Goal: Task Accomplishment & Management: Manage account settings

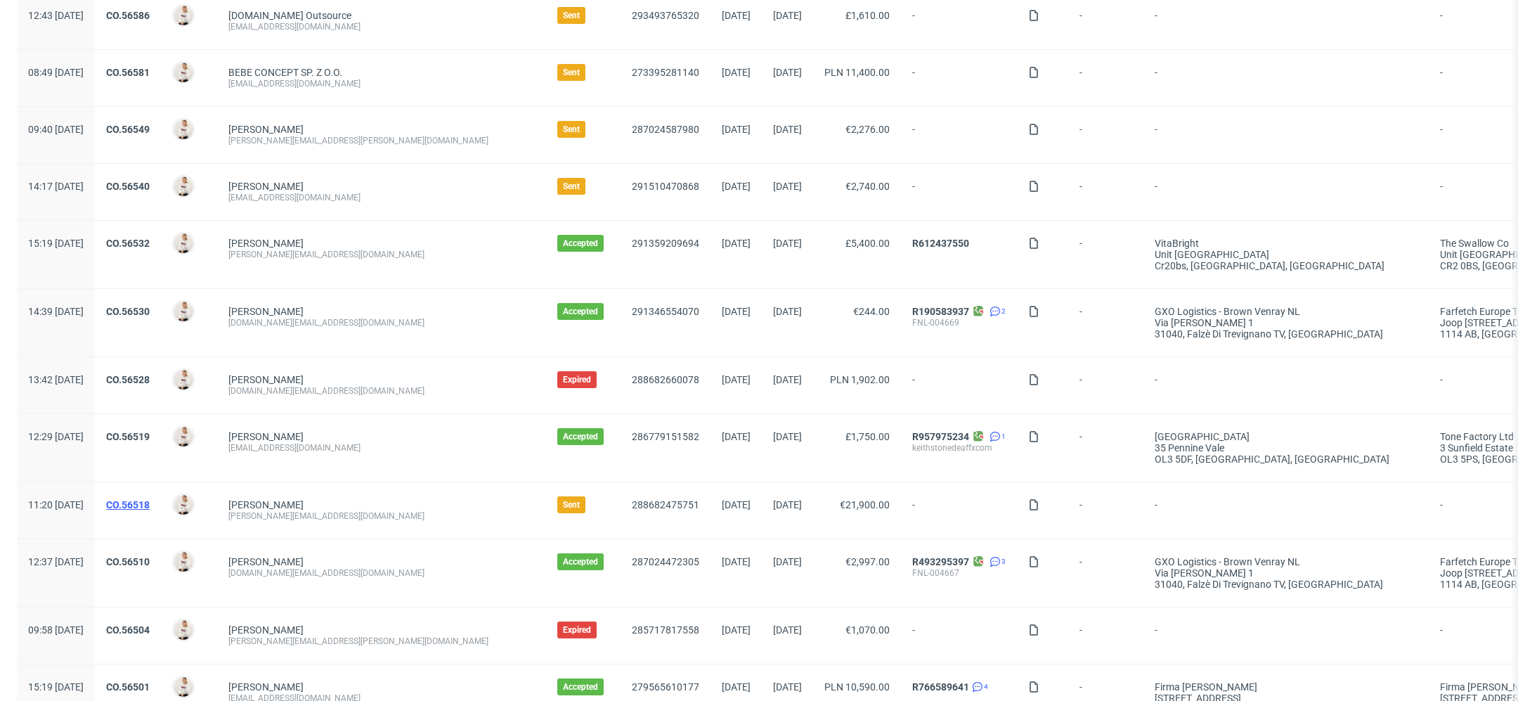
click at [150, 505] on link "CO.56518" at bounding box center [128, 504] width 44 height 11
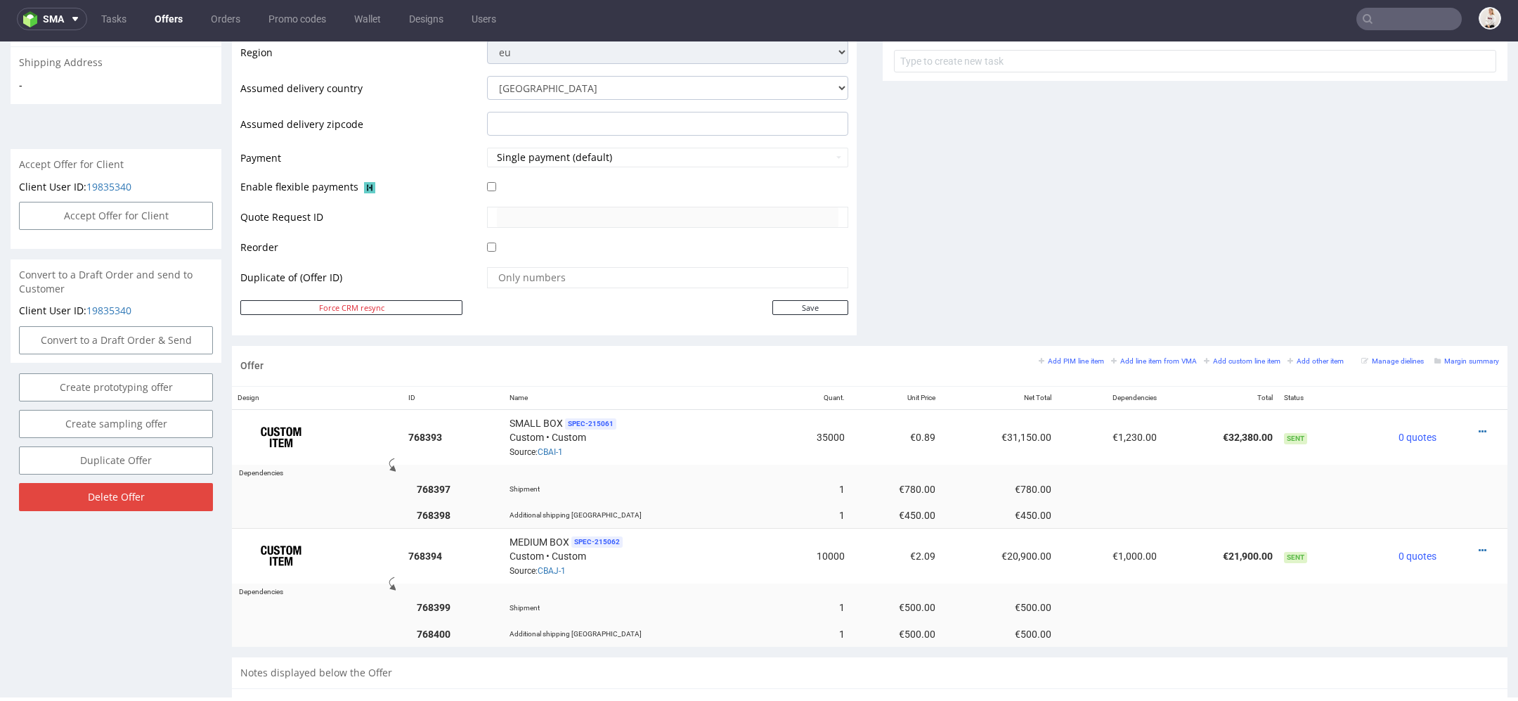
scroll to position [525, 0]
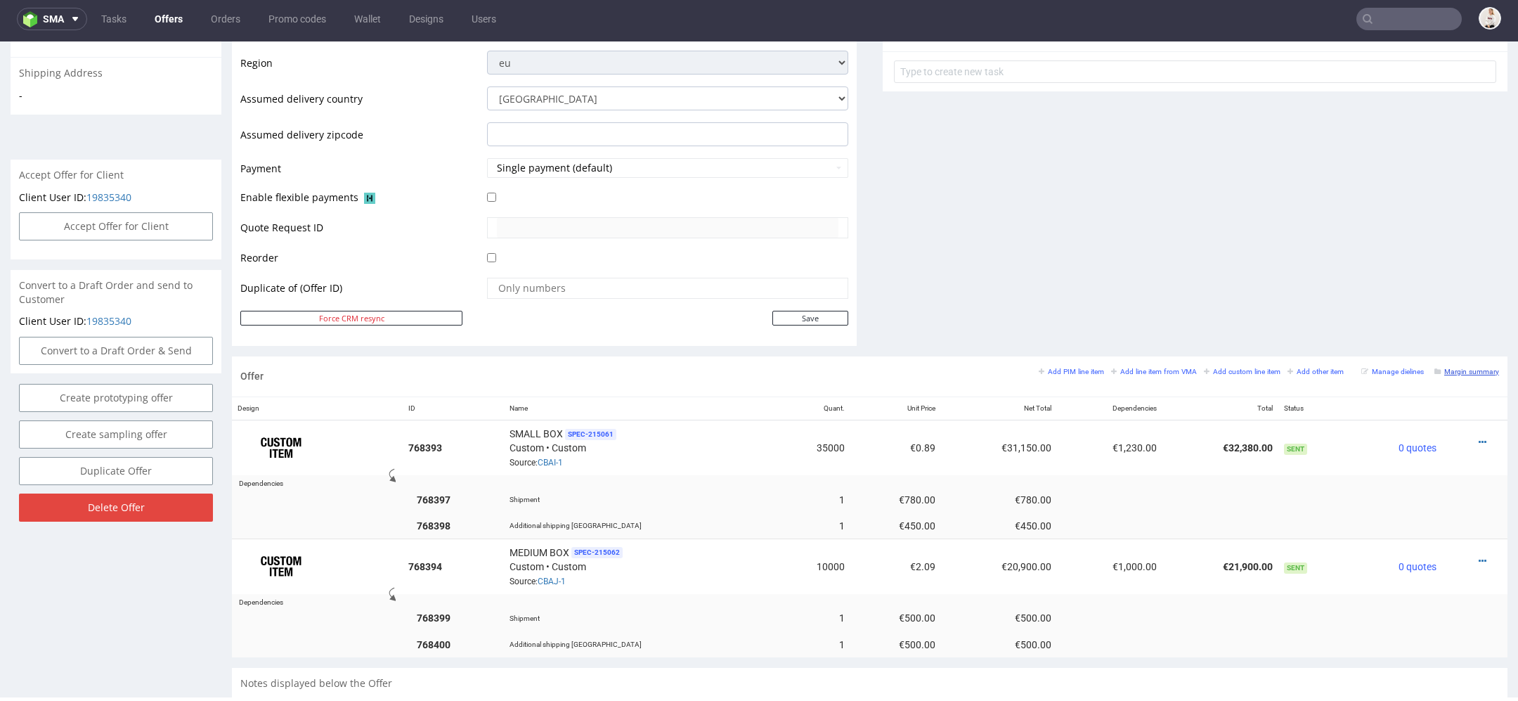
click at [1444, 368] on small "Margin summary" at bounding box center [1466, 372] width 65 height 8
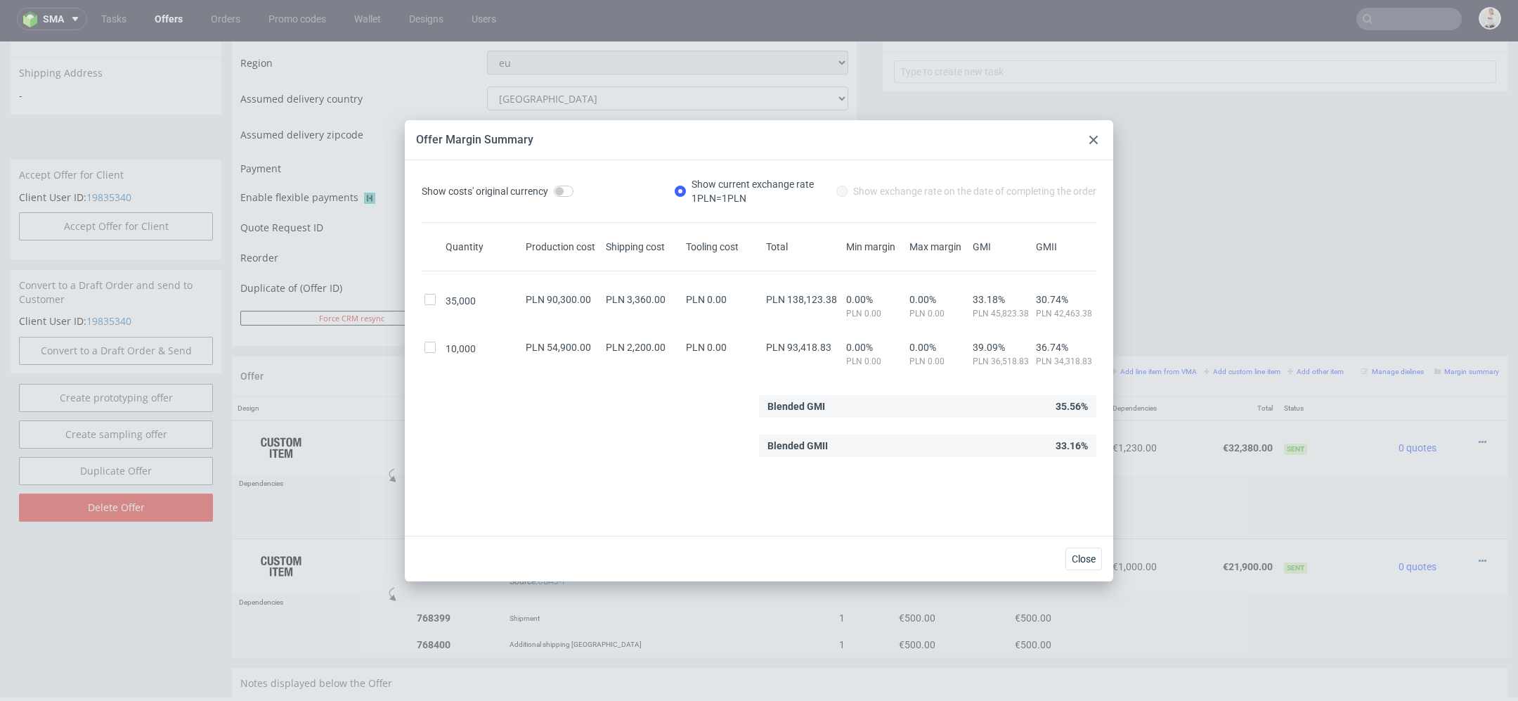
click at [1091, 136] on icon at bounding box center [1093, 140] width 8 height 8
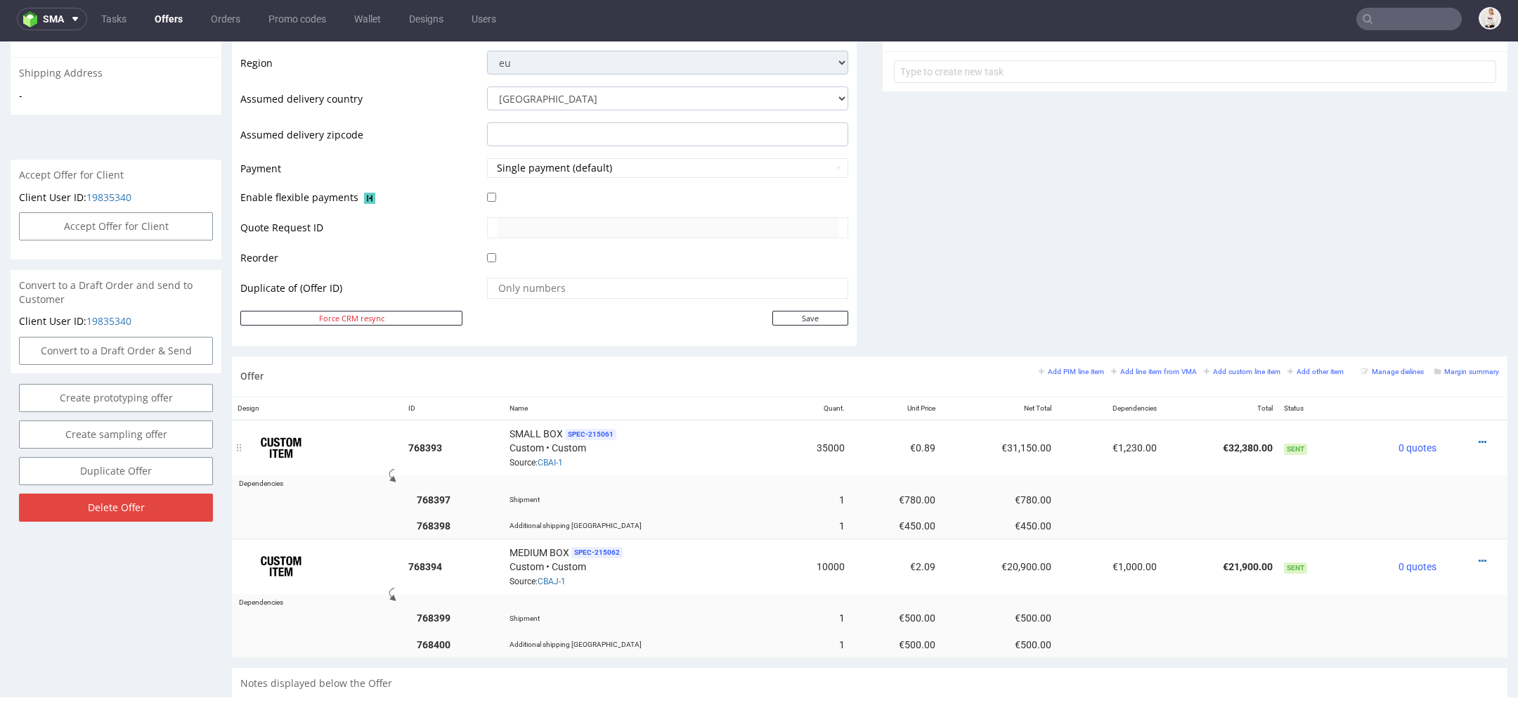
click at [1460, 438] on div at bounding box center [1471, 442] width 46 height 14
click at [1479, 437] on icon at bounding box center [1483, 442] width 8 height 10
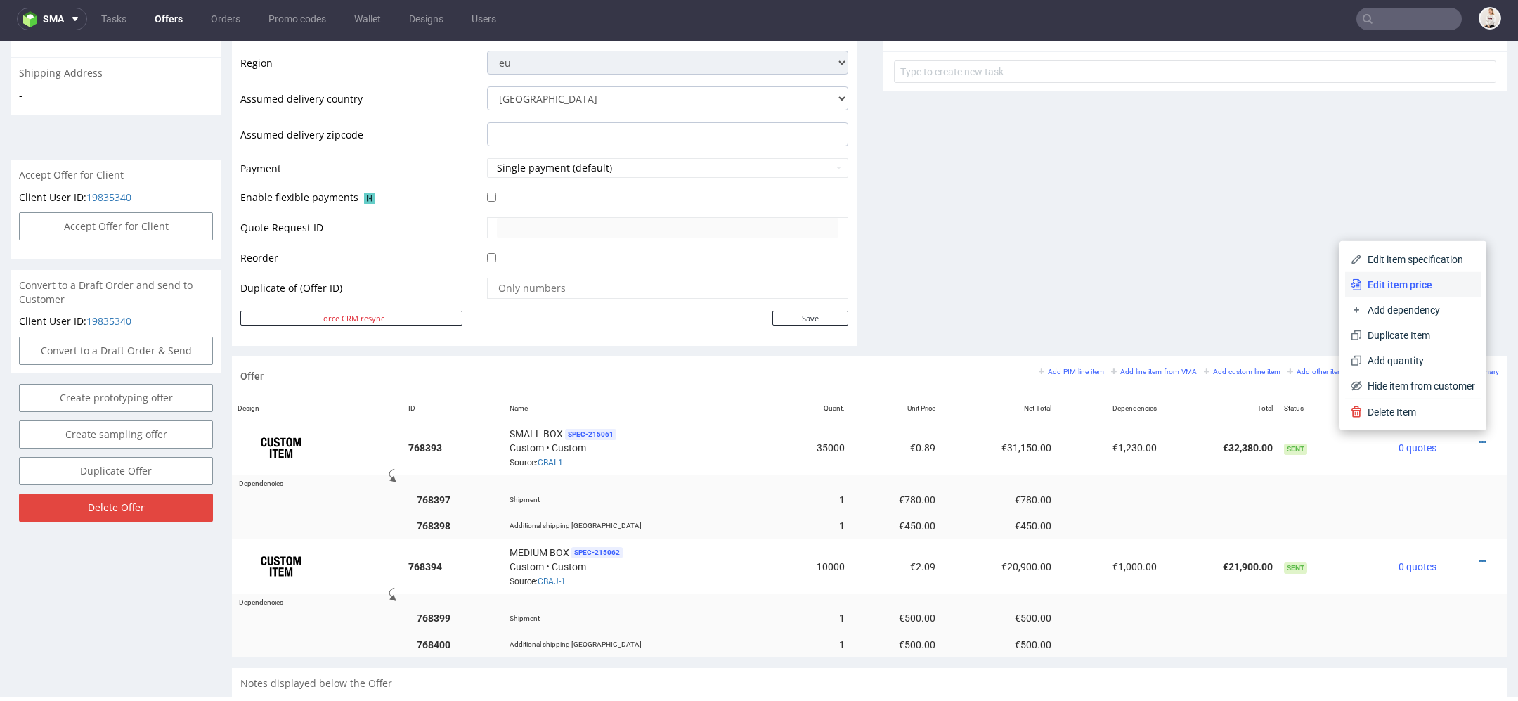
click at [1406, 290] on span "Edit item price" at bounding box center [1418, 285] width 113 height 14
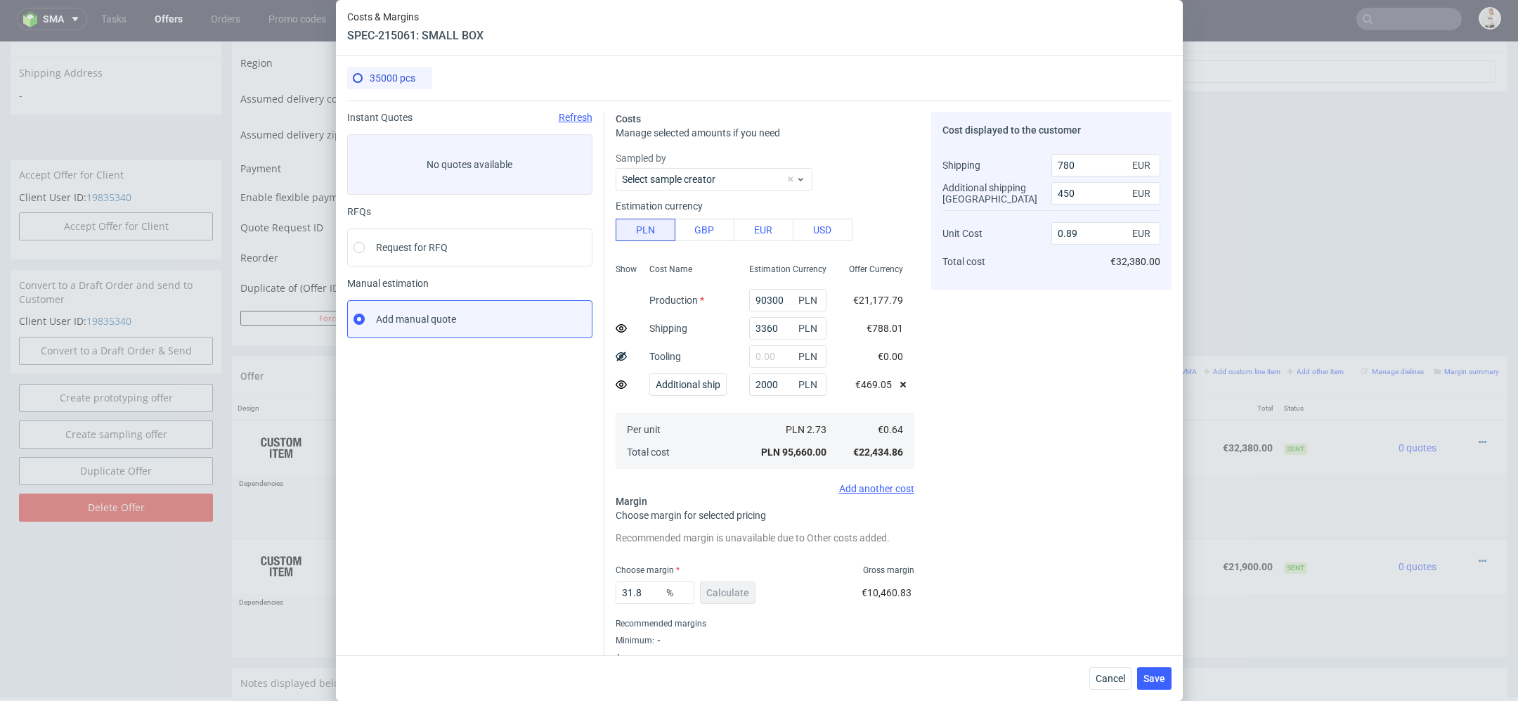
scroll to position [34, 0]
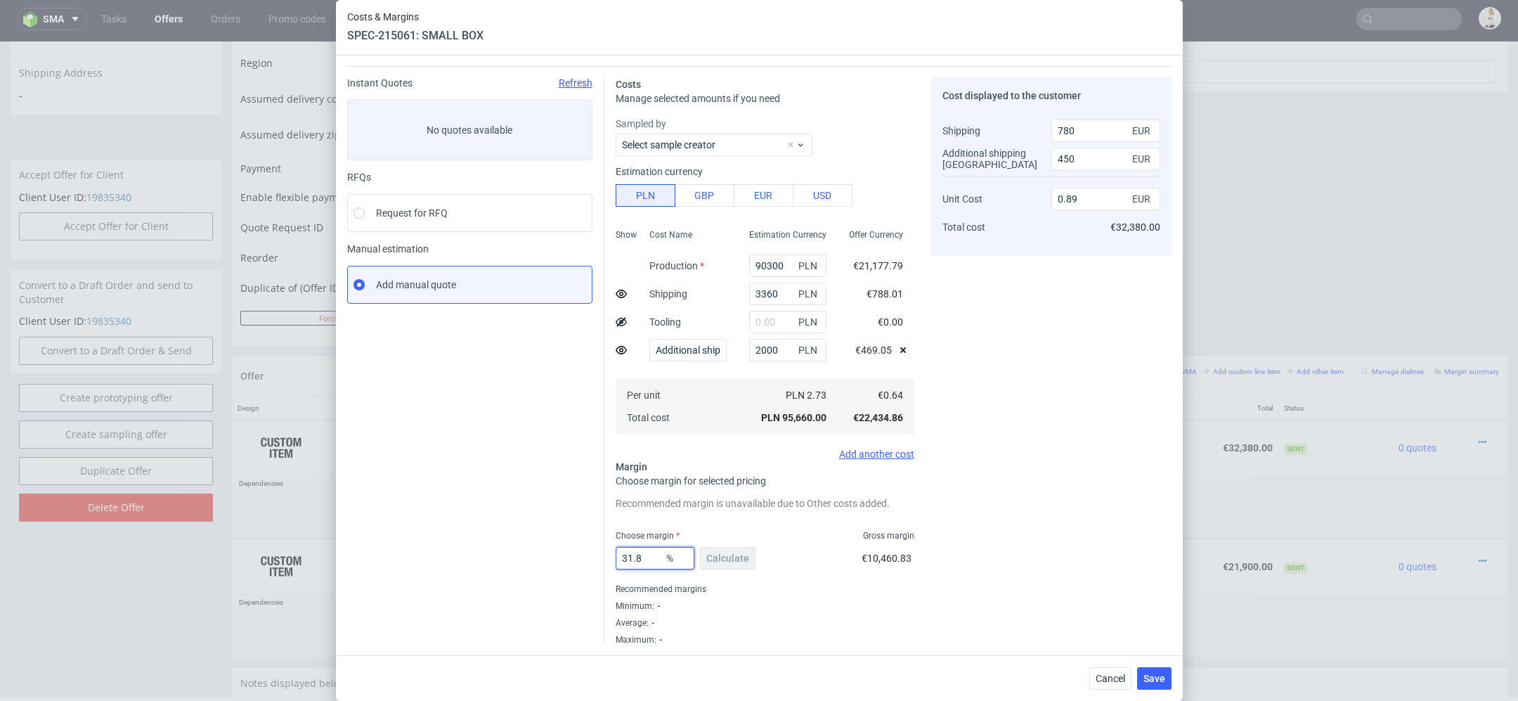
drag, startPoint x: 651, startPoint y: 559, endPoint x: 544, endPoint y: 552, distance: 107.8
click at [552, 552] on div "Instant Quotes Refresh No quotes available RFQs Request for RFQ Manual estimati…" at bounding box center [759, 355] width 824 height 579
type input "25"
type input "0.81"
type input "24"
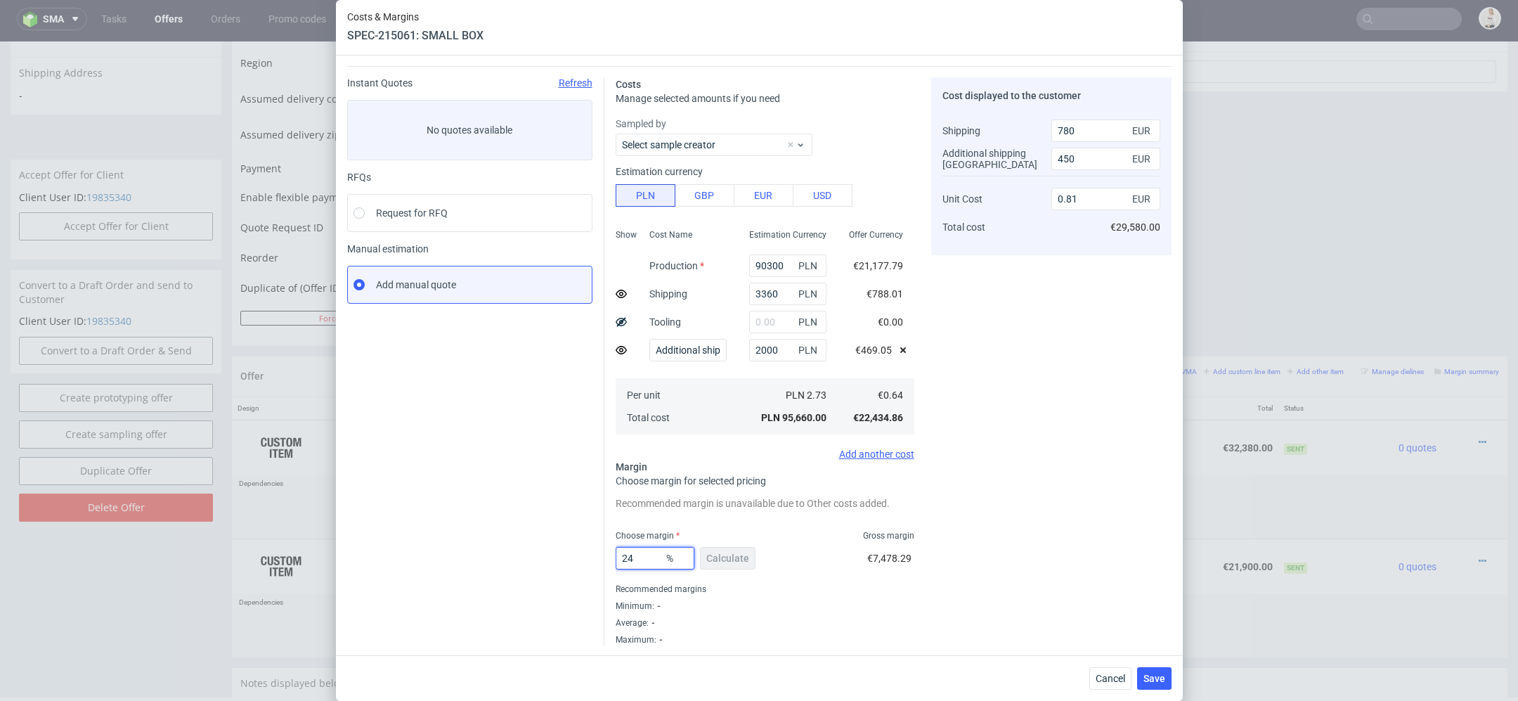
type input "0.8"
type input "24"
click at [917, 573] on div "Costs Manage selected amounts if you need Sampled by Select sample creator Esti…" at bounding box center [887, 355] width 567 height 579
click at [1158, 680] on span "Save" at bounding box center [1154, 678] width 22 height 10
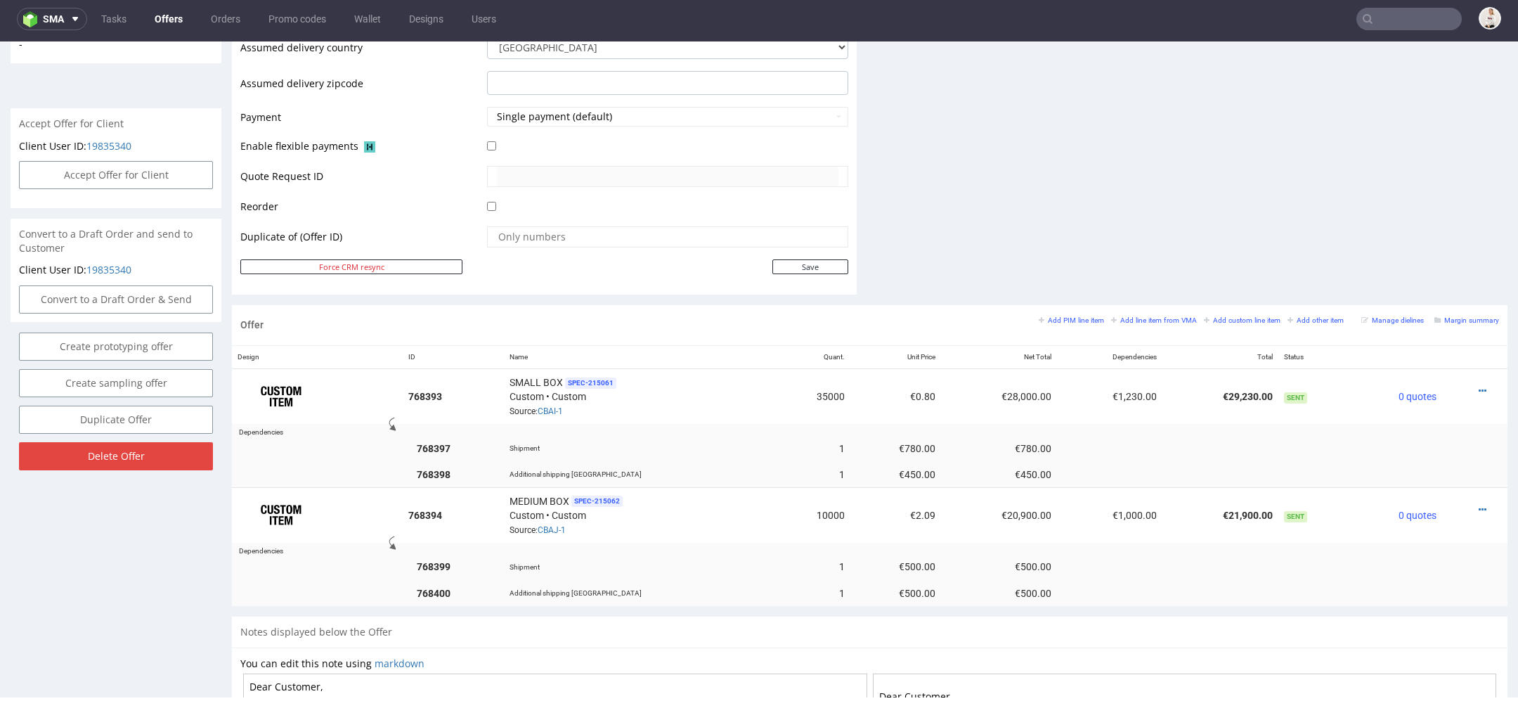
scroll to position [587, 0]
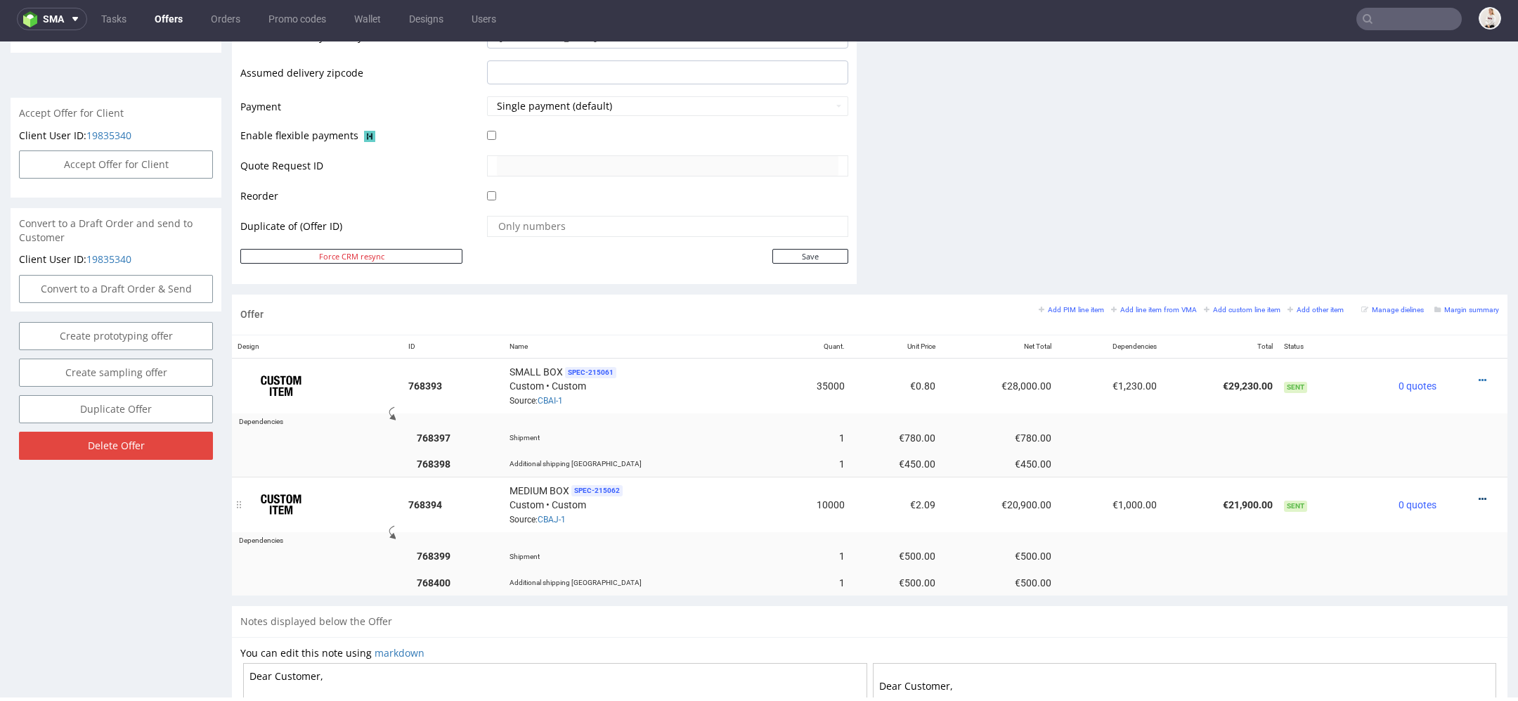
click at [1479, 494] on icon at bounding box center [1483, 499] width 8 height 10
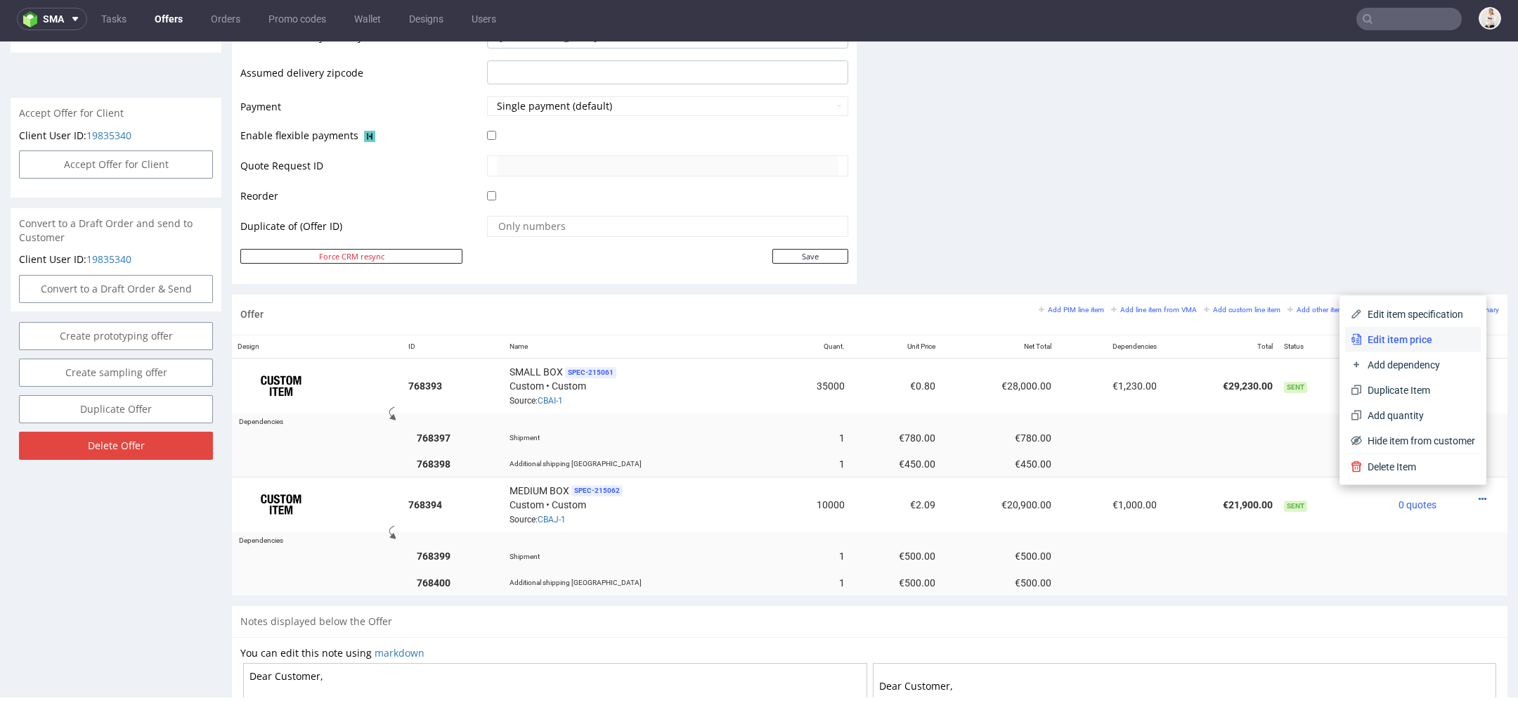
click at [1423, 344] on span "Edit item price" at bounding box center [1418, 339] width 113 height 14
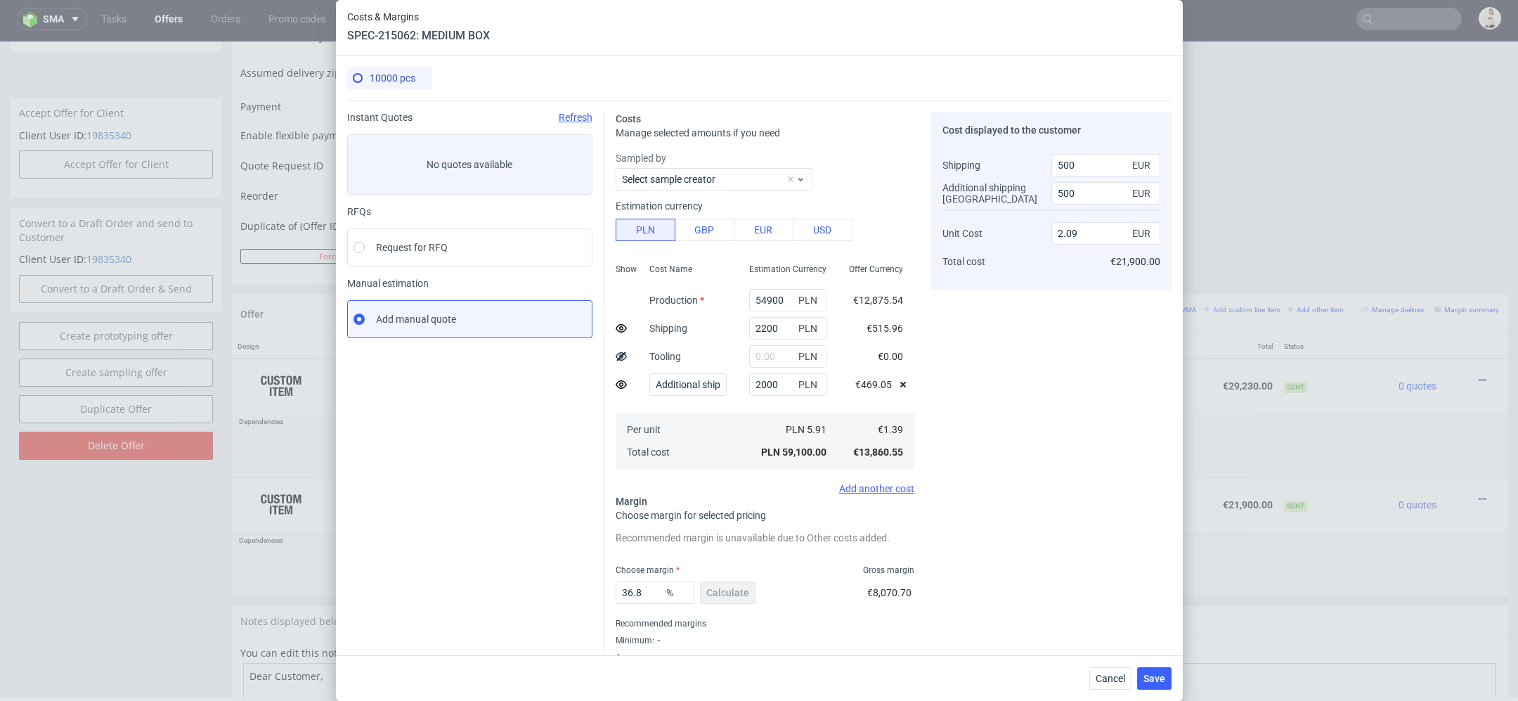
scroll to position [34, 0]
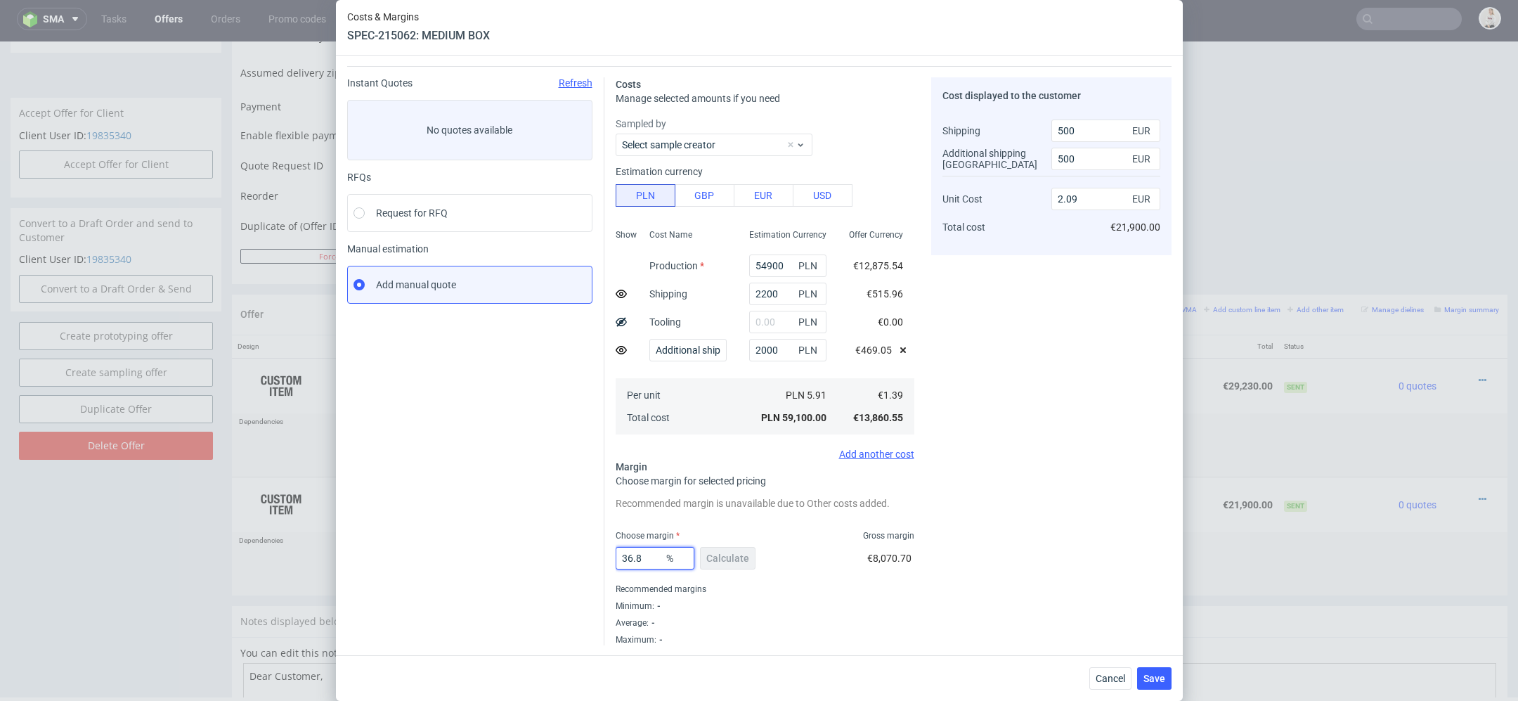
drag, startPoint x: 647, startPoint y: 562, endPoint x: 528, endPoint y: 539, distance: 120.9
click at [537, 539] on div "Instant Quotes Refresh No quotes available RFQs Request for RFQ Manual estimati…" at bounding box center [759, 355] width 824 height 579
type input "25"
type input "1.75"
type input "23"
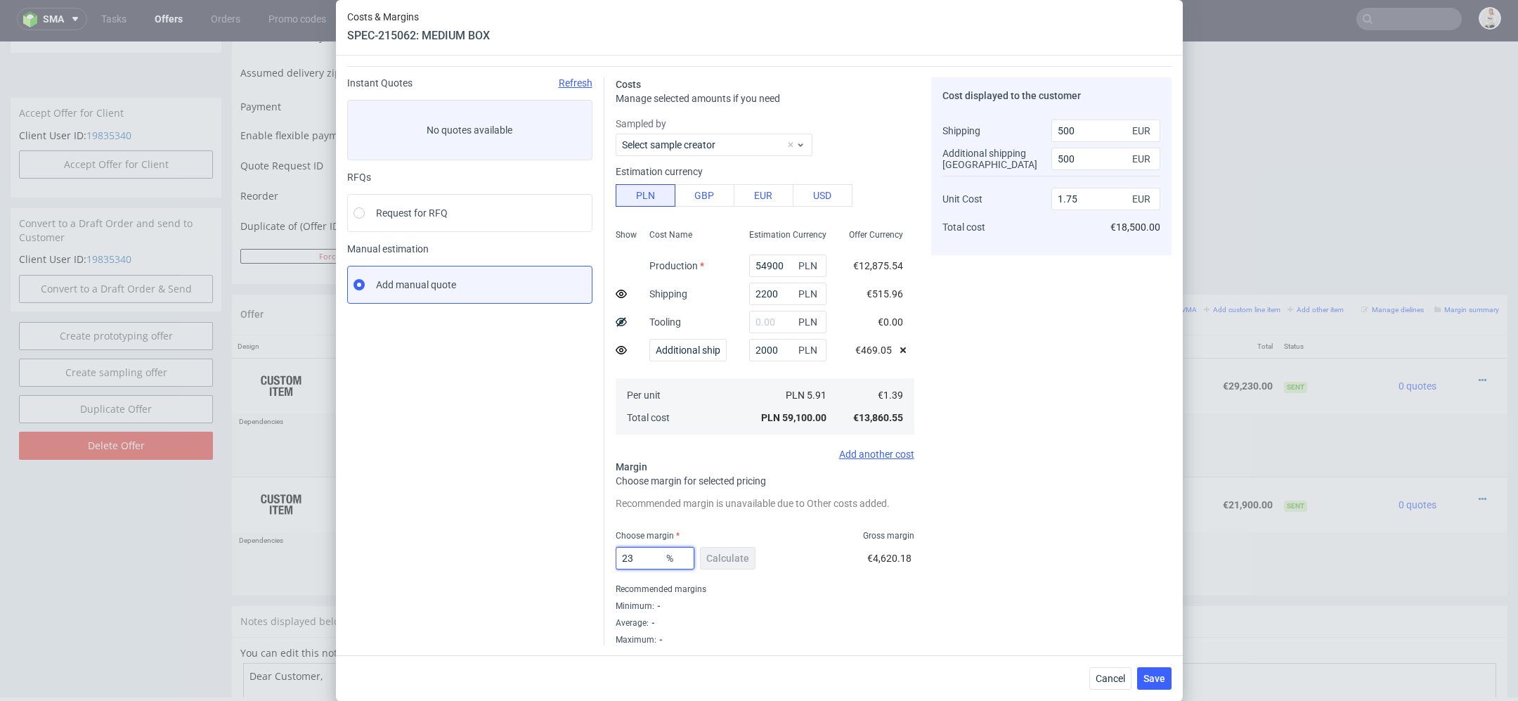
type input "1.7"
type input "22"
type input "1.68"
type input "24"
type input "1.73"
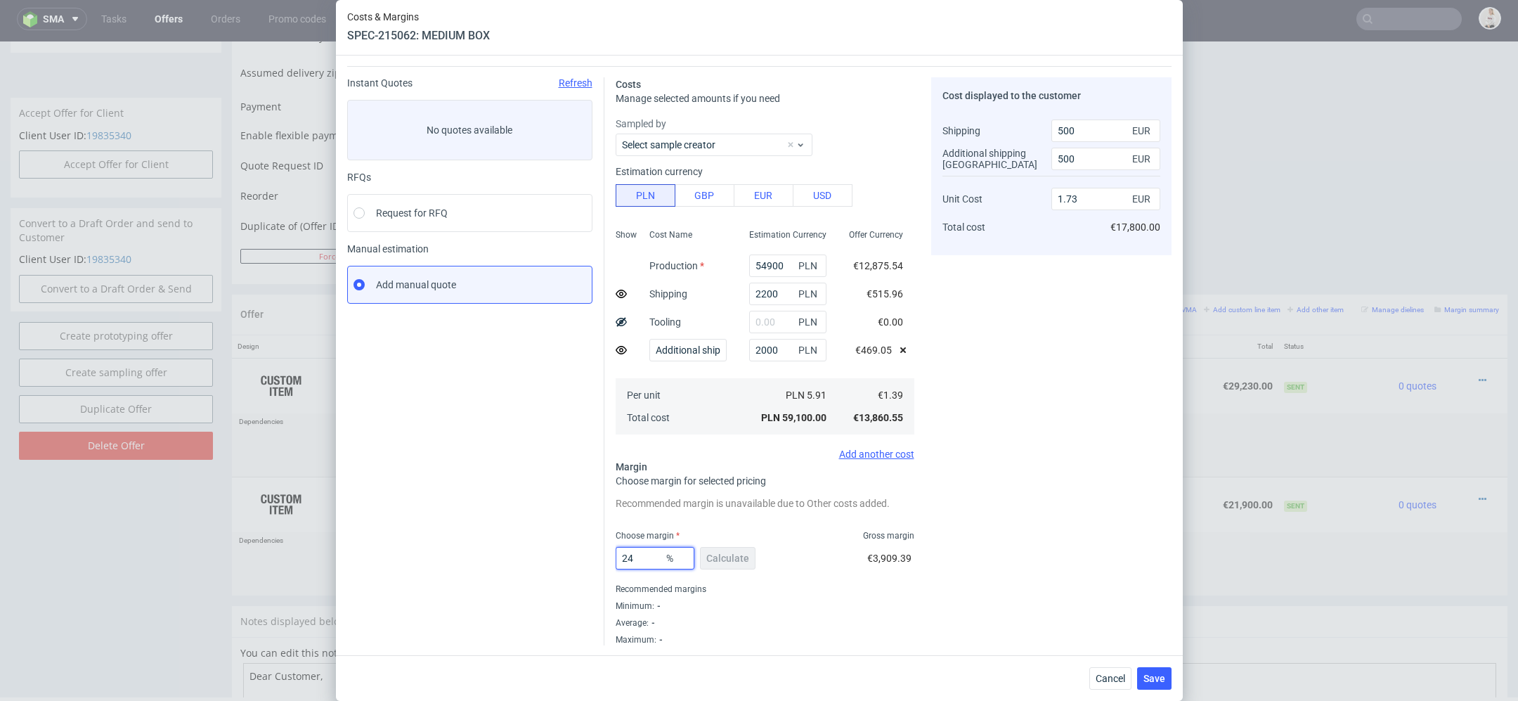
type input "24"
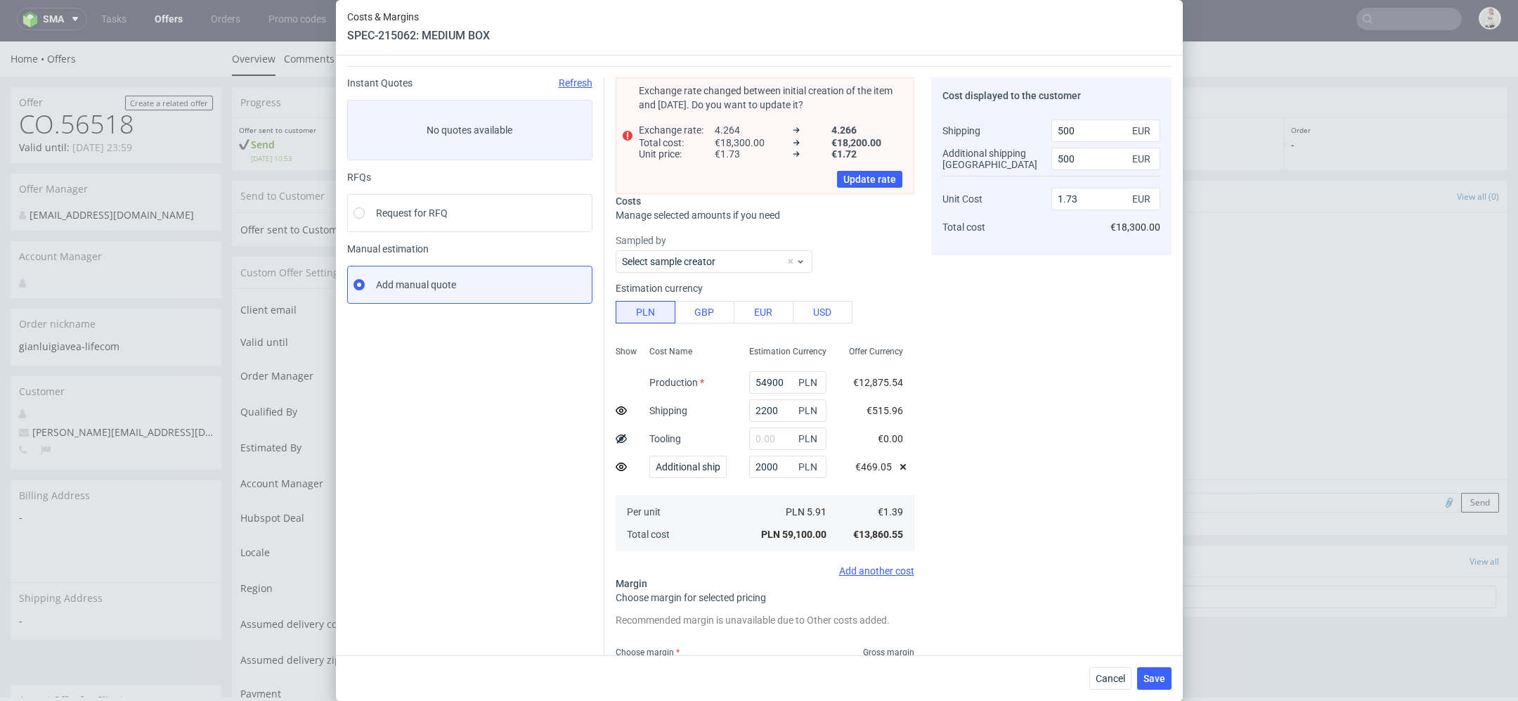
scroll to position [0, 0]
click at [1044, 605] on div "Cost displayed to the customer Shipping Additional shipping UK Unit Cost Total …" at bounding box center [1051, 419] width 240 height 684
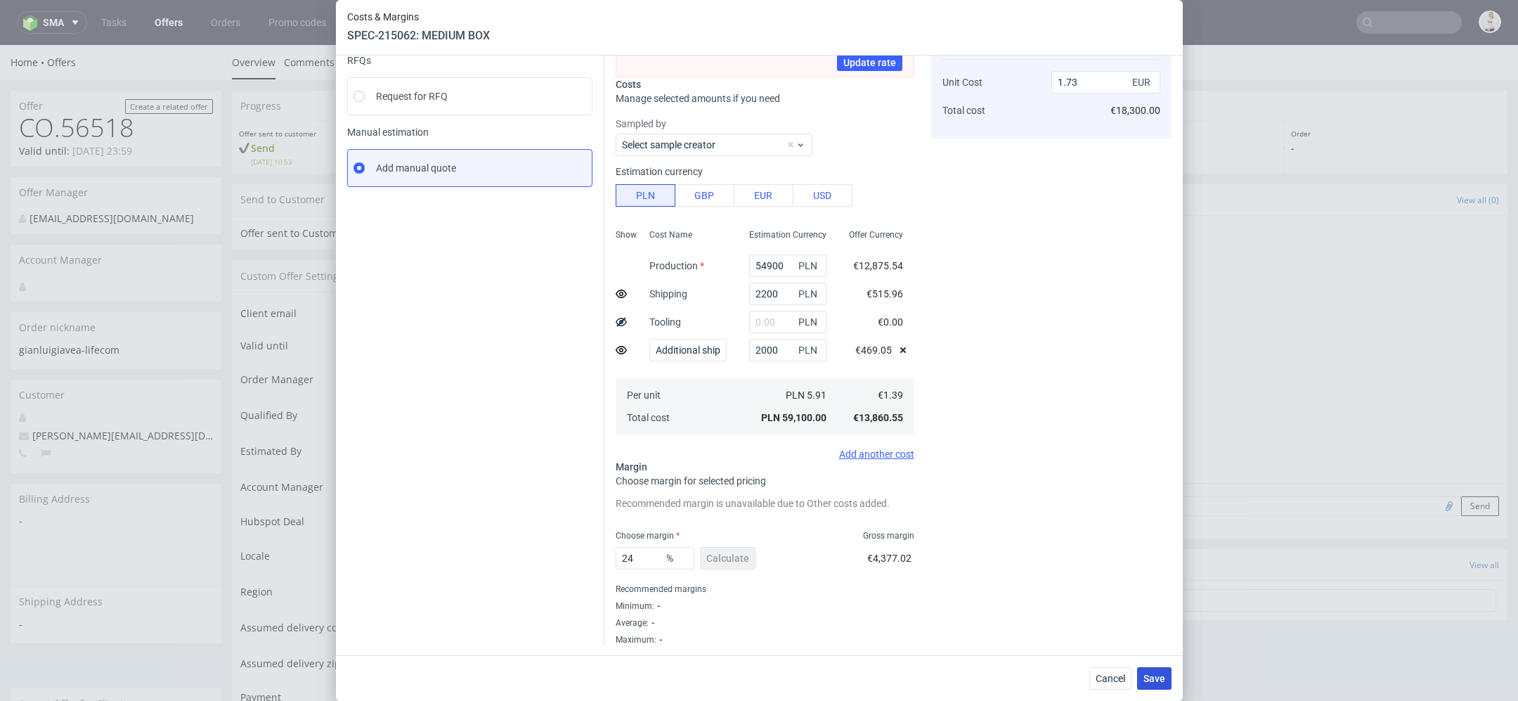
click at [1153, 677] on span "Save" at bounding box center [1154, 678] width 22 height 10
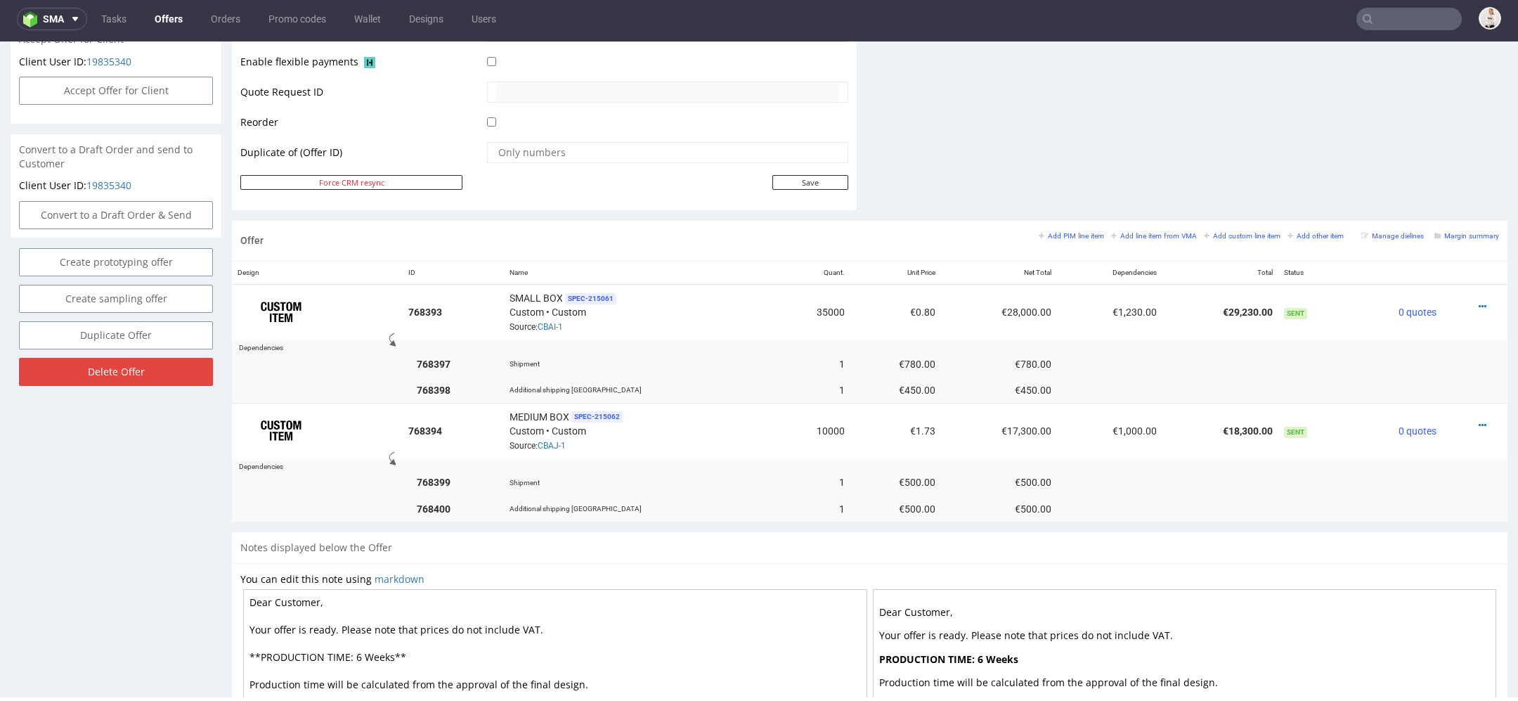
scroll to position [688, 0]
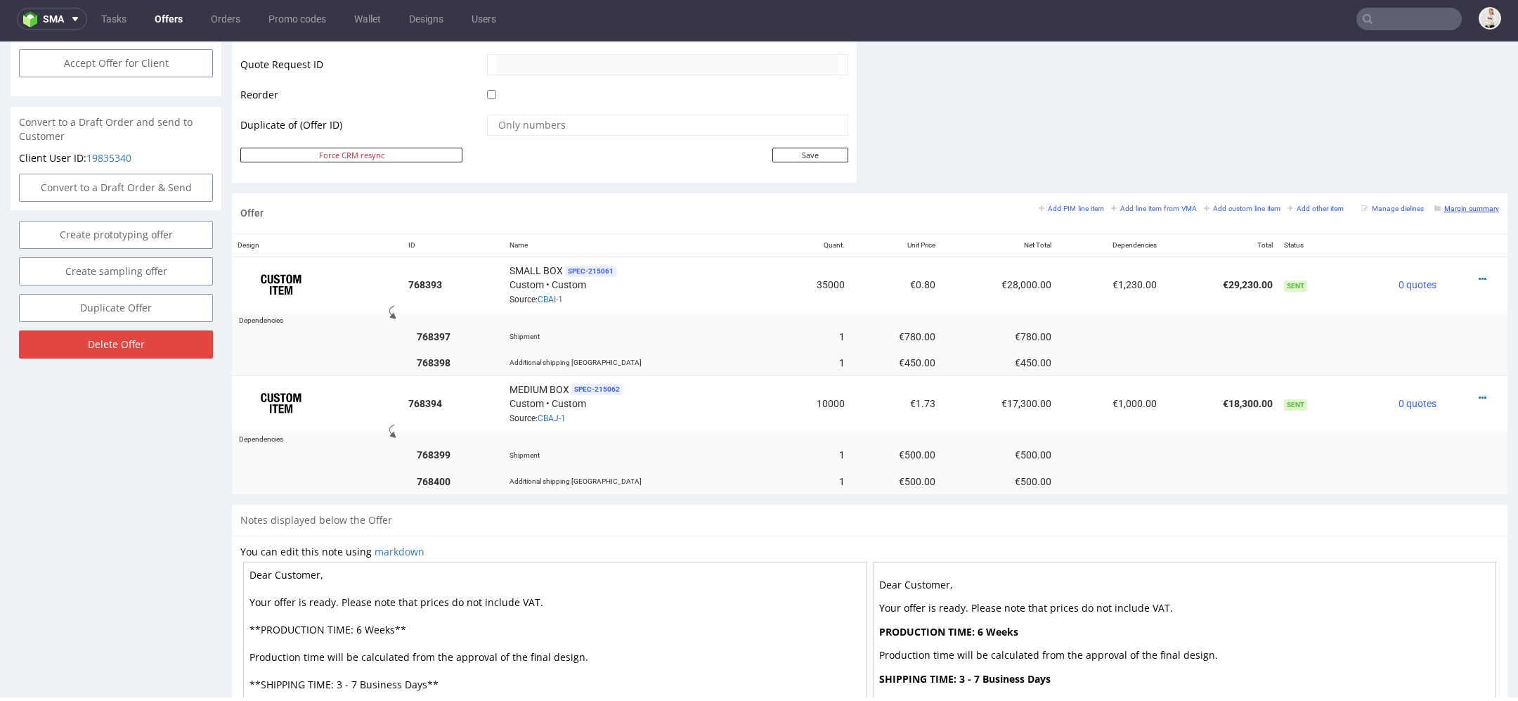
click at [1464, 203] on link "Margin summary" at bounding box center [1466, 208] width 65 height 10
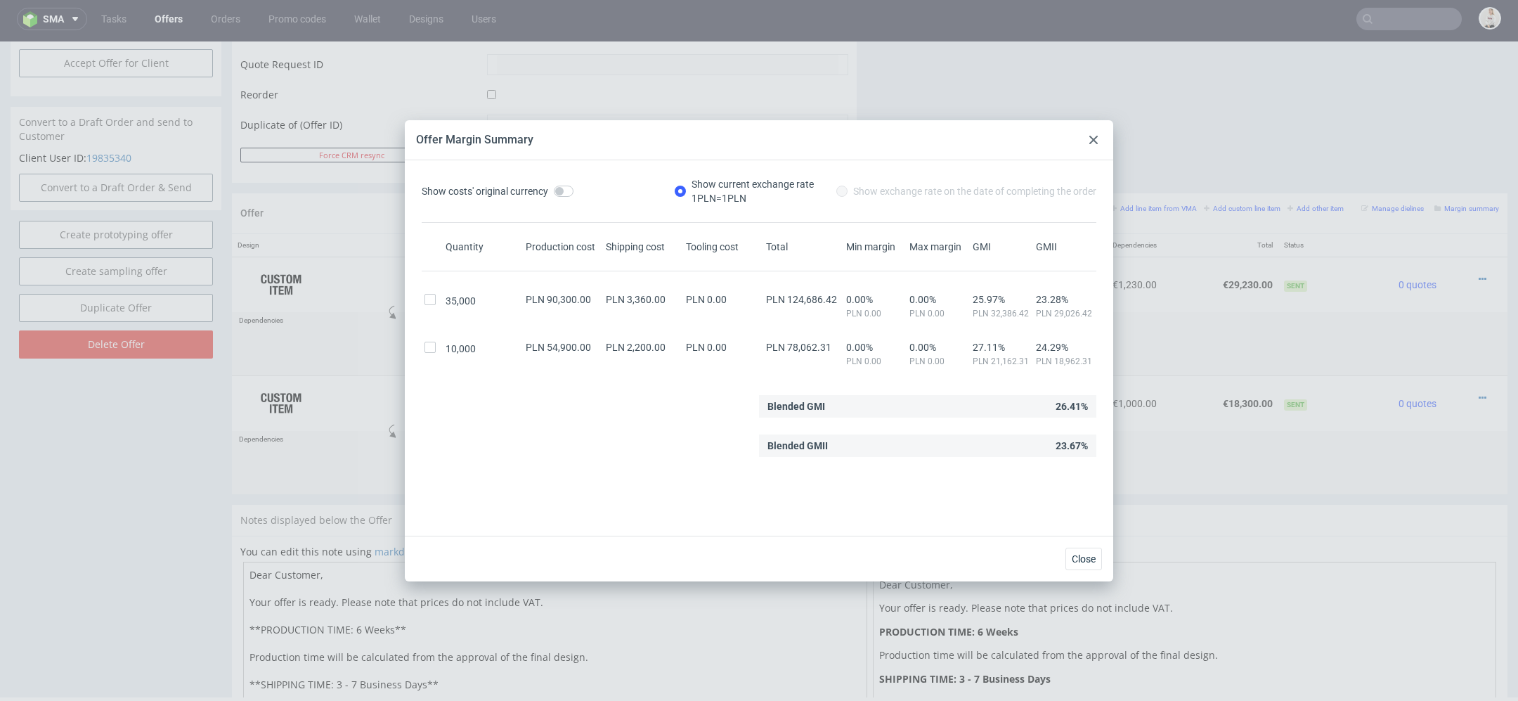
click at [1089, 149] on div "Offer Margin Summary" at bounding box center [759, 140] width 708 height 40
click at [1091, 125] on div "Offer Margin Summary" at bounding box center [759, 140] width 708 height 40
click at [1095, 141] on use at bounding box center [1093, 140] width 8 height 8
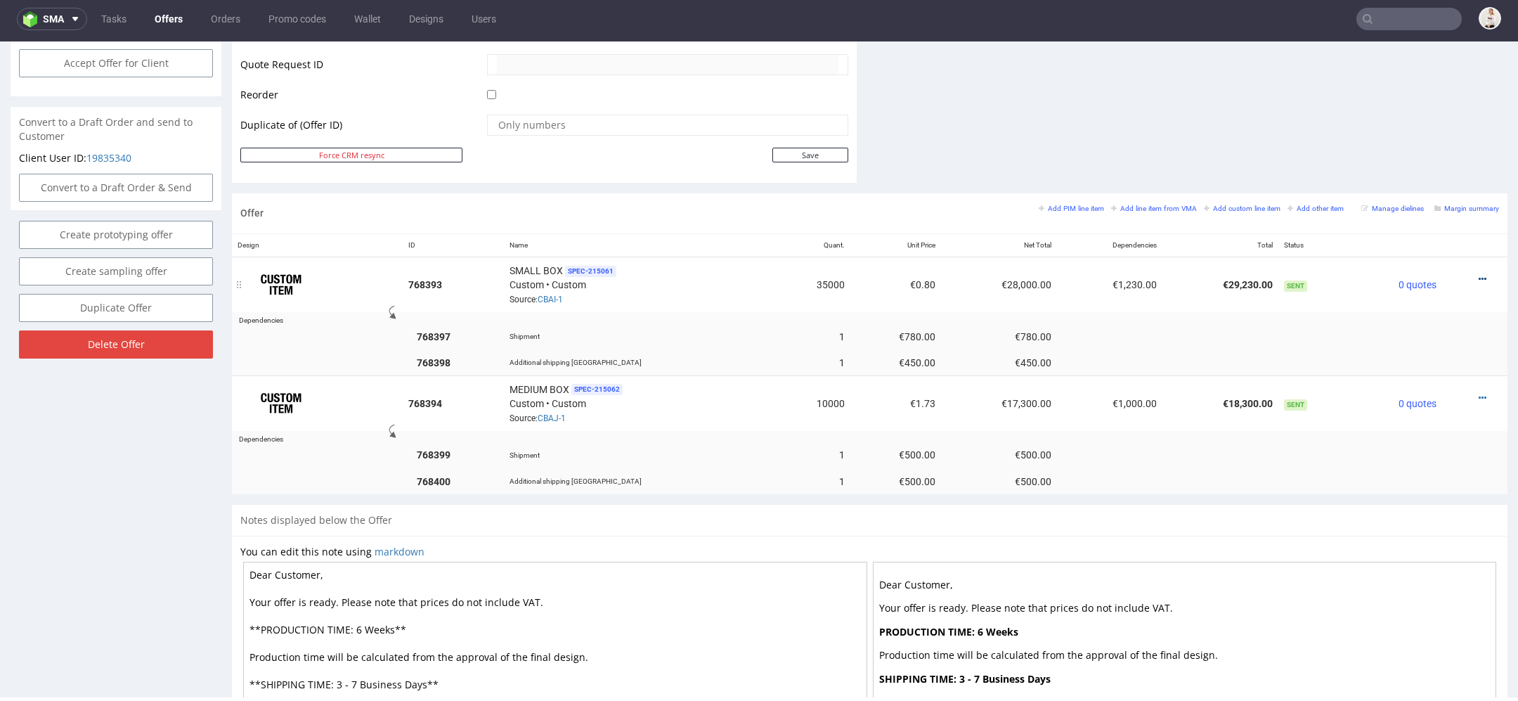
click at [1479, 274] on icon at bounding box center [1483, 279] width 8 height 10
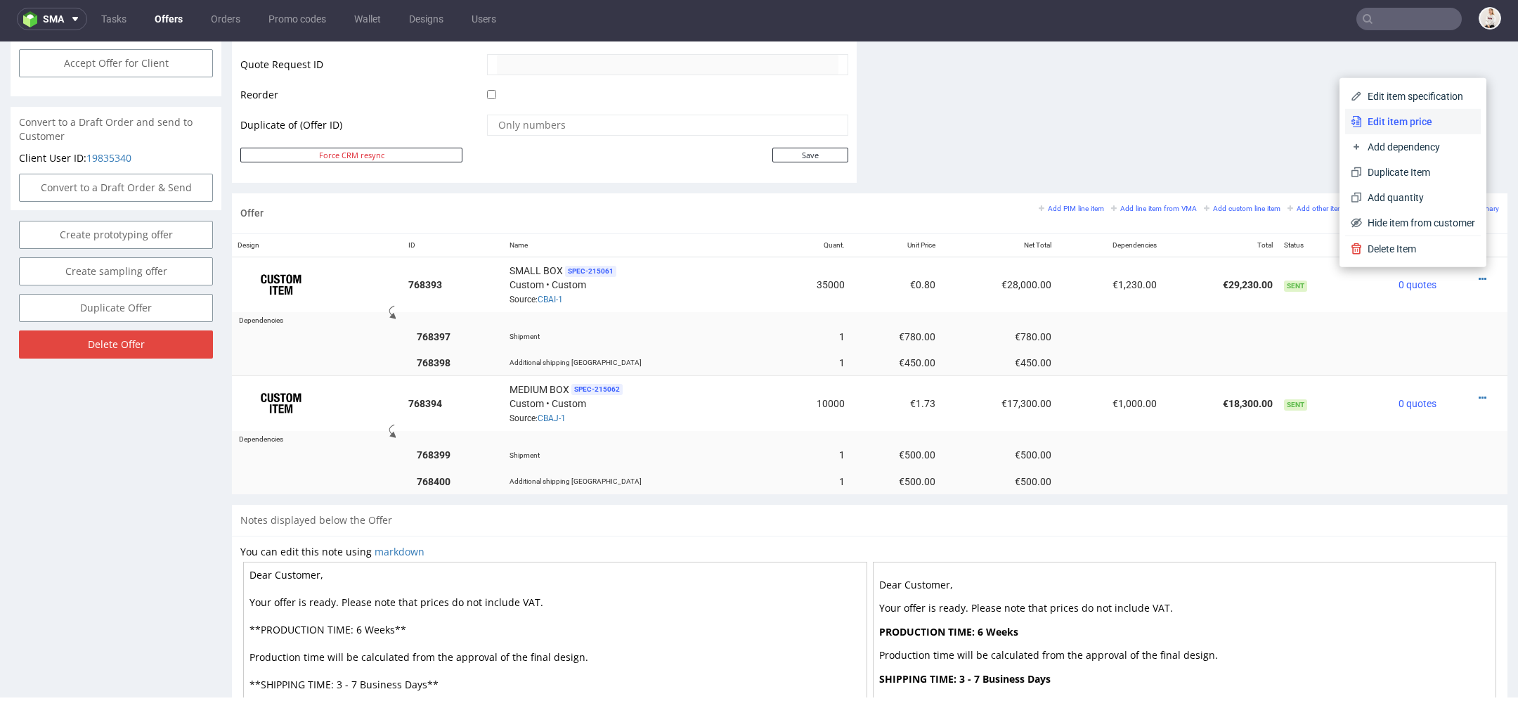
click at [1398, 123] on span "Edit item price" at bounding box center [1418, 122] width 113 height 14
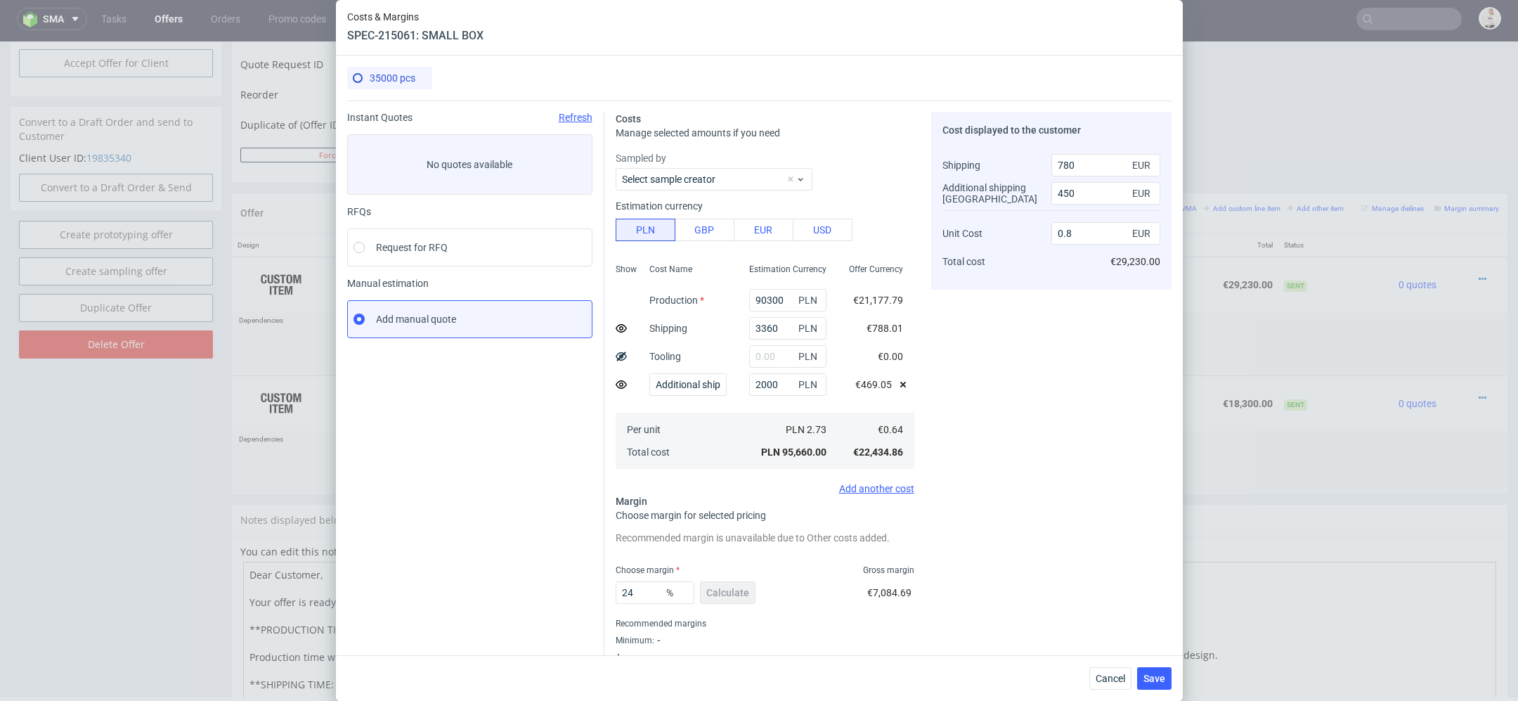
scroll to position [34, 0]
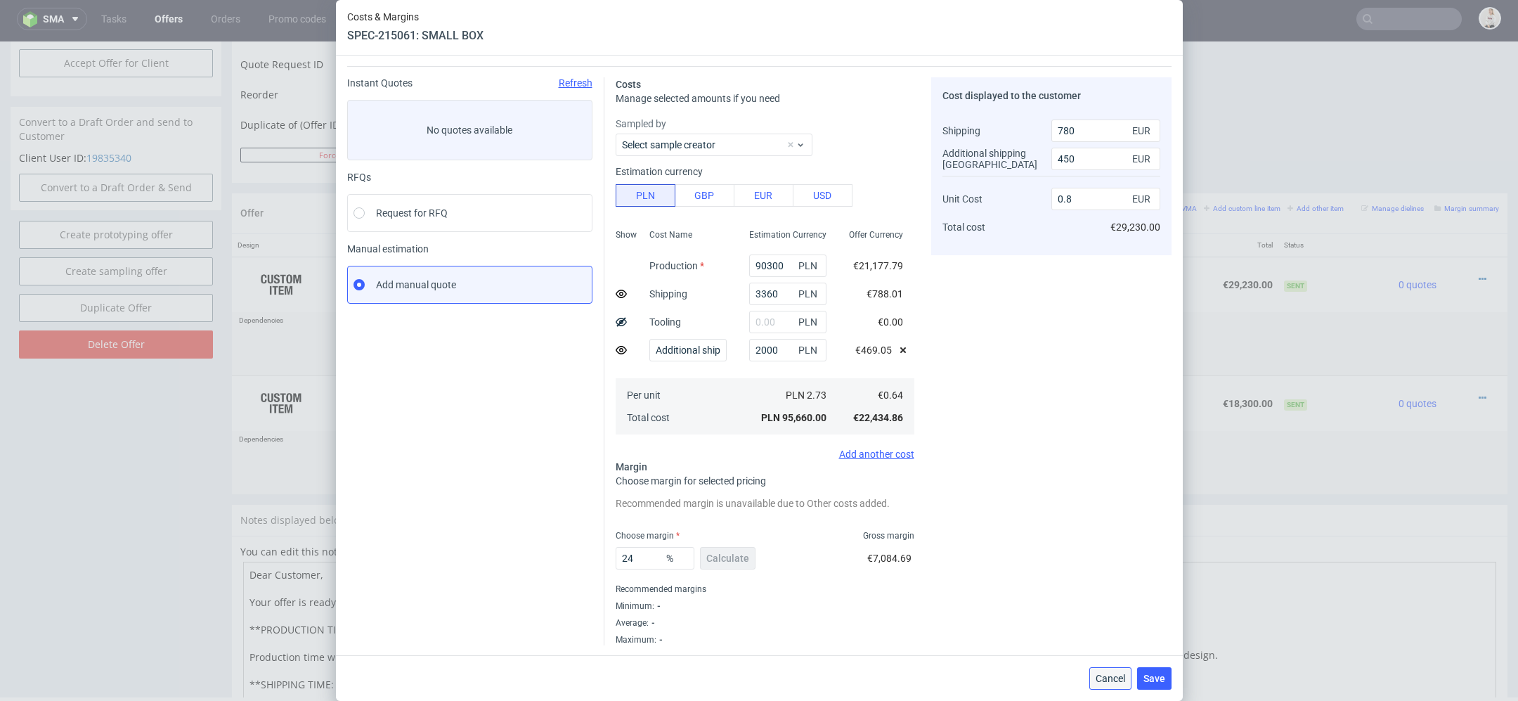
click at [1110, 679] on span "Cancel" at bounding box center [1111, 678] width 30 height 10
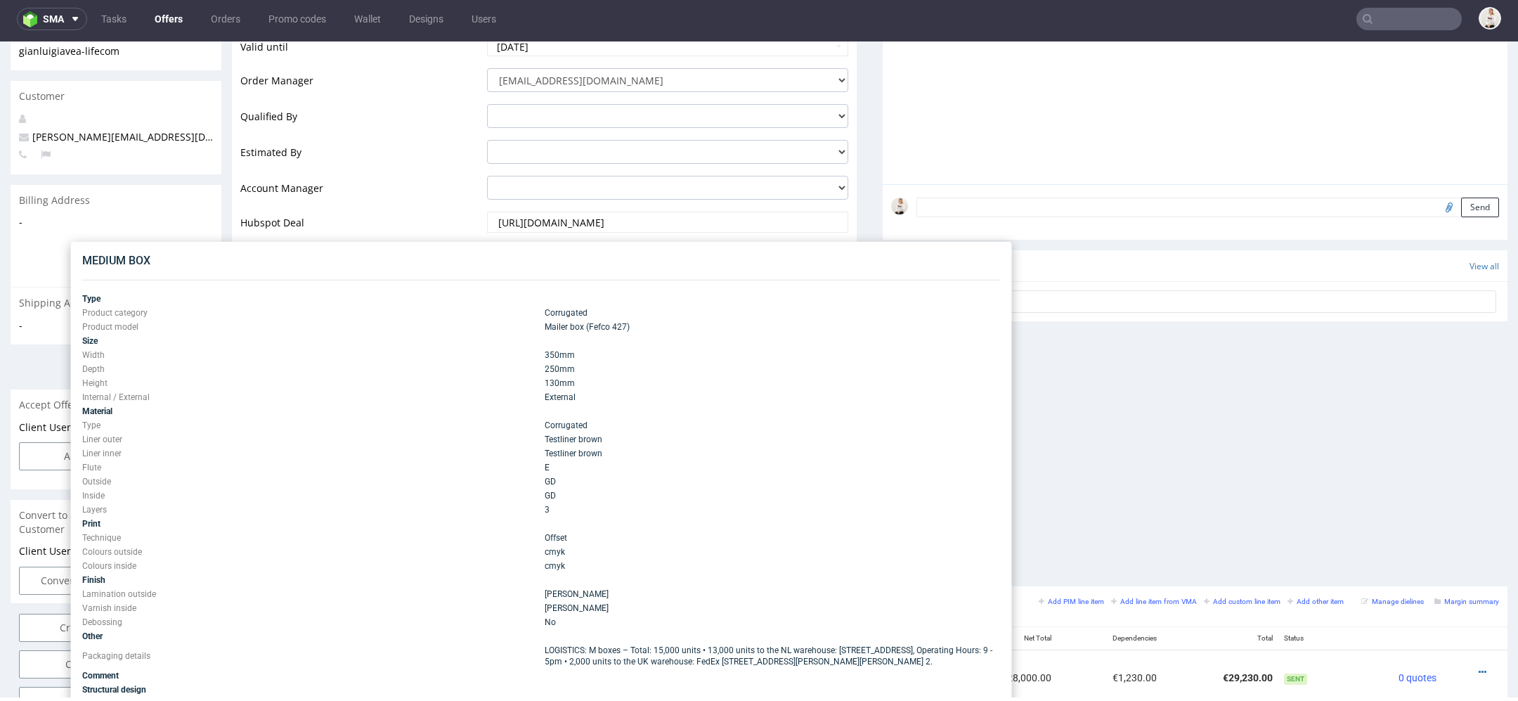
scroll to position [0, 0]
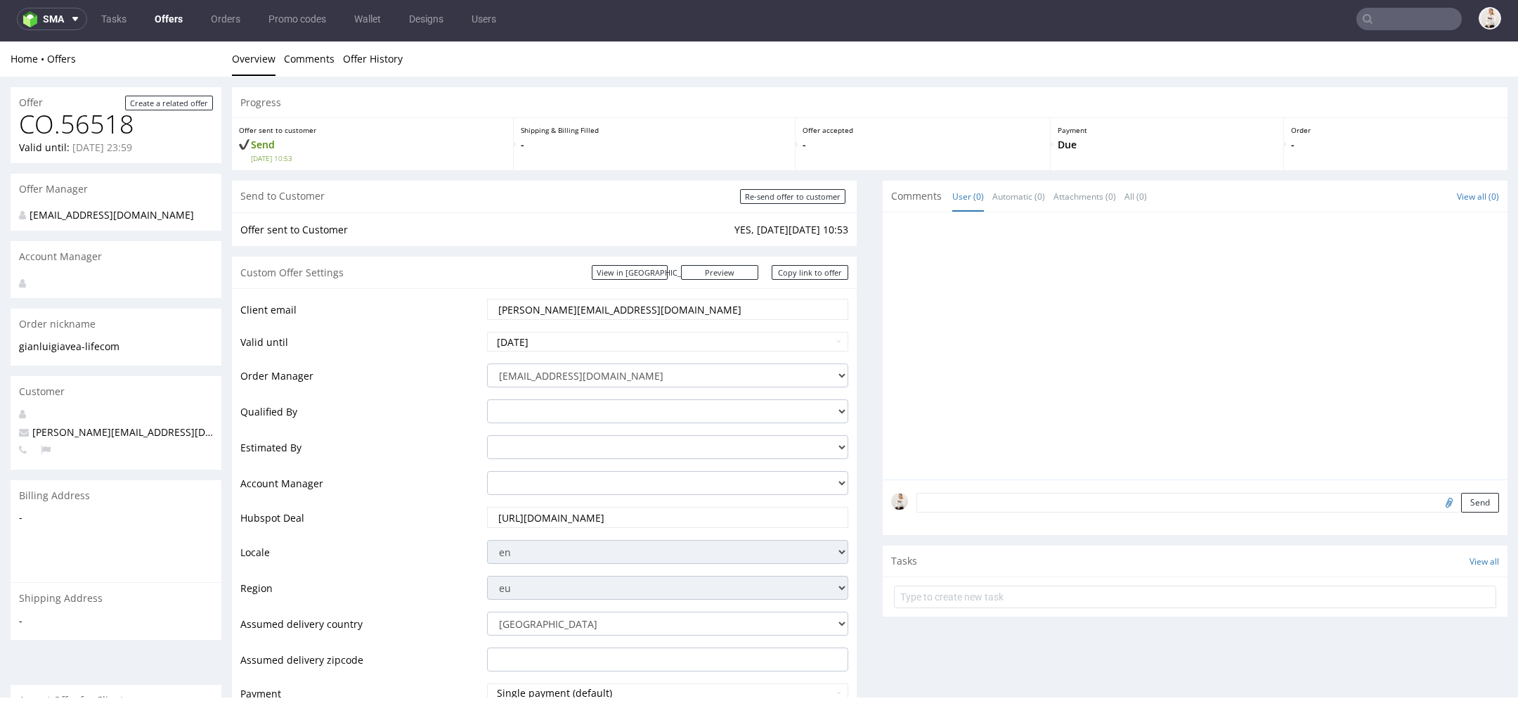
click at [166, 14] on link "Offers" at bounding box center [168, 19] width 45 height 22
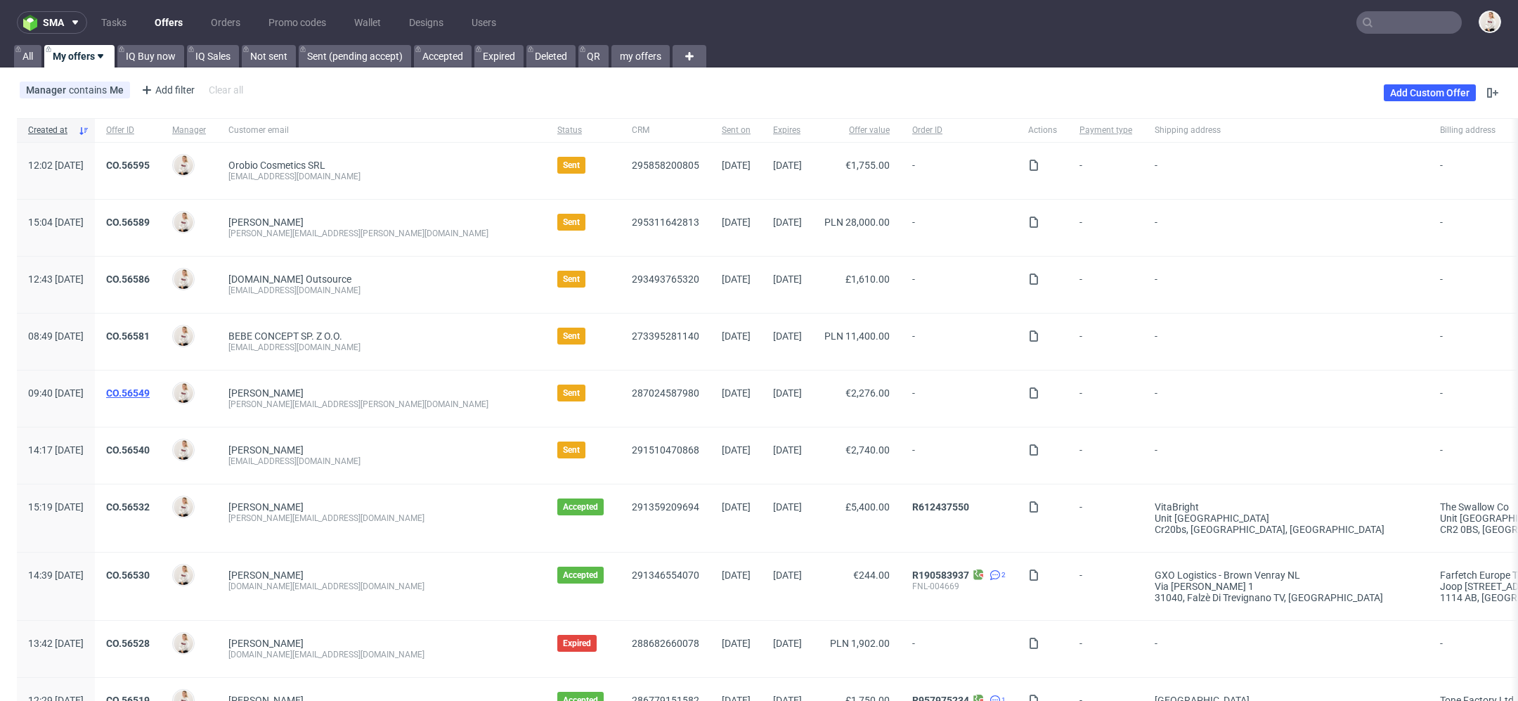
click at [150, 388] on link "CO.56549" at bounding box center [128, 392] width 44 height 11
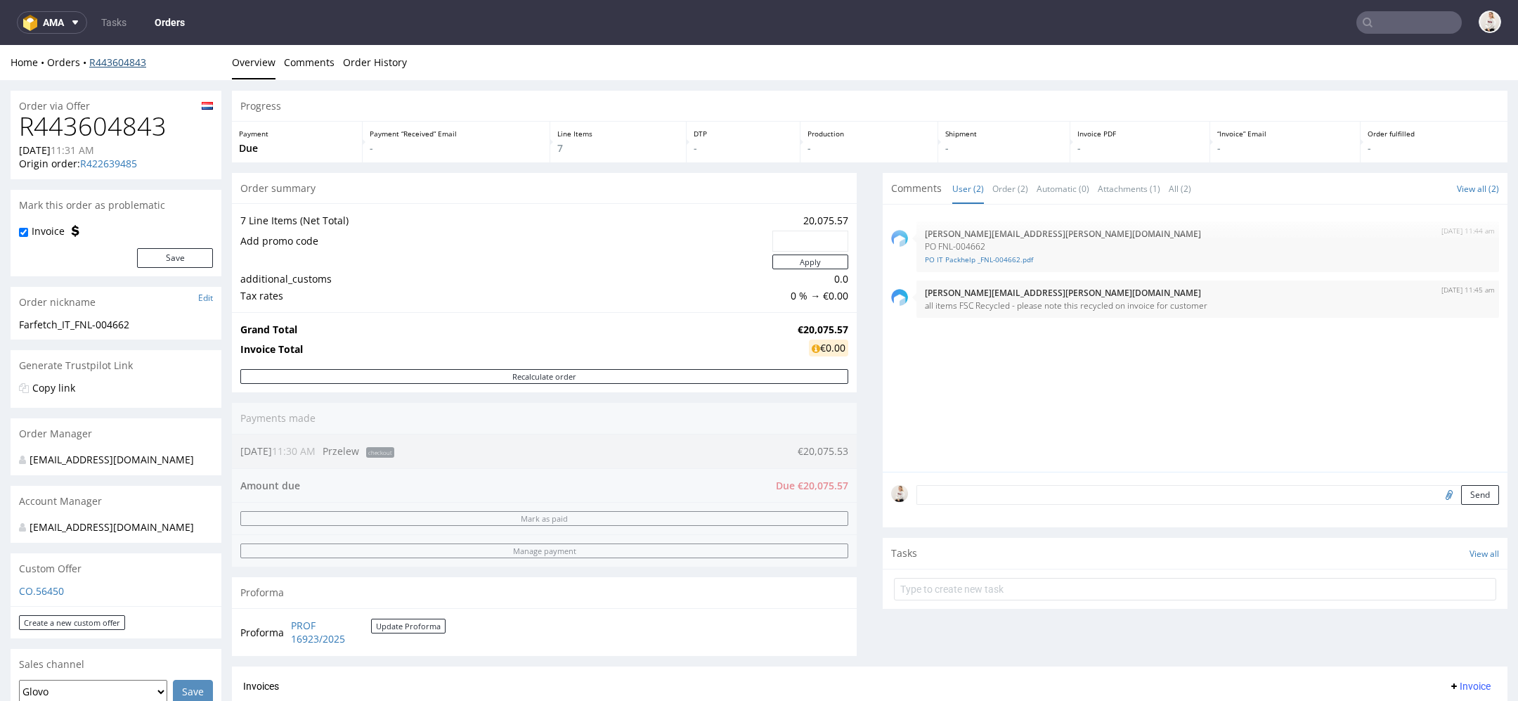
click at [110, 63] on link "R443604843" at bounding box center [117, 62] width 57 height 13
click at [118, 61] on link "R443604843" at bounding box center [117, 62] width 57 height 13
click at [115, 128] on h1 "R443604843" at bounding box center [116, 126] width 194 height 28
click at [105, 61] on link "R443604843" at bounding box center [117, 62] width 57 height 13
click at [371, 71] on link "Order History" at bounding box center [375, 62] width 64 height 34
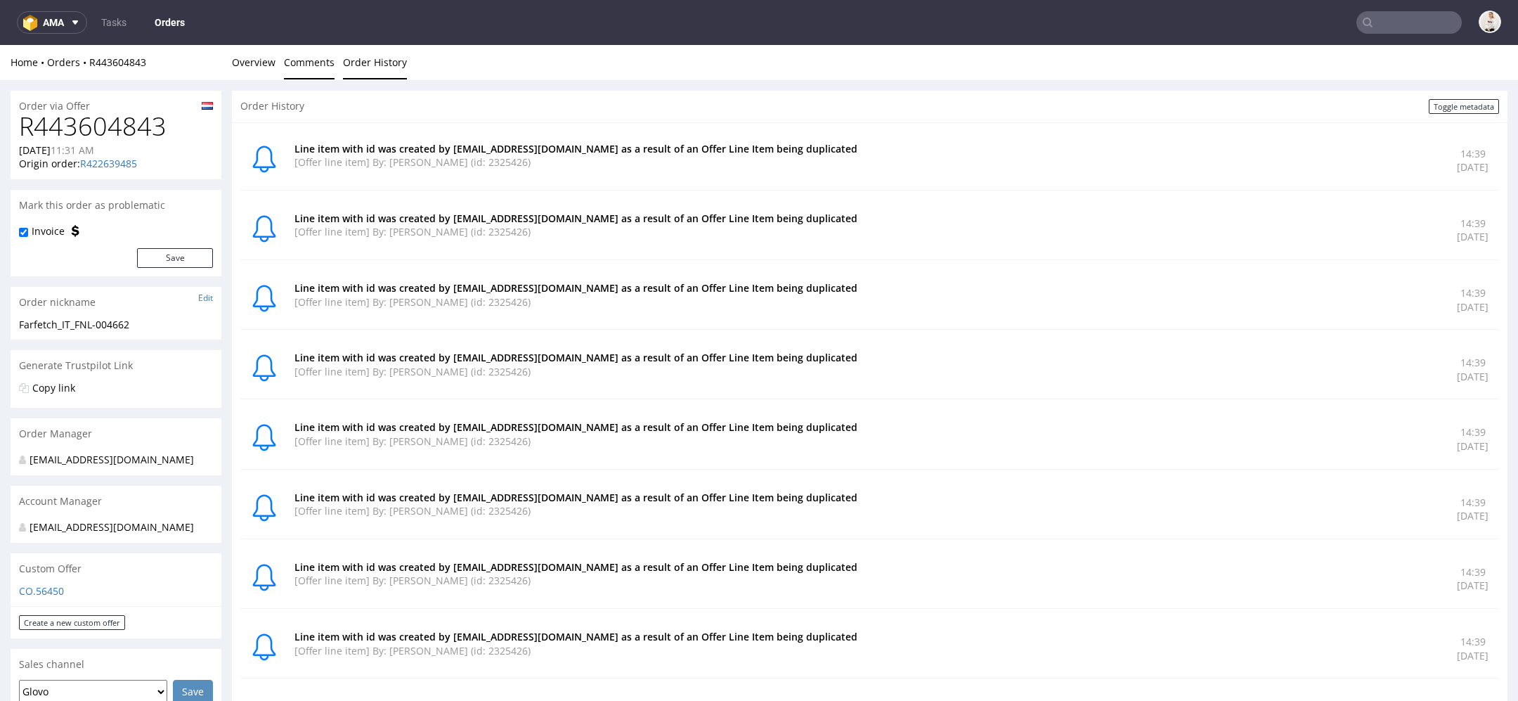
click at [292, 64] on link "Comments" at bounding box center [309, 62] width 51 height 34
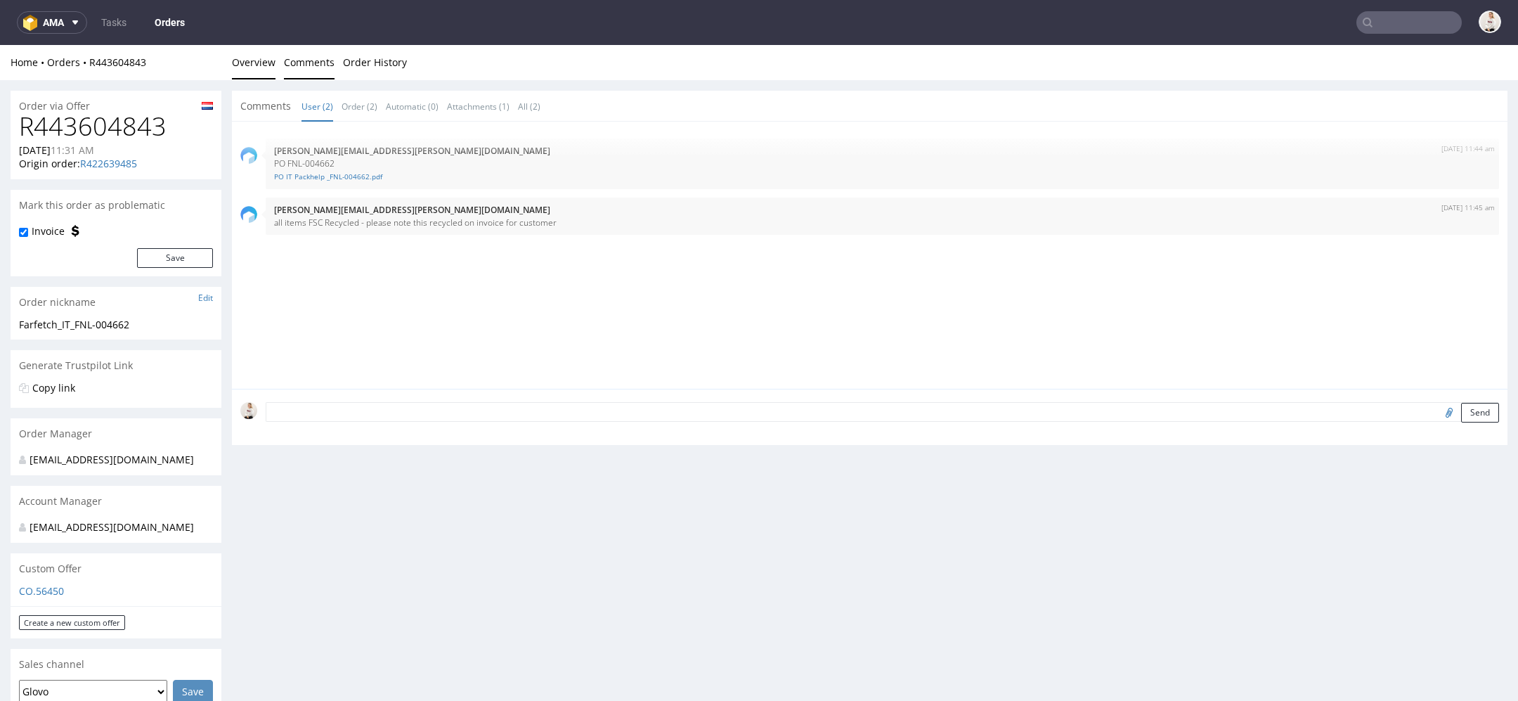
click at [242, 67] on link "Overview" at bounding box center [254, 62] width 44 height 34
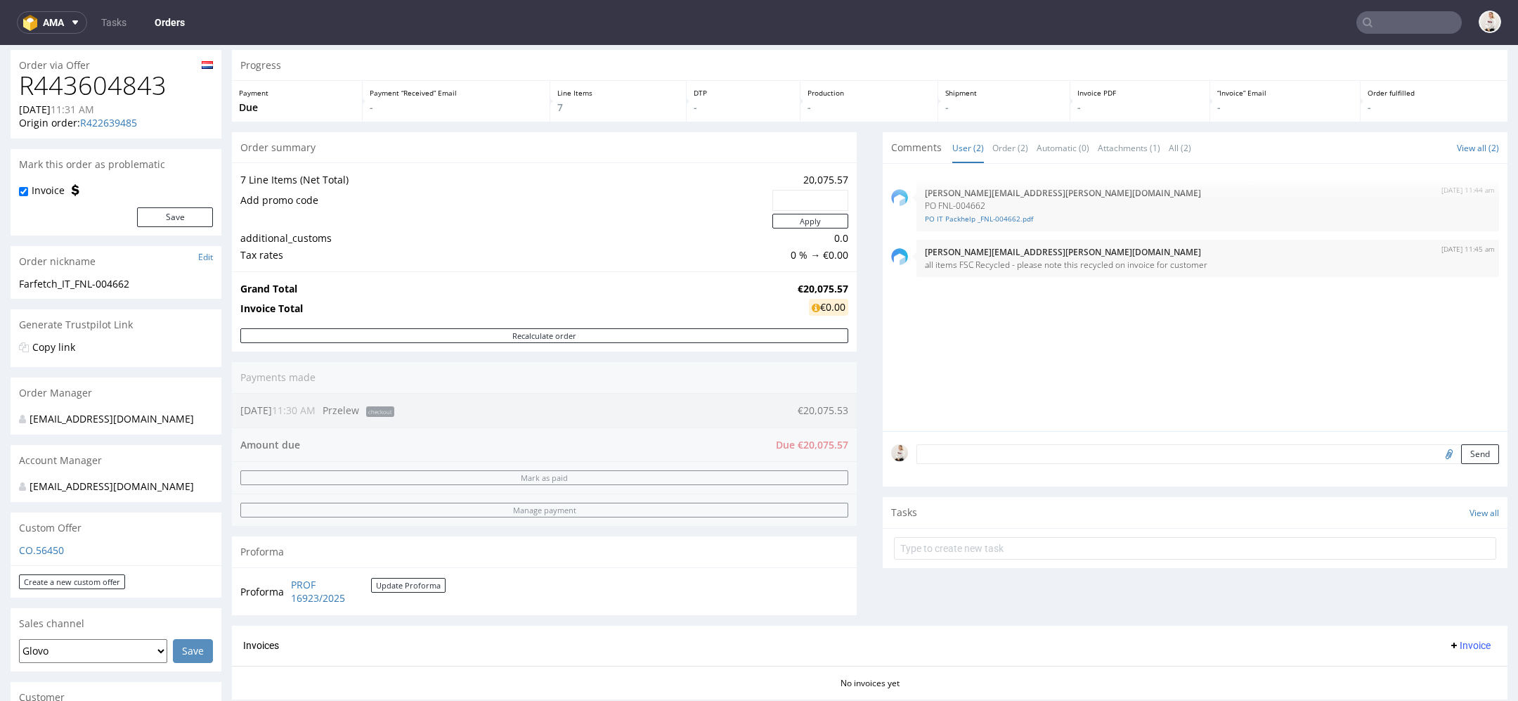
scroll to position [47, 0]
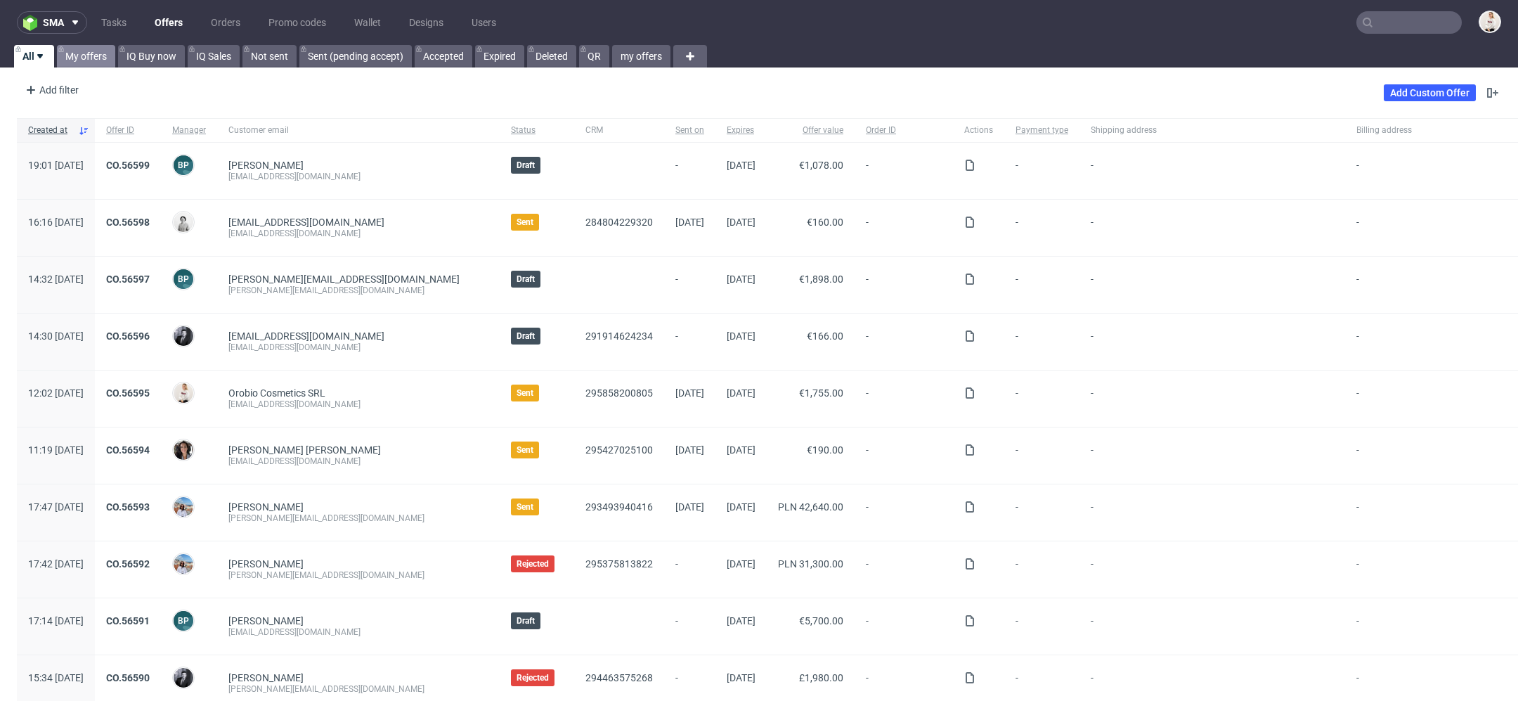
click at [79, 62] on link "My offers" at bounding box center [86, 56] width 58 height 22
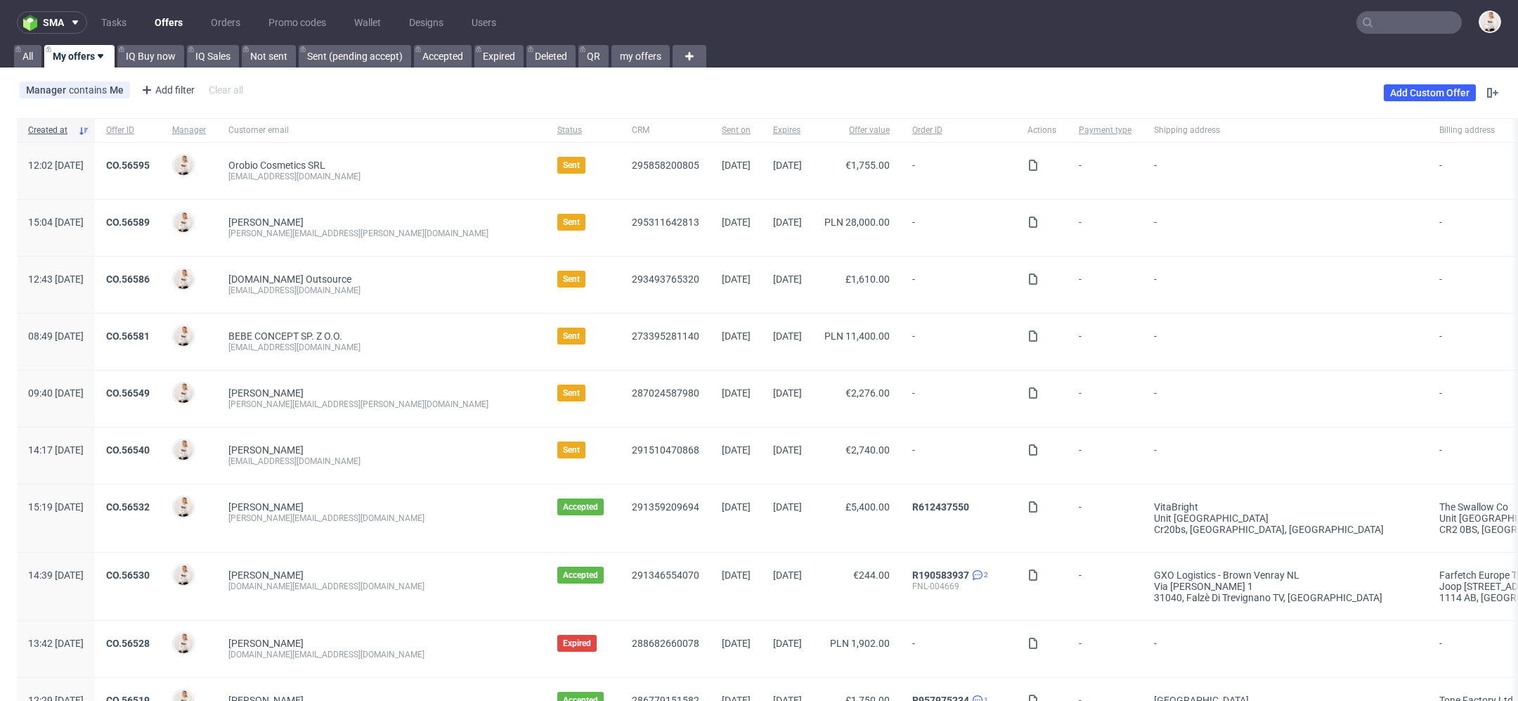
click at [1410, 24] on input "text" at bounding box center [1408, 22] width 105 height 22
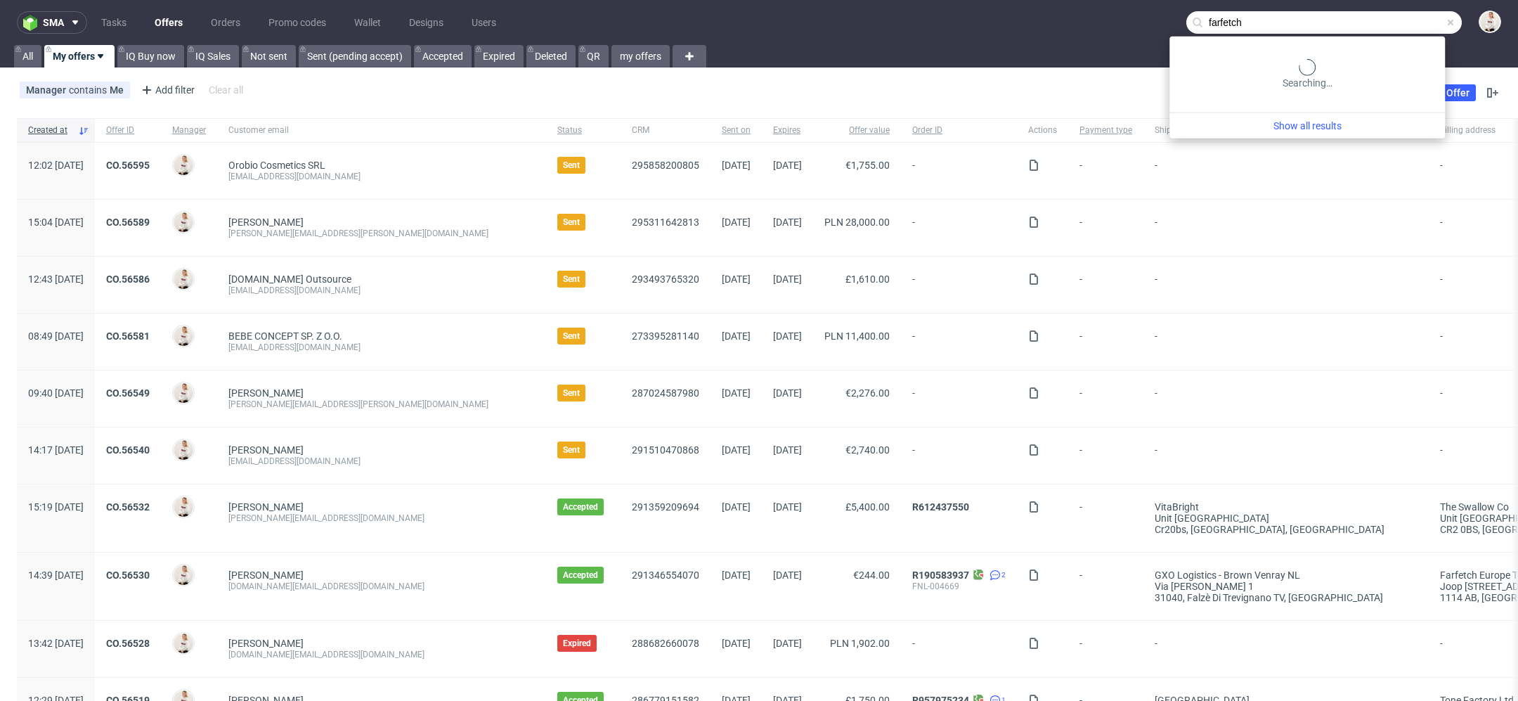
type input "farfetch"
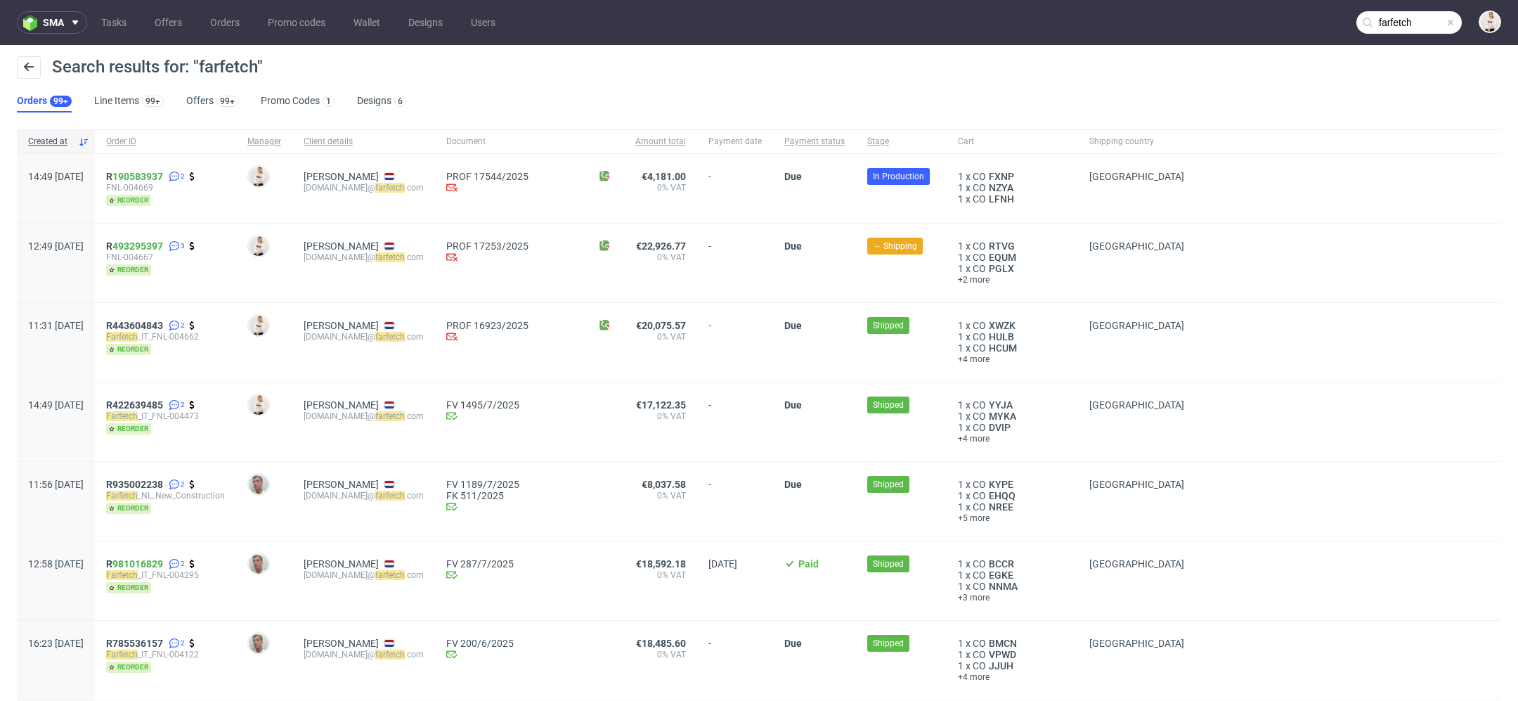
click at [1195, 422] on div at bounding box center [1348, 421] width 306 height 79
click at [984, 351] on div "1 x CO XWZK 1 x CO HULB 1 x CO HCUM +4 more" at bounding box center [1012, 342] width 131 height 79
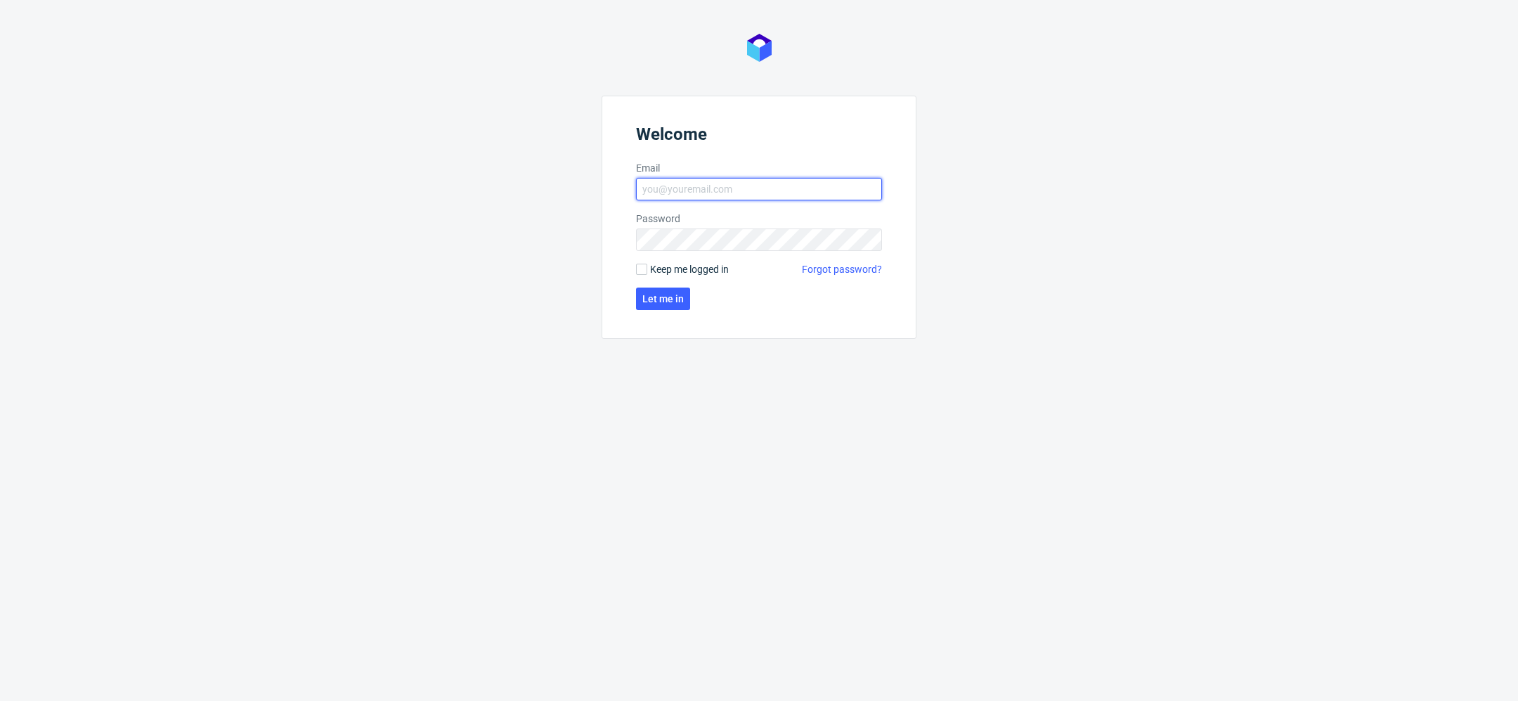
type input "[EMAIL_ADDRESS][DOMAIN_NAME]"
click at [656, 312] on form "Welcome Email [EMAIL_ADDRESS][DOMAIN_NAME] Password Keep me logged in Forgot pa…" at bounding box center [759, 217] width 315 height 243
click at [655, 300] on span "Let me in" at bounding box center [662, 299] width 41 height 10
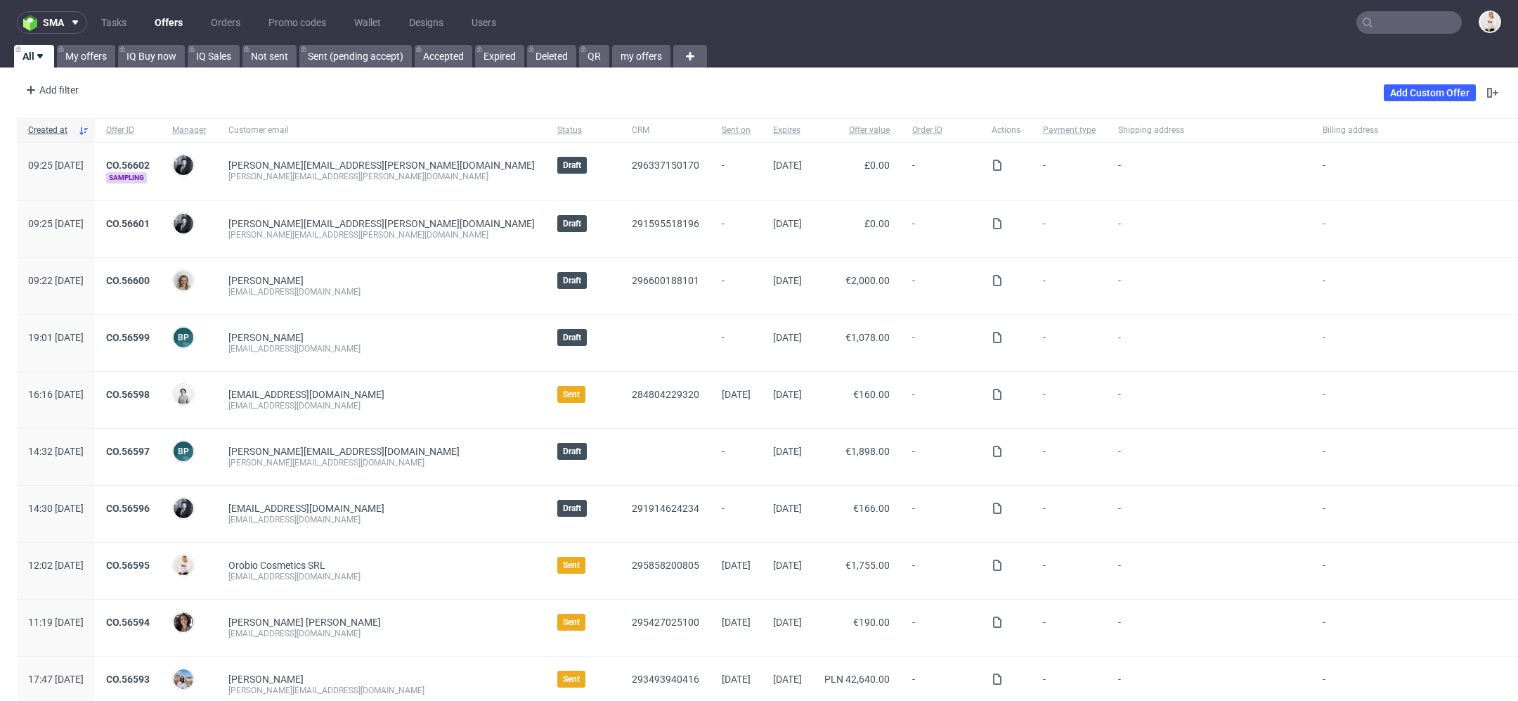
click at [1387, 20] on input "text" at bounding box center [1408, 22] width 105 height 22
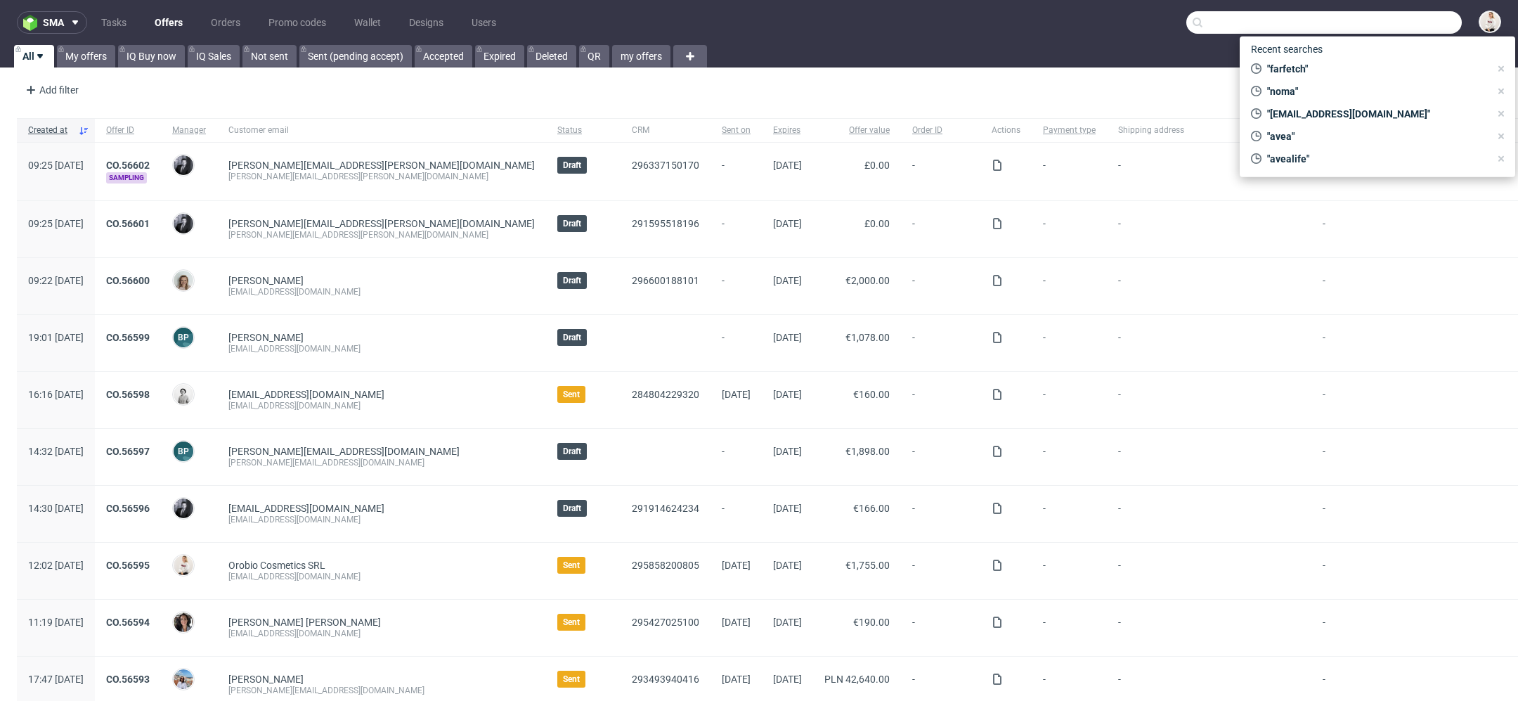
paste input "david20102011@live.com"
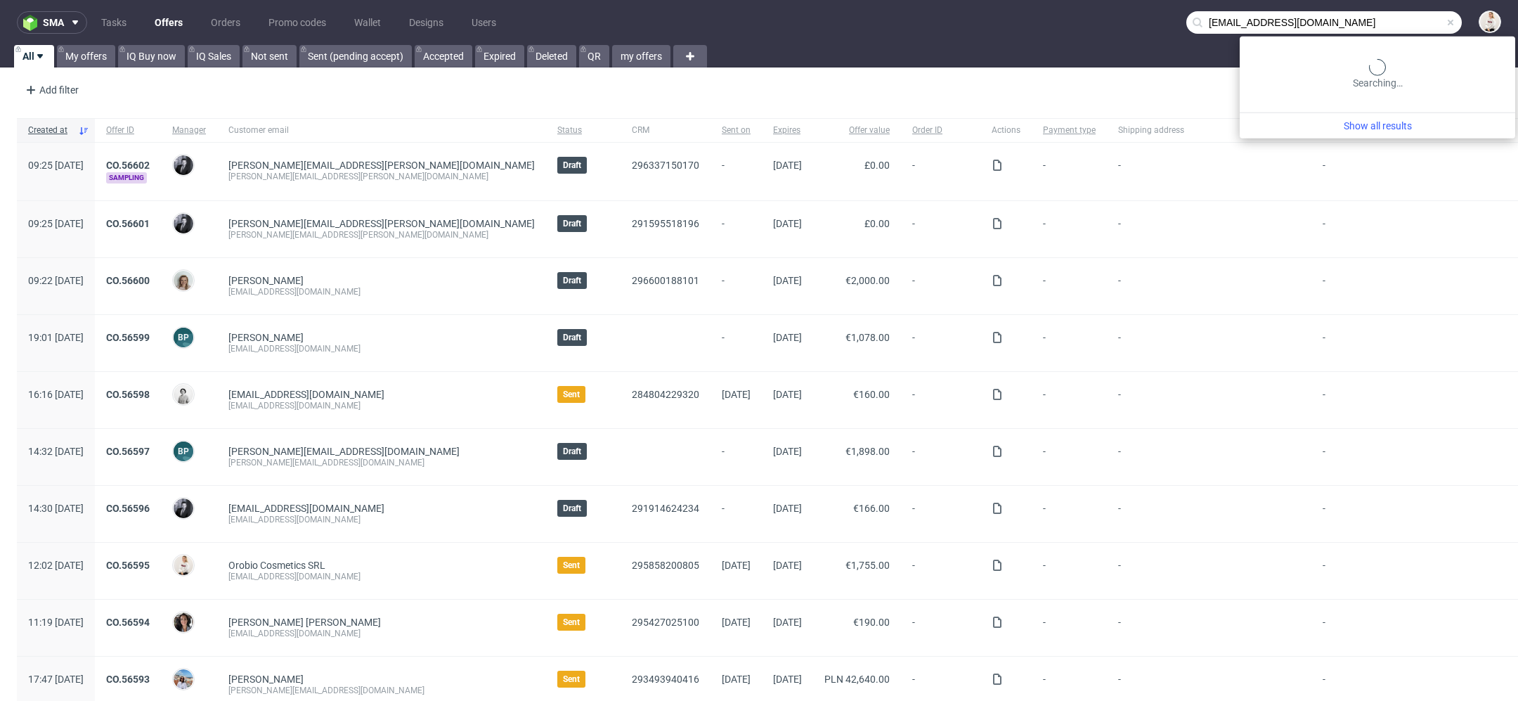
type input "david20102011@live.com"
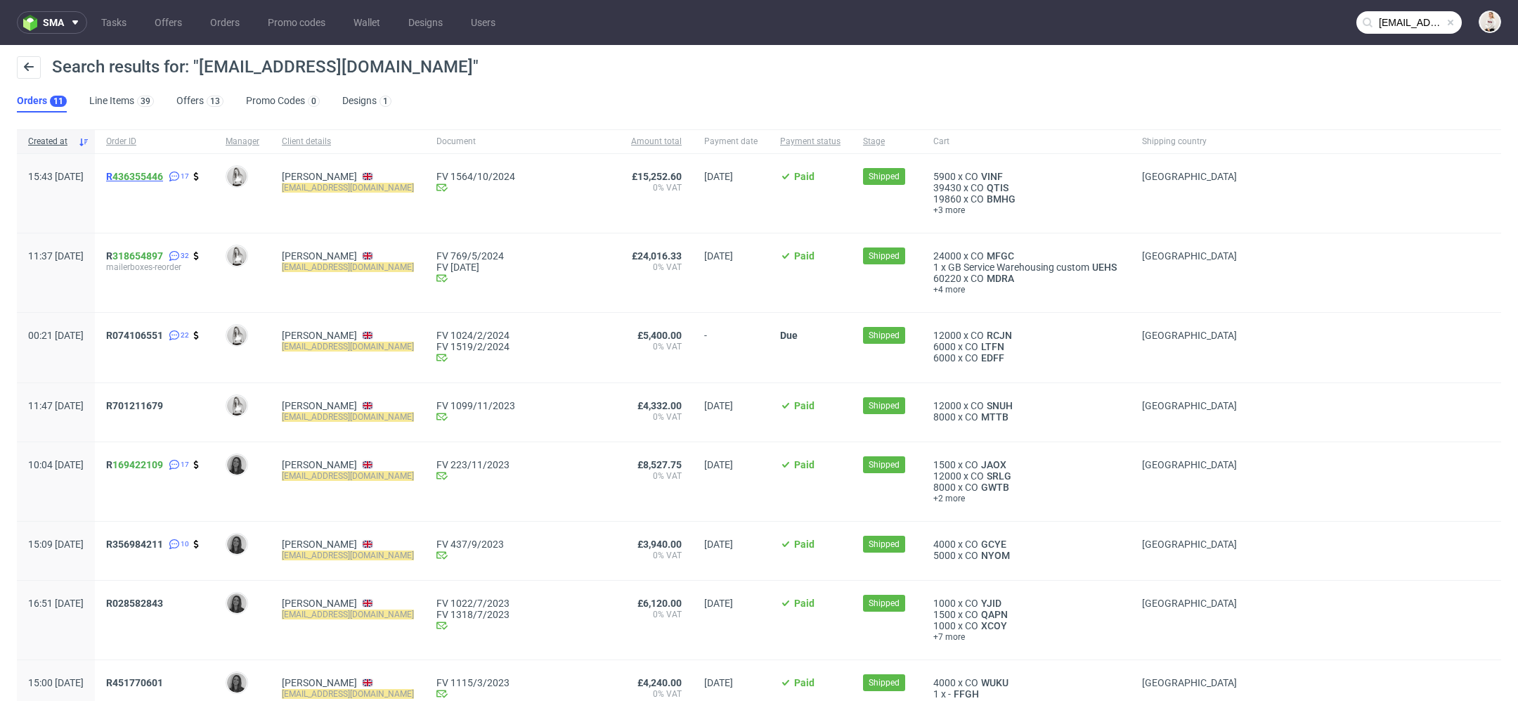
click at [150, 176] on span "R 436355446" at bounding box center [134, 176] width 57 height 11
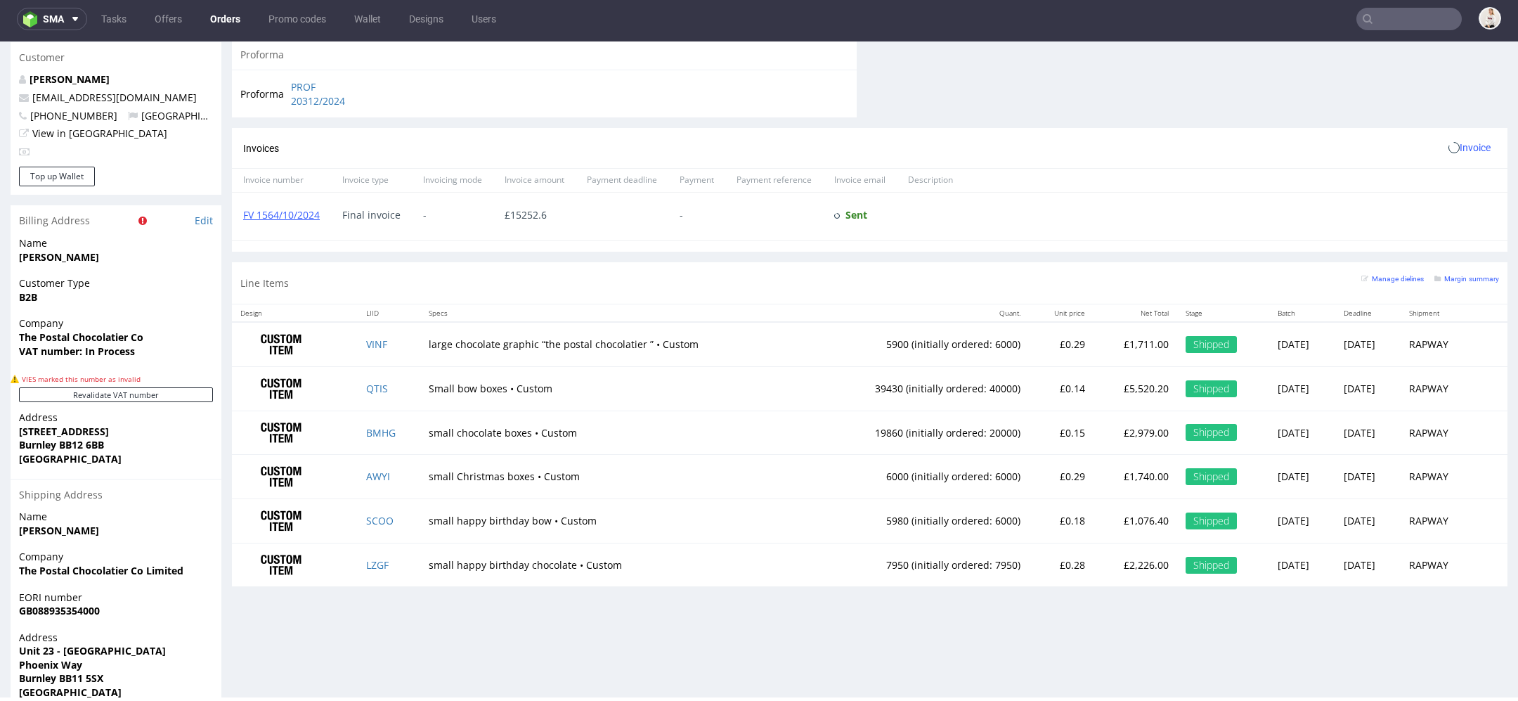
scroll to position [692, 0]
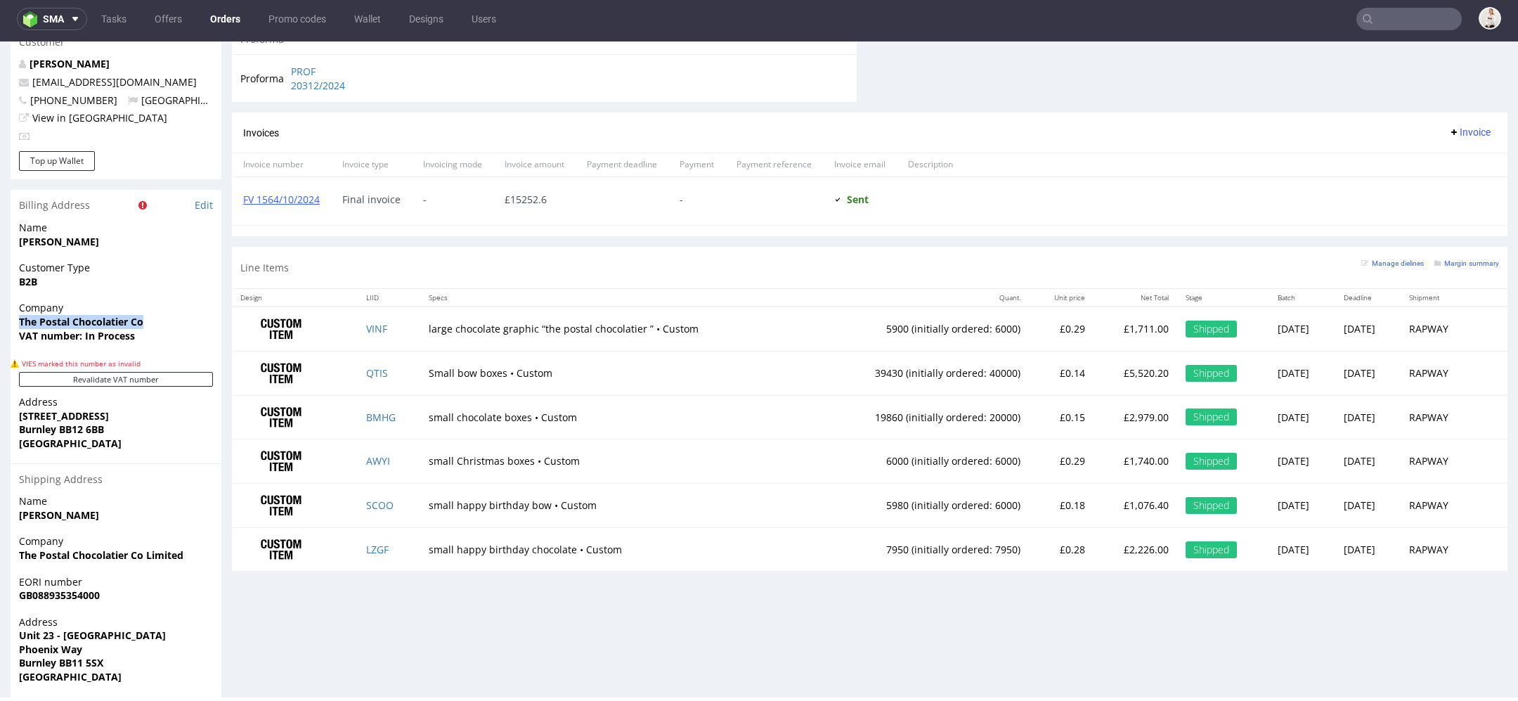
drag, startPoint x: 153, startPoint y: 291, endPoint x: 6, endPoint y: 291, distance: 146.9
click at [6, 291] on div "Order via Offer R436355446 06.08.2024 03:43 PM Mark this order as problematic I…" at bounding box center [759, 58] width 1518 height 1349
copy strong "The Postal Chocolatier Co"
click at [1393, 27] on input "text" at bounding box center [1408, 19] width 105 height 22
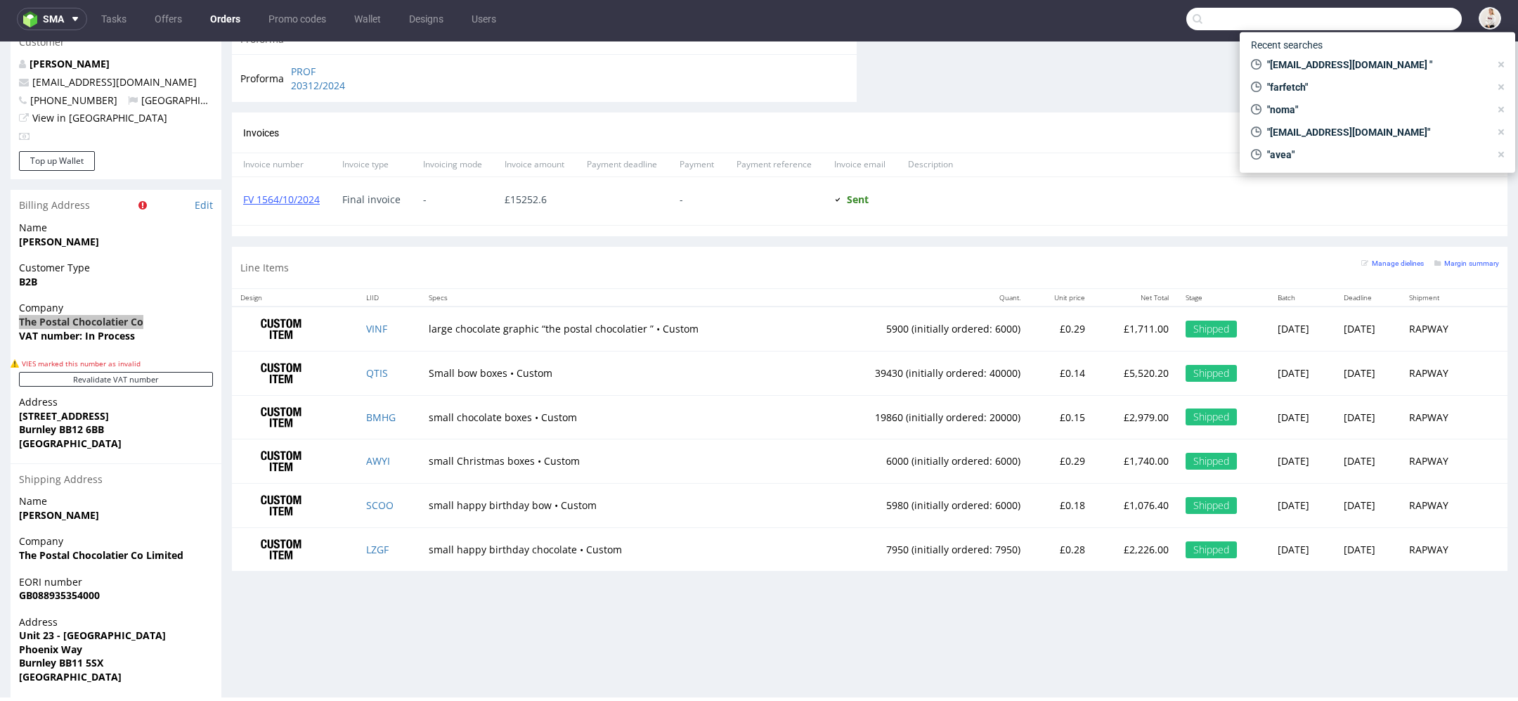
paste input "josephine.kalmkvist@bymalina.com"
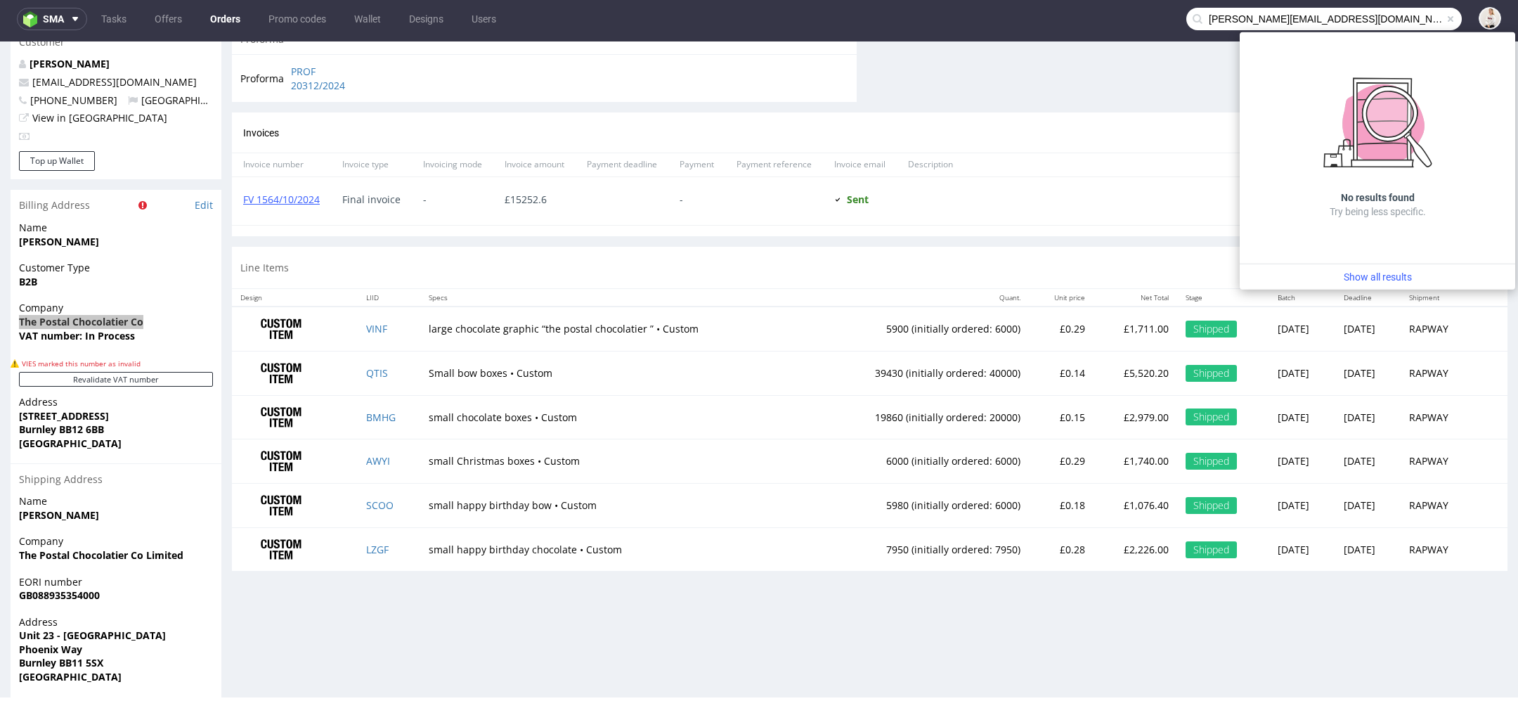
drag, startPoint x: 1285, startPoint y: 21, endPoint x: 1080, endPoint y: 19, distance: 205.2
click at [1080, 19] on nav "sma Tasks Offers Orders Promo codes Wallet Designs Users josephine.kalmkvist@by…" at bounding box center [759, 18] width 1518 height 45
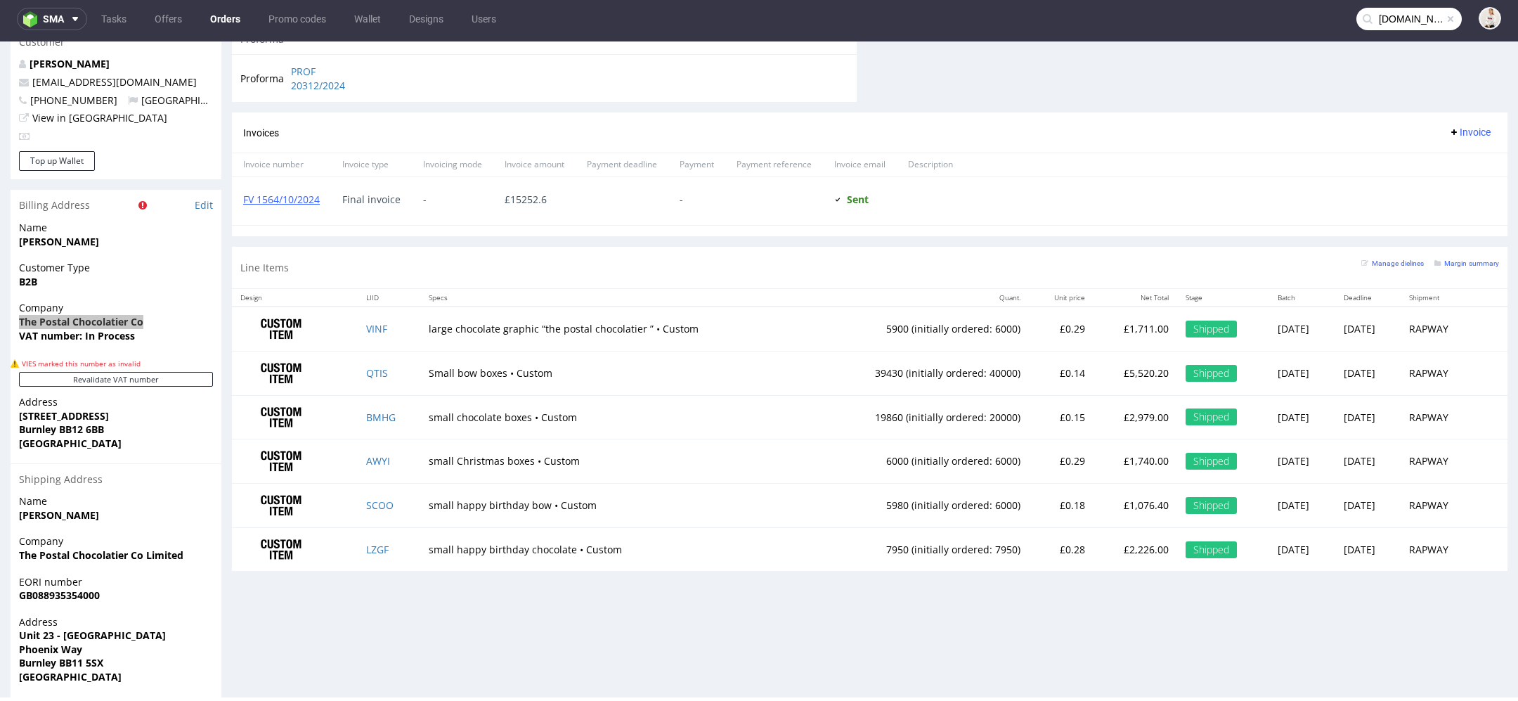
type input "bymalina.com"
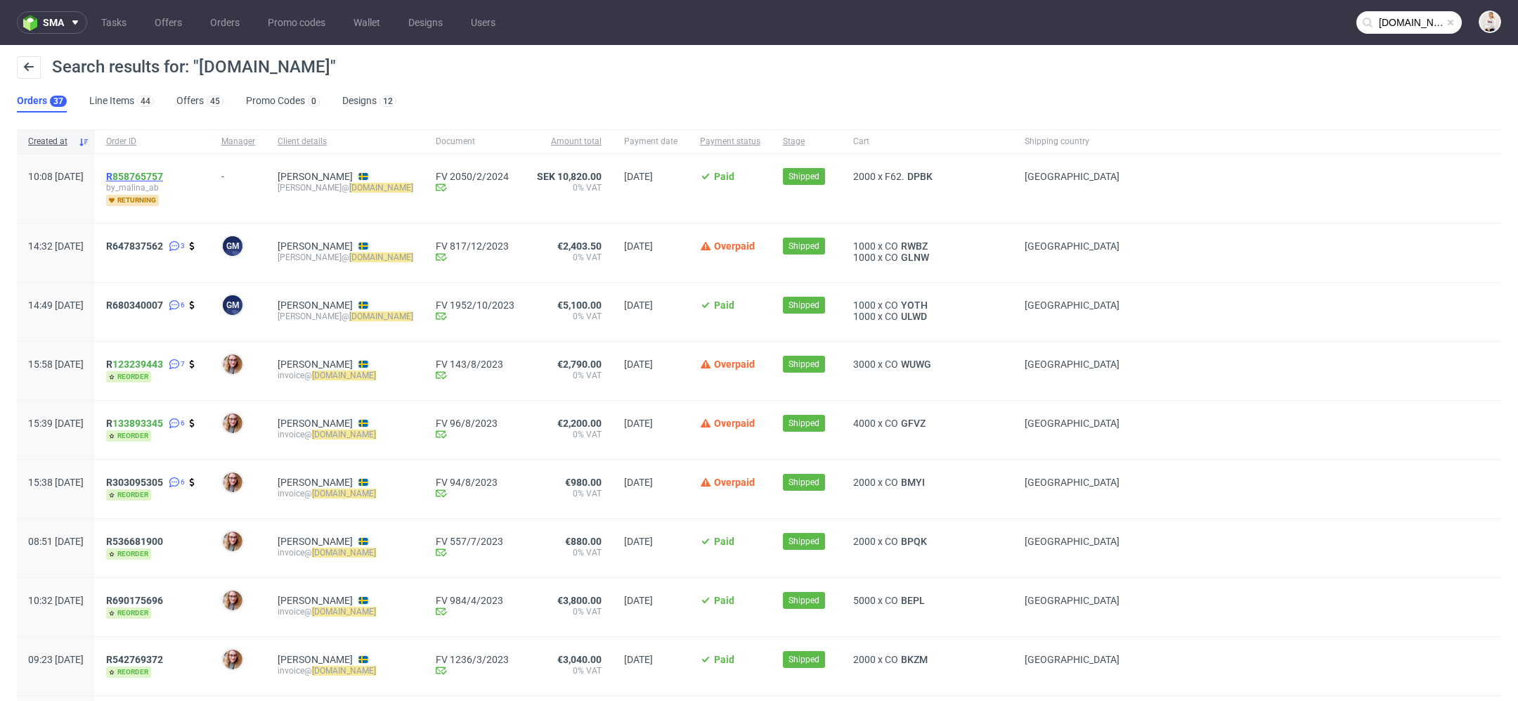
click at [151, 178] on span "R 858765757" at bounding box center [134, 176] width 57 height 11
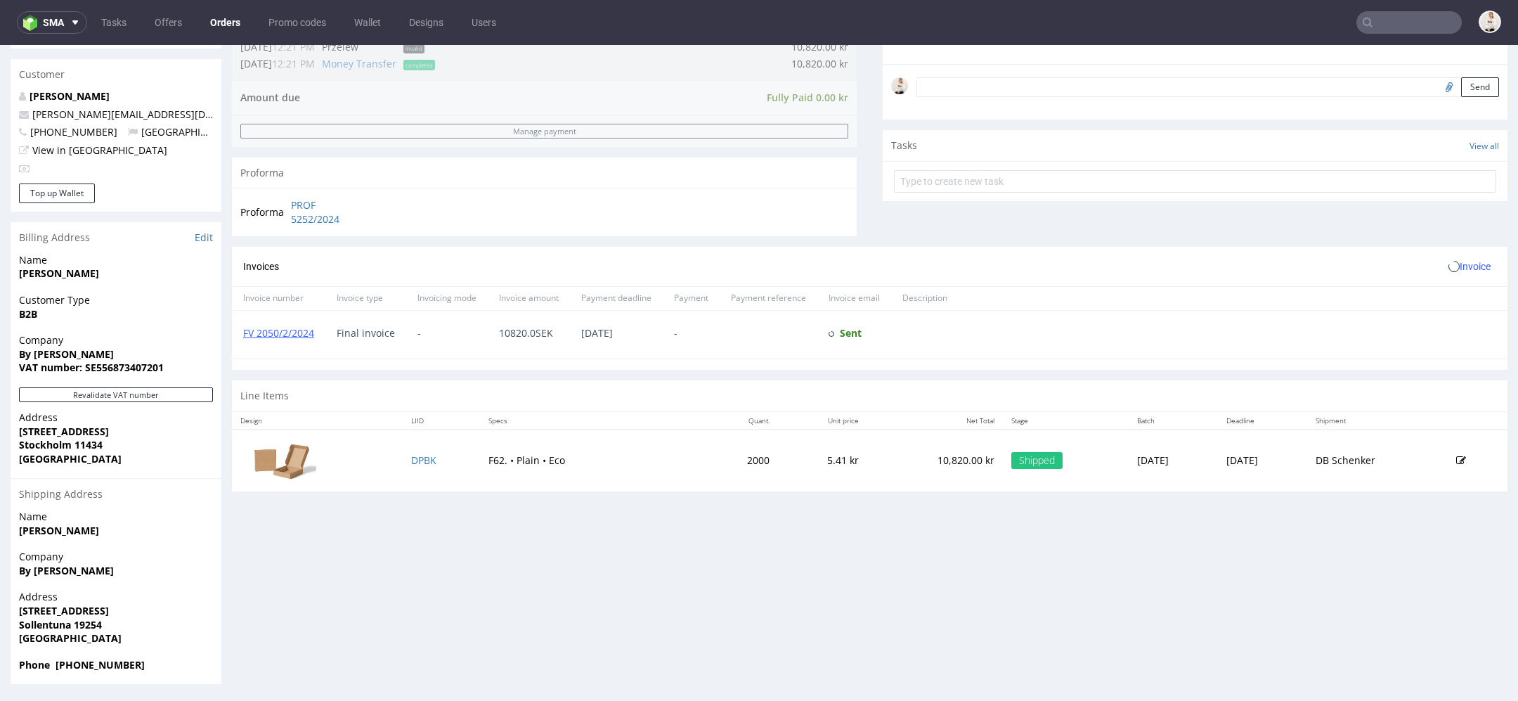
scroll to position [4, 0]
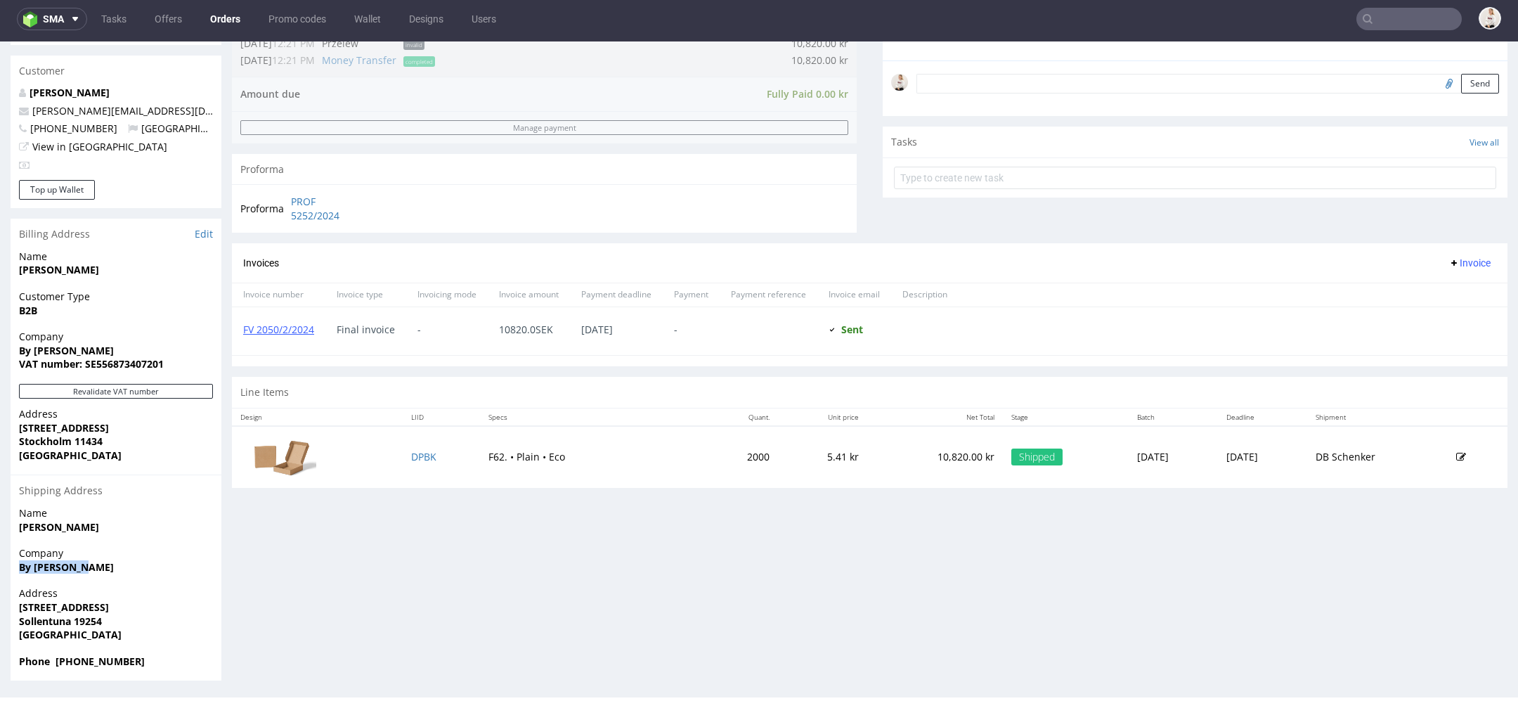
drag, startPoint x: 93, startPoint y: 566, endPoint x: 1, endPoint y: 566, distance: 92.8
click at [1, 566] on div "Order R858765757 08.02.2024 10:08 AM Mark this order as problematic Invoice Sav…" at bounding box center [759, 175] width 1518 height 1034
copy strong "By Malina AB"
click at [797, 584] on div "Progress Payment Paid Thu 29 Feb Payment “Received” Email Sent Thu 29 Feb 12:21…" at bounding box center [870, 174] width 1276 height 1013
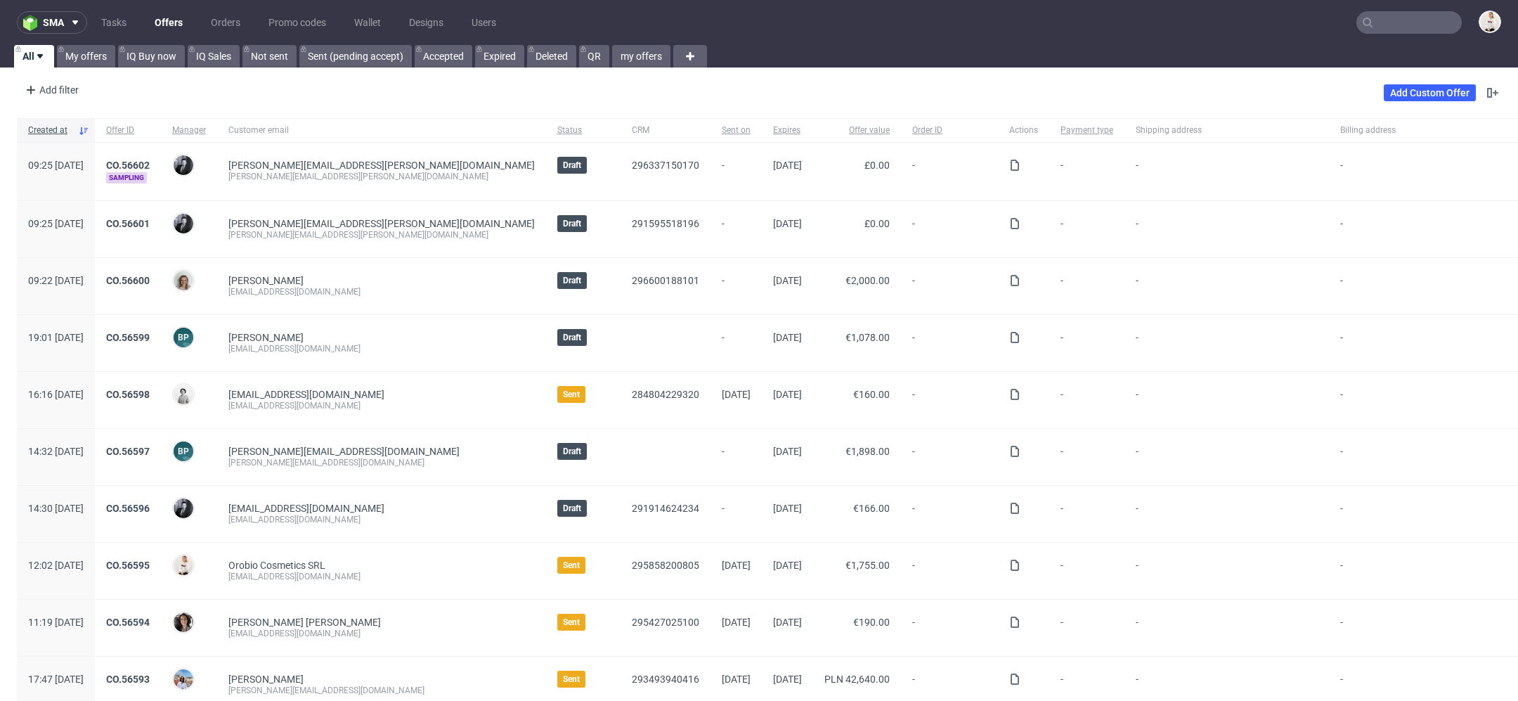
click at [1389, 11] on input "text" at bounding box center [1408, 22] width 105 height 22
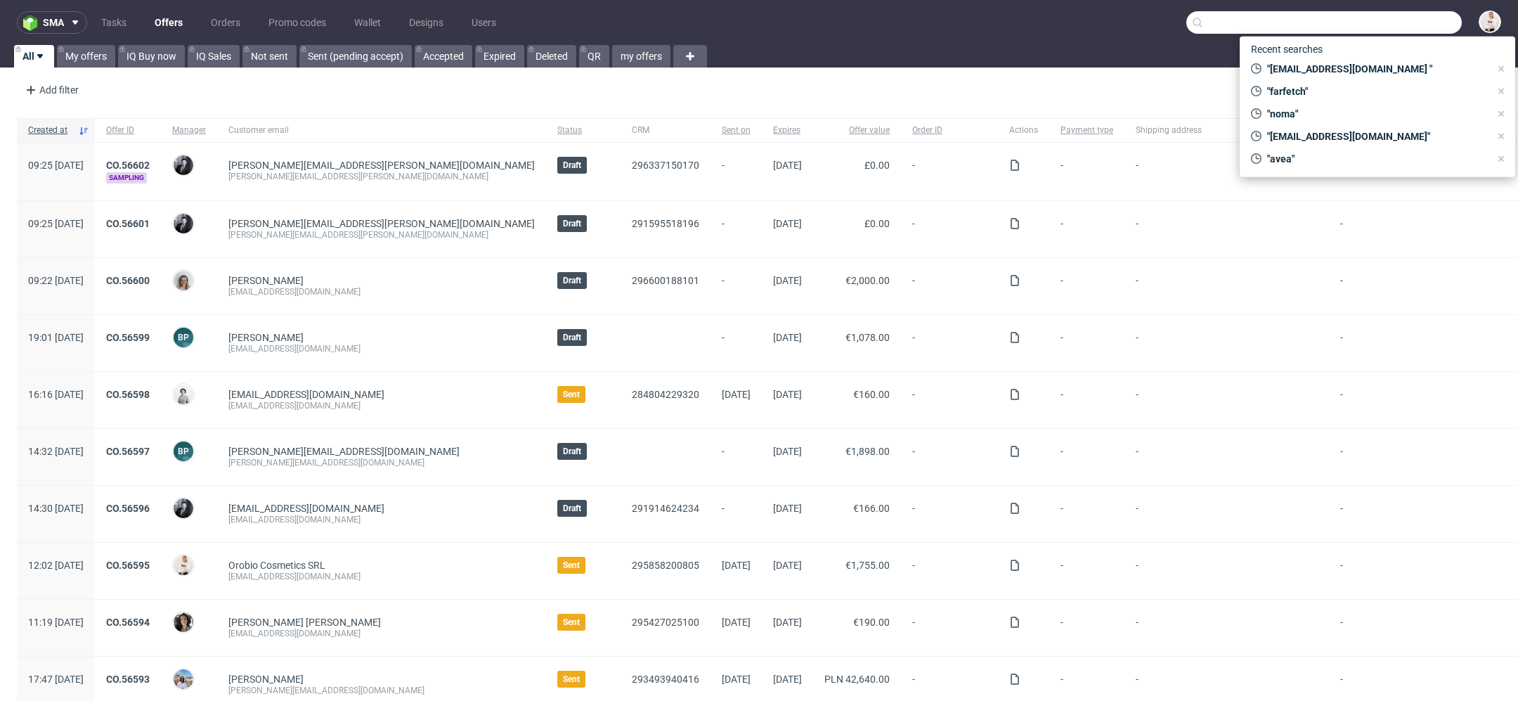
paste input "The Postal Chocolatier Co"
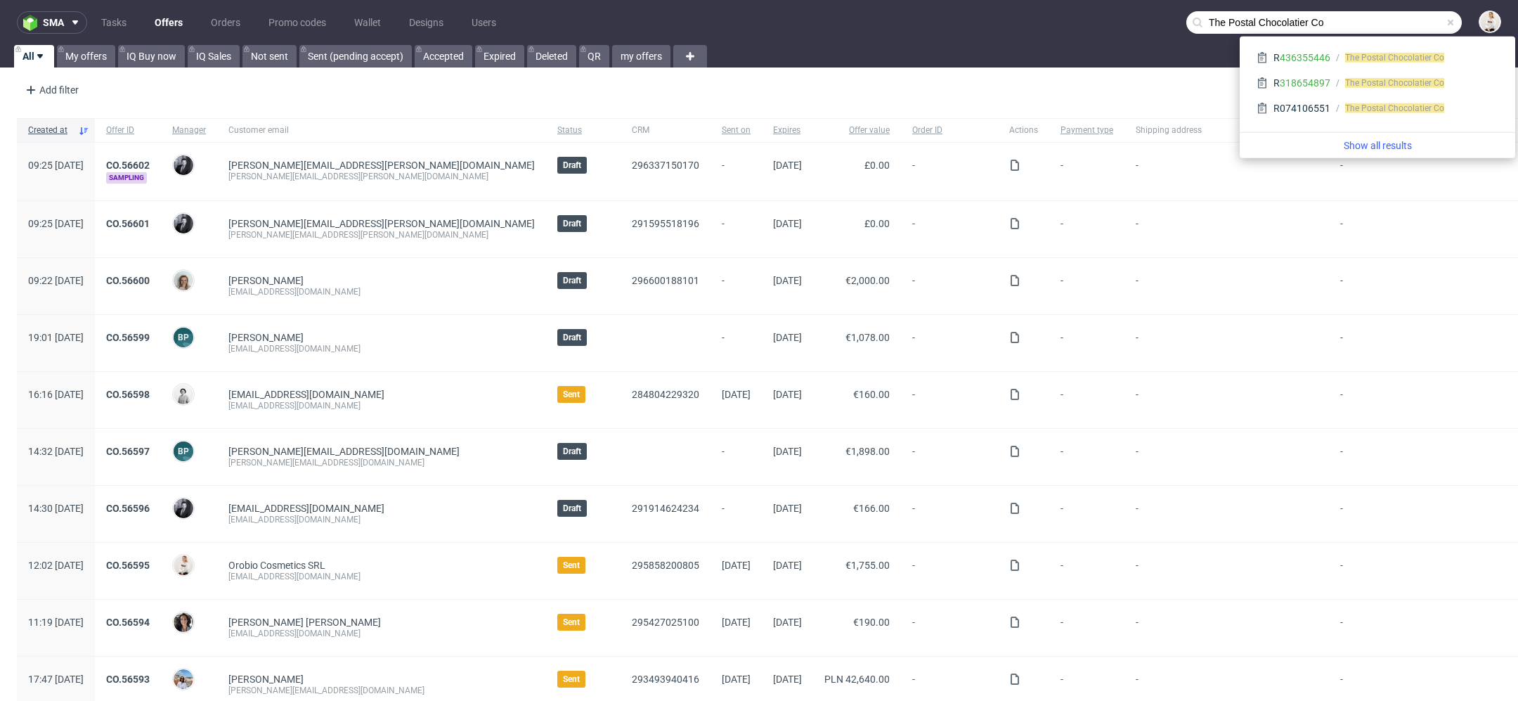
type input "The Postal Chocolatier Co"
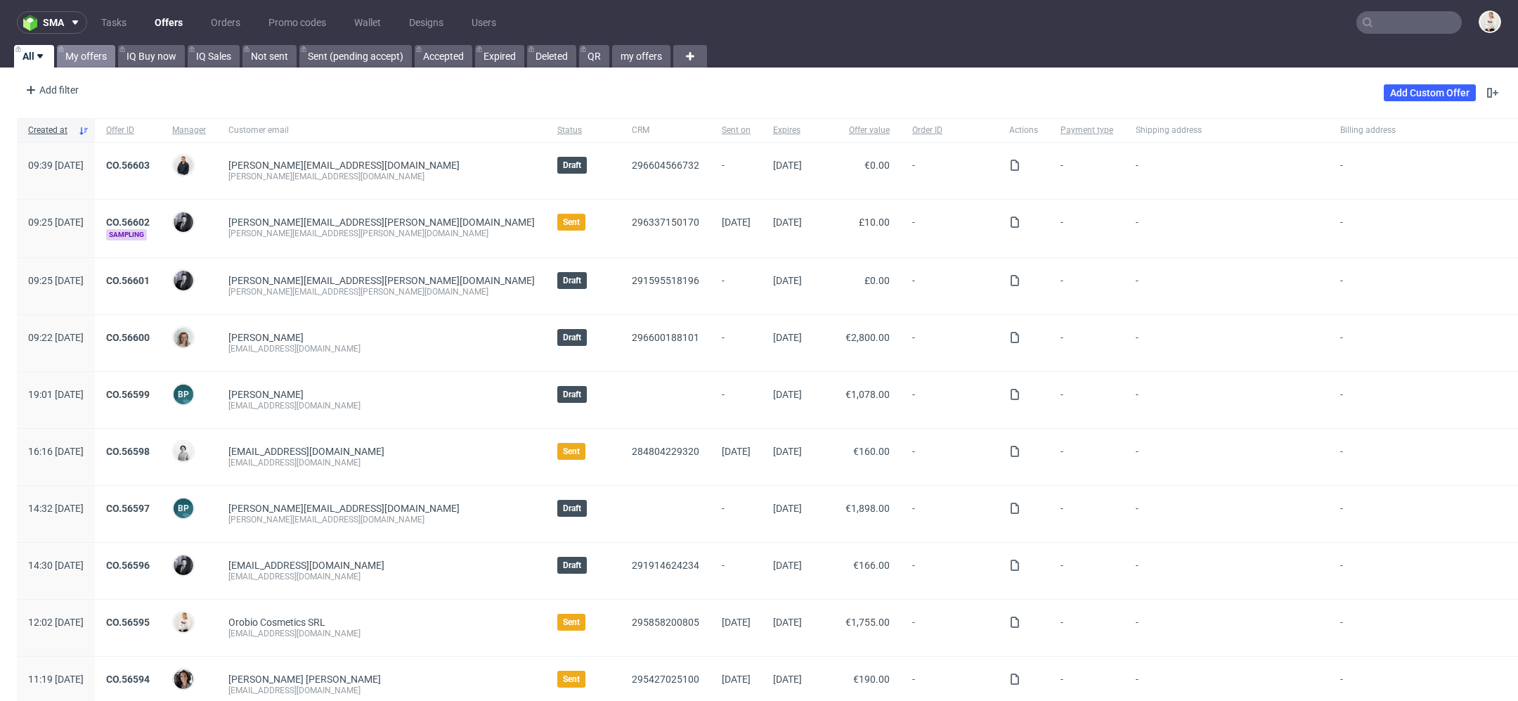
click at [87, 60] on link "My offers" at bounding box center [86, 56] width 58 height 22
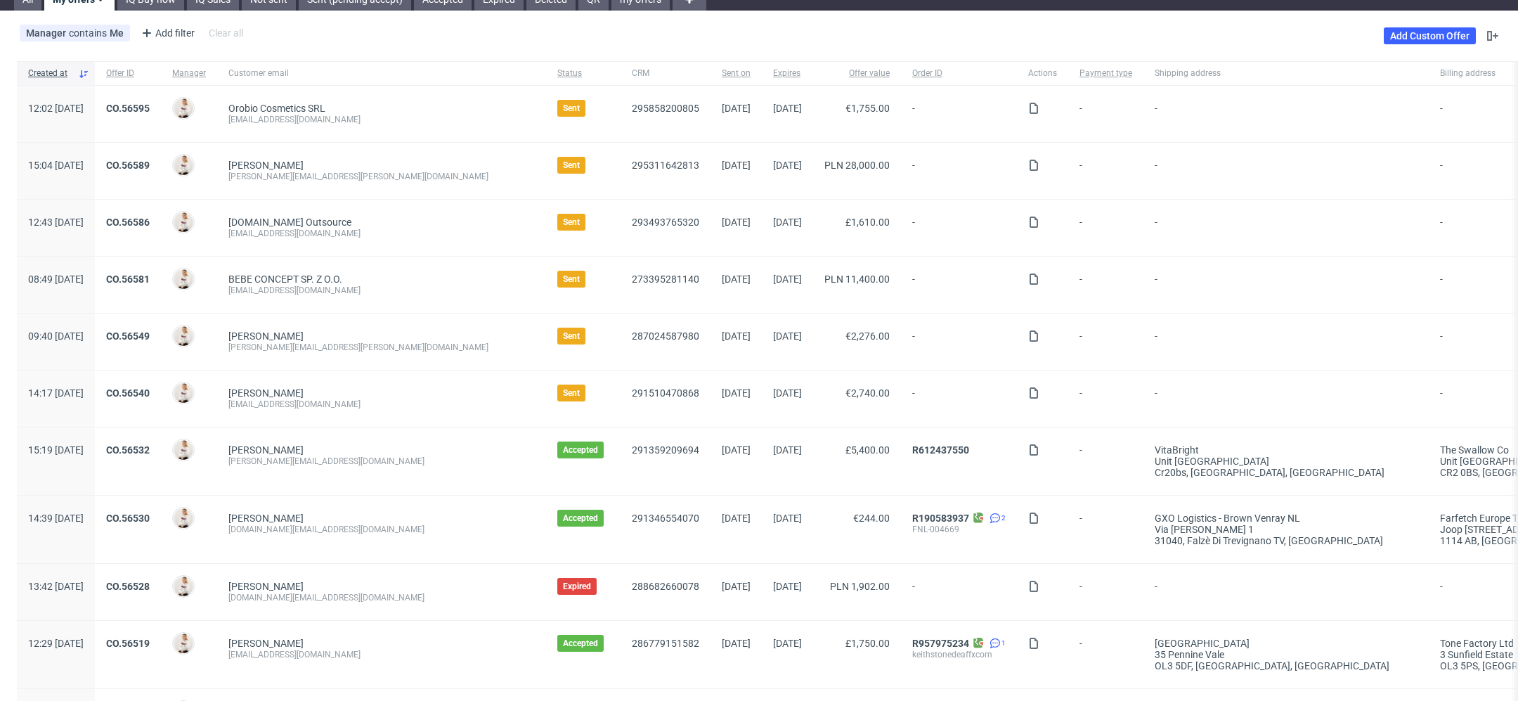
scroll to position [62, 0]
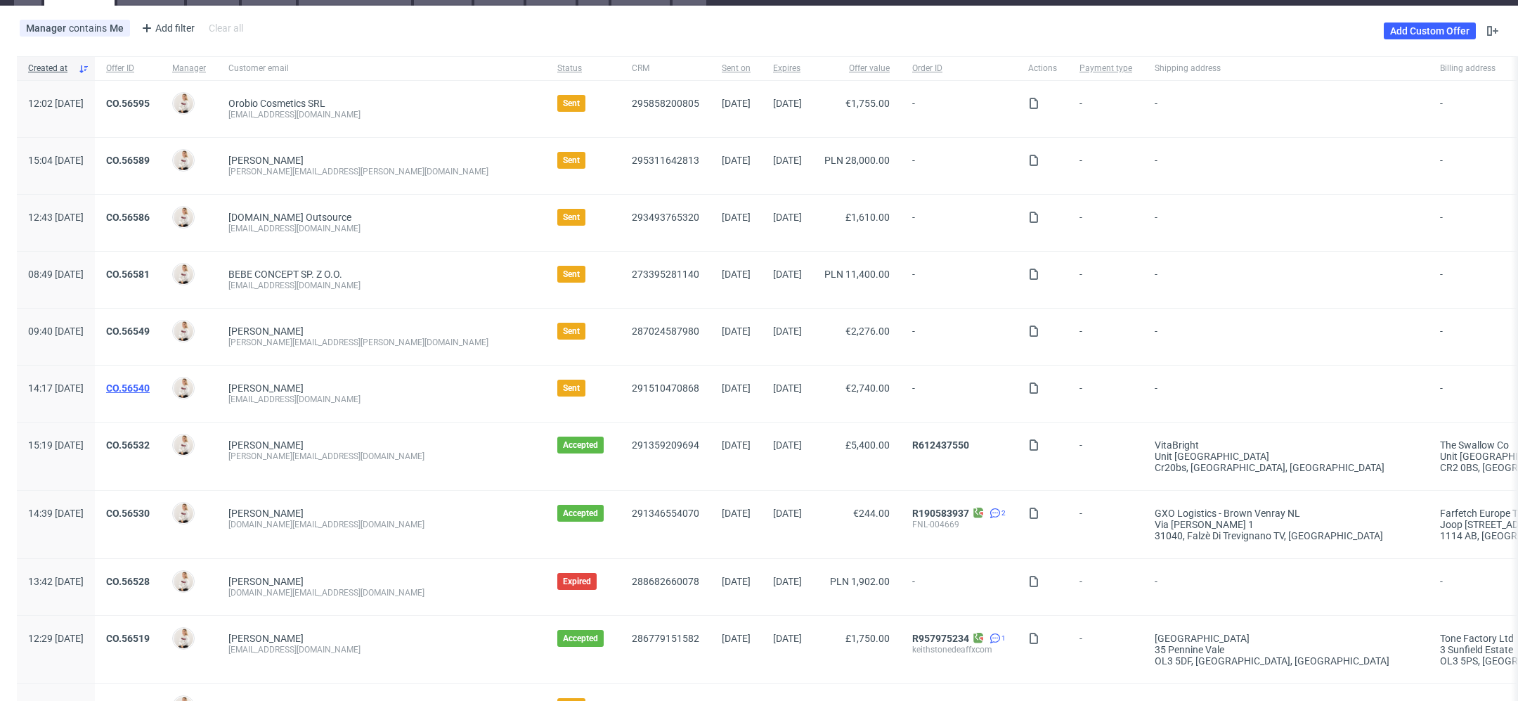
click at [150, 391] on link "CO.56540" at bounding box center [128, 387] width 44 height 11
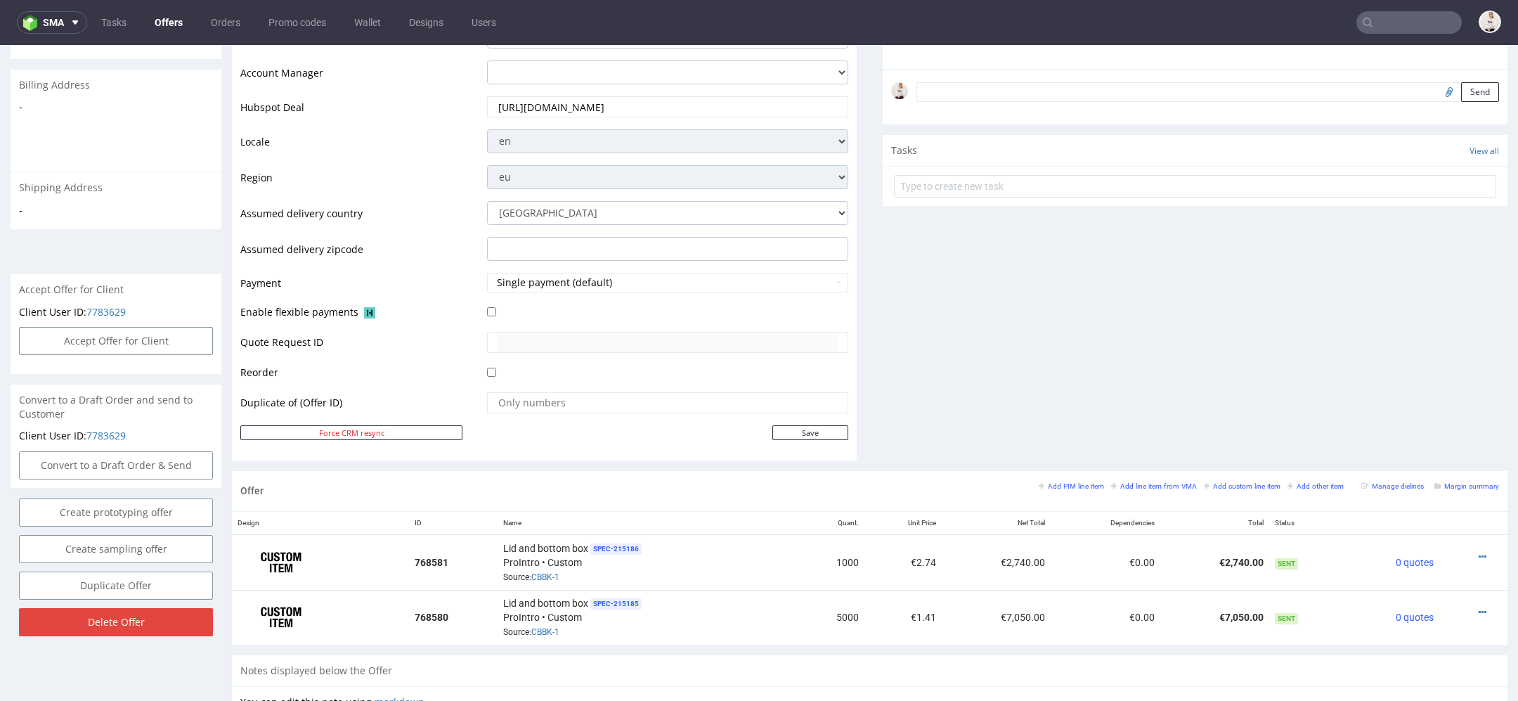
scroll to position [456, 0]
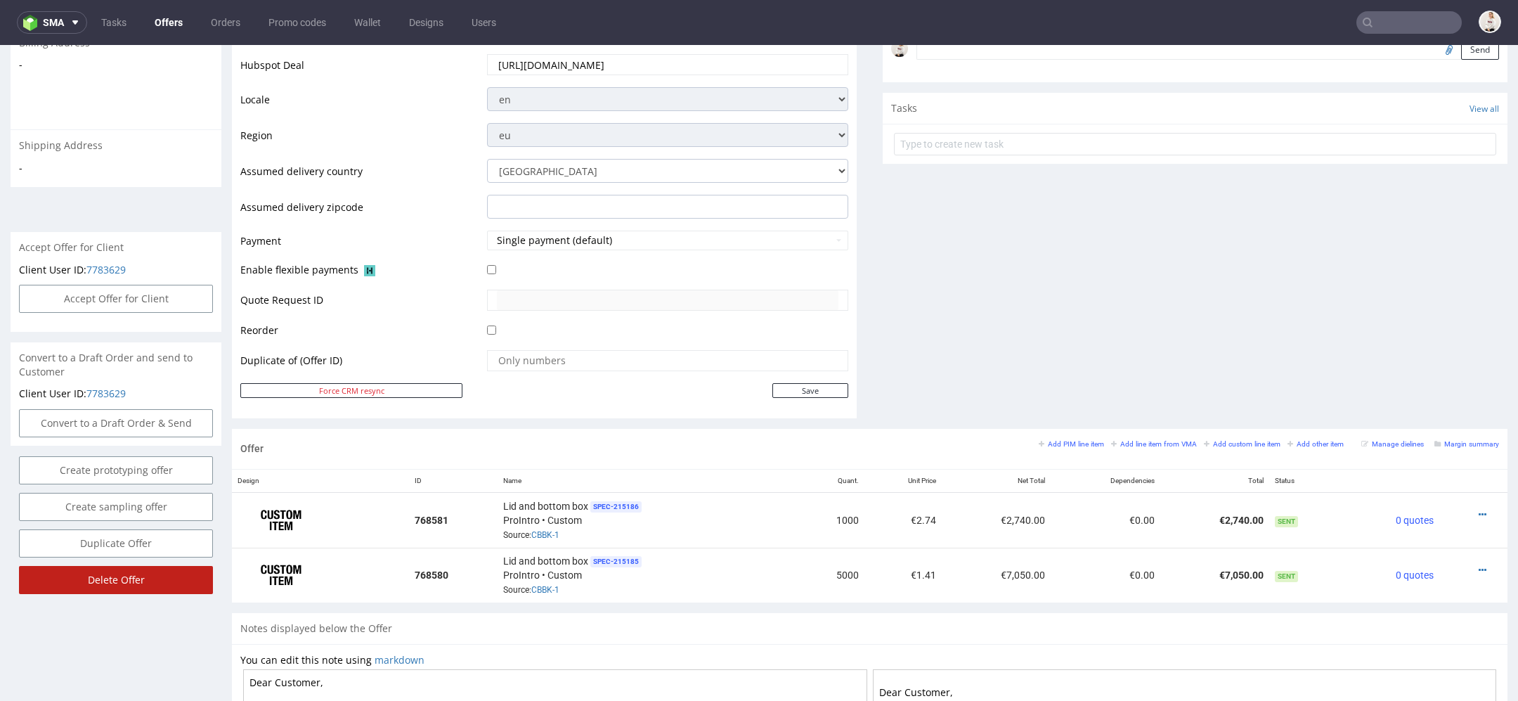
click at [129, 575] on input "Delete Offer" at bounding box center [116, 580] width 194 height 28
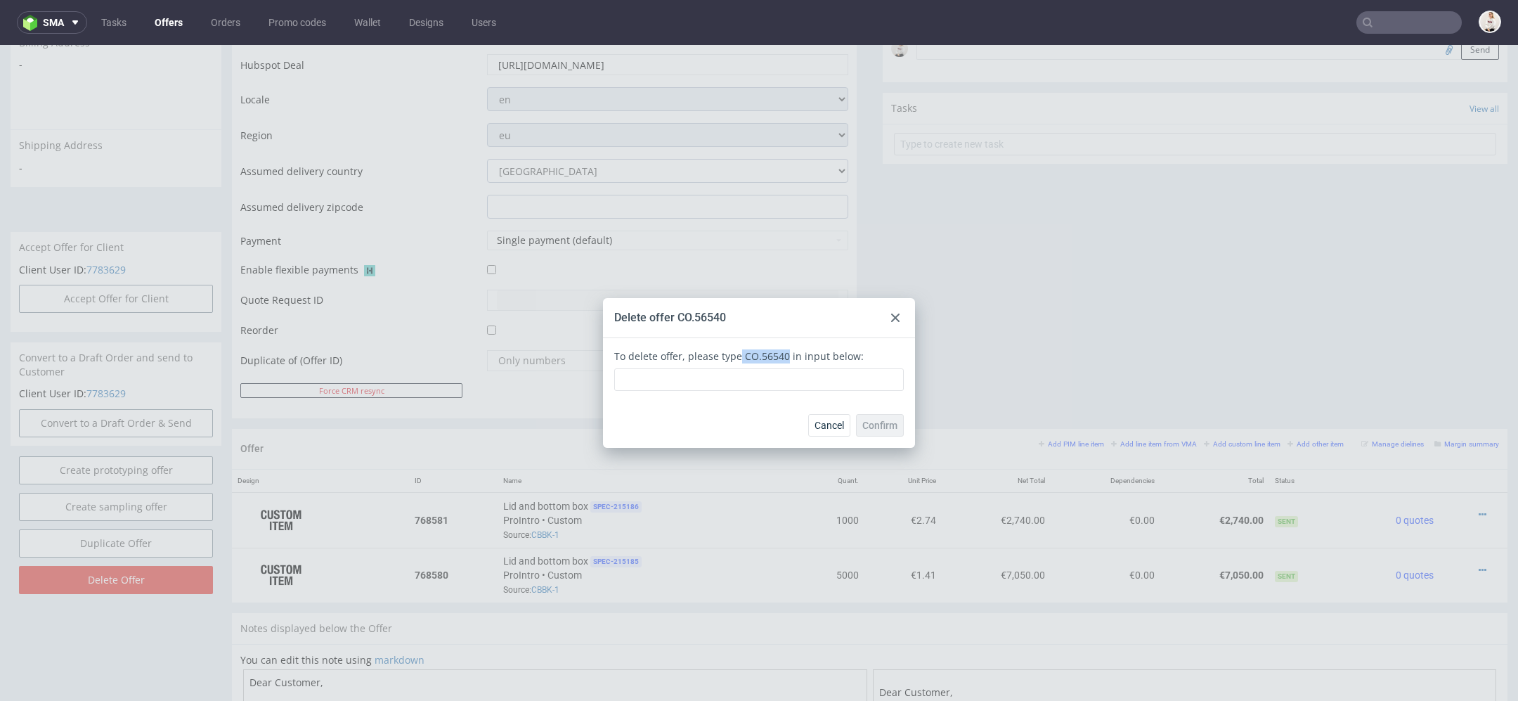
drag, startPoint x: 779, startPoint y: 357, endPoint x: 729, endPoint y: 362, distance: 49.4
click at [729, 362] on div "To delete offer, please type CO.56540 in input below:" at bounding box center [759, 370] width 290 height 42
copy div "CO.56540"
click at [715, 378] on input "text" at bounding box center [759, 379] width 290 height 22
paste input "CO.56540"
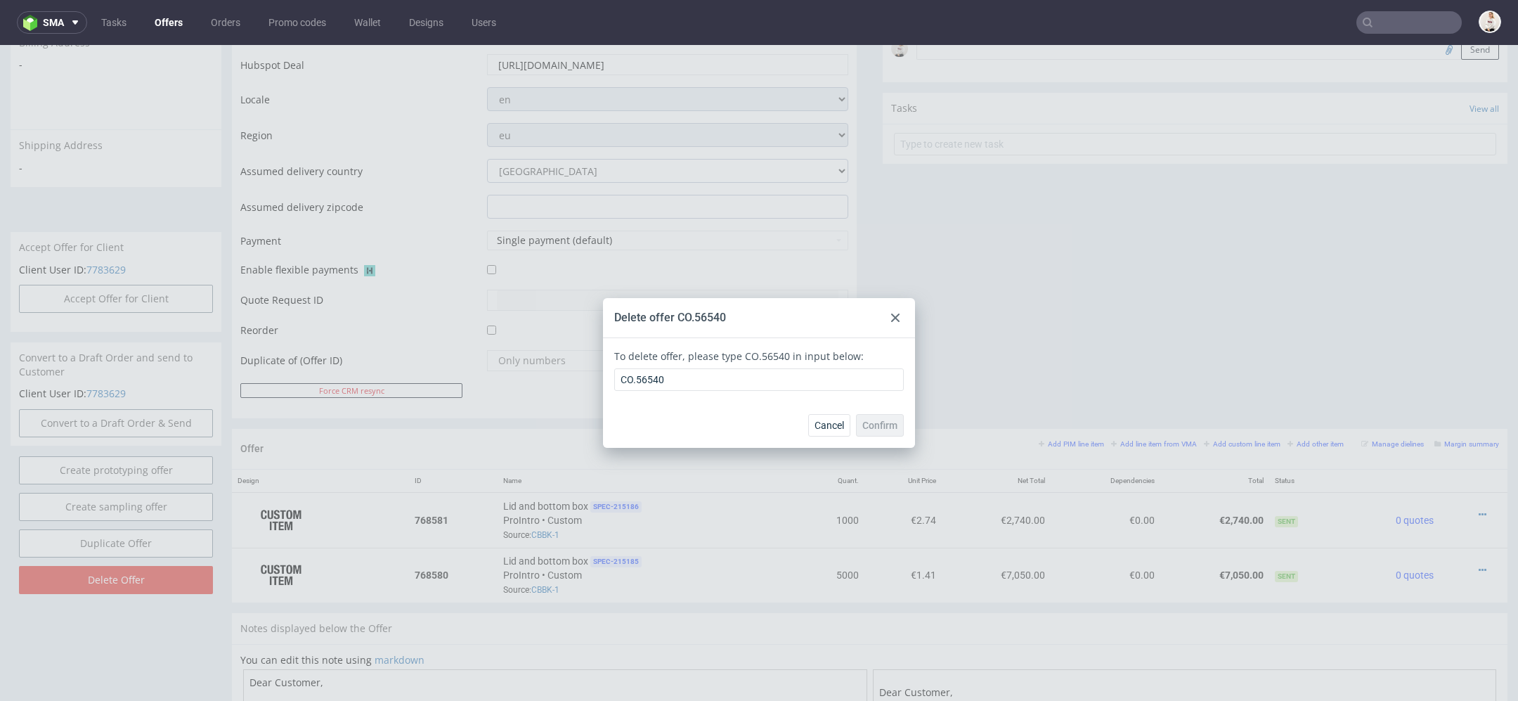
drag, startPoint x: 867, startPoint y: 424, endPoint x: 708, endPoint y: 413, distance: 159.2
click at [867, 424] on div "Confirm" at bounding box center [880, 425] width 48 height 22
click at [614, 381] on input "CO.56540" at bounding box center [759, 379] width 290 height 22
type input "CO.56540"
click at [875, 425] on span "Confirm" at bounding box center [879, 425] width 35 height 10
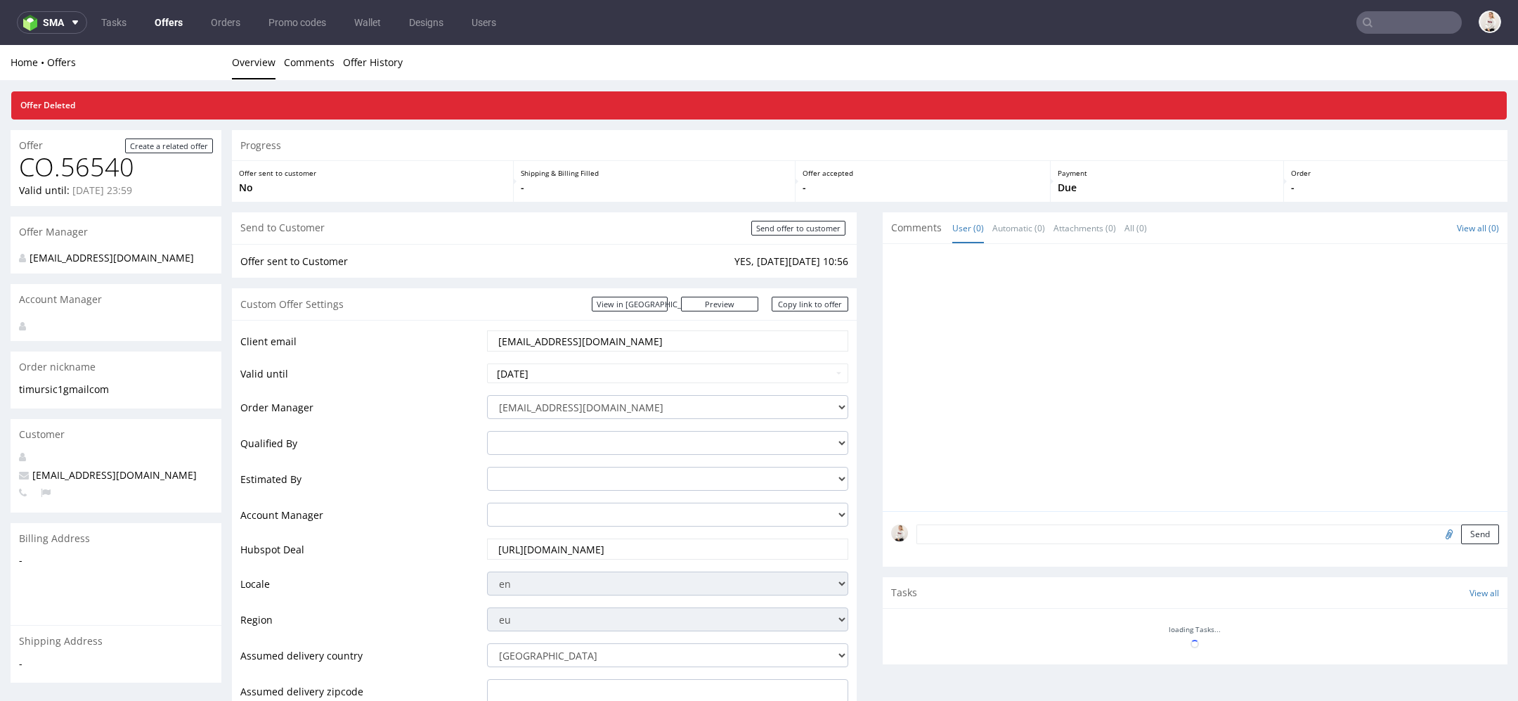
scroll to position [0, 0]
click at [161, 20] on link "Offers" at bounding box center [168, 22] width 45 height 22
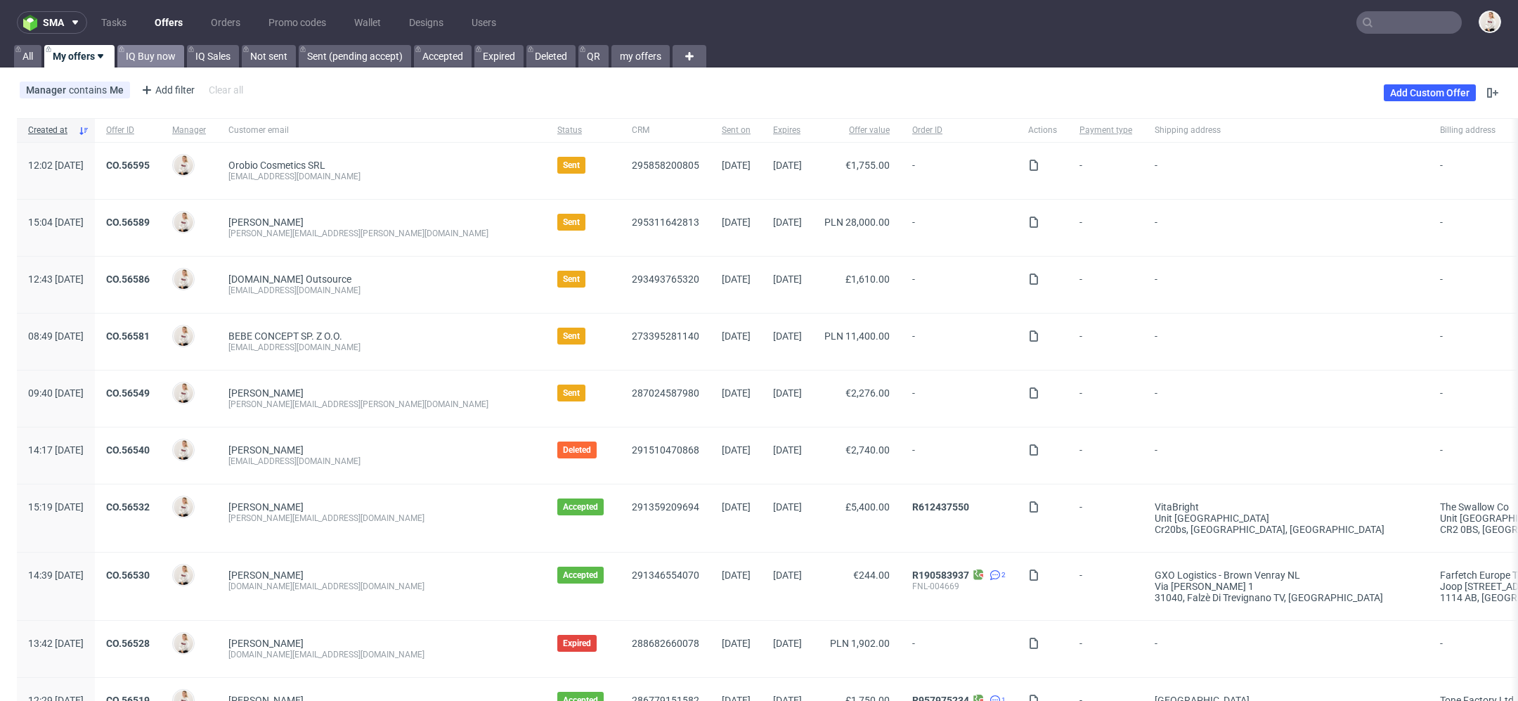
click at [162, 53] on link "IQ Buy now" at bounding box center [150, 56] width 67 height 22
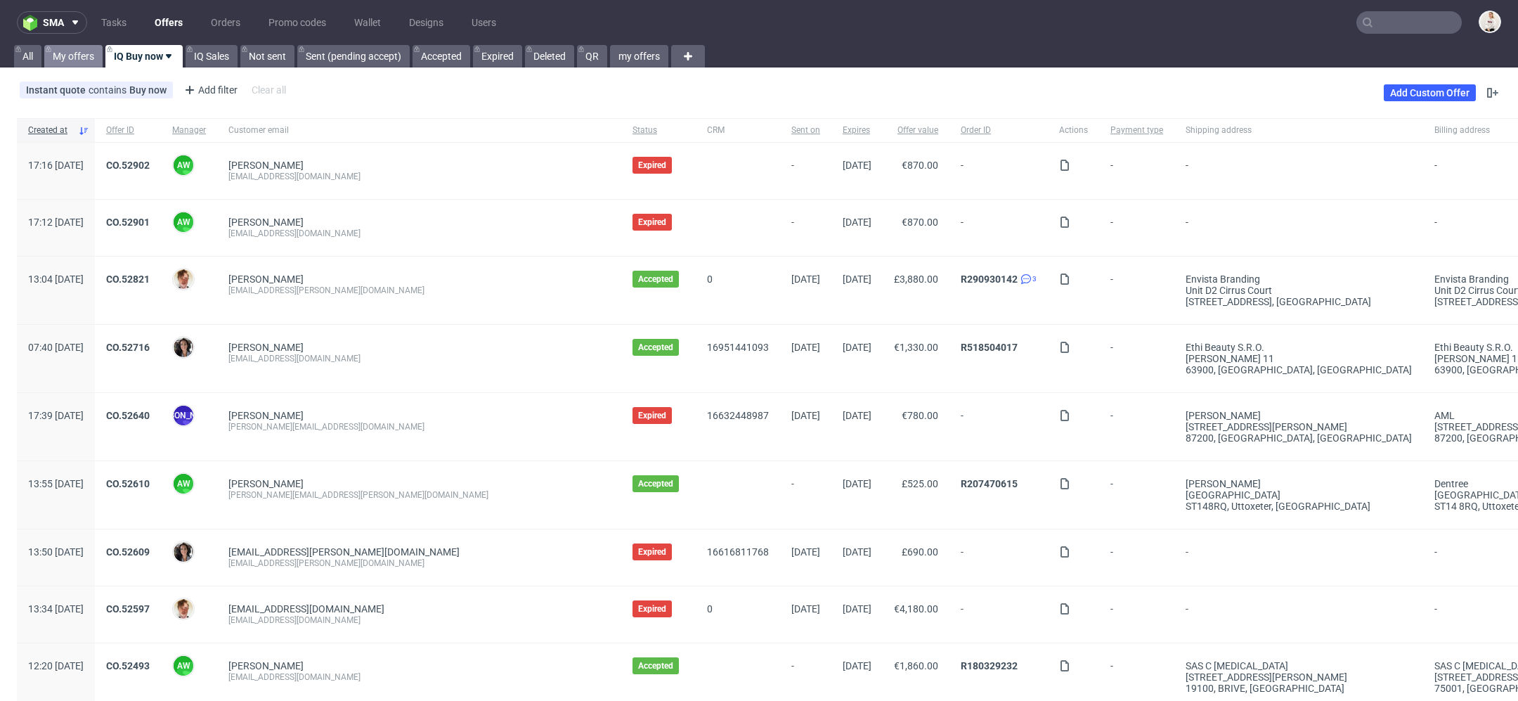
click at [64, 53] on link "My offers" at bounding box center [73, 56] width 58 height 22
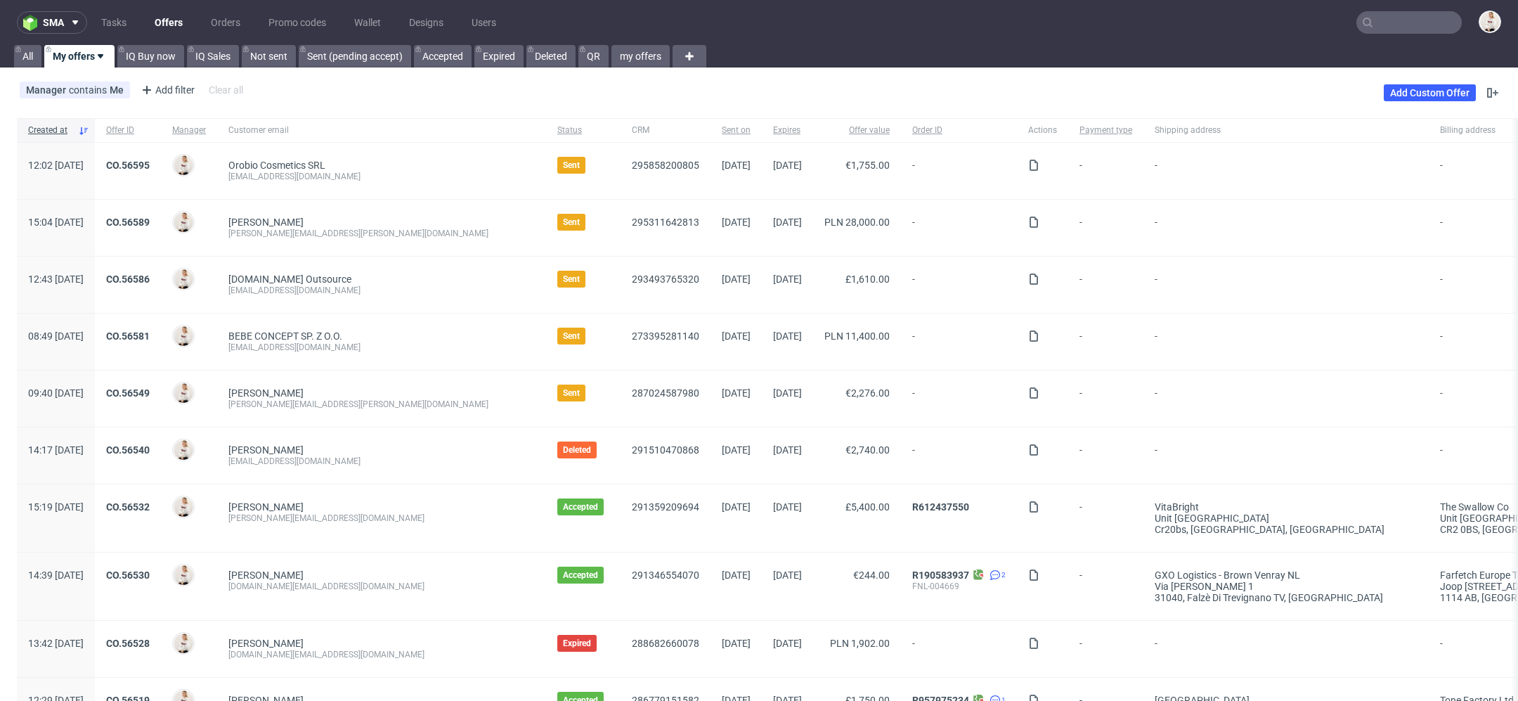
click at [1403, 28] on input "text" at bounding box center [1408, 22] width 105 height 22
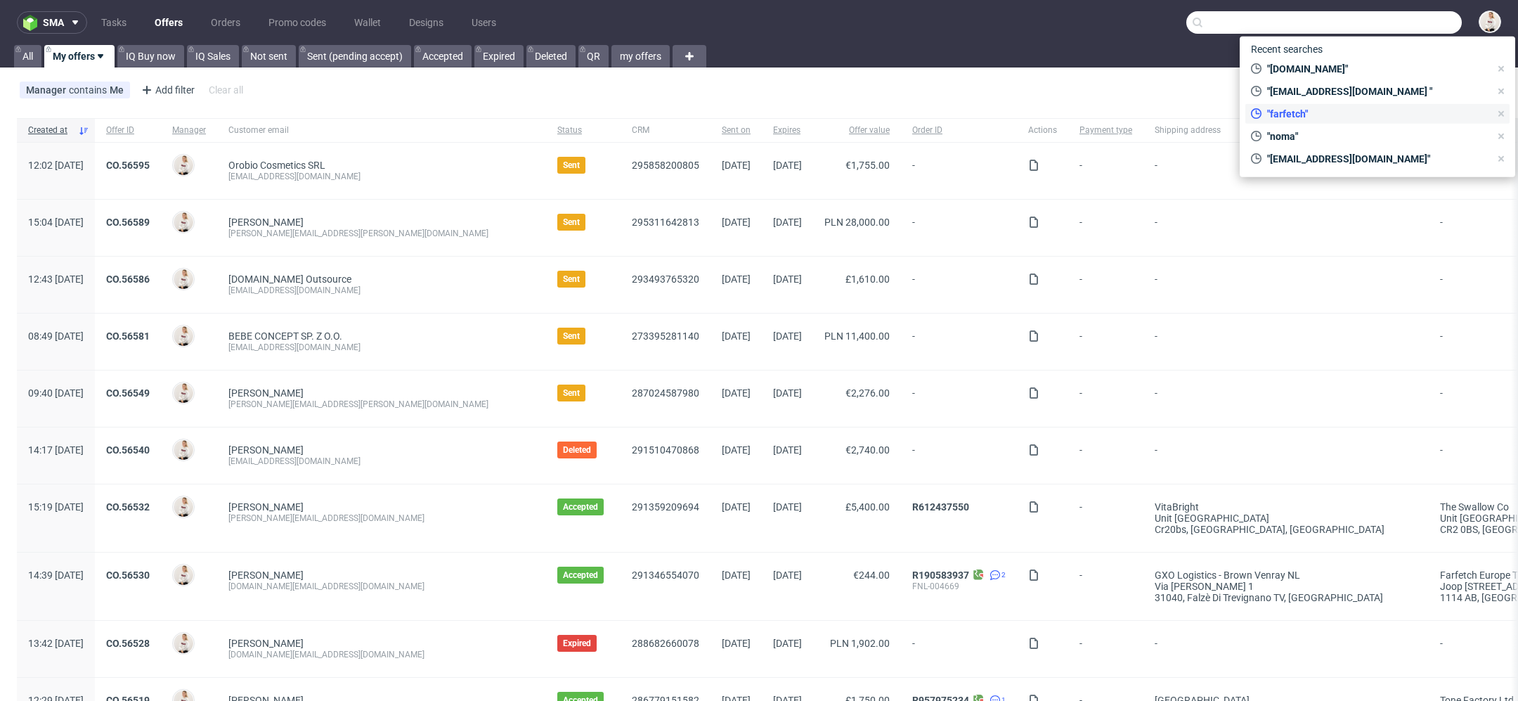
click at [1328, 112] on span ""farfetch"" at bounding box center [1375, 114] width 228 height 14
type input "farfetch"
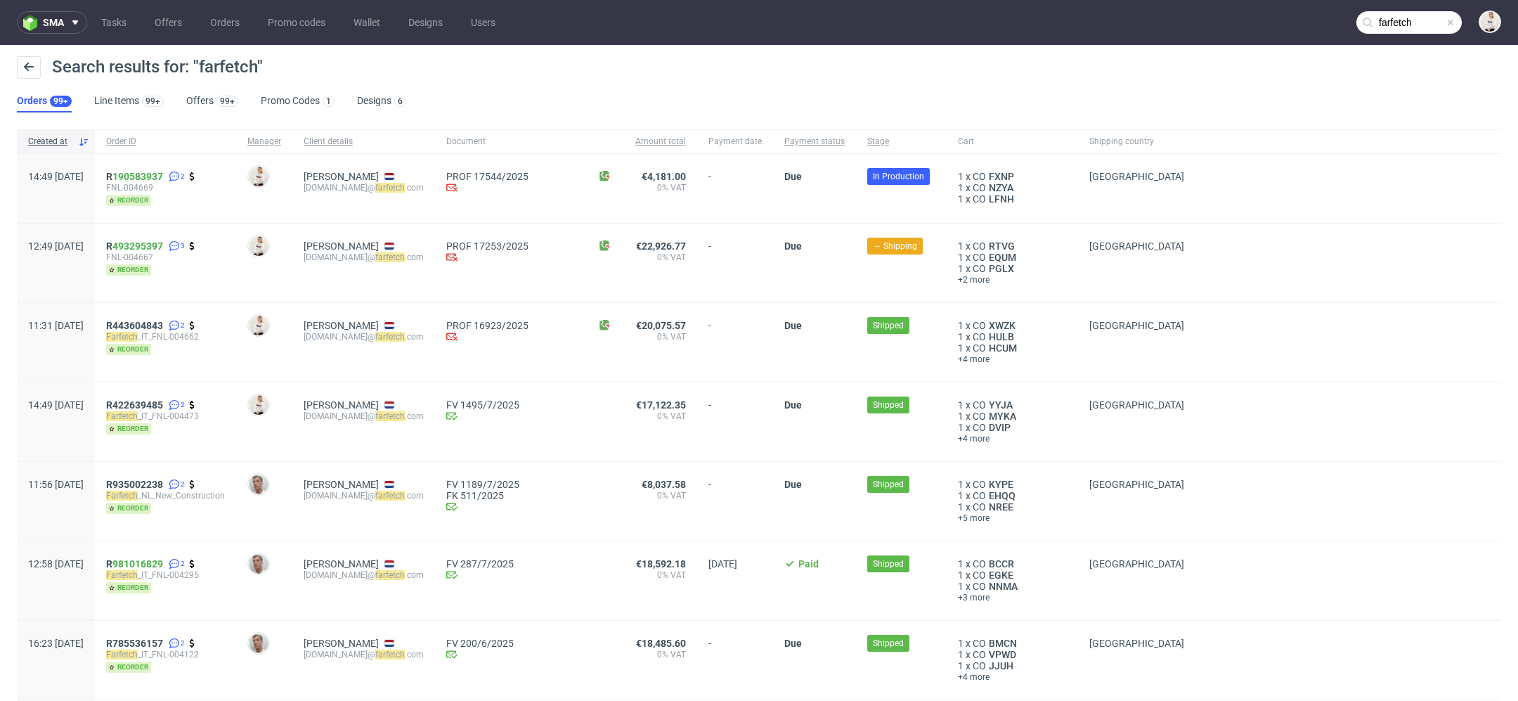
click at [654, 432] on div "€17,122.35 0% VAT" at bounding box center [660, 421] width 73 height 79
click at [399, 363] on div "Carla Dias procurement.pt@ farfetch .com" at bounding box center [363, 342] width 143 height 79
click at [229, 91] on link "Offers 99+" at bounding box center [212, 101] width 52 height 22
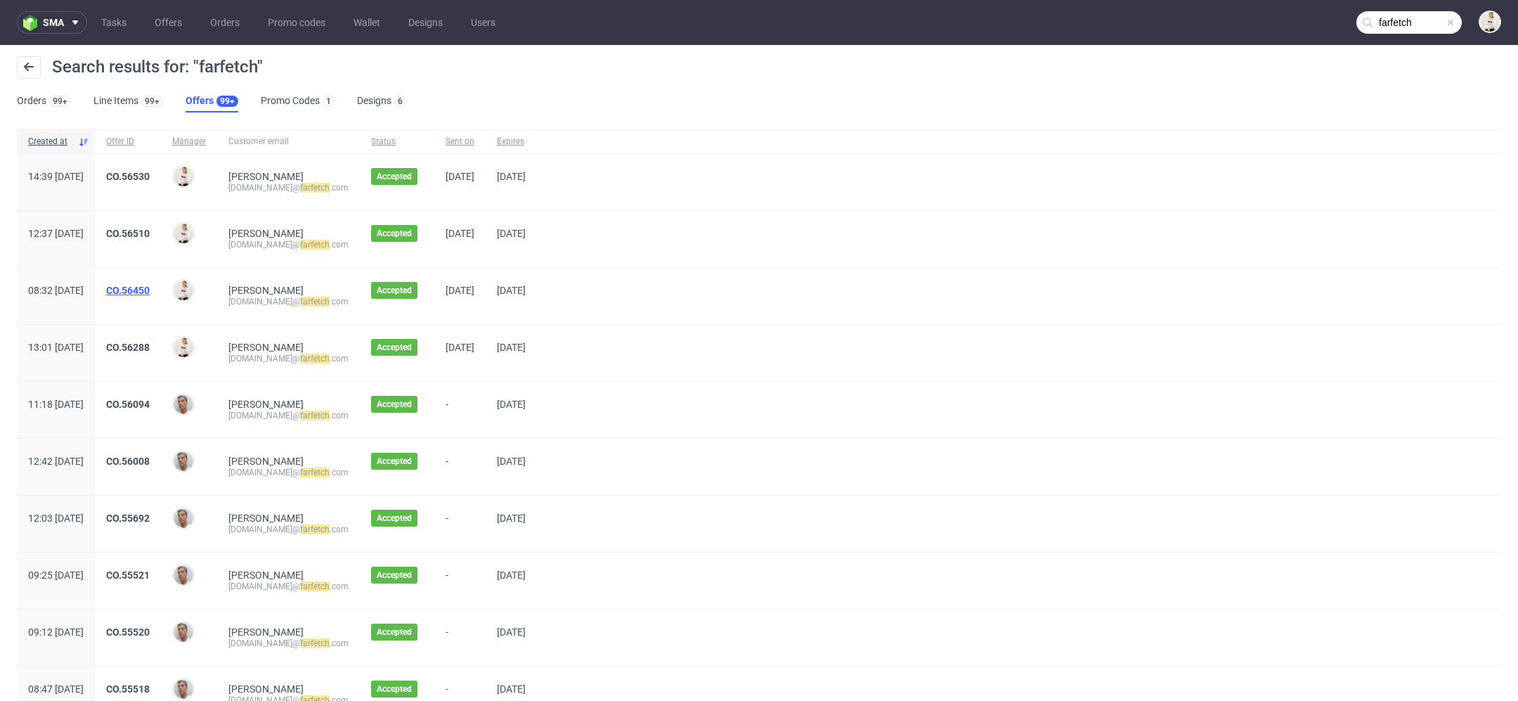
click at [150, 287] on link "CO.56450" at bounding box center [128, 290] width 44 height 11
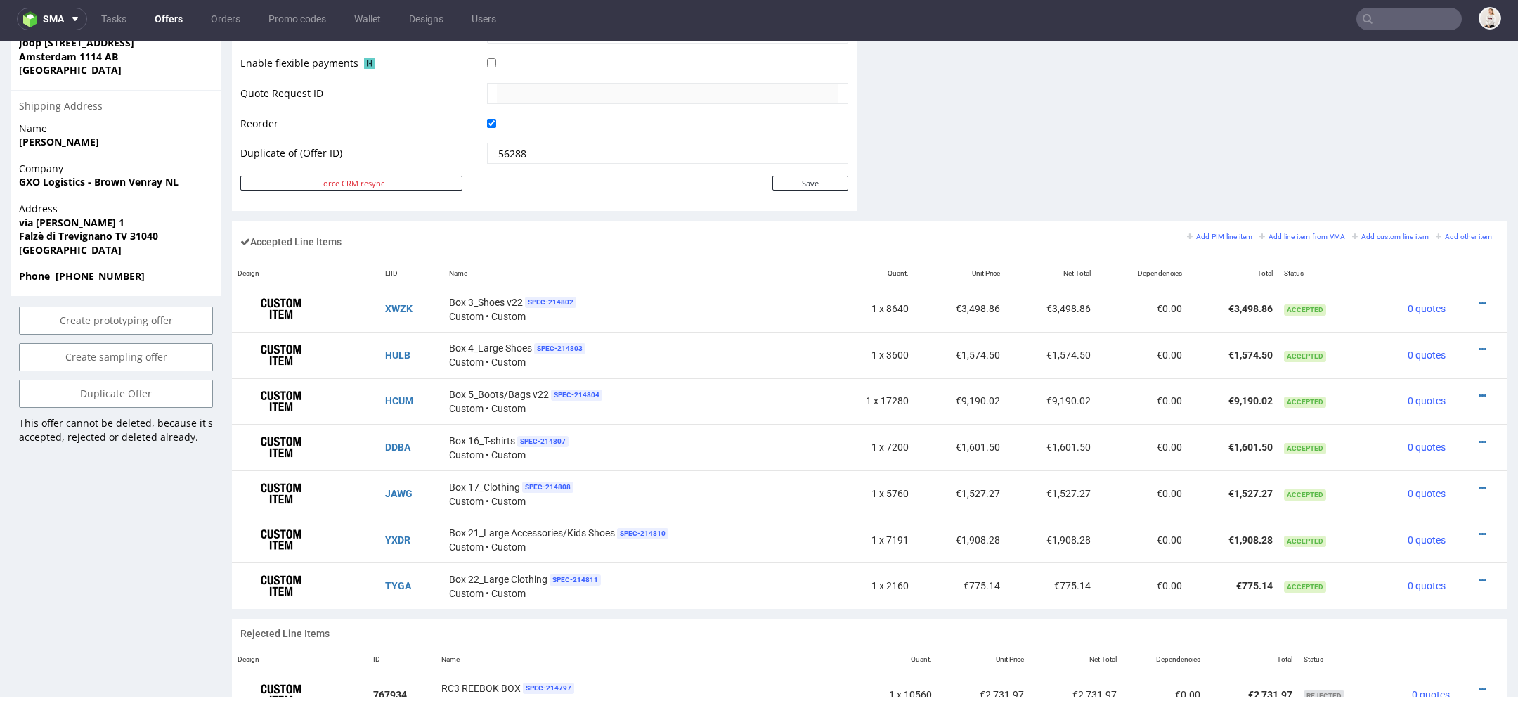
scroll to position [690, 0]
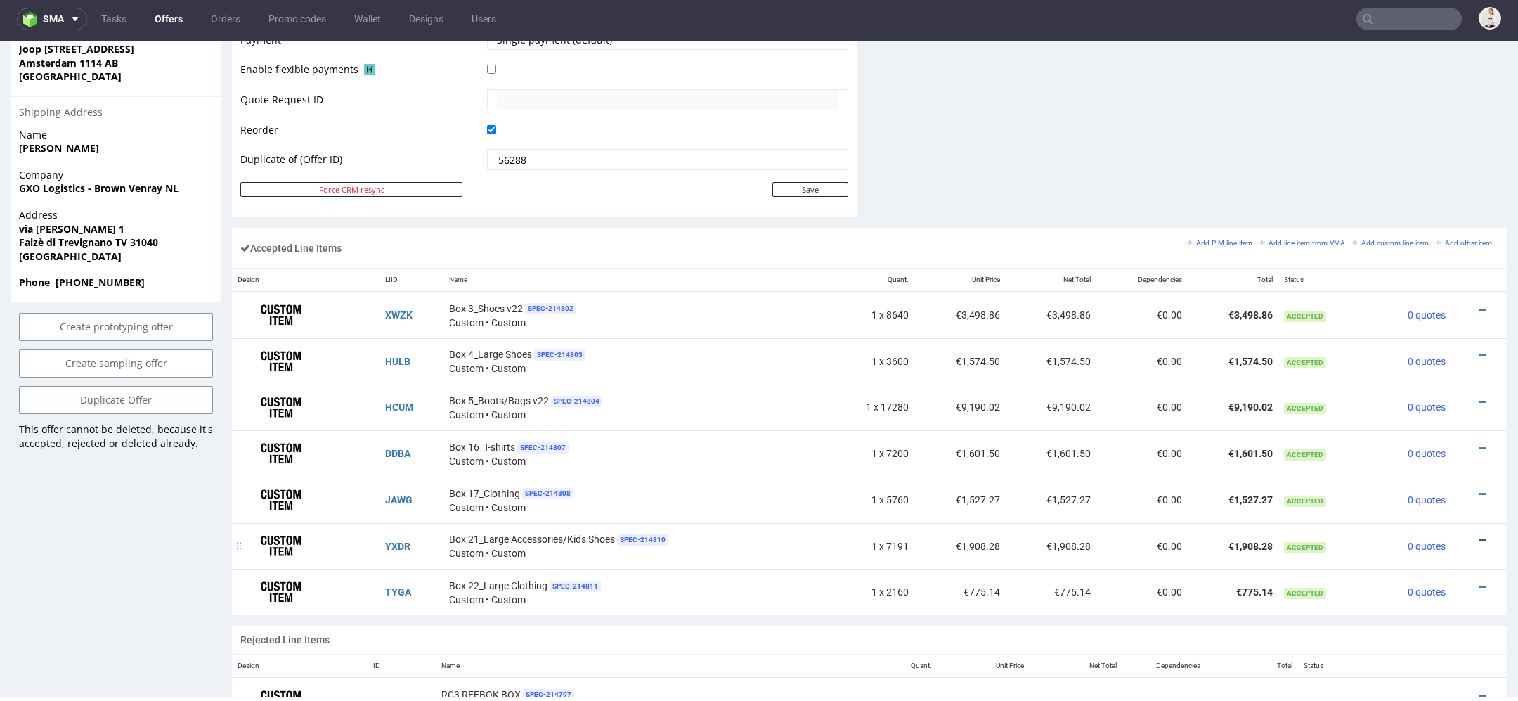
click at [1479, 536] on icon at bounding box center [1483, 541] width 8 height 10
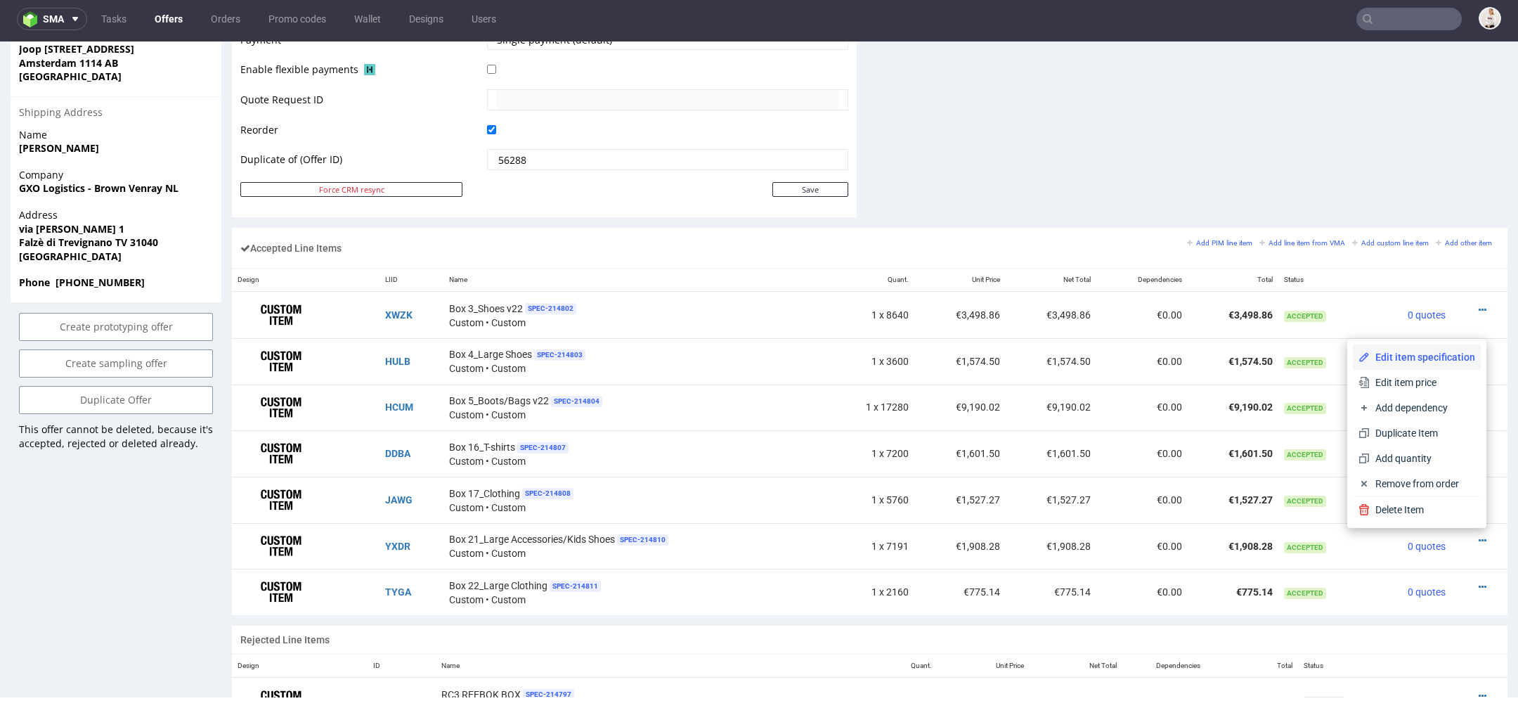
click at [1415, 358] on span "Edit item specification" at bounding box center [1422, 357] width 105 height 14
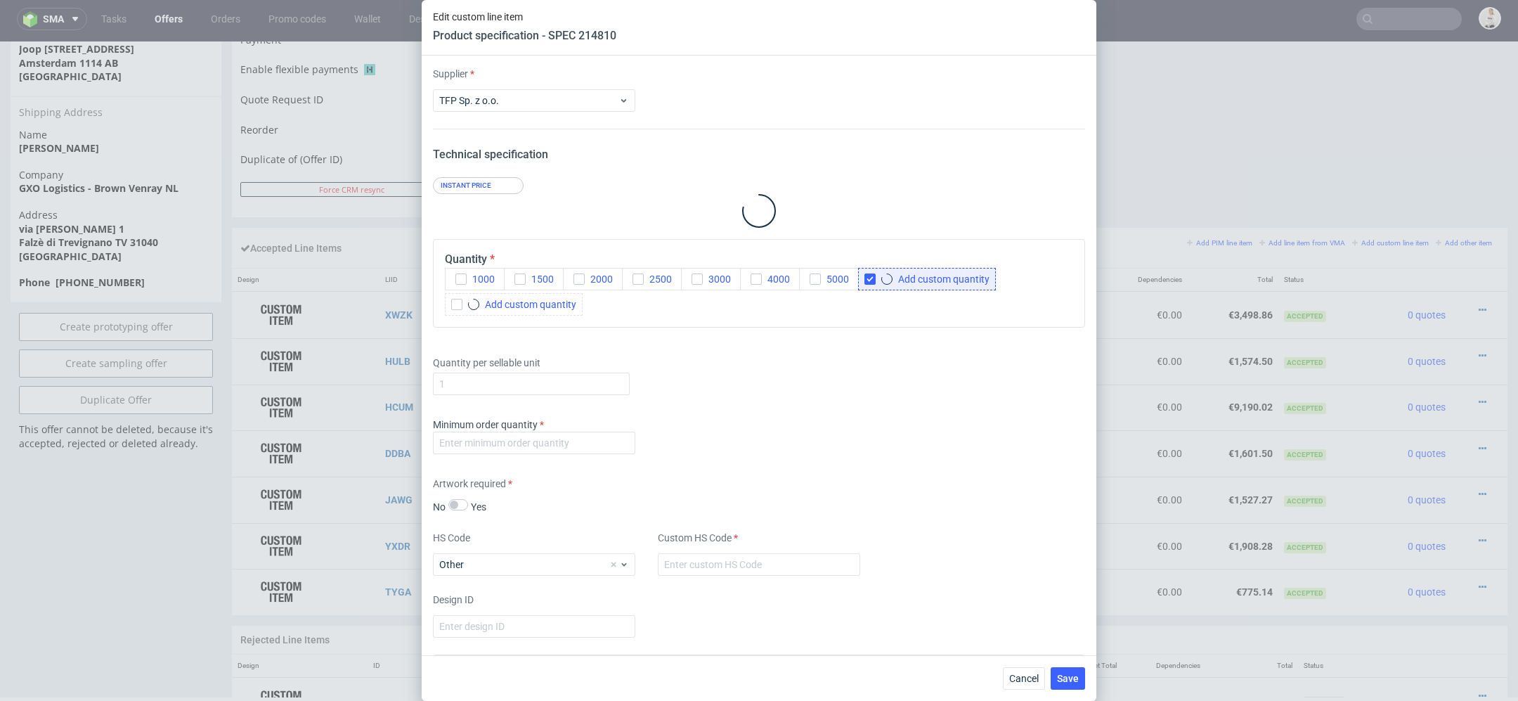
type input "7191"
type input "1"
type input "4819 10 00 00"
type input "Box 21_Large Accessories/Kids Shoes"
type input "Mailer box (Fefco 427)"
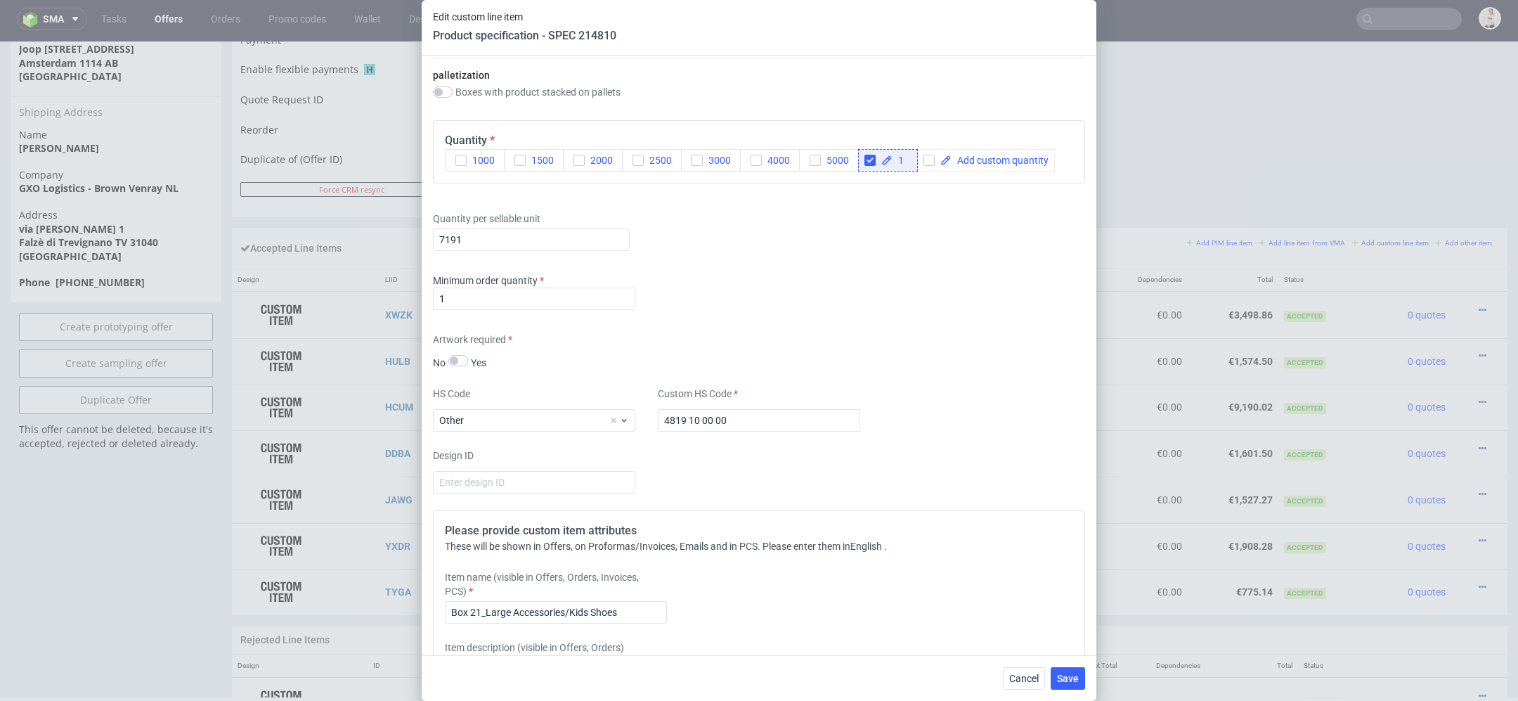
scroll to position [1767, 0]
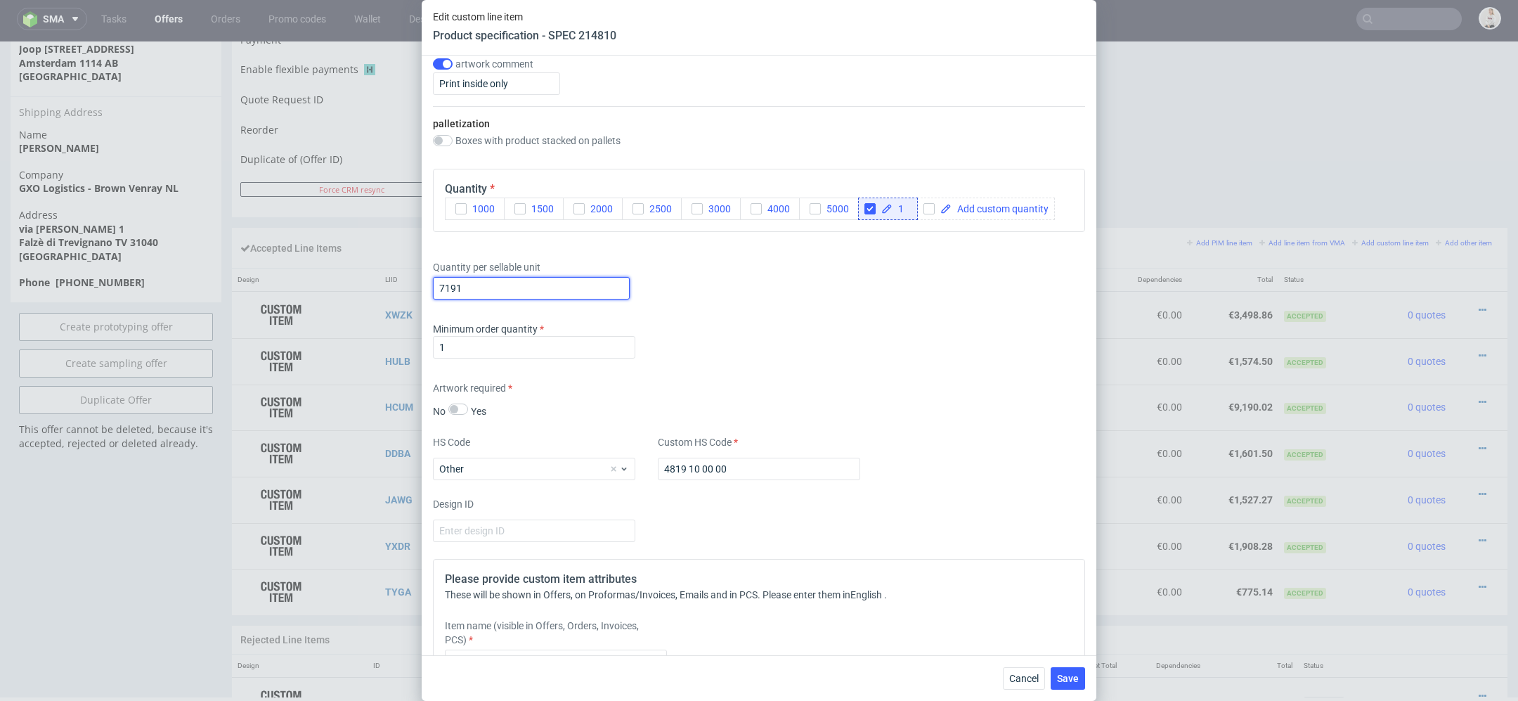
drag, startPoint x: 481, startPoint y: 288, endPoint x: 311, endPoint y: 285, distance: 170.1
click at [311, 285] on div "Edit custom line item Product specification - SPEC 214810 Supplier TFP Sp. z o.…" at bounding box center [759, 350] width 1518 height 701
type input "6930"
click at [1027, 398] on div "Artwork required No Yes" at bounding box center [759, 399] width 652 height 37
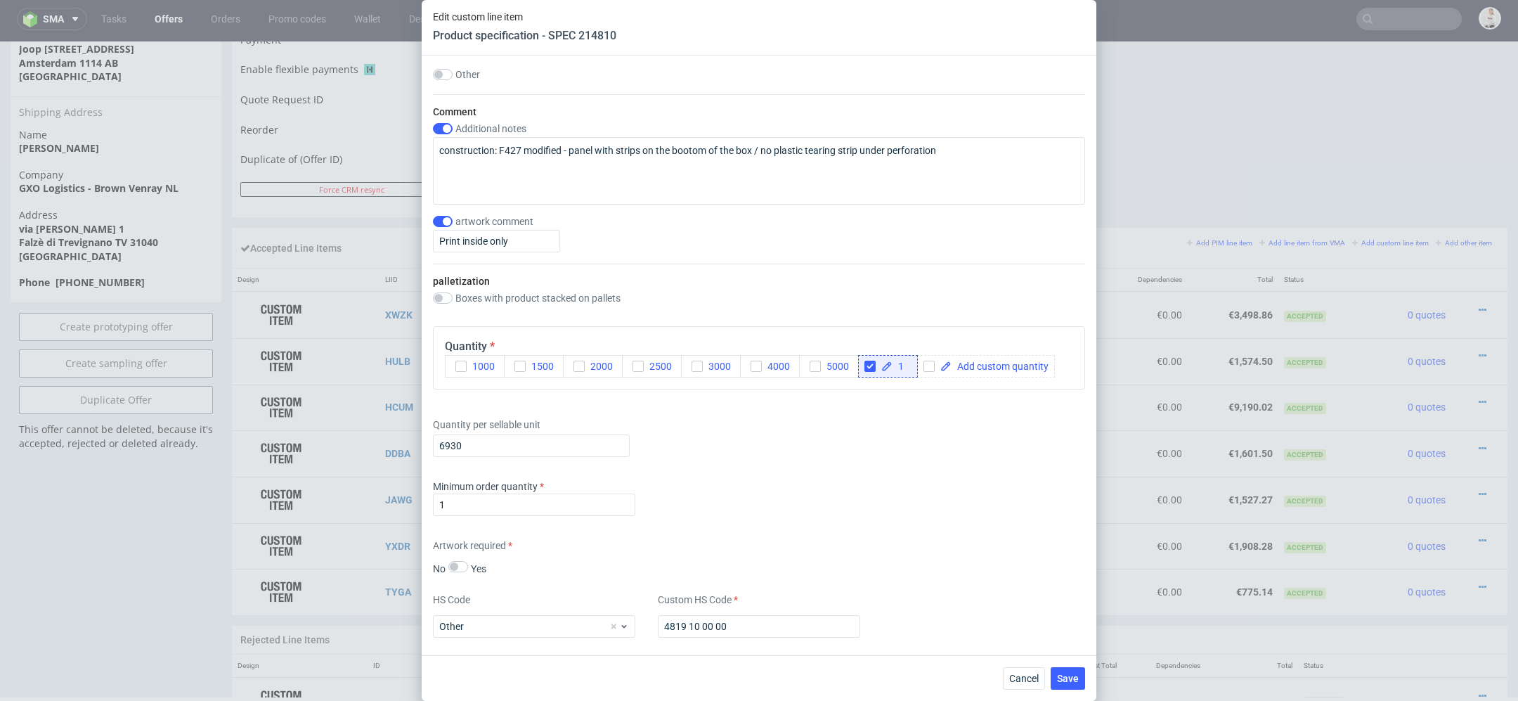
scroll to position [1611, 0]
click at [1069, 680] on span "Save" at bounding box center [1068, 678] width 22 height 10
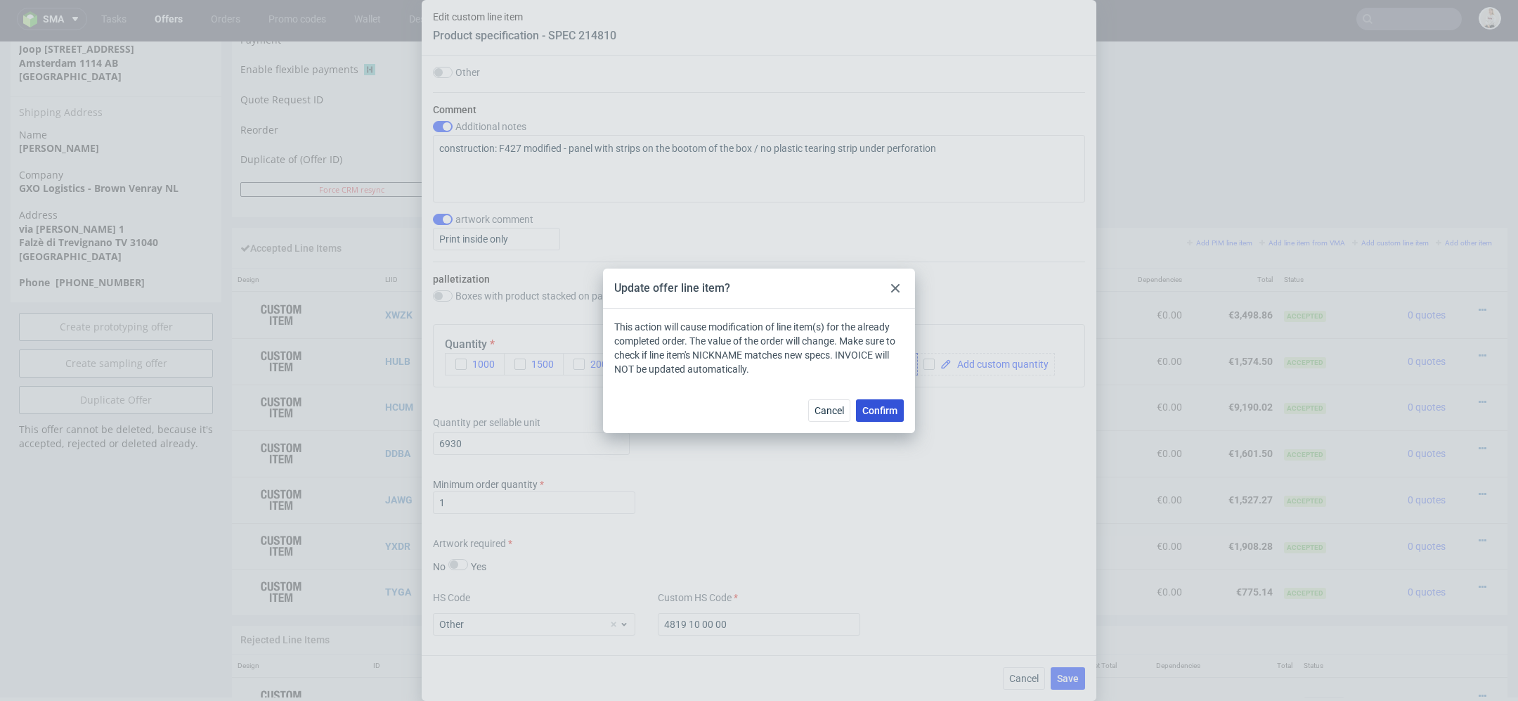
click at [888, 417] on button "Confirm" at bounding box center [880, 410] width 48 height 22
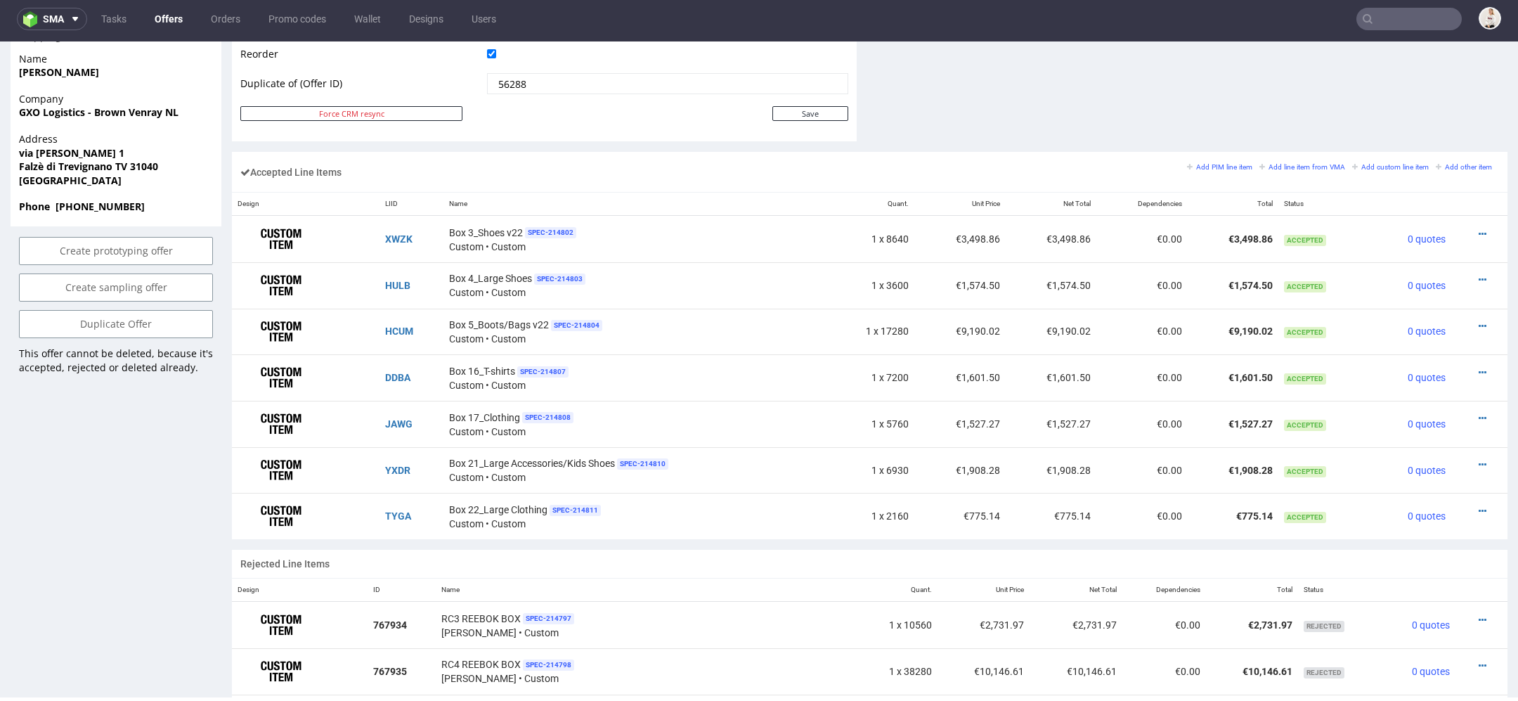
scroll to position [758, 0]
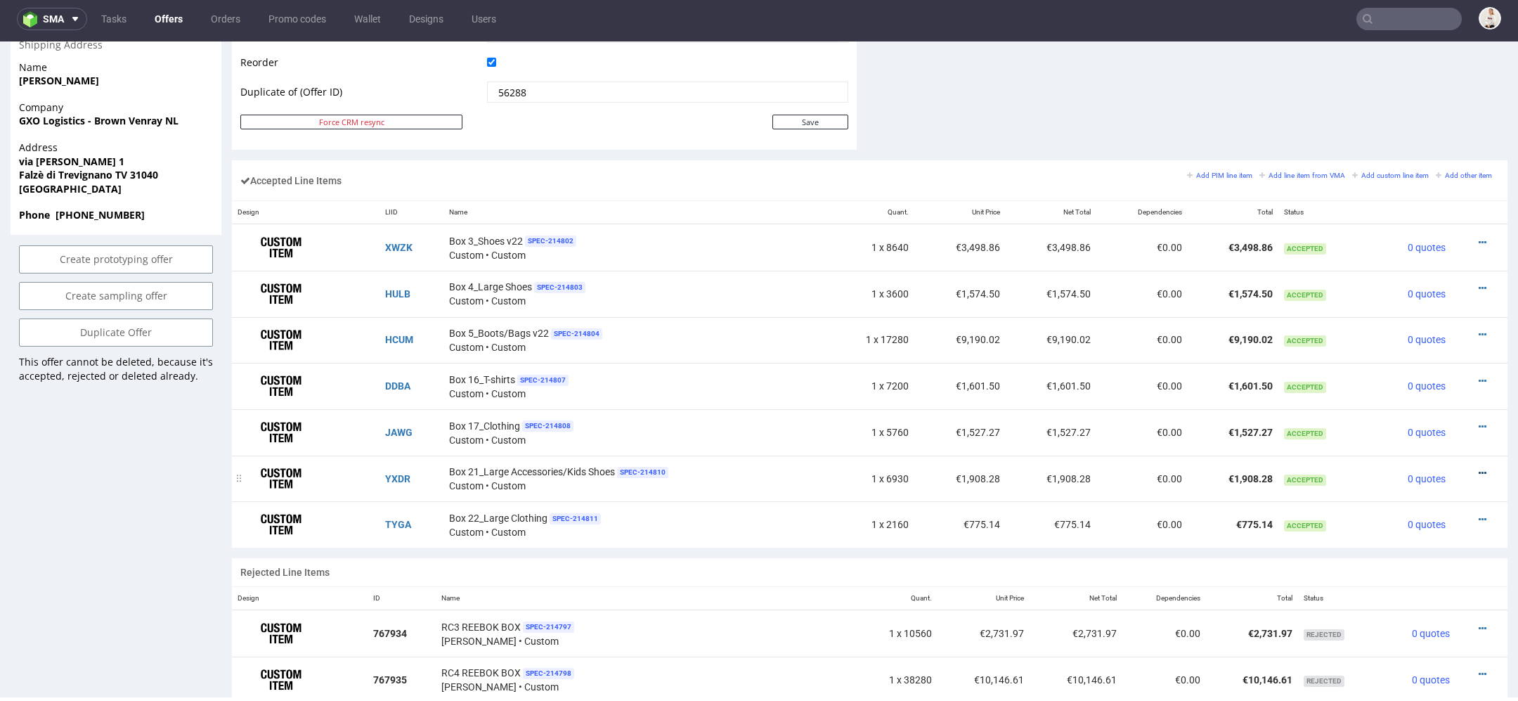
click at [1479, 468] on icon at bounding box center [1483, 473] width 8 height 10
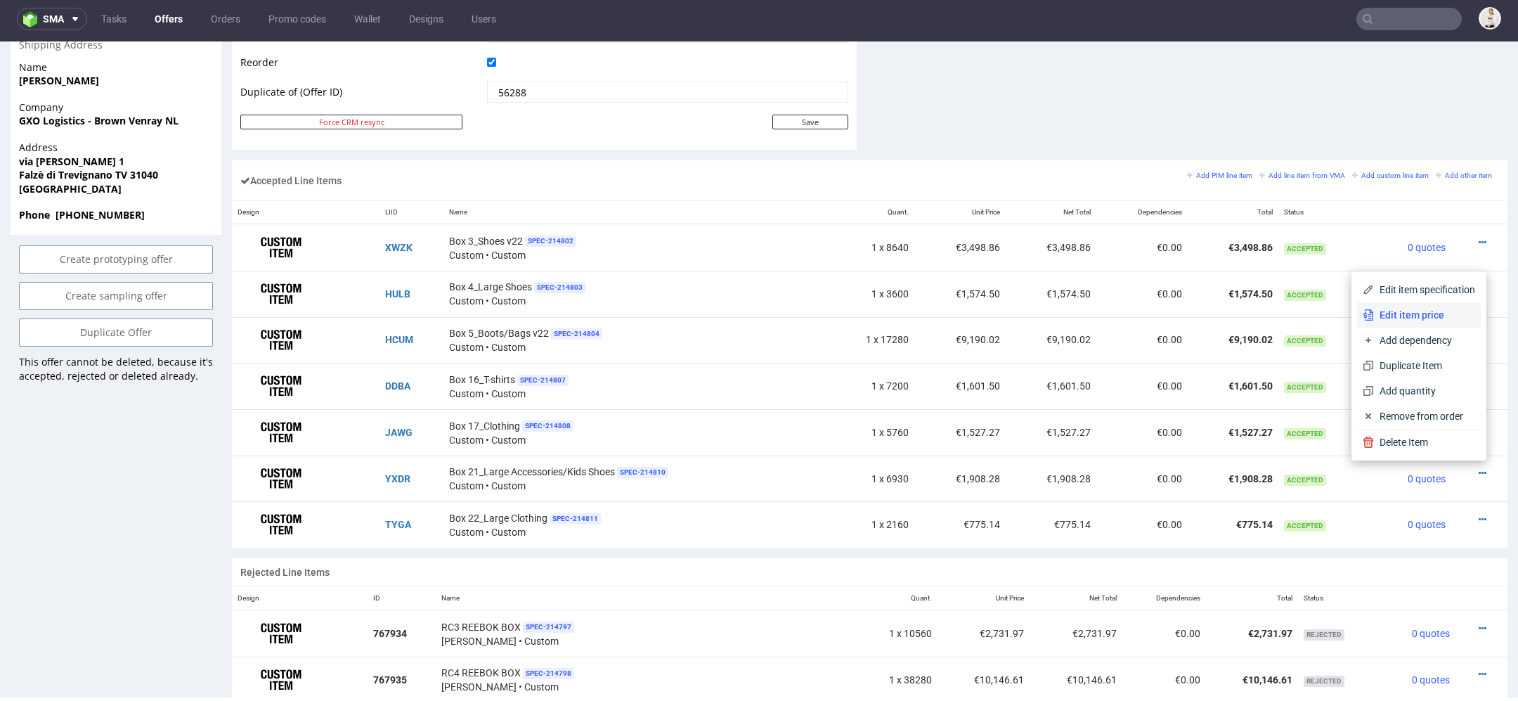
click at [1417, 314] on span "Edit item price" at bounding box center [1424, 315] width 101 height 14
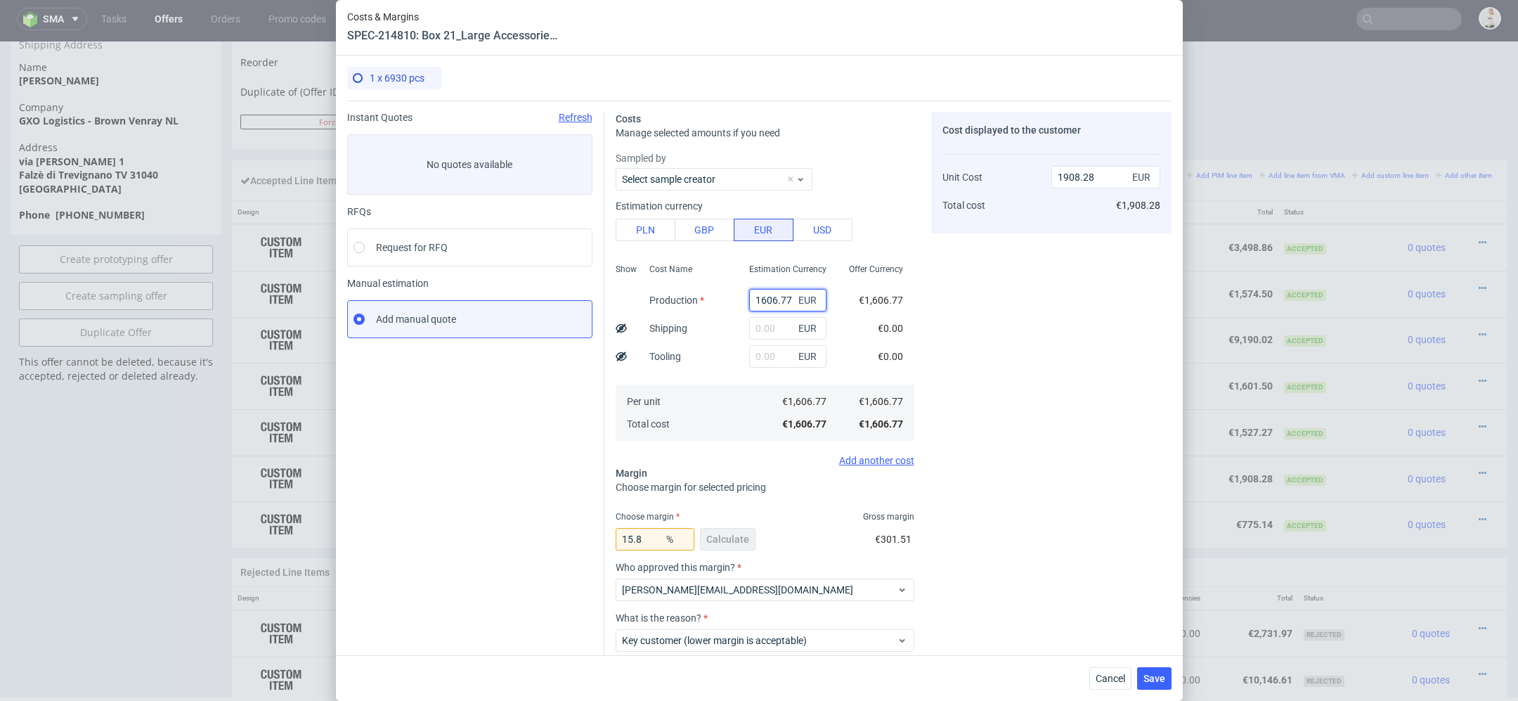
click at [773, 304] on input "1606.77" at bounding box center [787, 300] width 77 height 22
paste input "€1 548,45"
type input "€1 548,45"
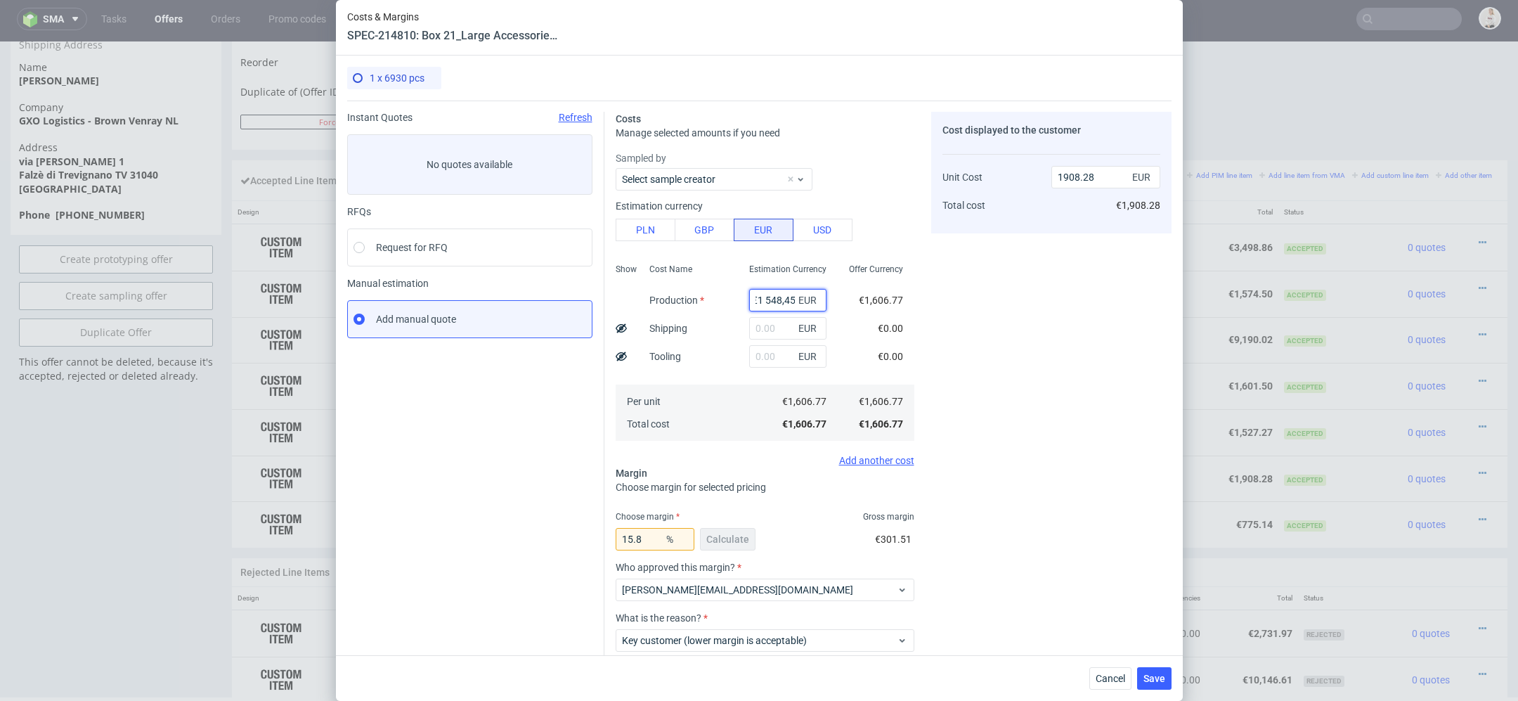
type input "0"
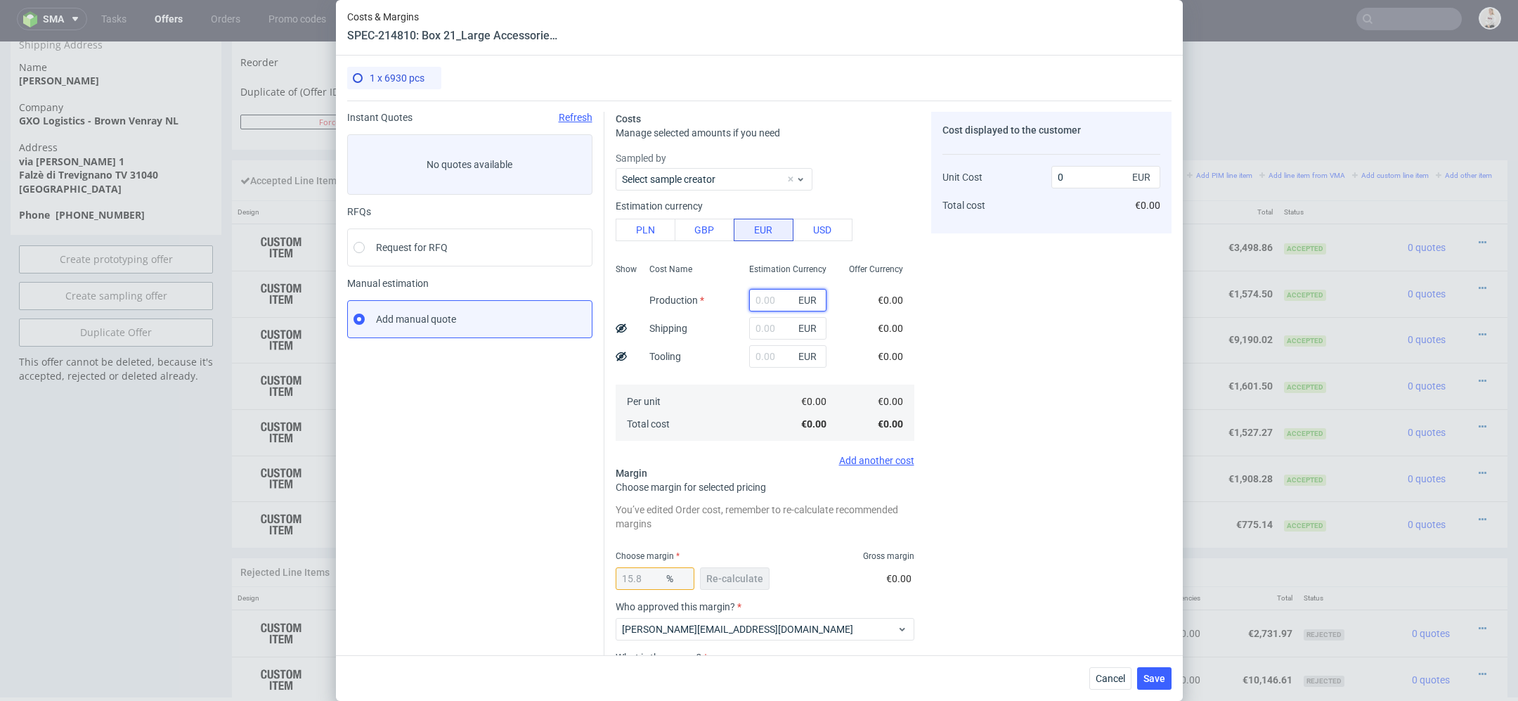
paste input "€1 548,45"
click at [765, 301] on input "€1 548,45" at bounding box center [787, 300] width 77 height 22
click at [760, 299] on input "€1548,45" at bounding box center [787, 300] width 77 height 22
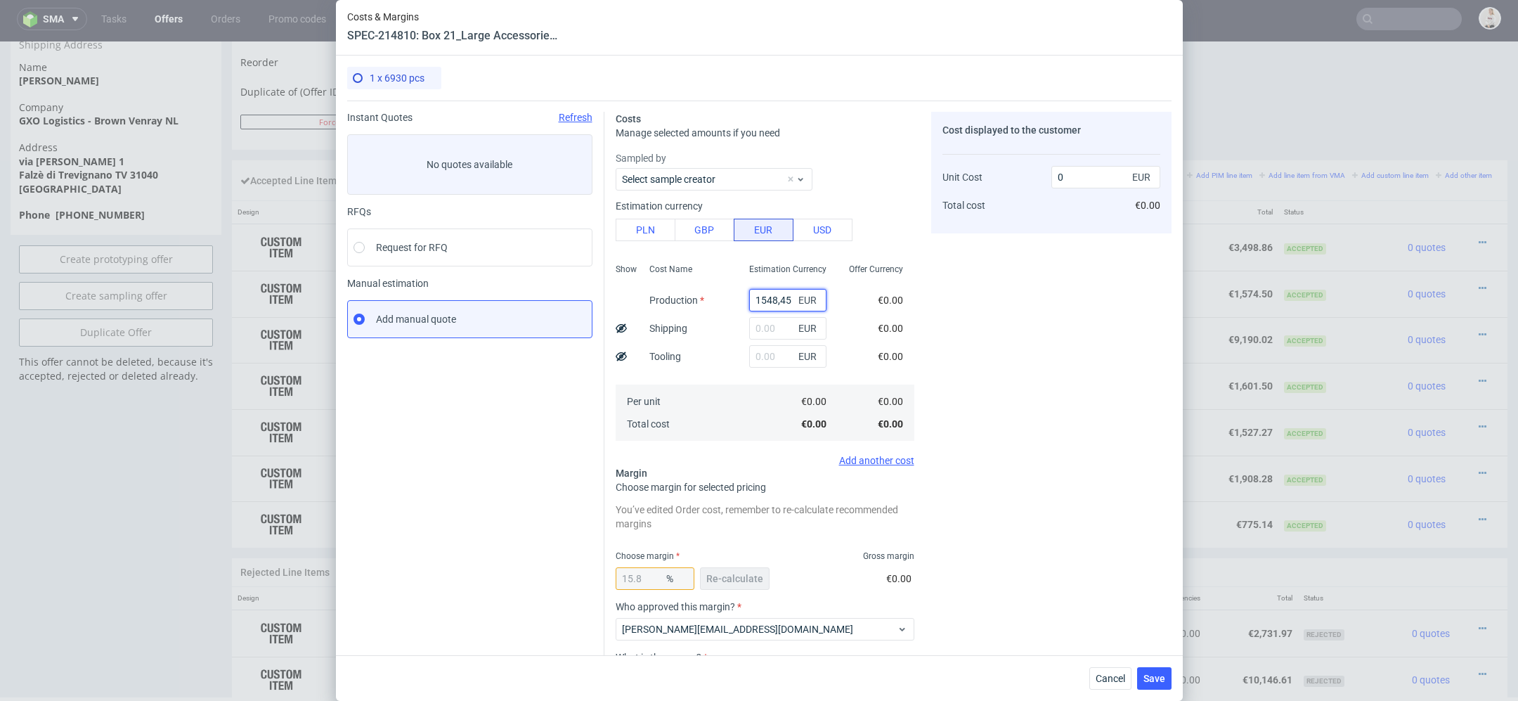
scroll to position [0, 0]
type input "1548.45"
type input "1839.01"
type input "1548.45"
click at [895, 338] on div "€0.00" at bounding box center [891, 328] width 48 height 28
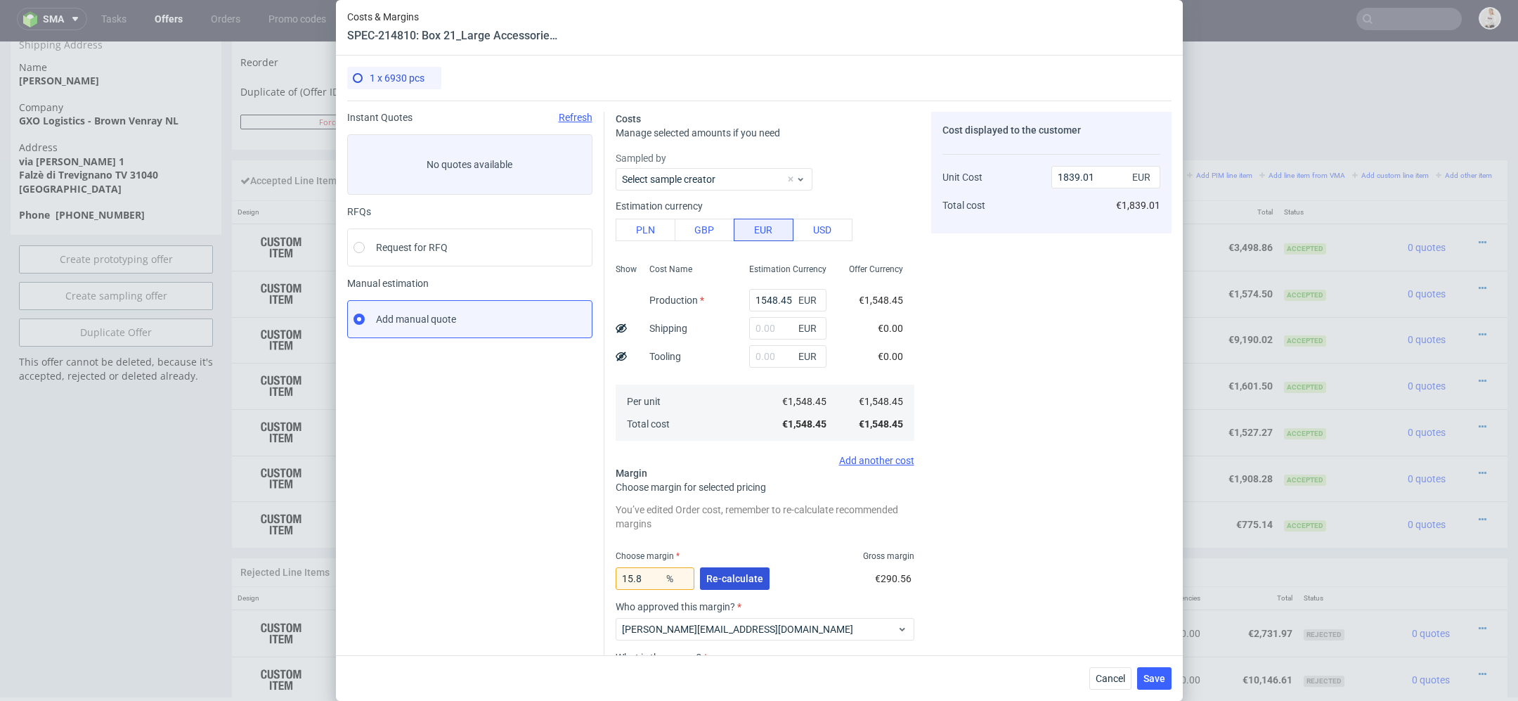
click at [749, 580] on span "Re-calculate" at bounding box center [734, 578] width 57 height 10
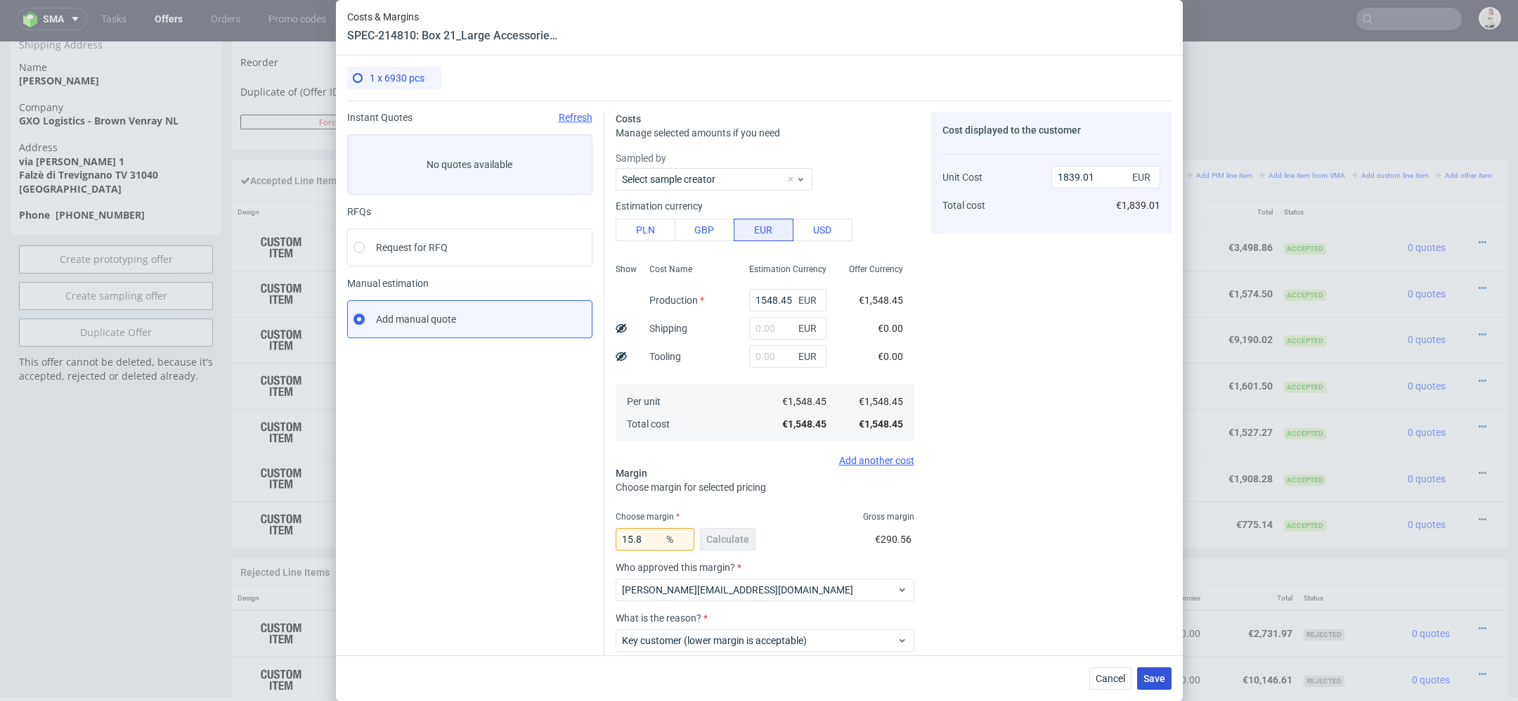
click at [1148, 675] on span "Save" at bounding box center [1154, 678] width 22 height 10
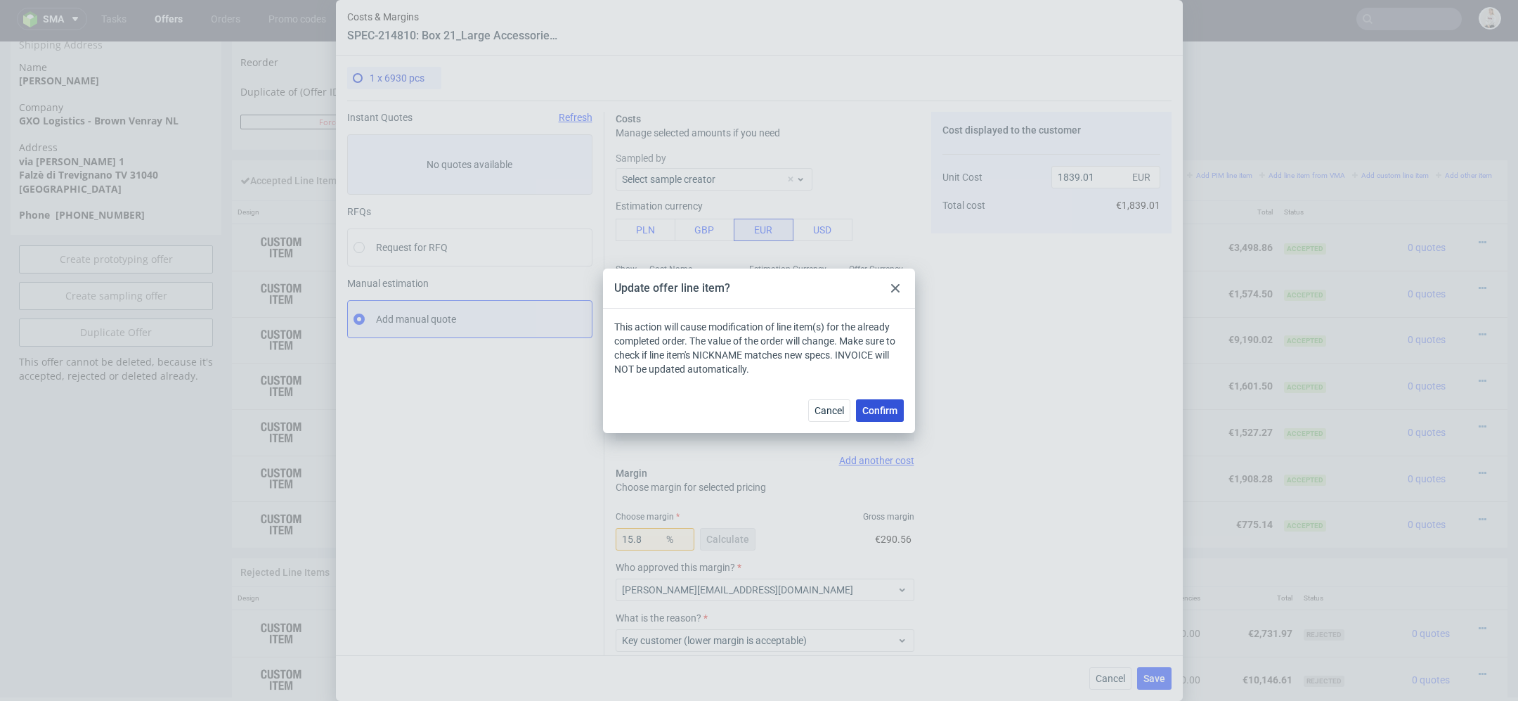
click at [895, 417] on button "Confirm" at bounding box center [880, 410] width 48 height 22
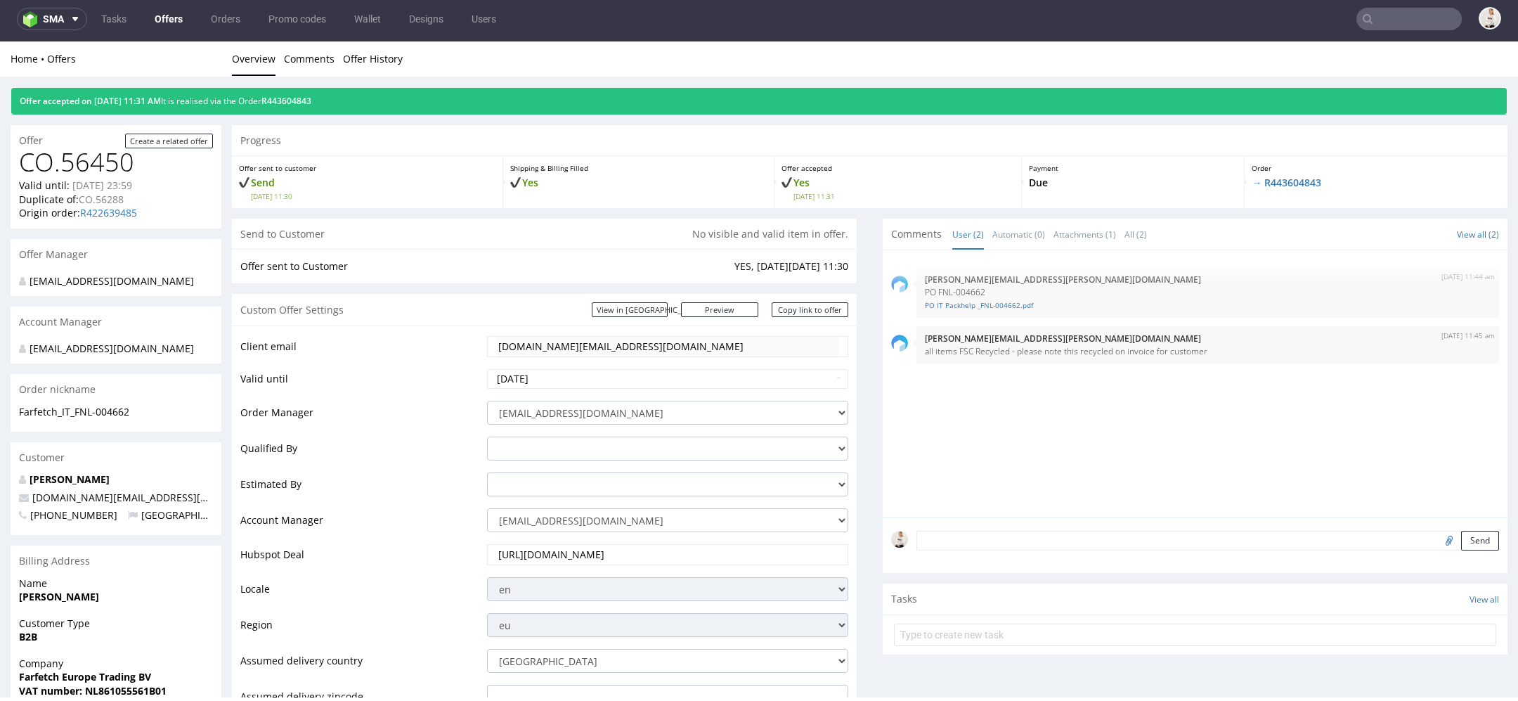
click at [177, 16] on link "Offers" at bounding box center [168, 19] width 45 height 22
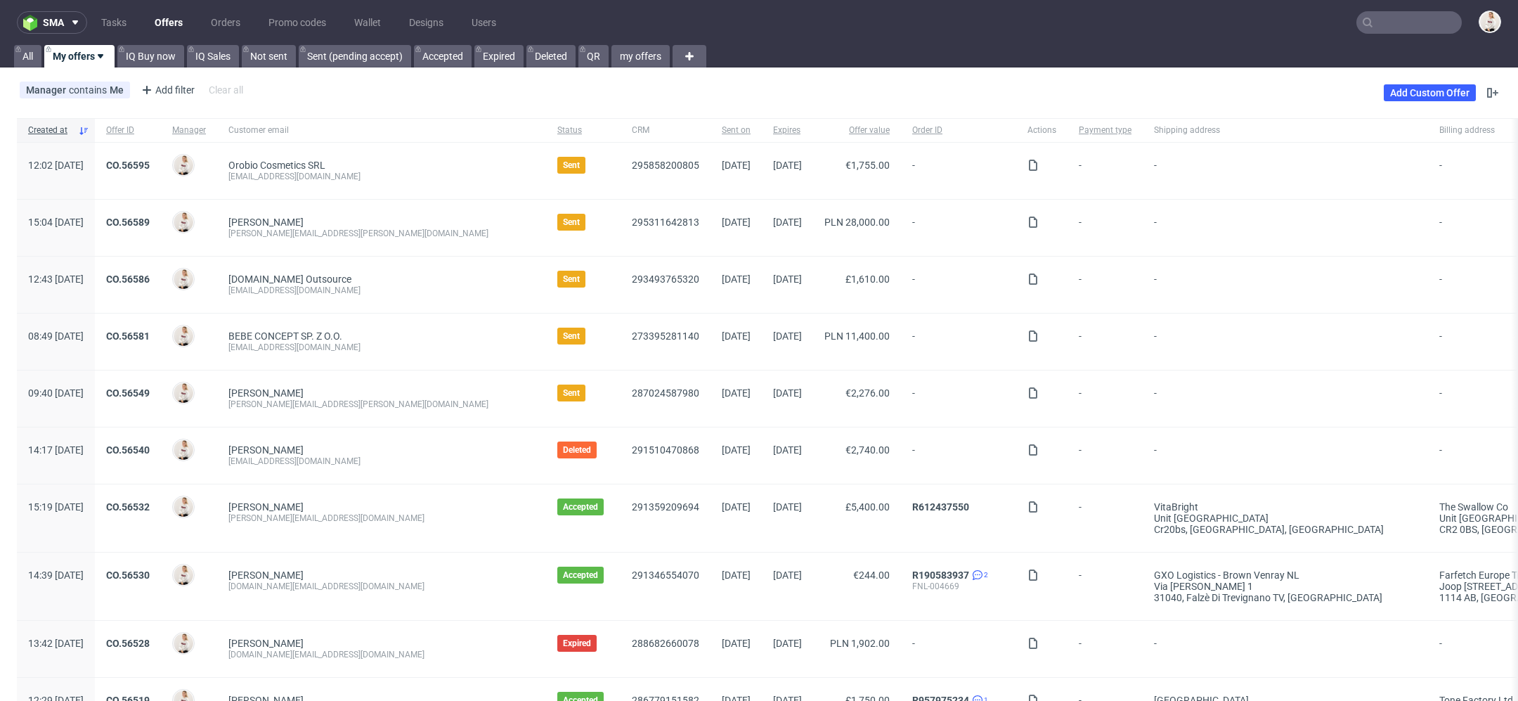
click at [1395, 9] on nav "sma Tasks Offers Orders Promo codes Wallet Designs Users" at bounding box center [759, 22] width 1518 height 45
click at [1394, 27] on input "text" at bounding box center [1408, 22] width 105 height 22
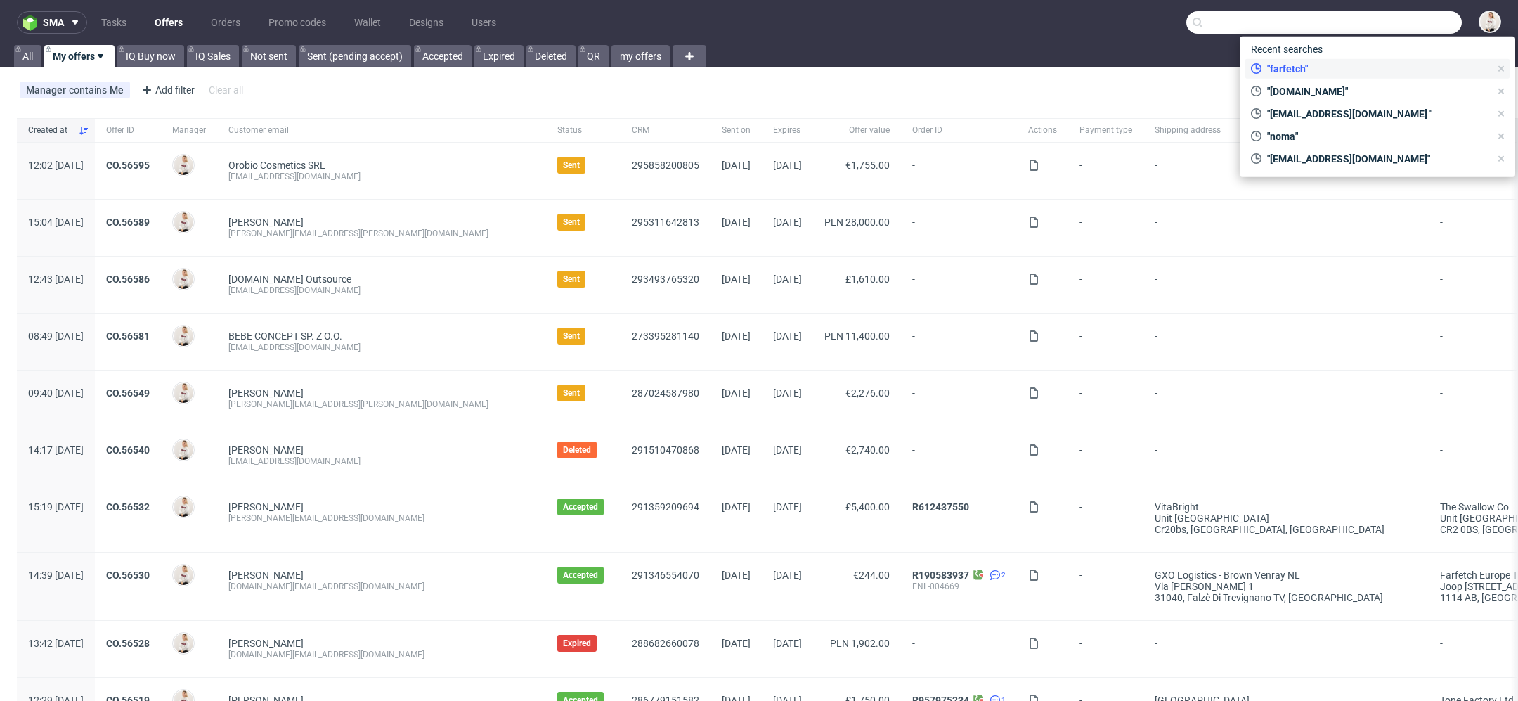
click at [1328, 71] on span ""farfetch"" at bounding box center [1375, 69] width 228 height 14
type input "farfetch"
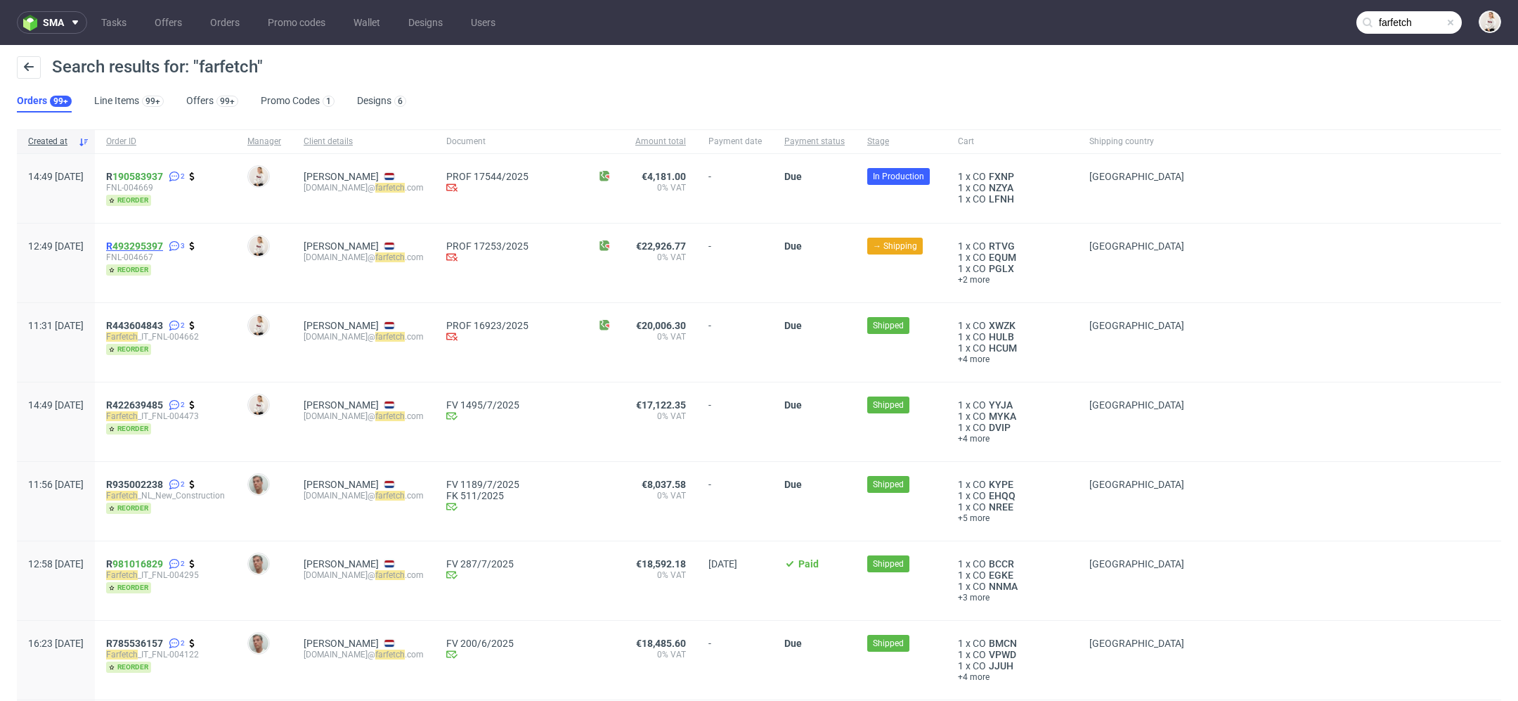
click at [151, 245] on span "R 493295397" at bounding box center [134, 245] width 57 height 11
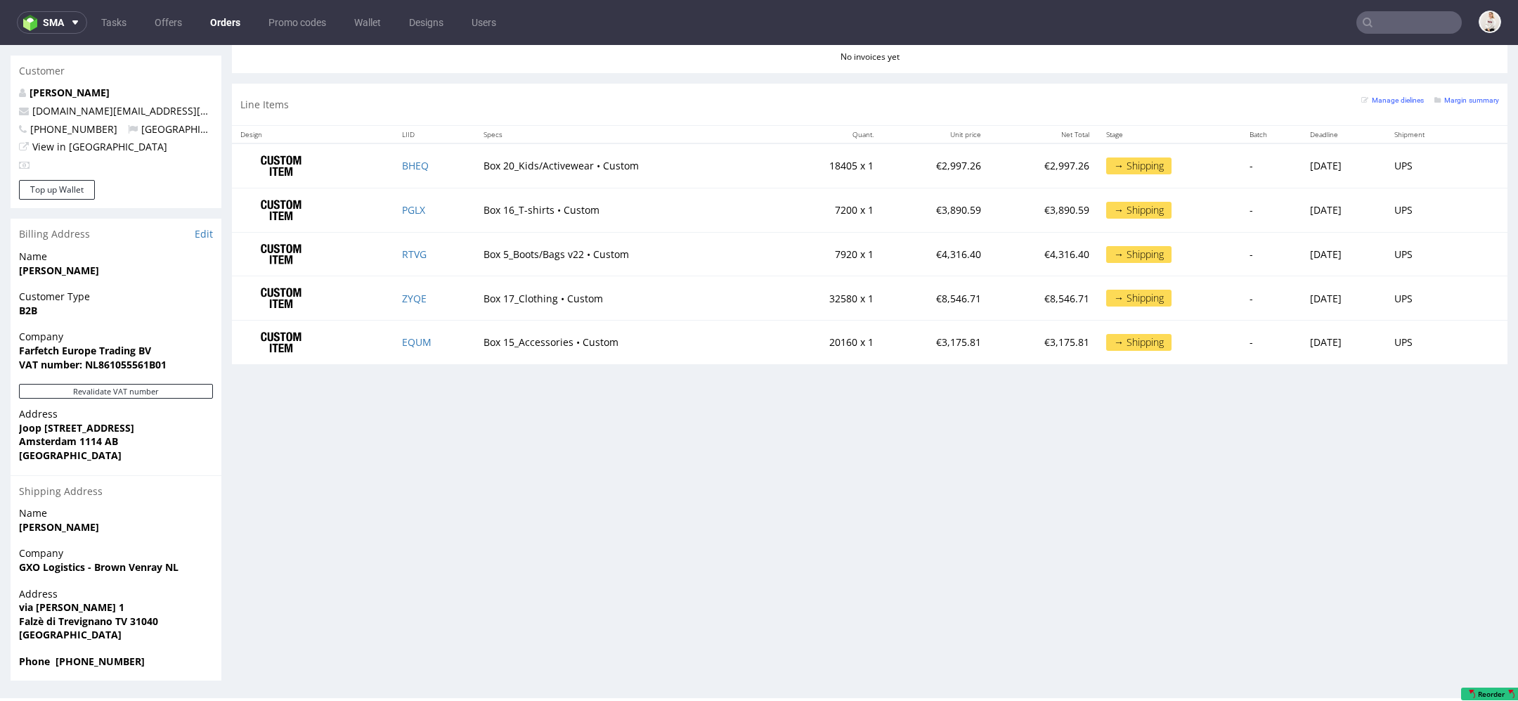
scroll to position [4, 0]
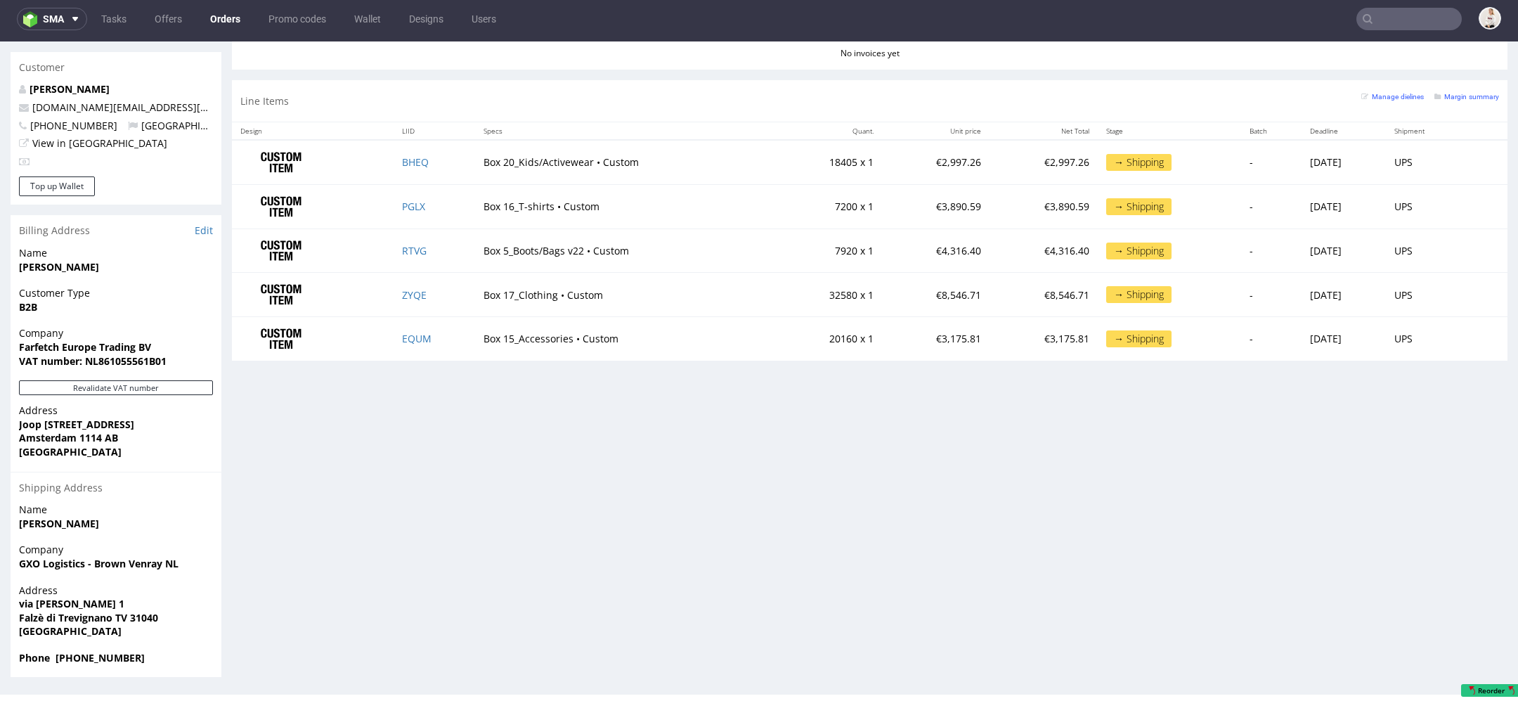
click at [1018, 200] on p "€3,890.59" at bounding box center [1043, 207] width 91 height 14
click at [989, 243] on td "€4,316.40" at bounding box center [1043, 250] width 108 height 44
click at [949, 188] on td "€3,890.59" at bounding box center [936, 207] width 108 height 44
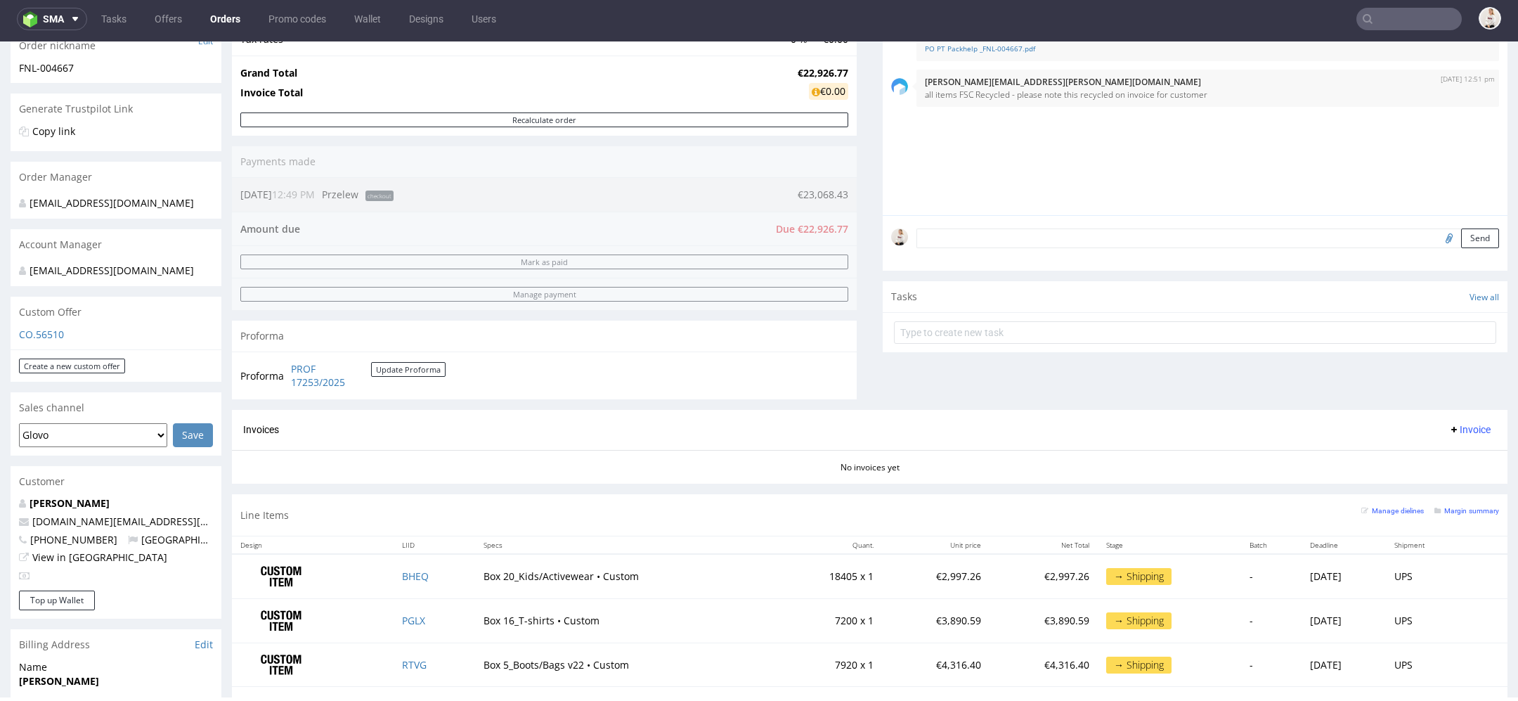
scroll to position [0, 0]
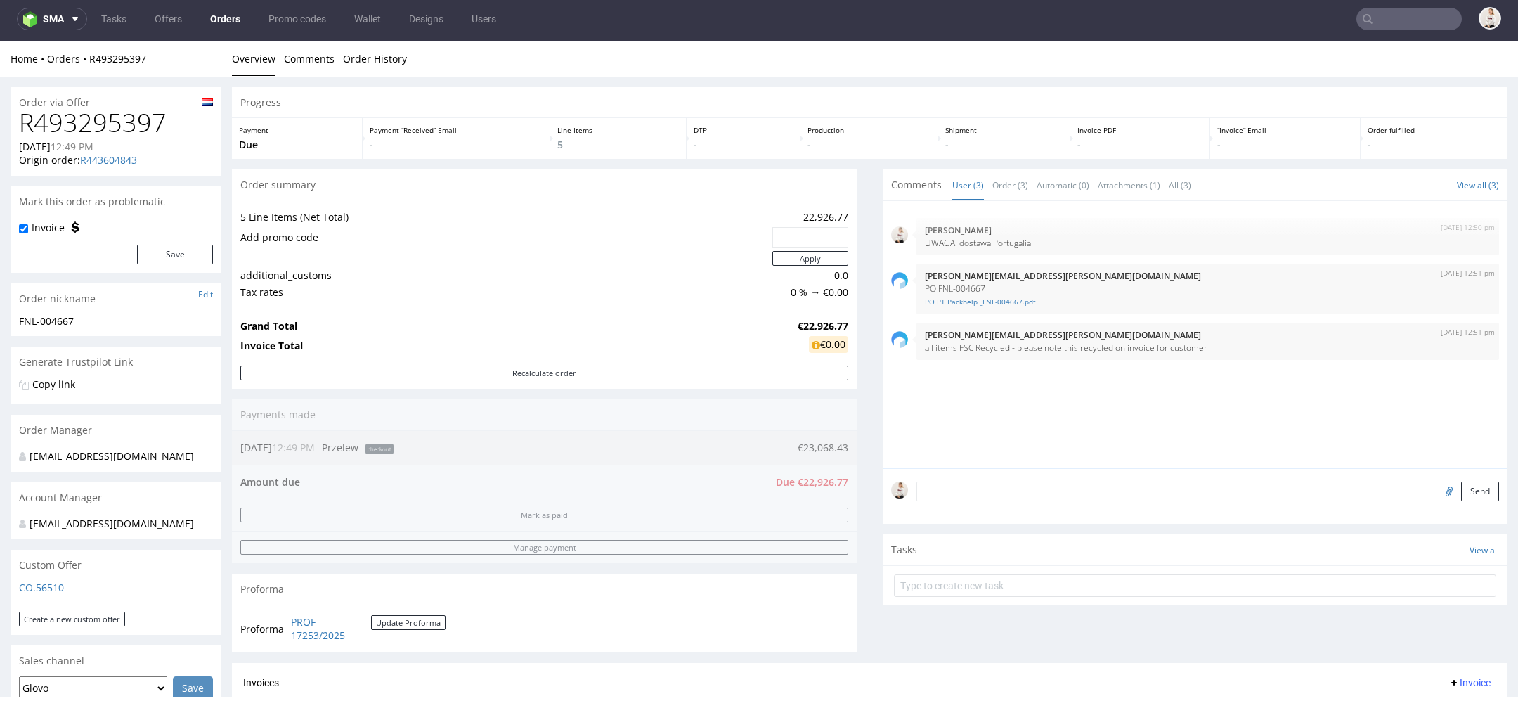
click at [1384, 4] on nav "sma Tasks Offers Orders Promo codes Wallet Designs Users" at bounding box center [759, 18] width 1518 height 45
click at [1373, 26] on input "text" at bounding box center [1408, 19] width 105 height 22
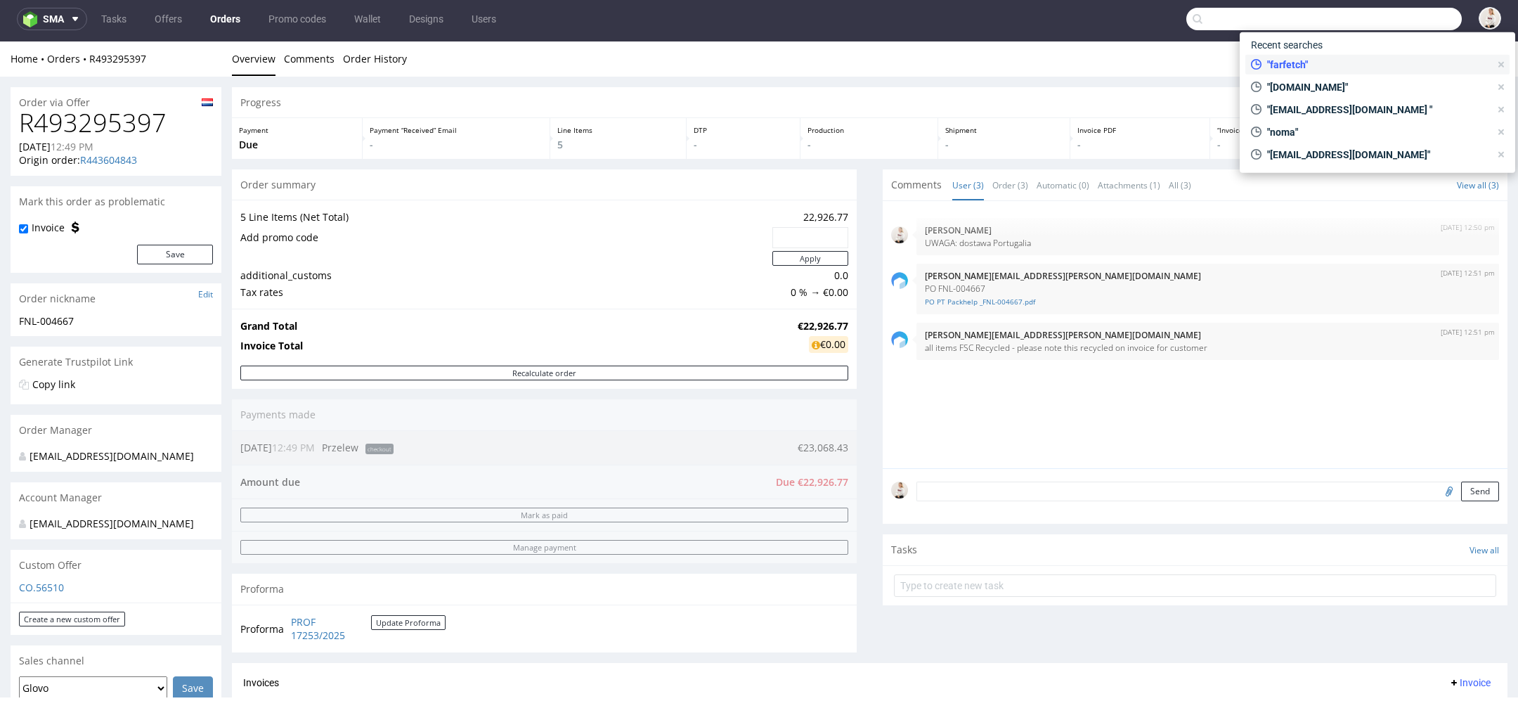
click at [1302, 68] on span ""farfetch"" at bounding box center [1375, 65] width 228 height 14
type input "farfetch"
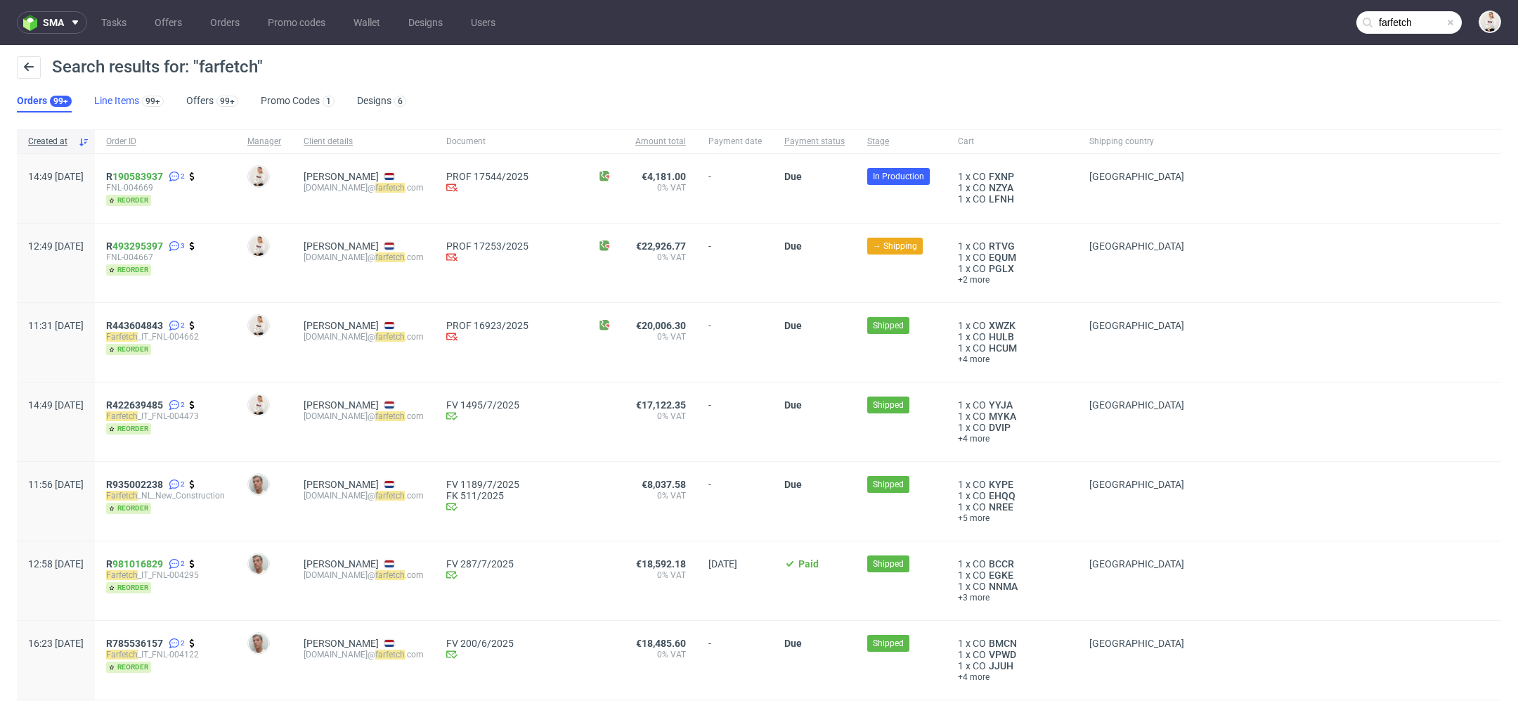
click at [129, 100] on link "Line Items 99+" at bounding box center [129, 101] width 70 height 22
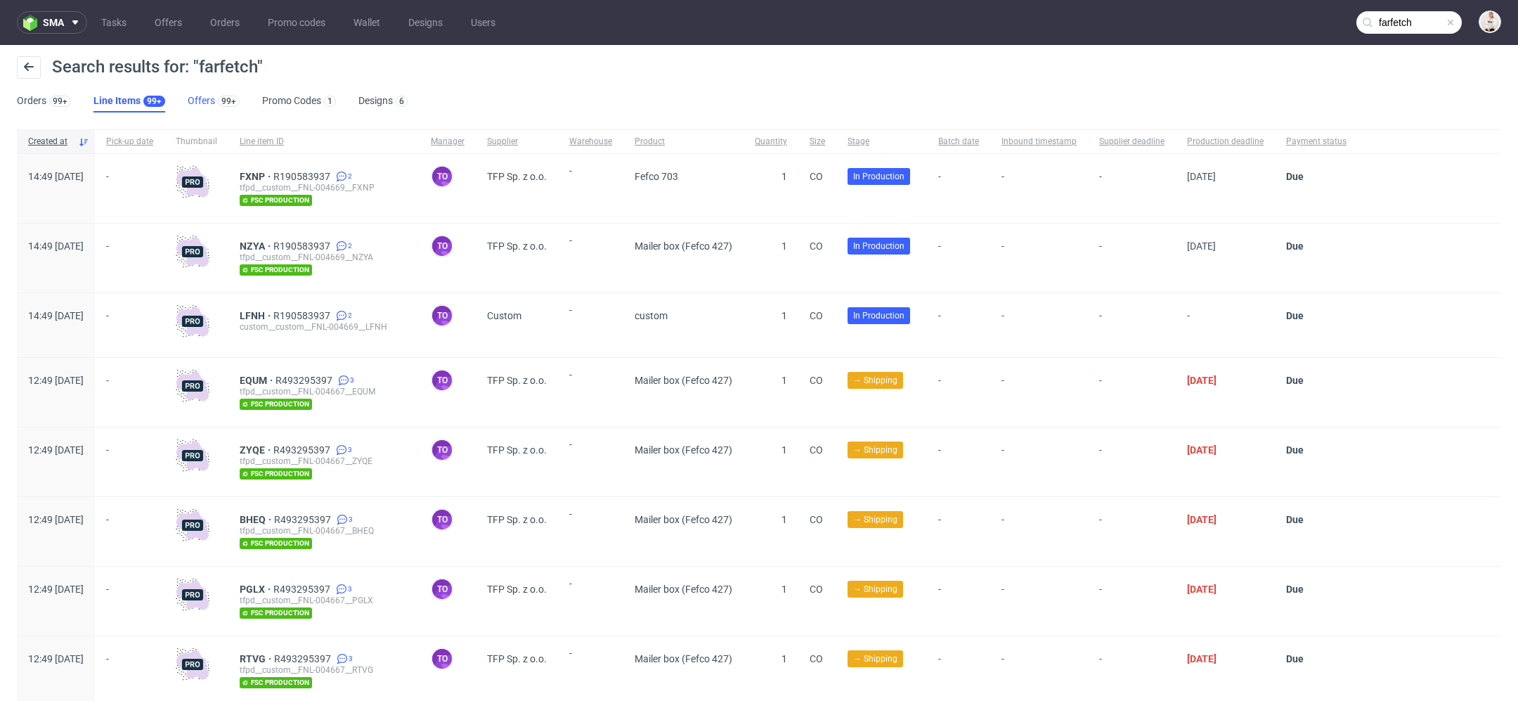
click at [209, 109] on link "Offers 99+" at bounding box center [214, 101] width 52 height 22
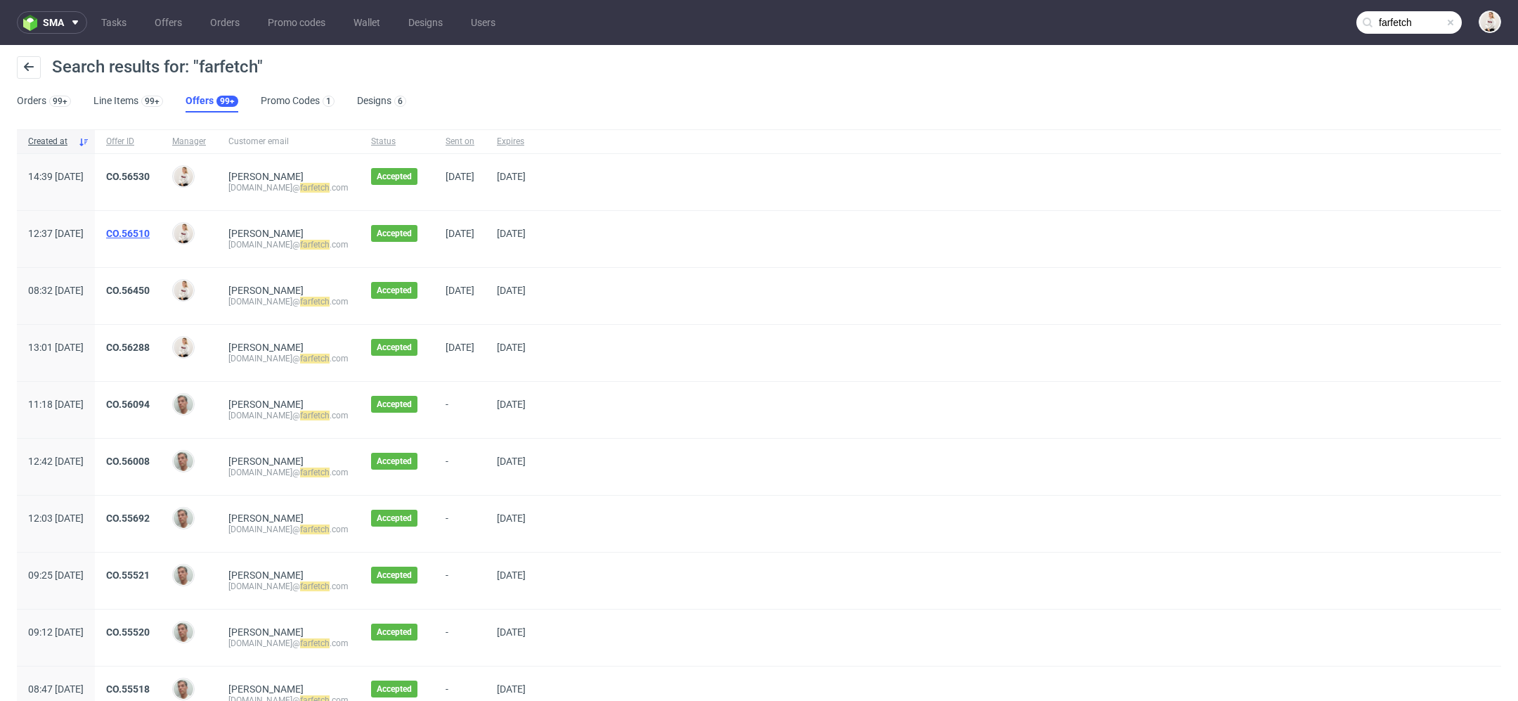
click at [150, 232] on link "CO.56510" at bounding box center [128, 233] width 44 height 11
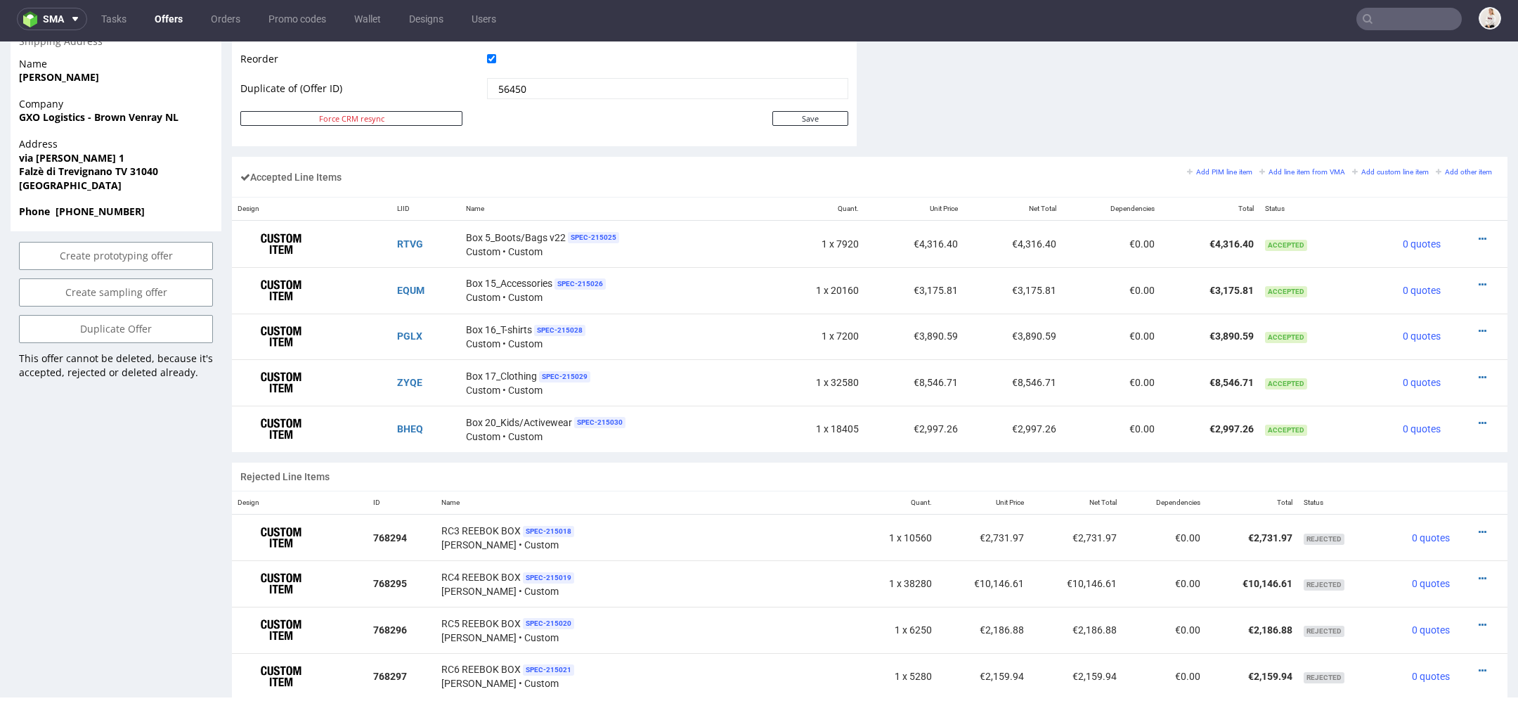
scroll to position [760, 0]
click at [1479, 327] on icon at bounding box center [1483, 332] width 8 height 10
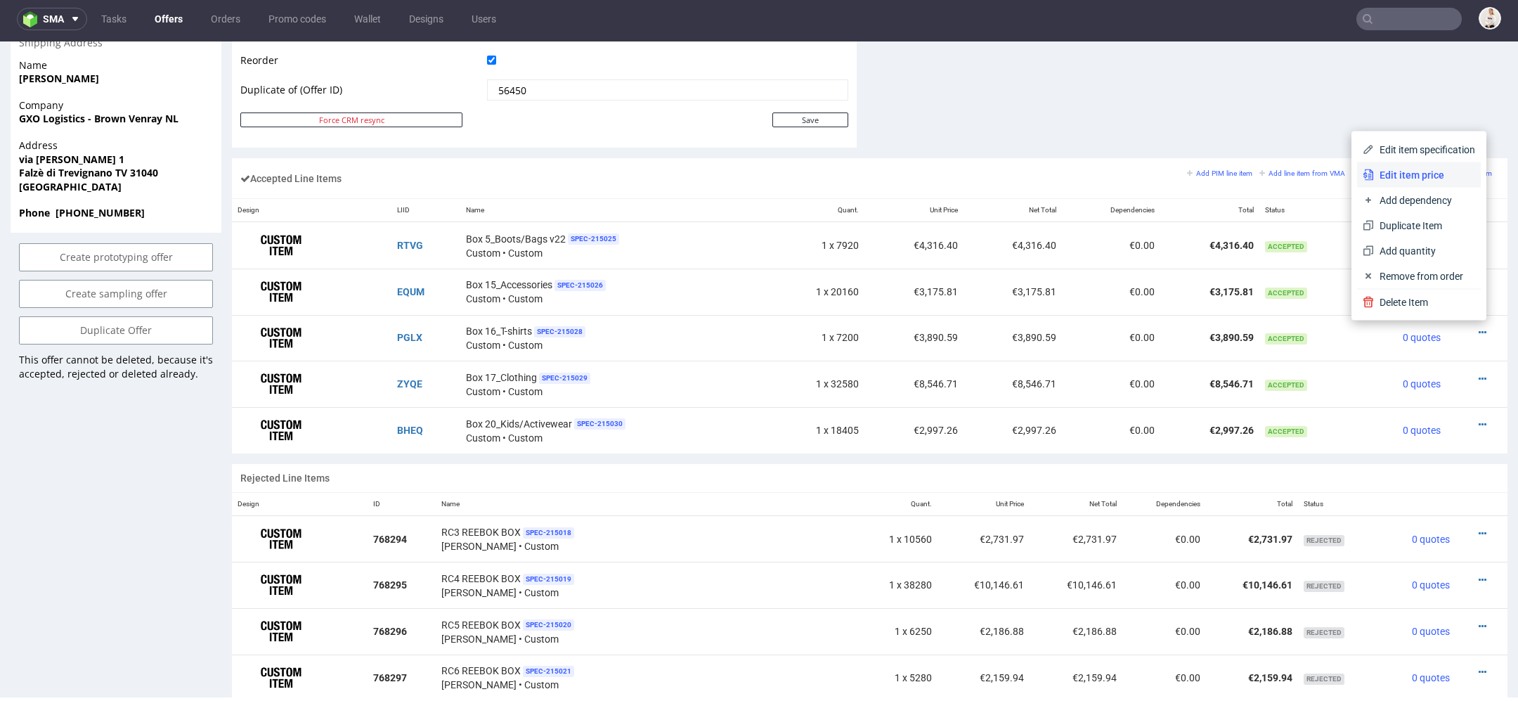
click at [1420, 173] on span "Edit item price" at bounding box center [1424, 175] width 101 height 14
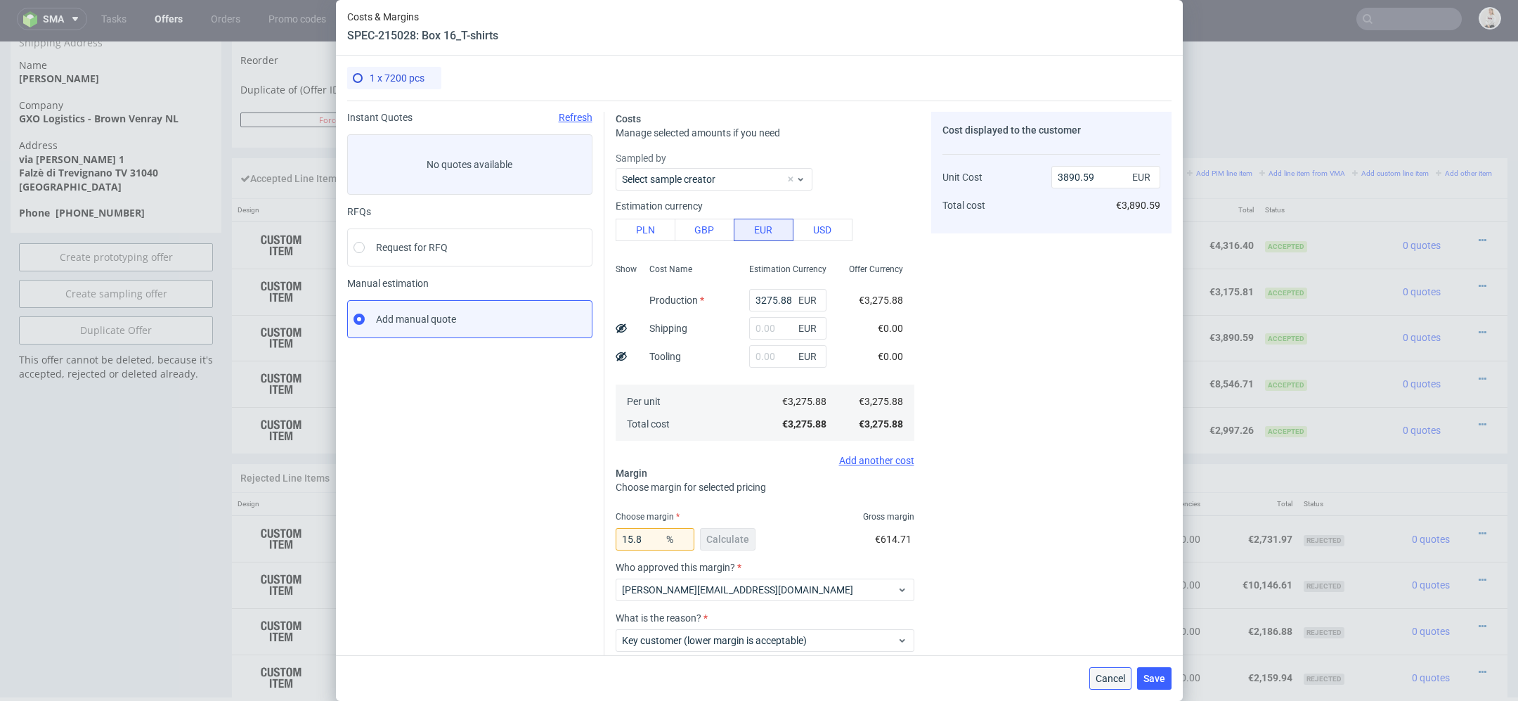
click at [1109, 673] on span "Cancel" at bounding box center [1111, 678] width 30 height 10
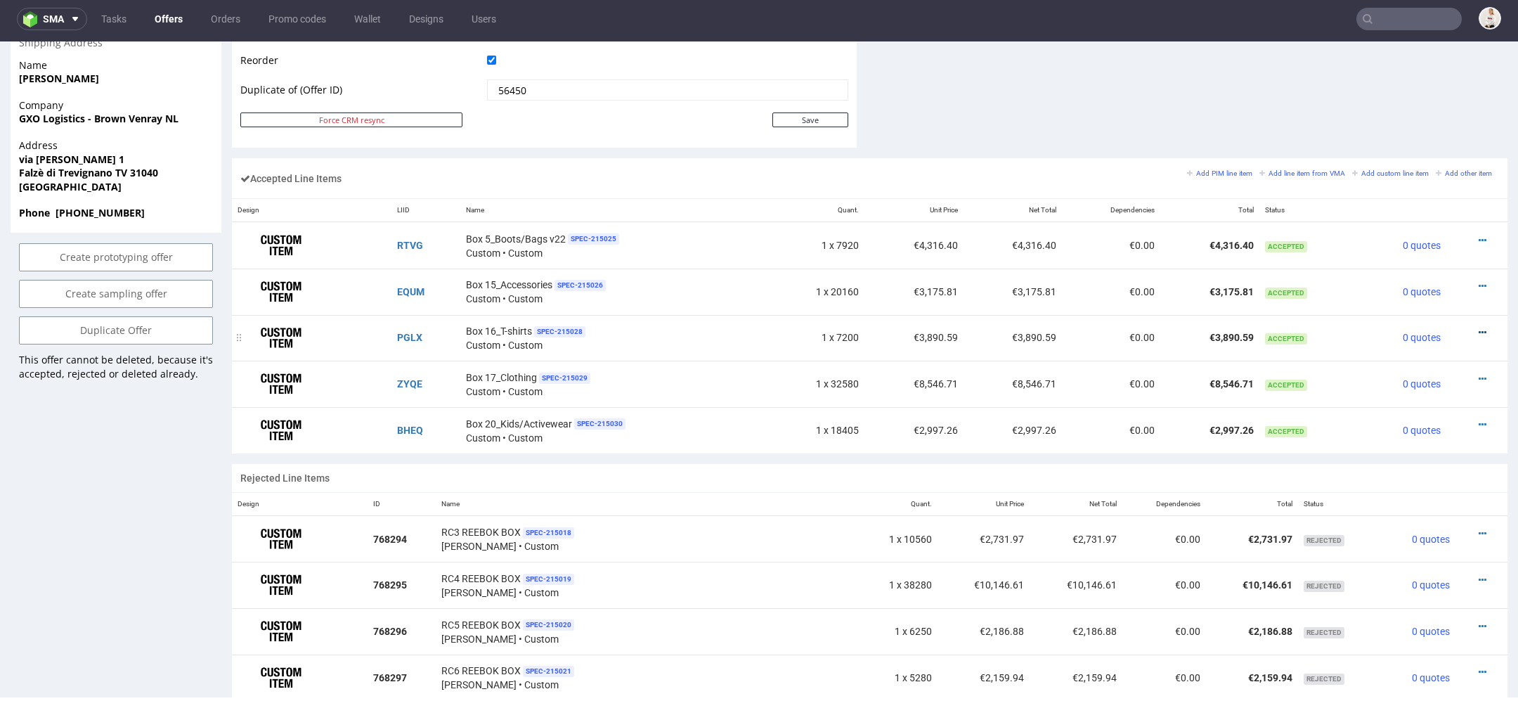
click at [1479, 327] on icon at bounding box center [1483, 332] width 8 height 10
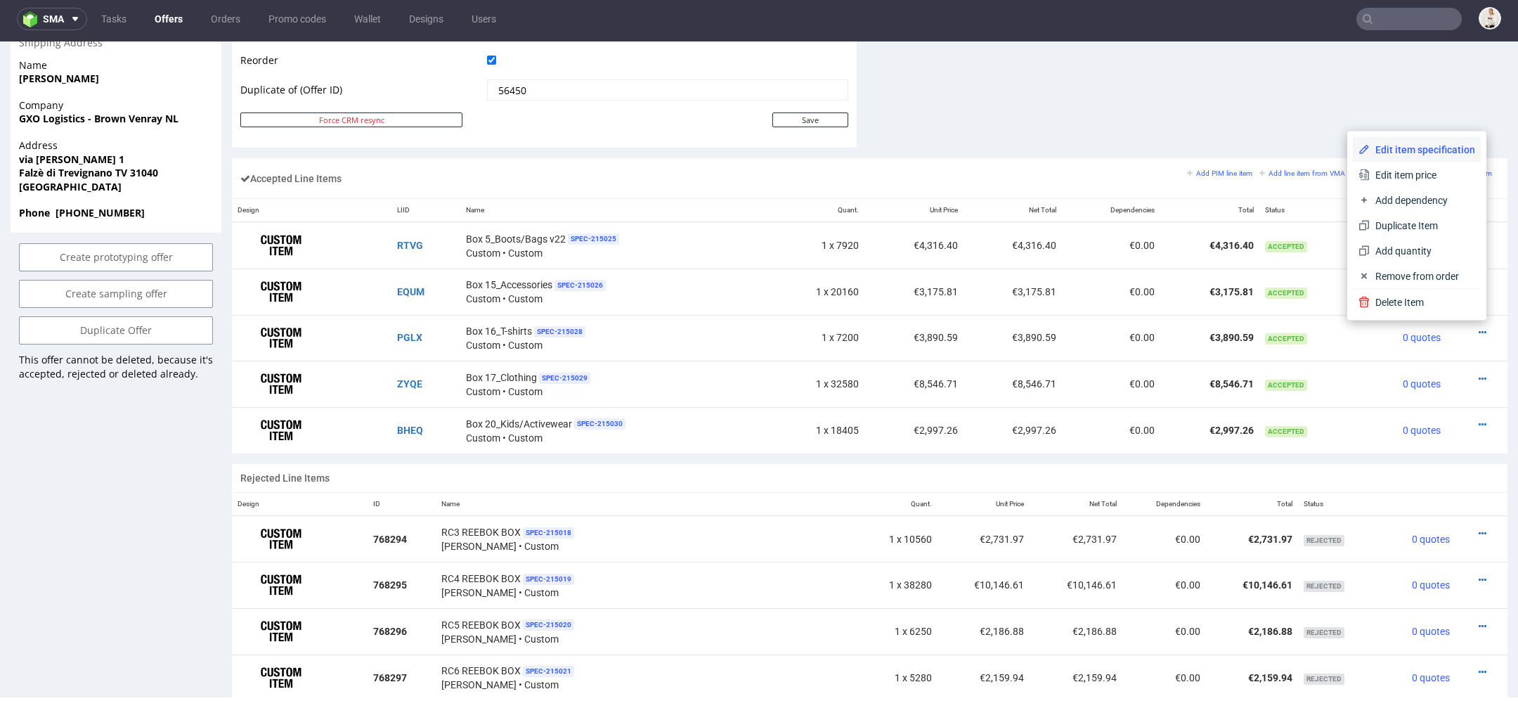
click at [1424, 152] on span "Edit item specification" at bounding box center [1422, 150] width 105 height 14
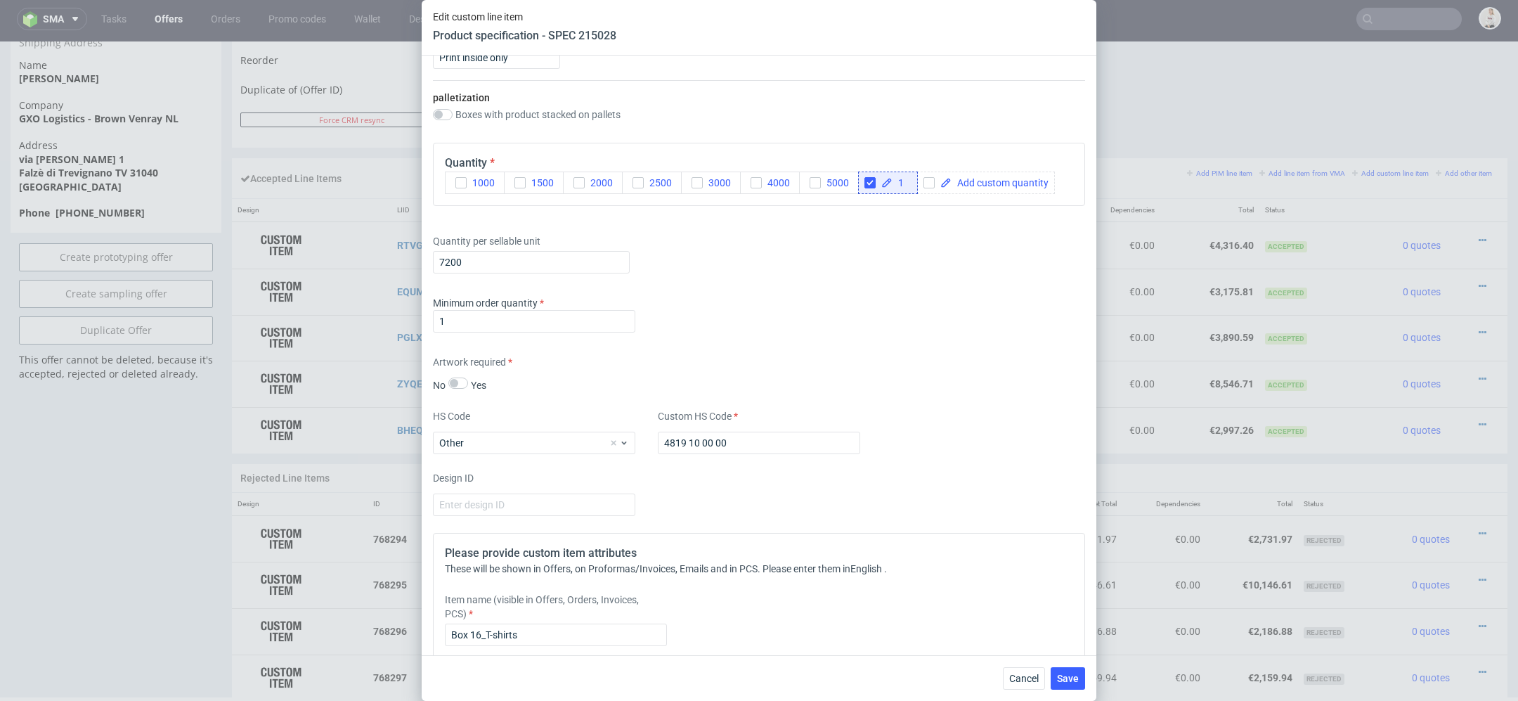
scroll to position [1786, 0]
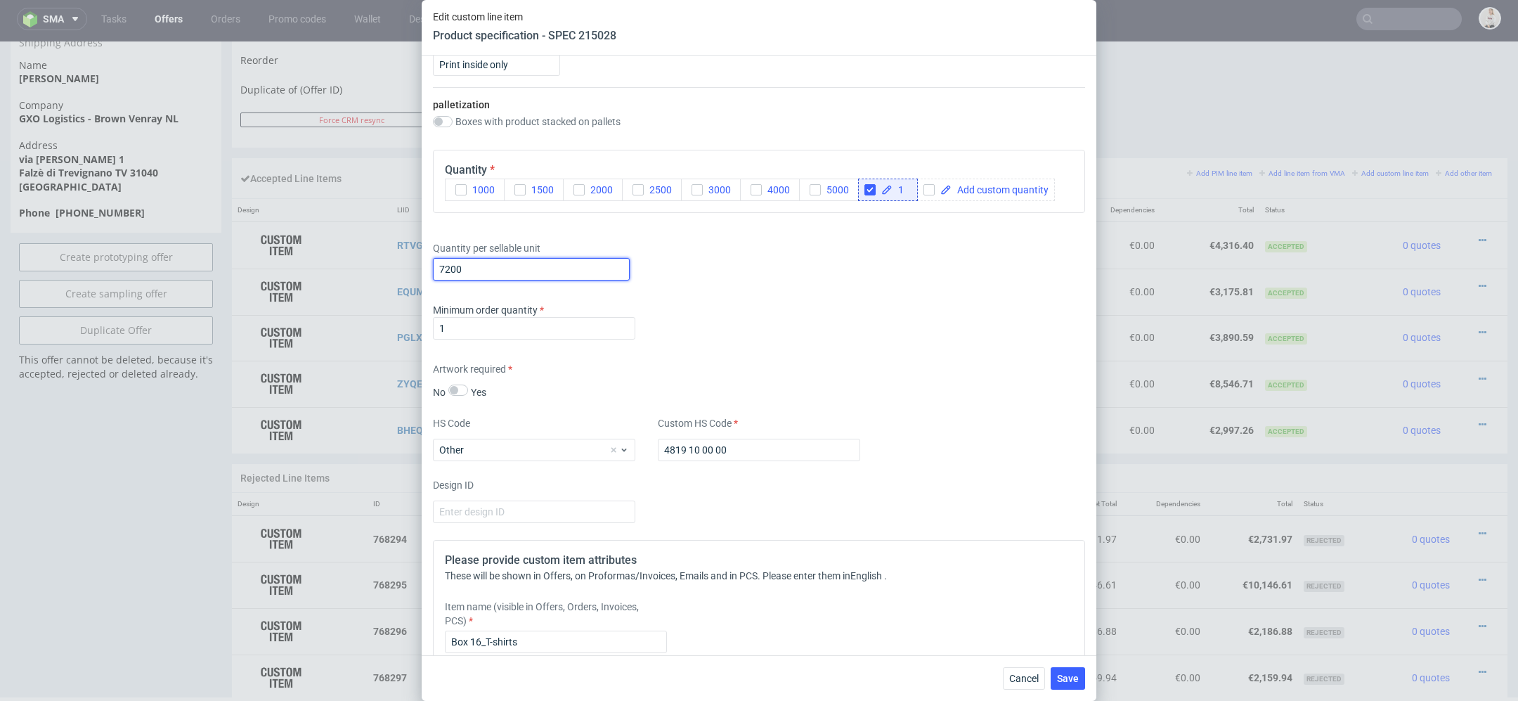
click at [484, 267] on input "7200" at bounding box center [531, 269] width 197 height 22
drag, startPoint x: 470, startPoint y: 268, endPoint x: 353, endPoint y: 268, distance: 116.7
click at [353, 268] on div "Edit custom line item Product specification - SPEC 215028 Supplier TFP Sp. z o.…" at bounding box center [759, 350] width 1518 height 701
type input "17280"
click at [848, 305] on div "Minimum order quantity 1" at bounding box center [759, 324] width 652 height 42
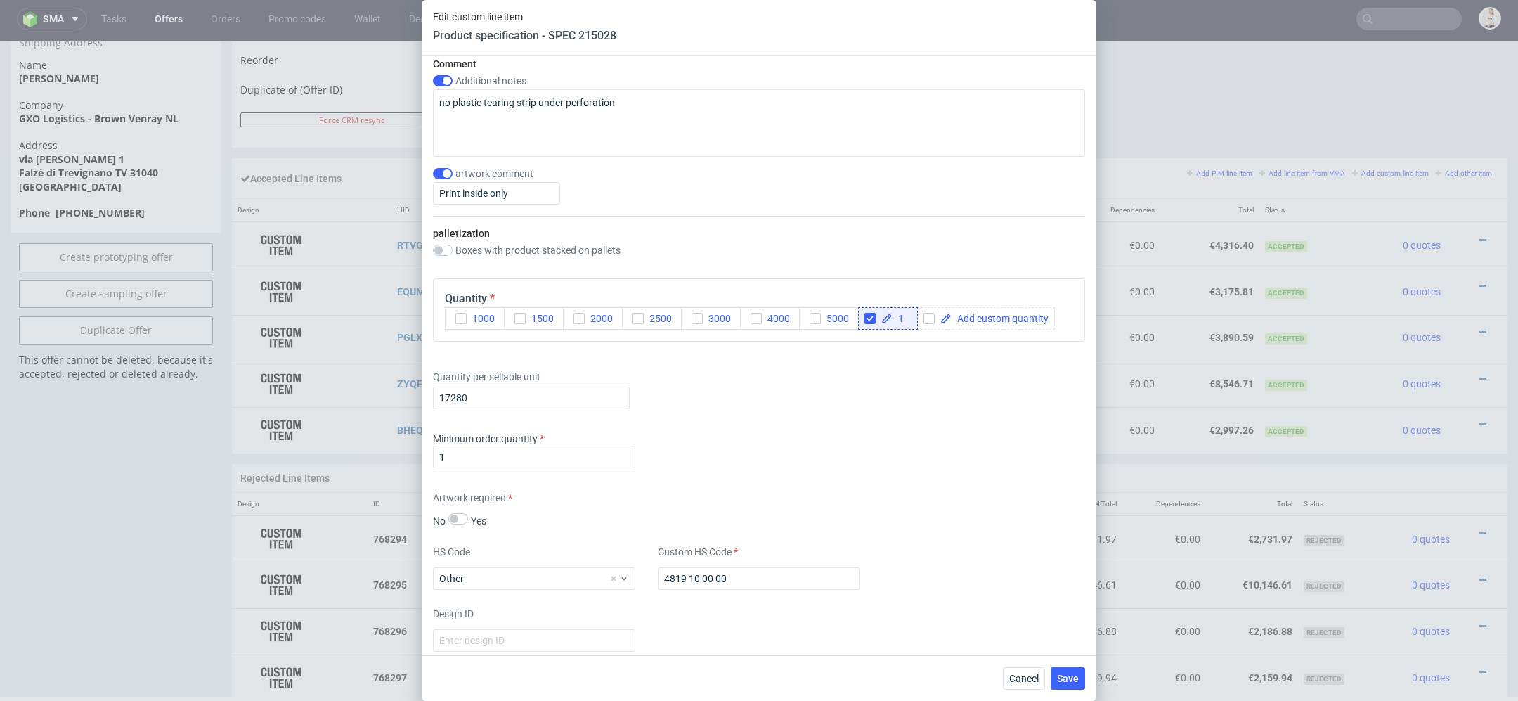
scroll to position [1628, 0]
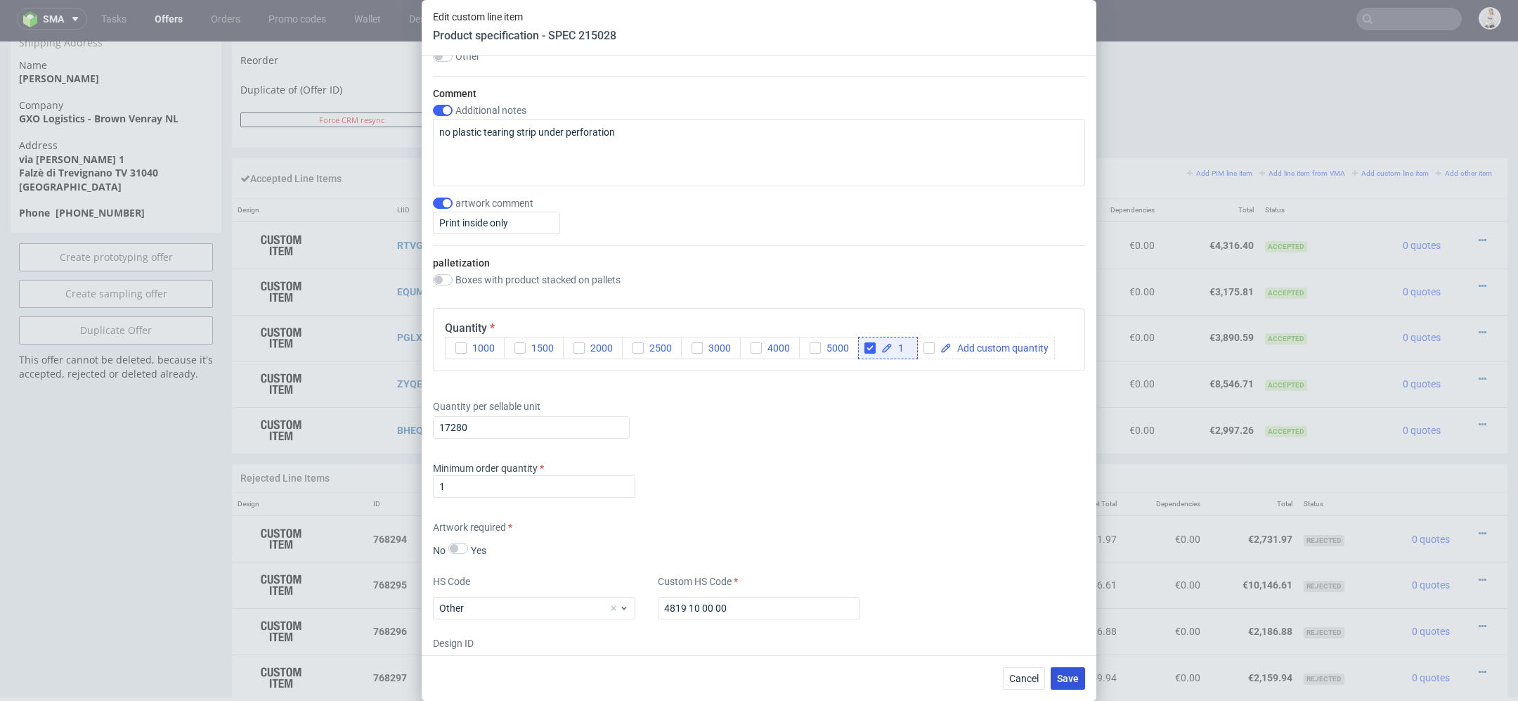
click at [1074, 674] on span "Save" at bounding box center [1068, 678] width 22 height 10
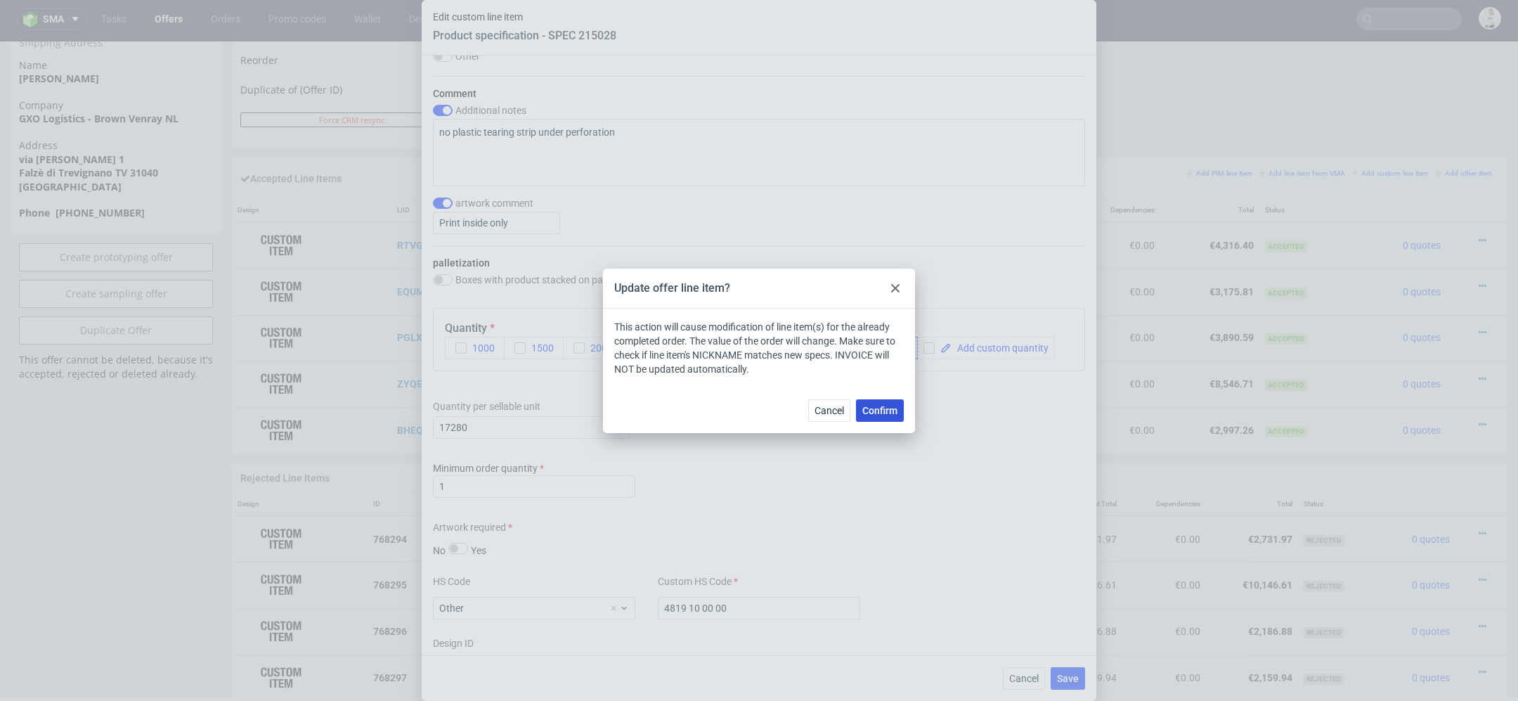
click at [876, 403] on button "Confirm" at bounding box center [880, 410] width 48 height 22
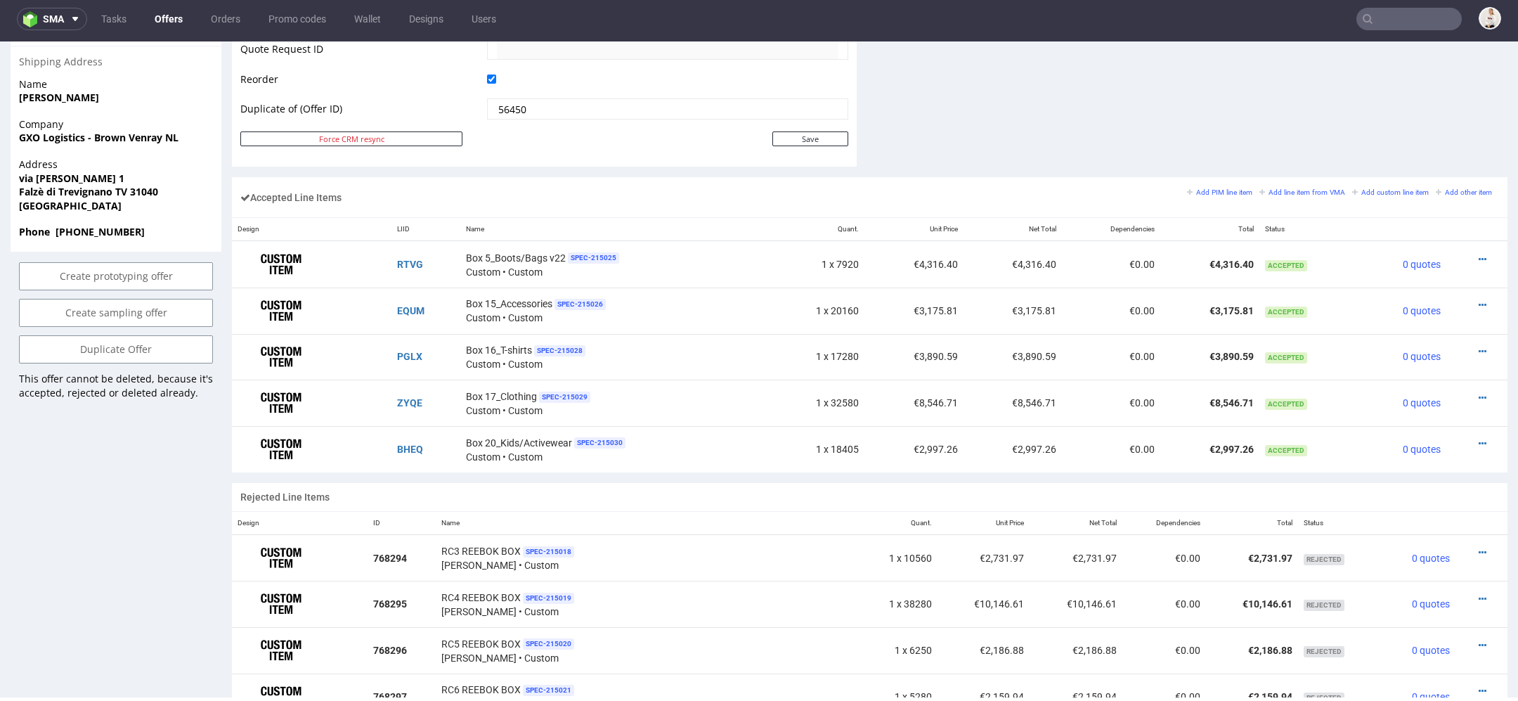
scroll to position [740, 0]
click at [1202, 458] on td "€2,997.26" at bounding box center [1209, 450] width 98 height 46
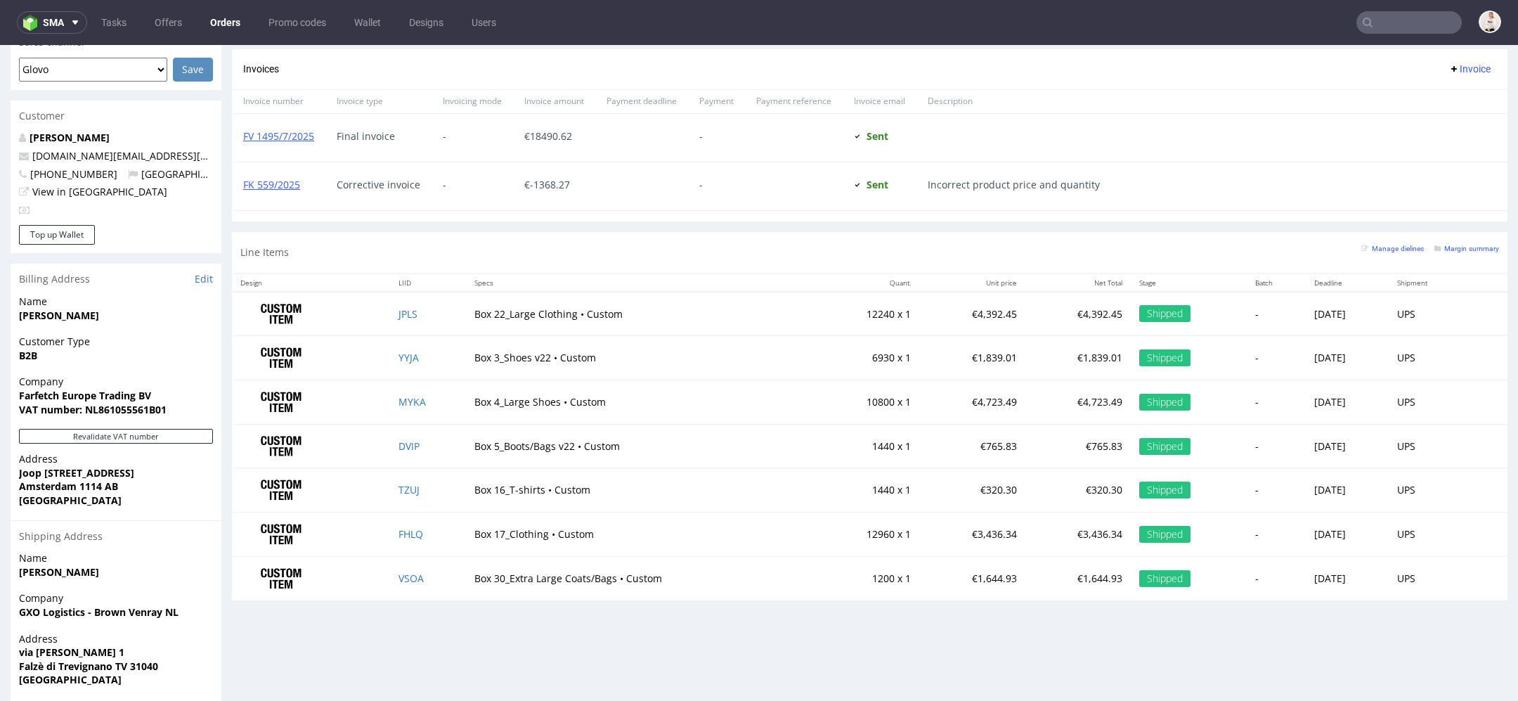
scroll to position [618, 0]
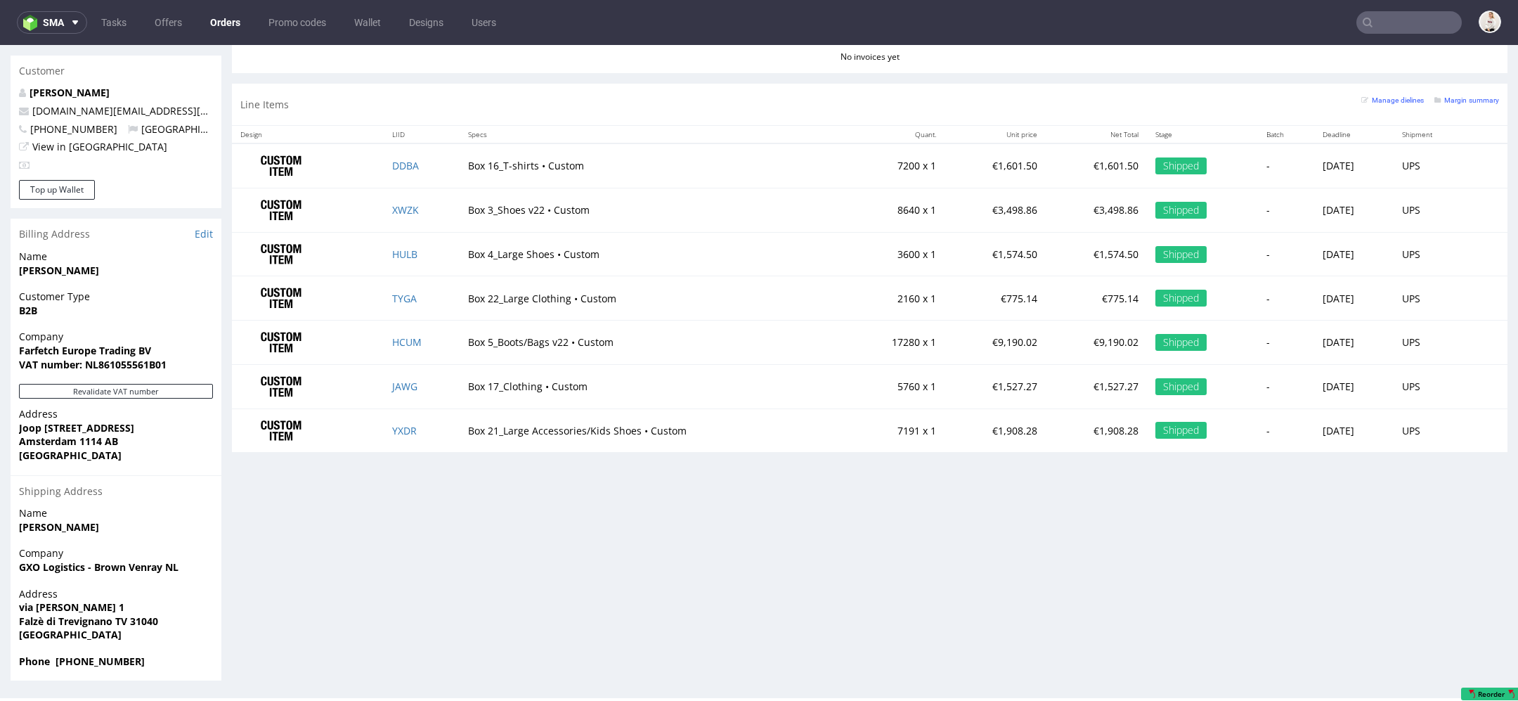
click at [1085, 335] on p "€9,190.02" at bounding box center [1096, 342] width 84 height 14
click at [1082, 424] on p "€1,908.28" at bounding box center [1096, 431] width 84 height 14
click at [1080, 424] on p "€1,908.28" at bounding box center [1096, 431] width 84 height 14
drag, startPoint x: 1082, startPoint y: 415, endPoint x: 1030, endPoint y: 415, distance: 52.0
click at [1054, 424] on p "€1,908.28" at bounding box center [1096, 431] width 84 height 14
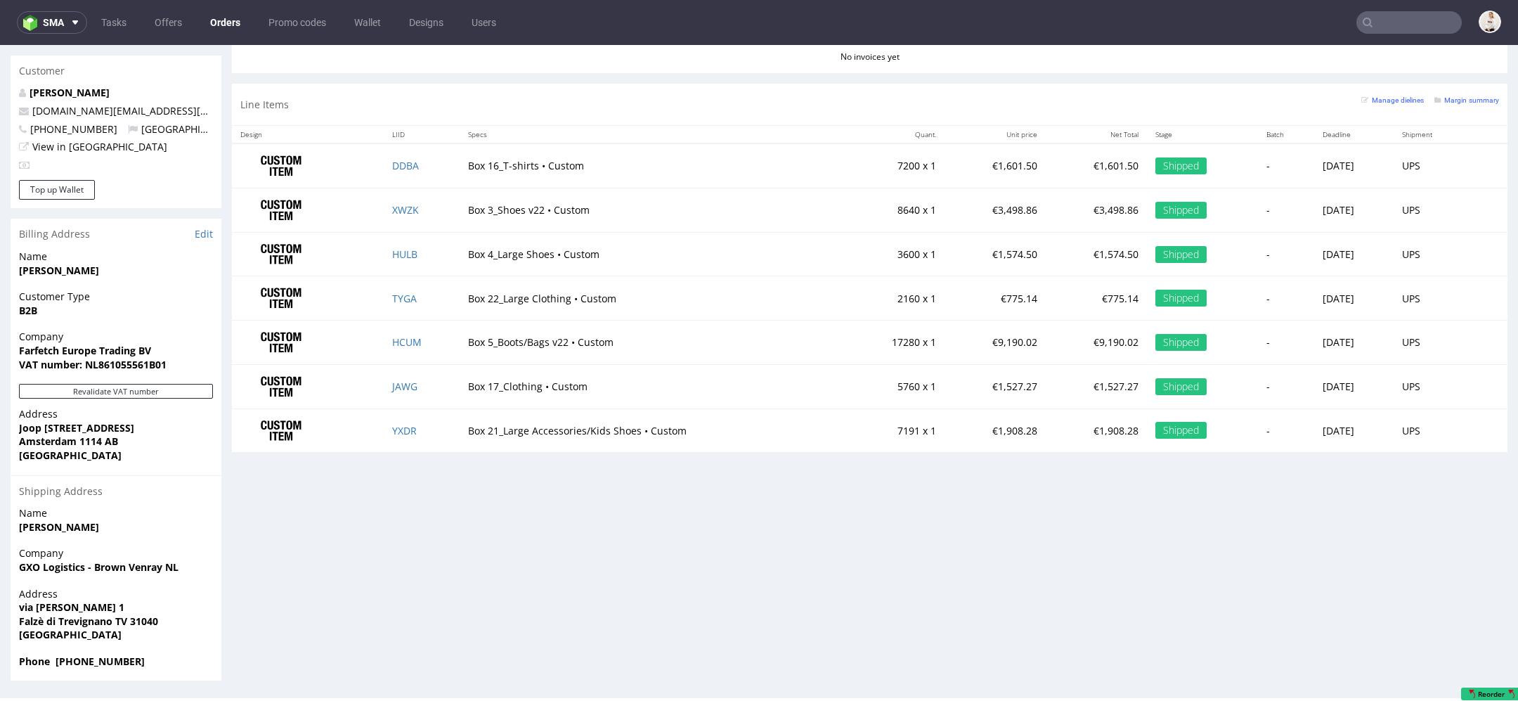
click at [845, 421] on td "7191 x 1" at bounding box center [895, 430] width 100 height 44
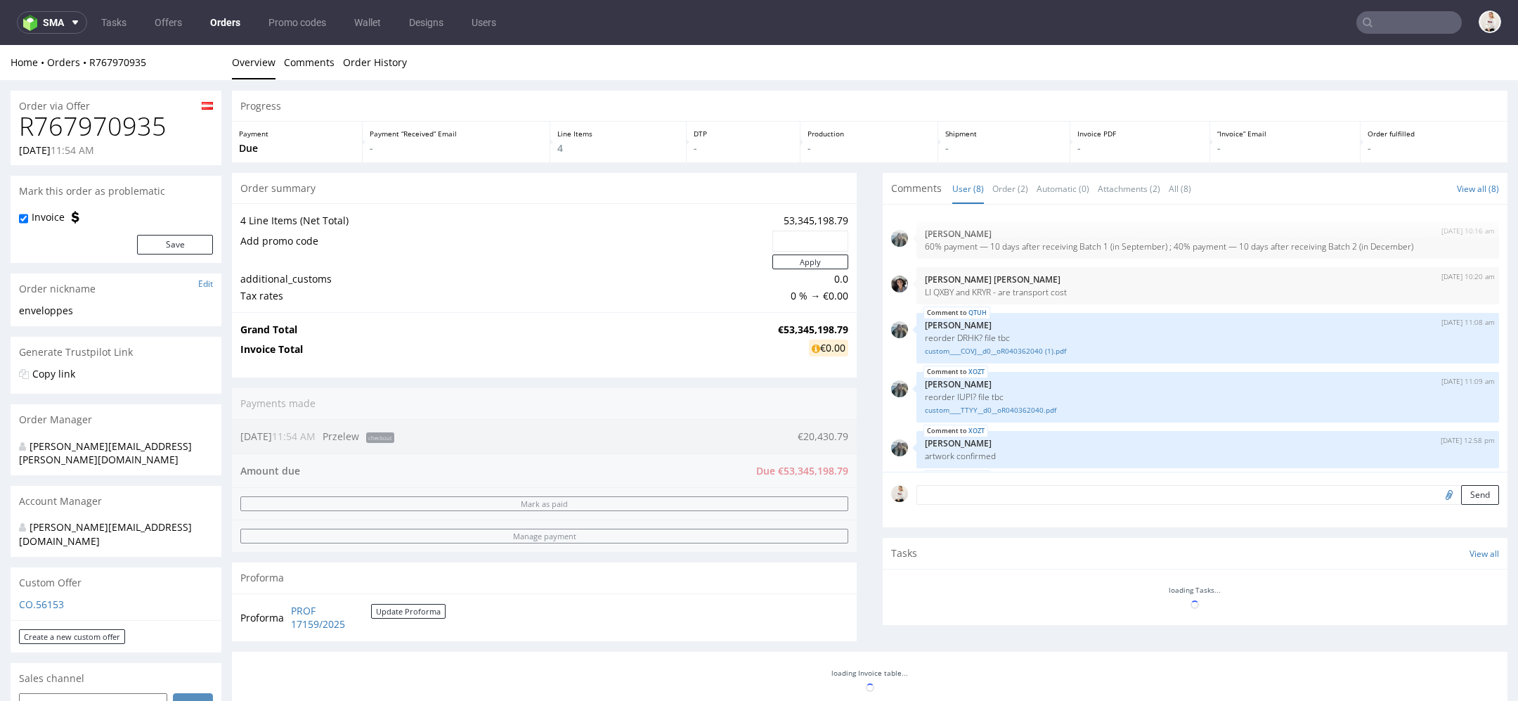
scroll to position [141, 0]
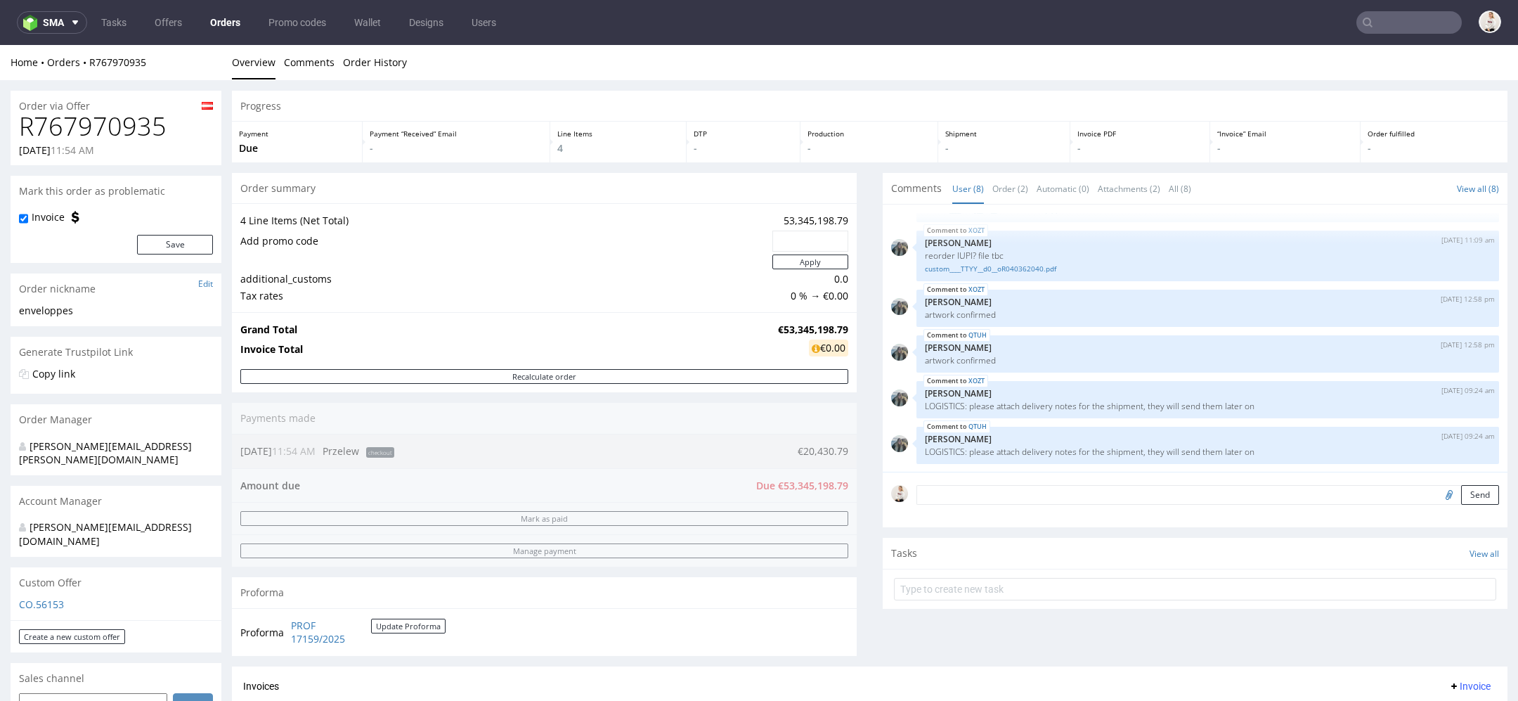
click at [872, 422] on div "Progress Payment Due Payment “Received” Email - Line Items 4 DTP - Production -…" at bounding box center [870, 594] width 1276 height 1006
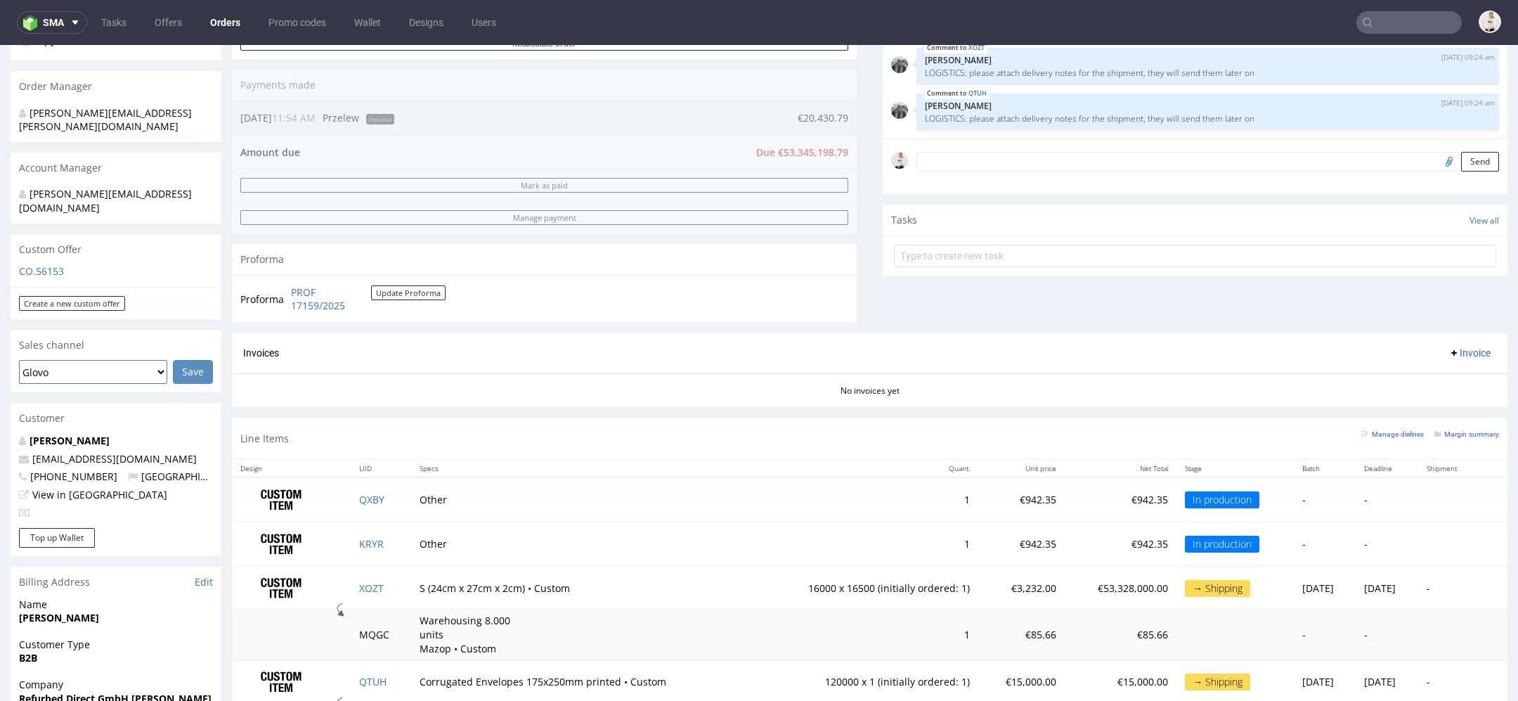
scroll to position [0, 0]
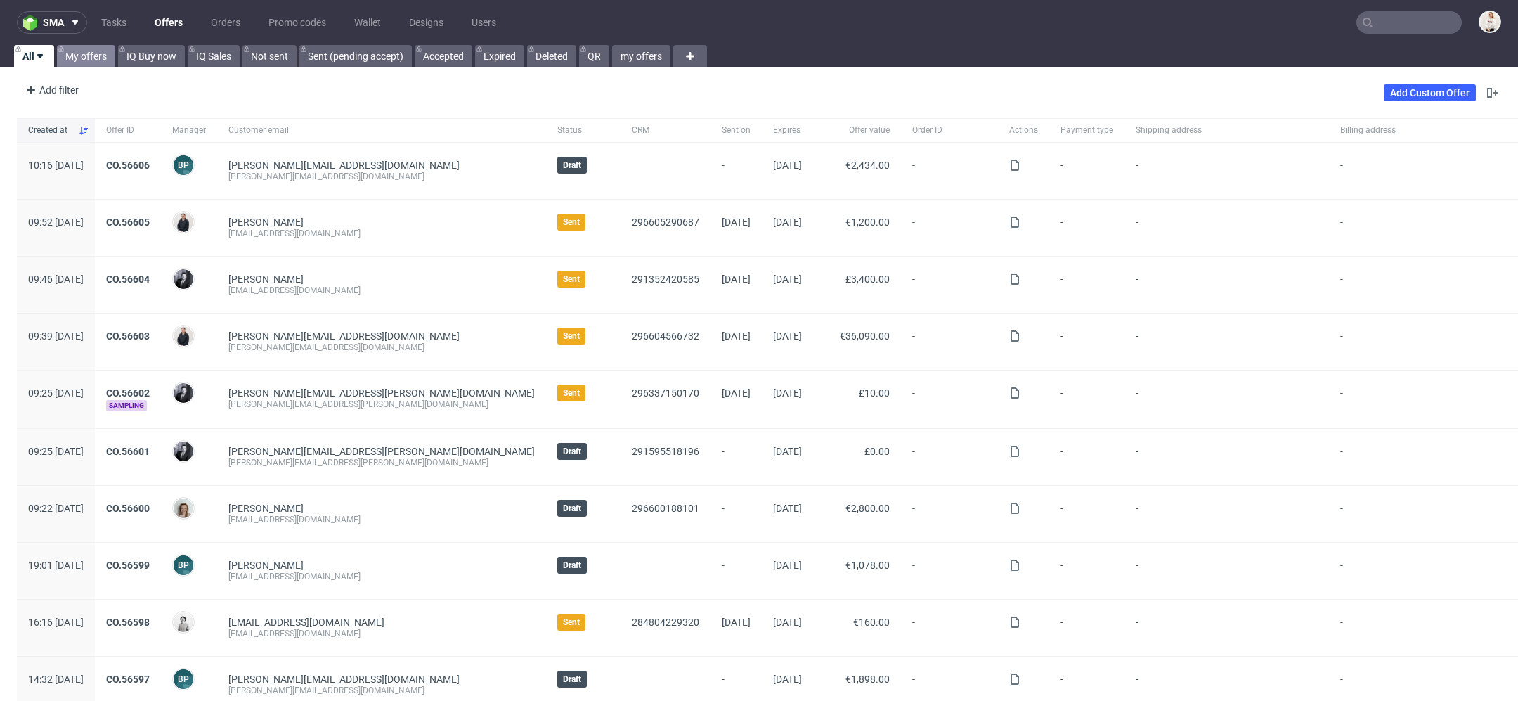
click at [97, 60] on link "My offers" at bounding box center [86, 56] width 58 height 22
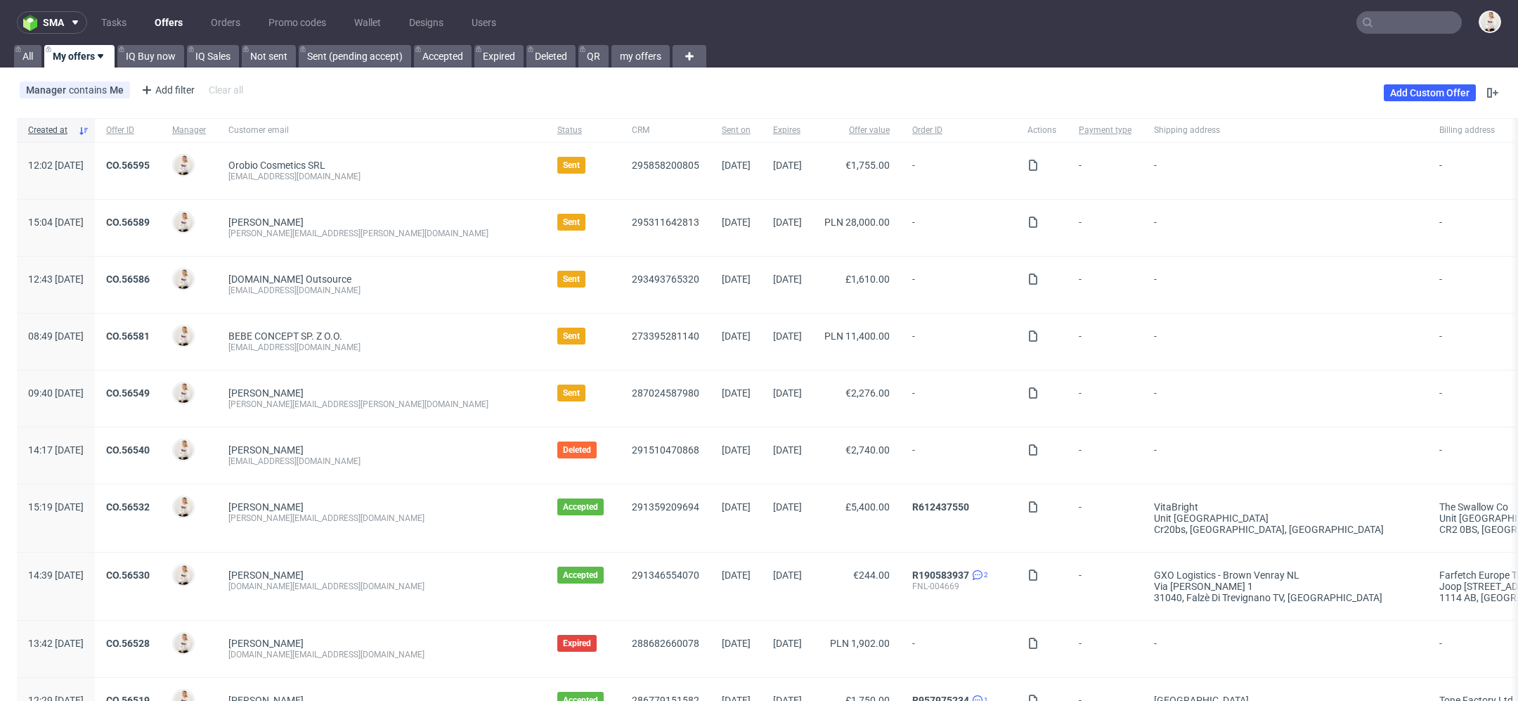
click at [160, 153] on div "CO.56595" at bounding box center [128, 171] width 66 height 56
click at [150, 160] on link "CO.56595" at bounding box center [128, 165] width 44 height 11
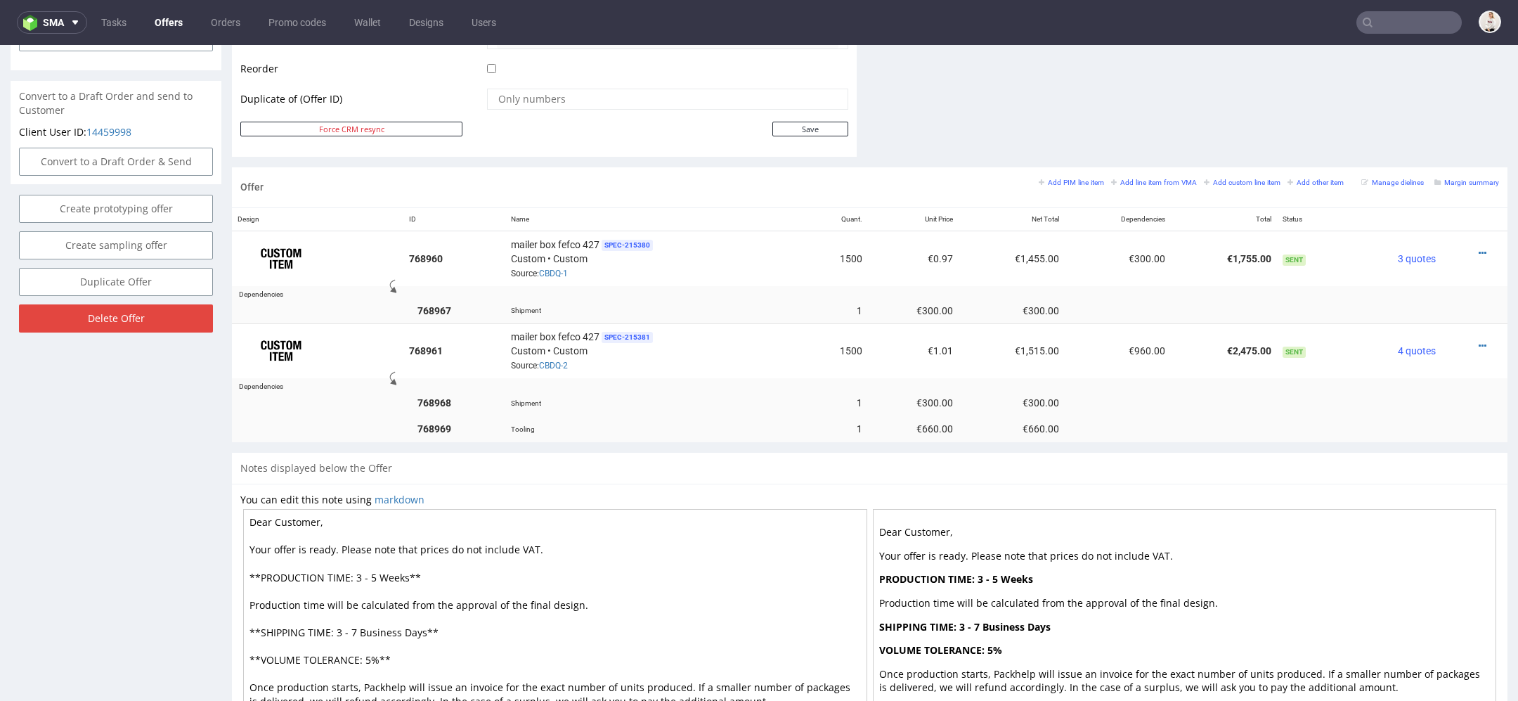
scroll to position [715, 0]
click at [1479, 251] on icon at bounding box center [1483, 256] width 8 height 10
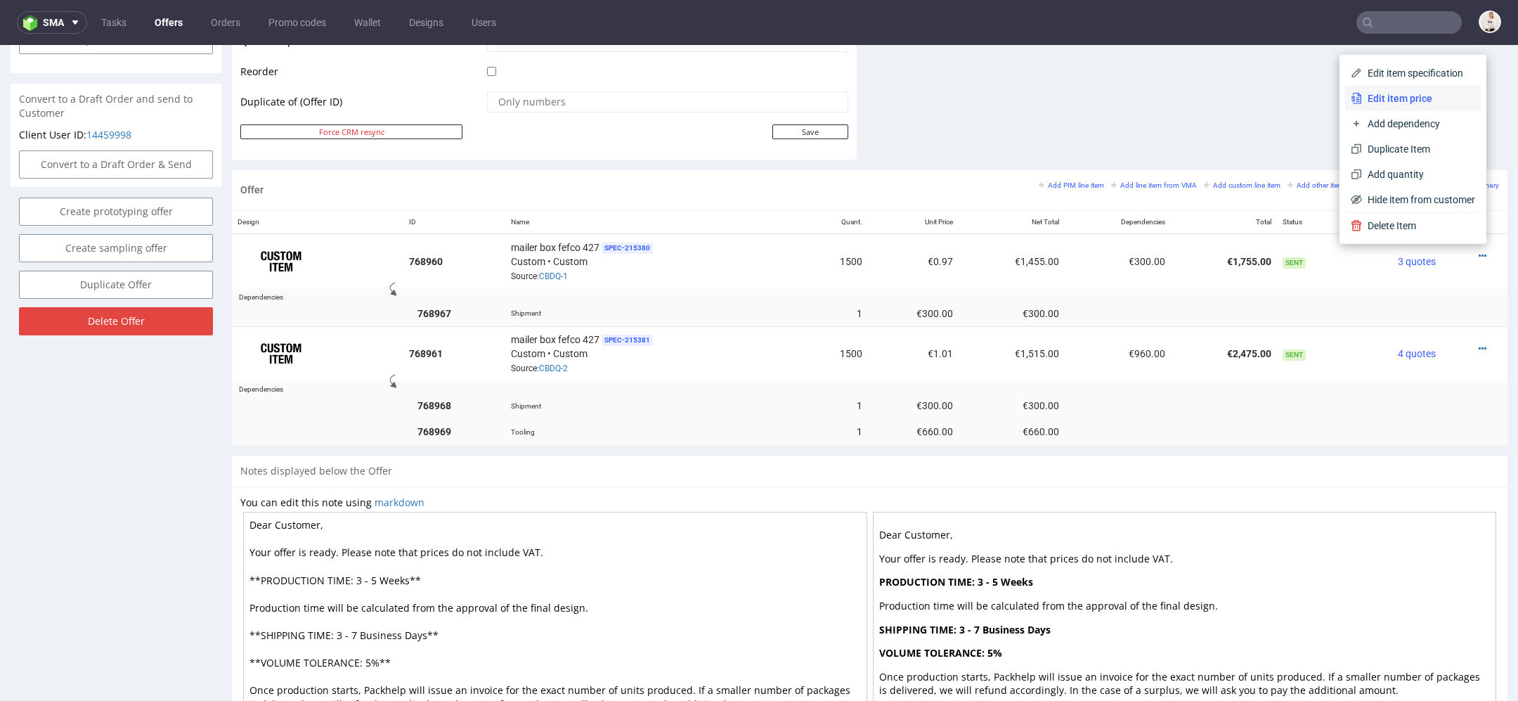
click at [1405, 93] on span "Edit item price" at bounding box center [1418, 98] width 113 height 14
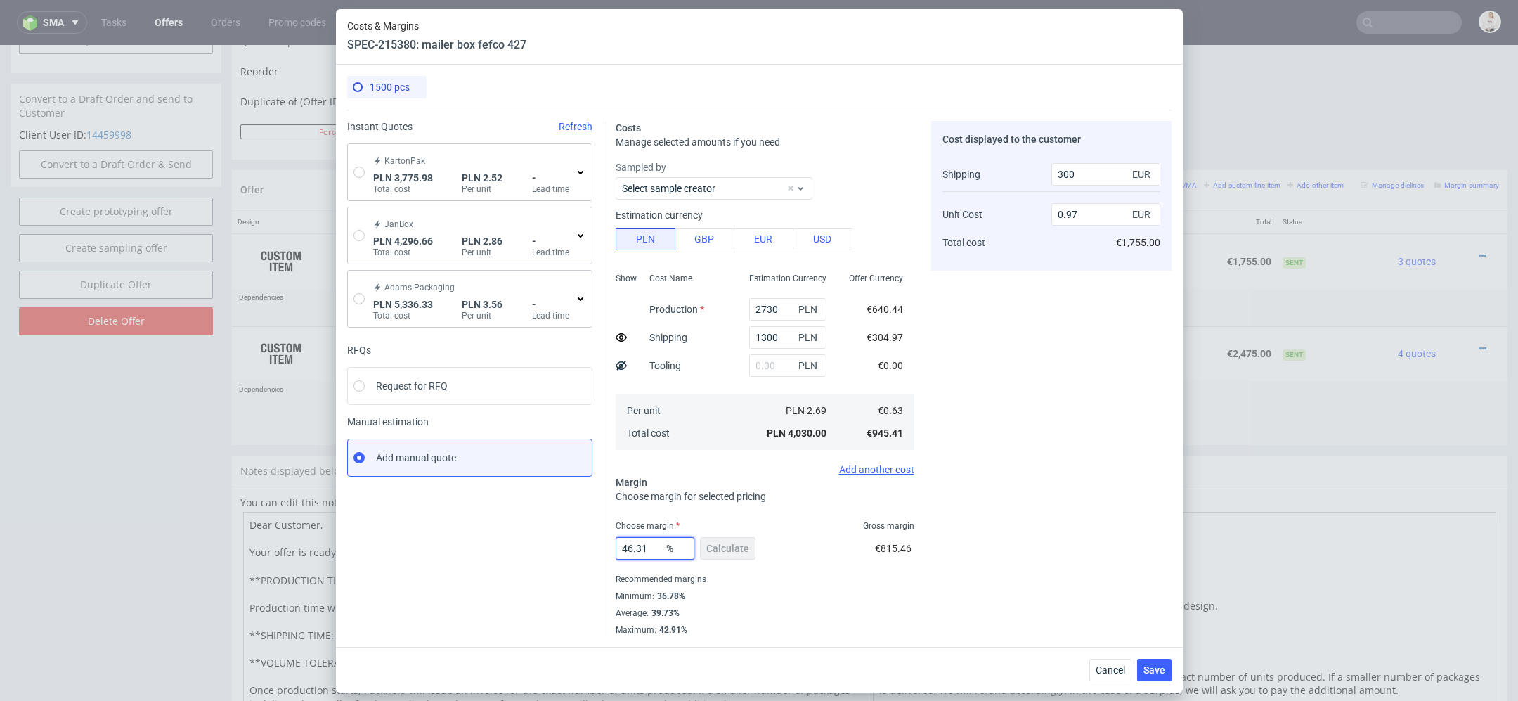
drag, startPoint x: 654, startPoint y: 552, endPoint x: 552, endPoint y: 540, distance: 101.9
click at [554, 541] on div "Instant Quotes Refresh KartonPak PLN 3,775.98 Total cost PLN 2.52 Per unit - Le…" at bounding box center [759, 373] width 824 height 526
type input "43"
type input "0.9"
click at [1037, 593] on div "Cost displayed to the customer Shipping Unit Cost Total cost 300 EUR 0.9 EUR €1…" at bounding box center [1051, 378] width 240 height 514
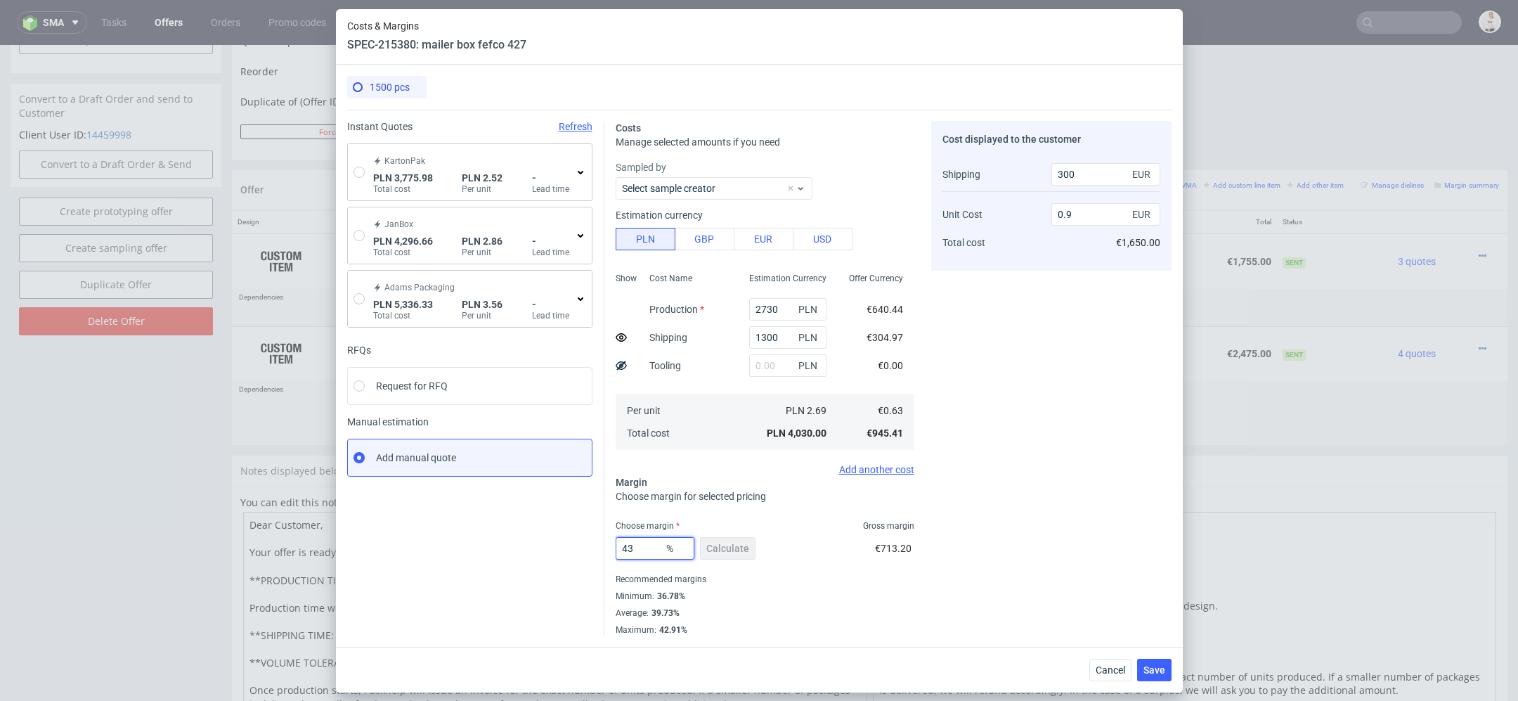
click at [638, 547] on input "43" at bounding box center [655, 548] width 79 height 22
type input "40"
type input "0.85"
click at [853, 572] on div "Recommended margins" at bounding box center [765, 579] width 299 height 17
drag, startPoint x: 654, startPoint y: 553, endPoint x: 460, endPoint y: 519, distance: 196.9
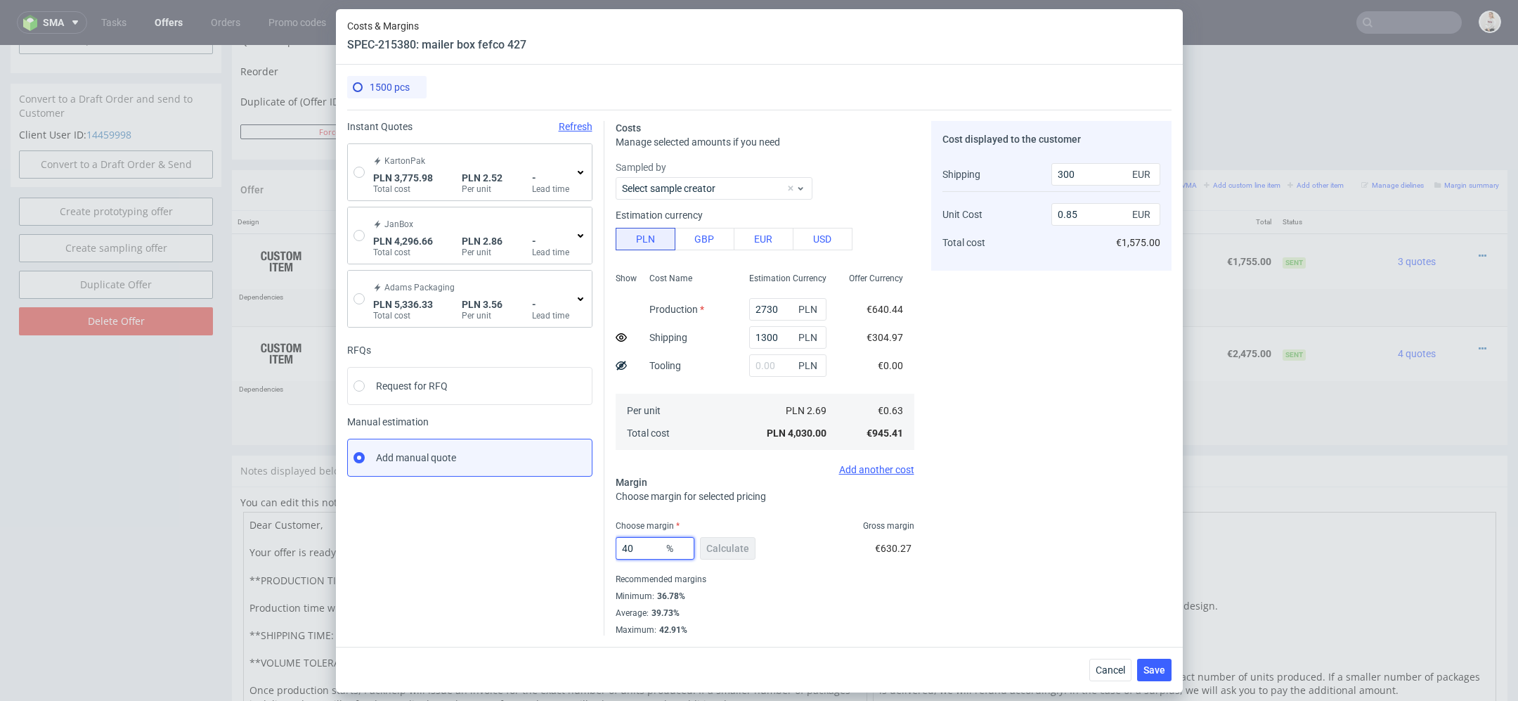
click at [467, 521] on div "Instant Quotes Refresh KartonPak PLN 3,775.98 Total cost PLN 2.52 Per unit - Le…" at bounding box center [759, 373] width 824 height 526
type input "37"
type input "0.8"
click at [831, 597] on div "Minimum : 36.78%" at bounding box center [765, 596] width 299 height 17
drag, startPoint x: 640, startPoint y: 552, endPoint x: 525, endPoint y: 552, distance: 115.3
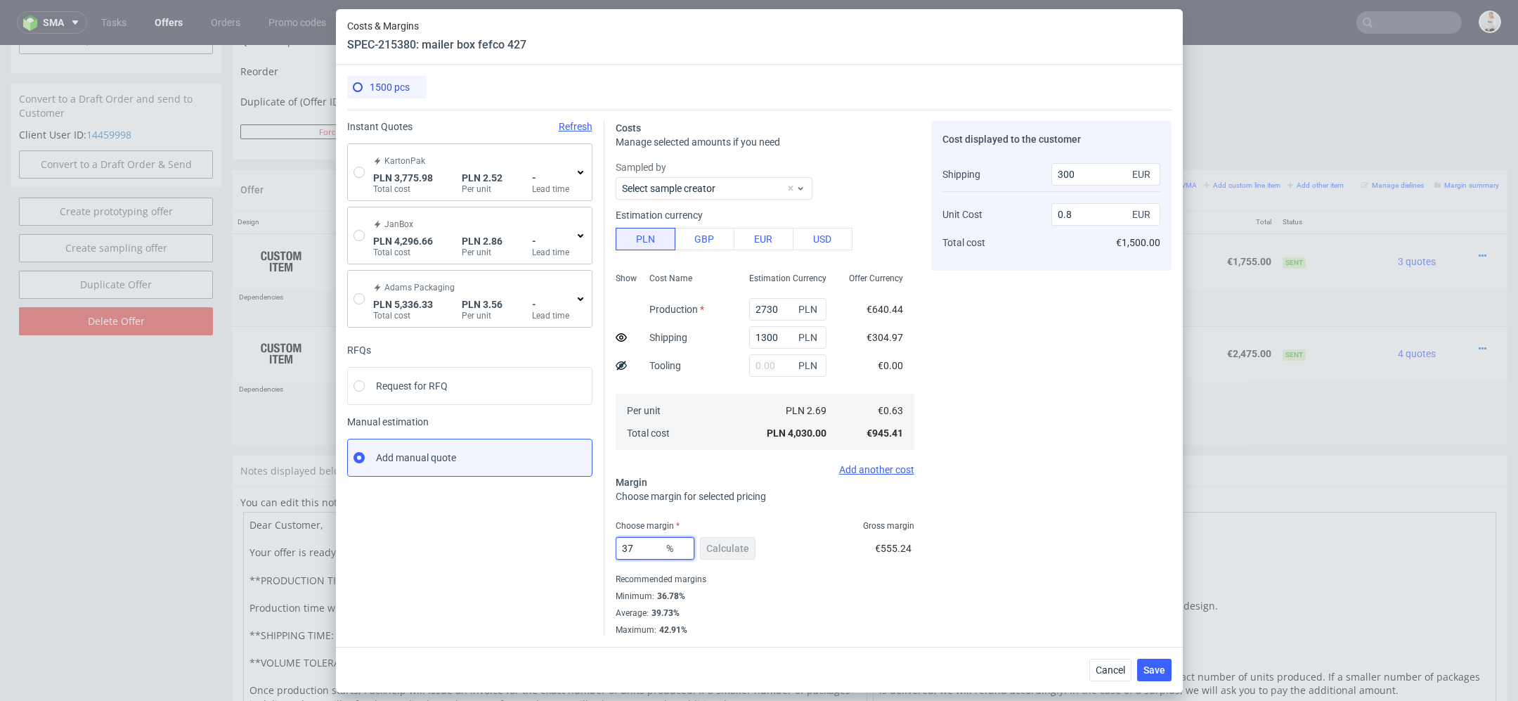
click at [544, 552] on div "Instant Quotes Refresh KartonPak PLN 3,775.98 Total cost PLN 2.52 Per unit - Le…" at bounding box center [759, 373] width 824 height 526
type input "43"
type input "0.9"
type input "43"
click at [1103, 675] on button "Cancel" at bounding box center [1110, 669] width 42 height 22
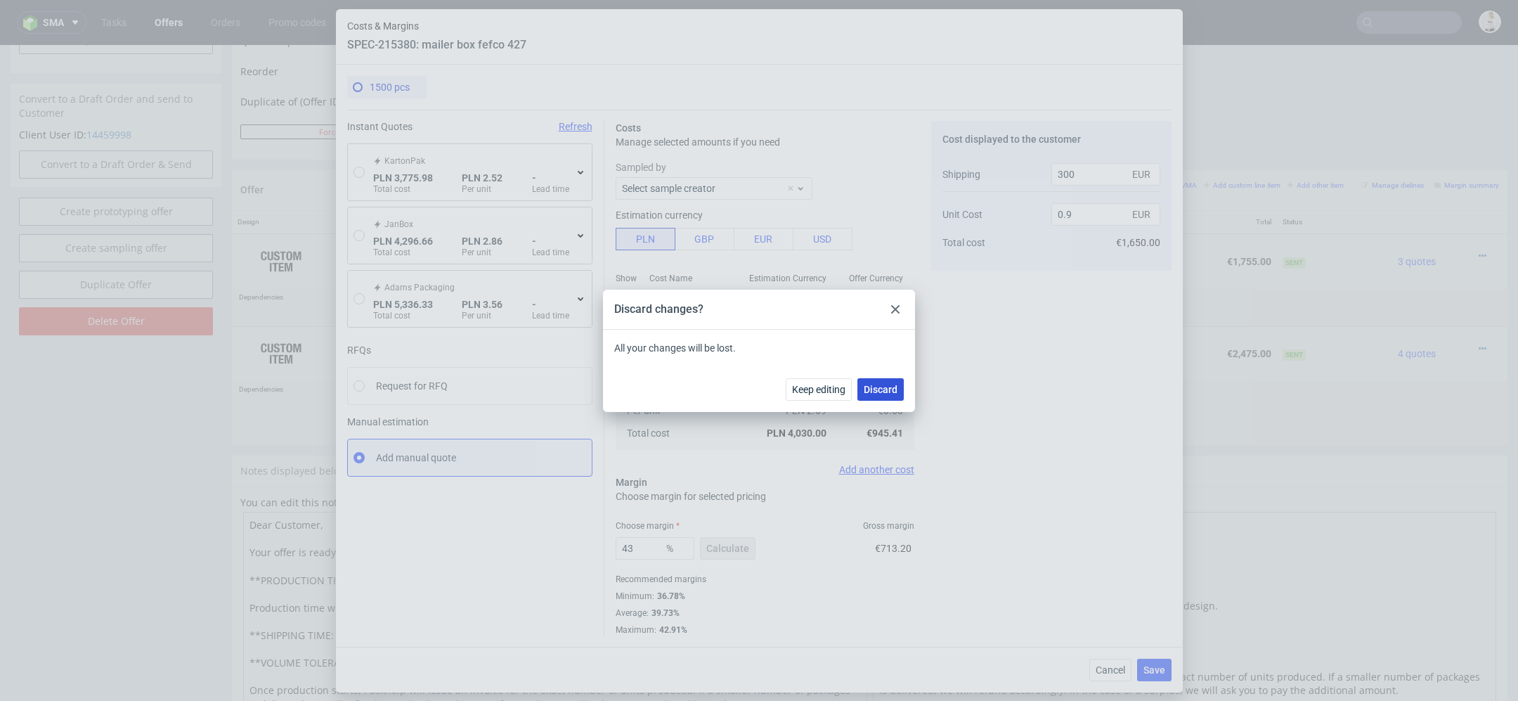
click at [874, 397] on button "Discard" at bounding box center [880, 389] width 46 height 22
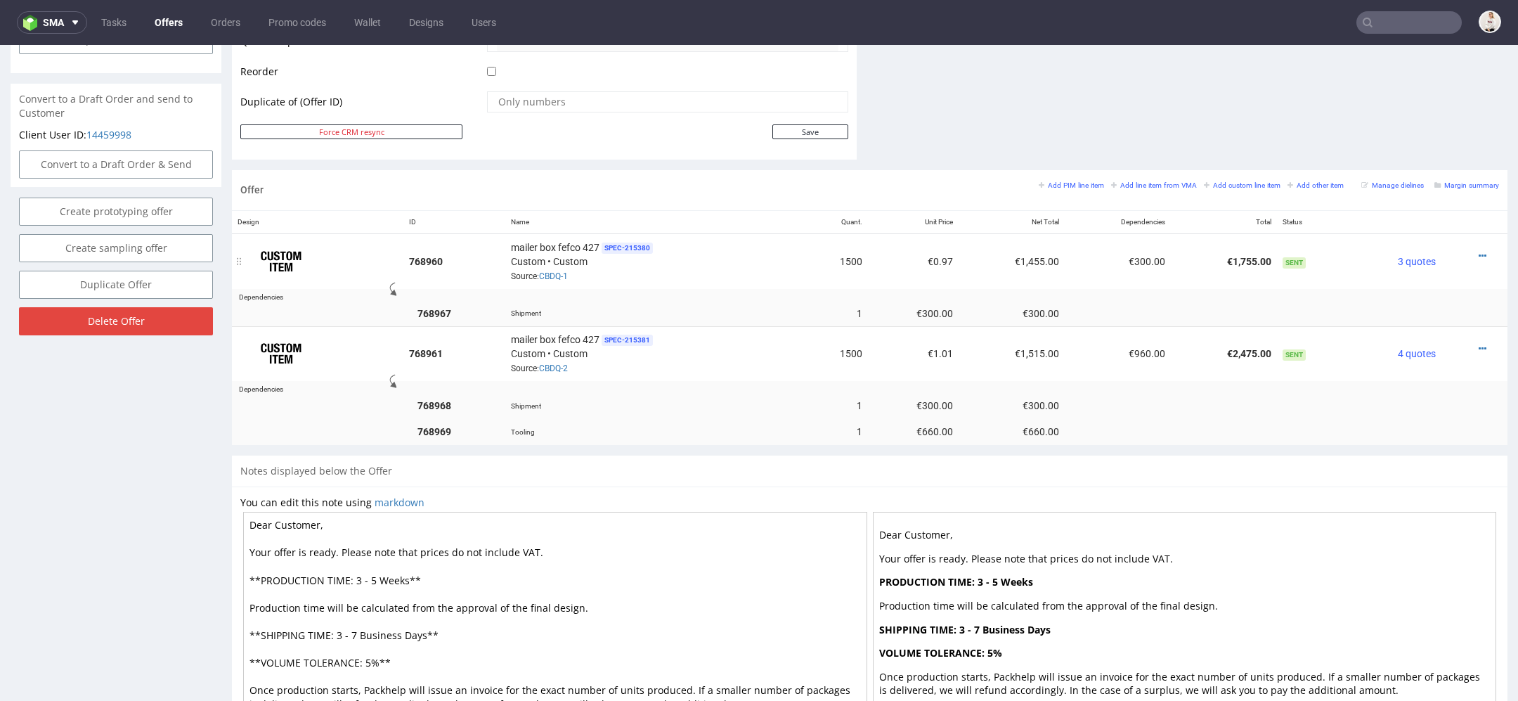
click at [1472, 252] on div at bounding box center [1470, 256] width 46 height 14
click at [1479, 252] on icon at bounding box center [1483, 256] width 8 height 10
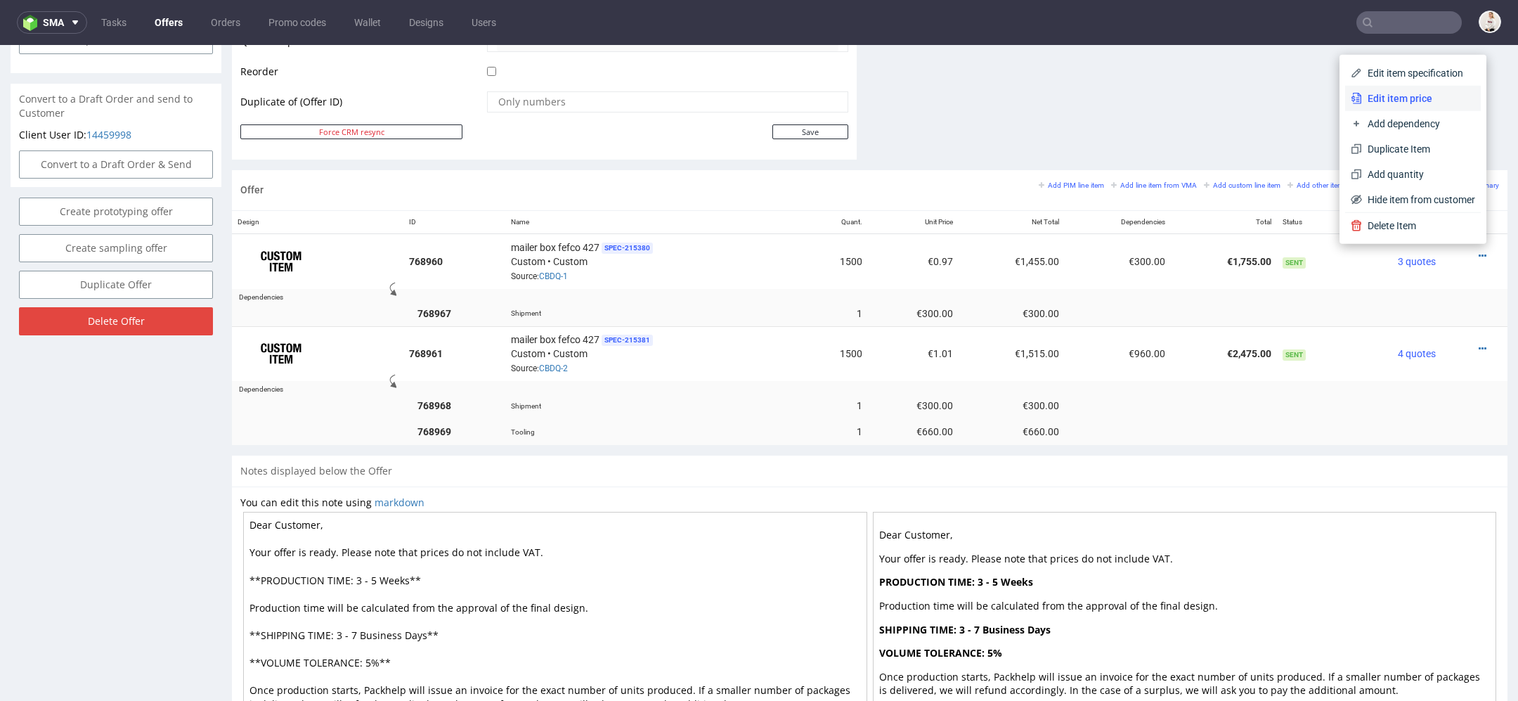
click at [1380, 96] on span "Edit item price" at bounding box center [1418, 98] width 113 height 14
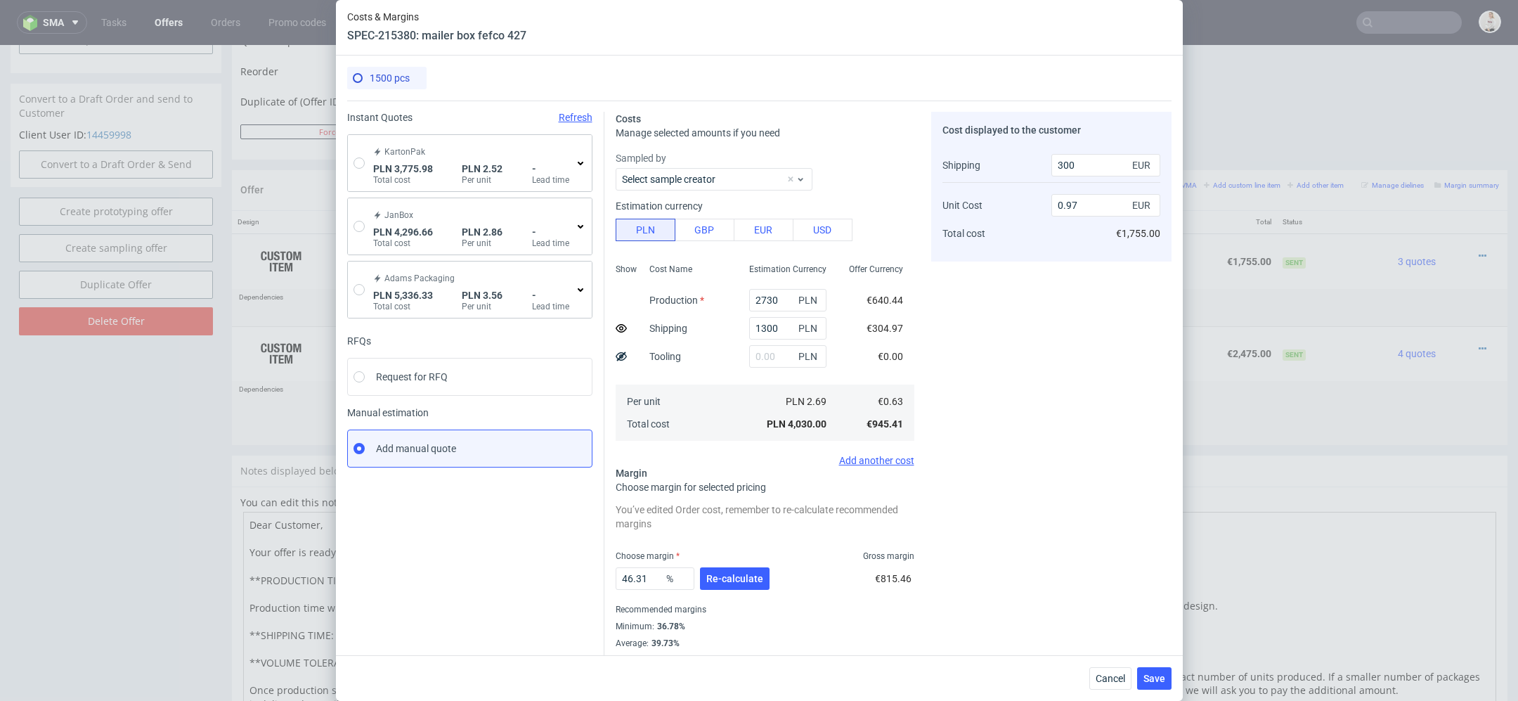
scroll to position [20, 0]
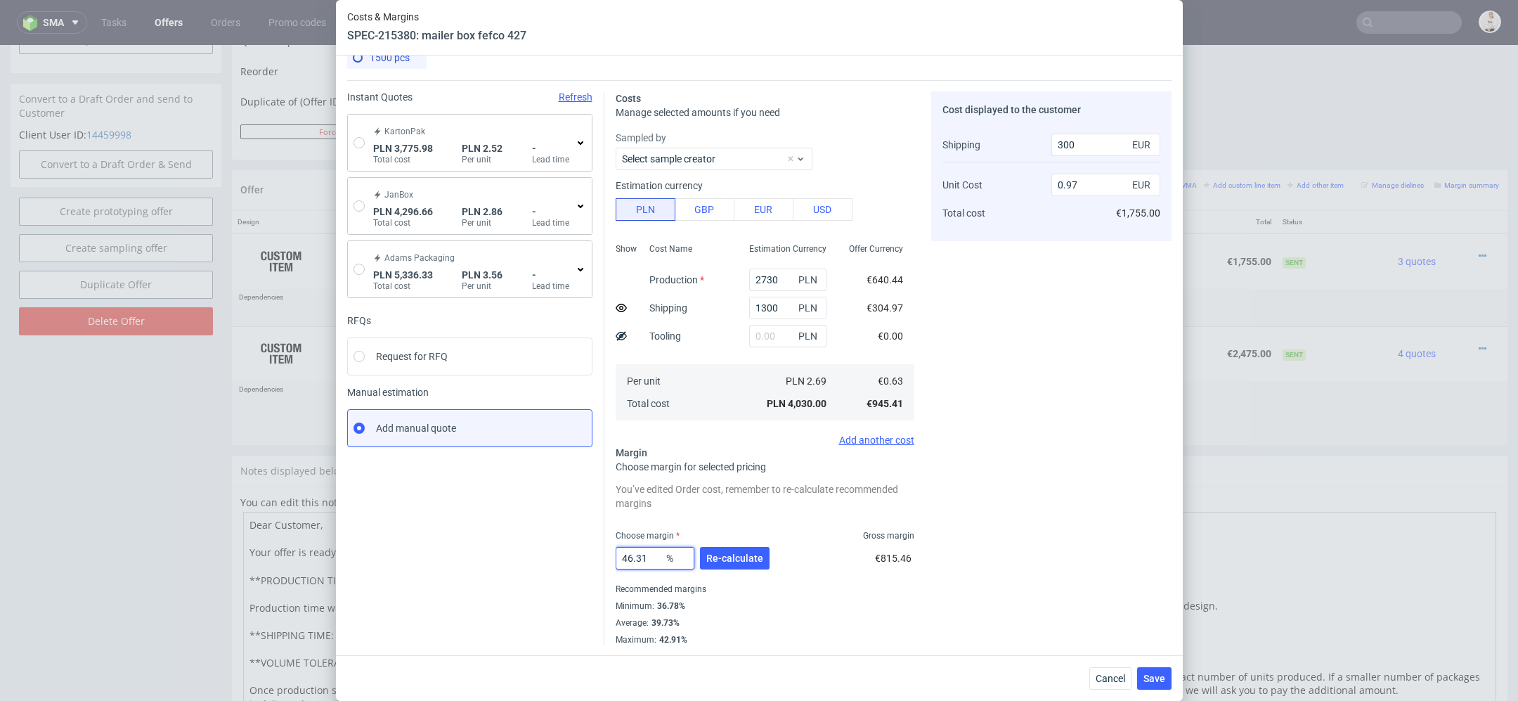
drag, startPoint x: 658, startPoint y: 550, endPoint x: 535, endPoint y: 548, distance: 123.0
click at [537, 550] on div "Instant Quotes Refresh KartonPak PLN 3,775.98 Total cost PLN 2.52 Per unit - Le…" at bounding box center [759, 362] width 824 height 565
drag, startPoint x: 650, startPoint y: 557, endPoint x: 498, endPoint y: 557, distance: 152.5
click at [526, 557] on div "Instant Quotes Refresh KartonPak PLN 3,775.98 Total cost PLN 2.52 Per unit - Le…" at bounding box center [759, 362] width 824 height 565
type input "43"
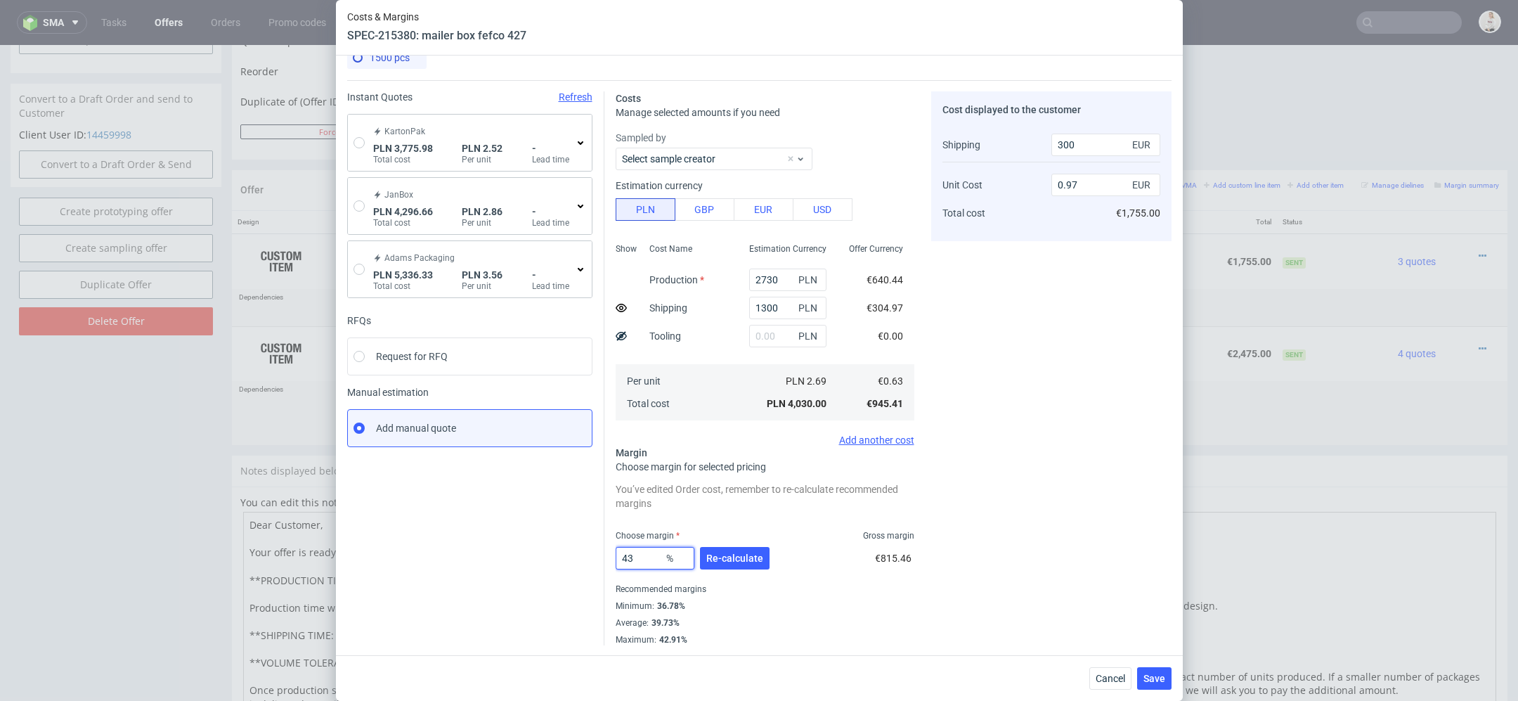
type input "0.9"
type input "43"
click at [865, 622] on div "Average : 39.73%" at bounding box center [765, 622] width 299 height 17
click at [1110, 679] on span "Cancel" at bounding box center [1111, 678] width 30 height 10
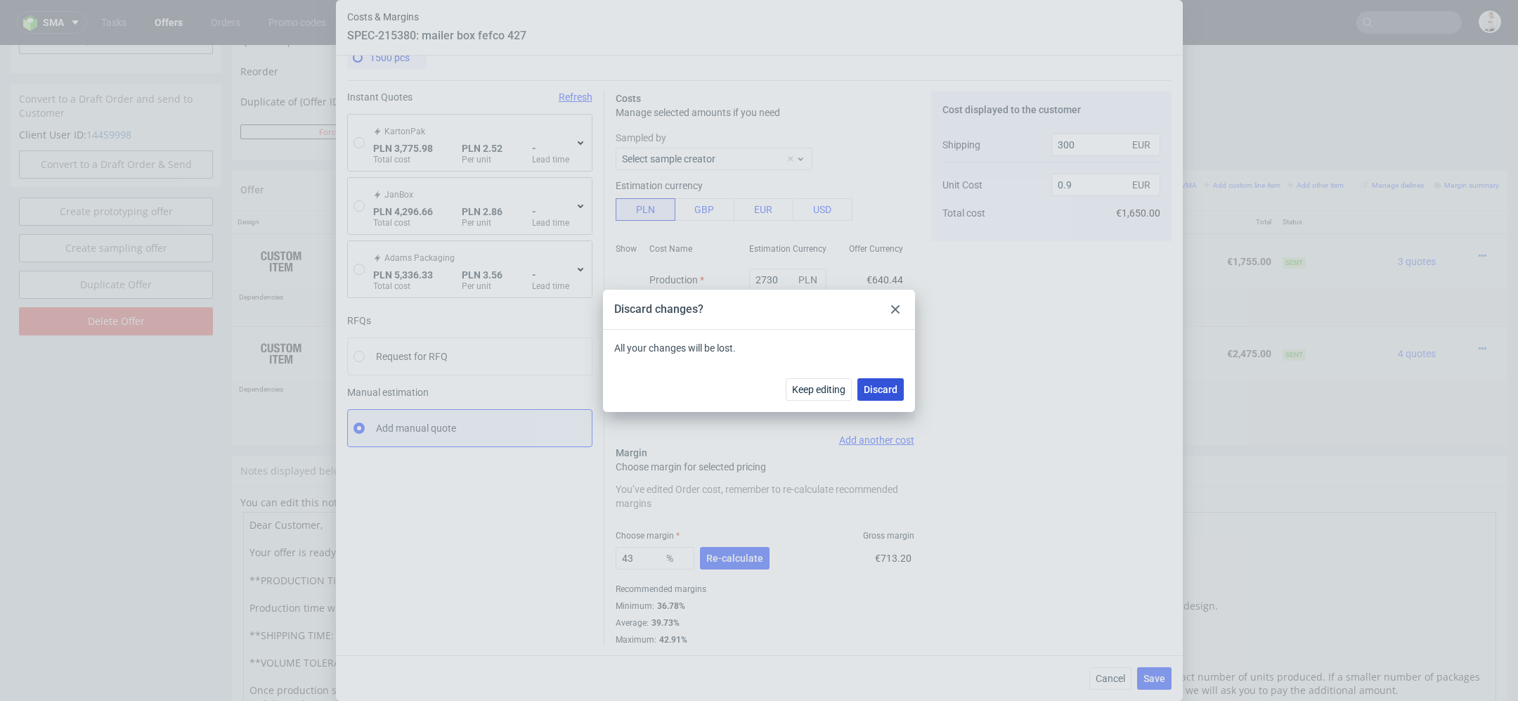
click at [859, 394] on button "Discard" at bounding box center [880, 389] width 46 height 22
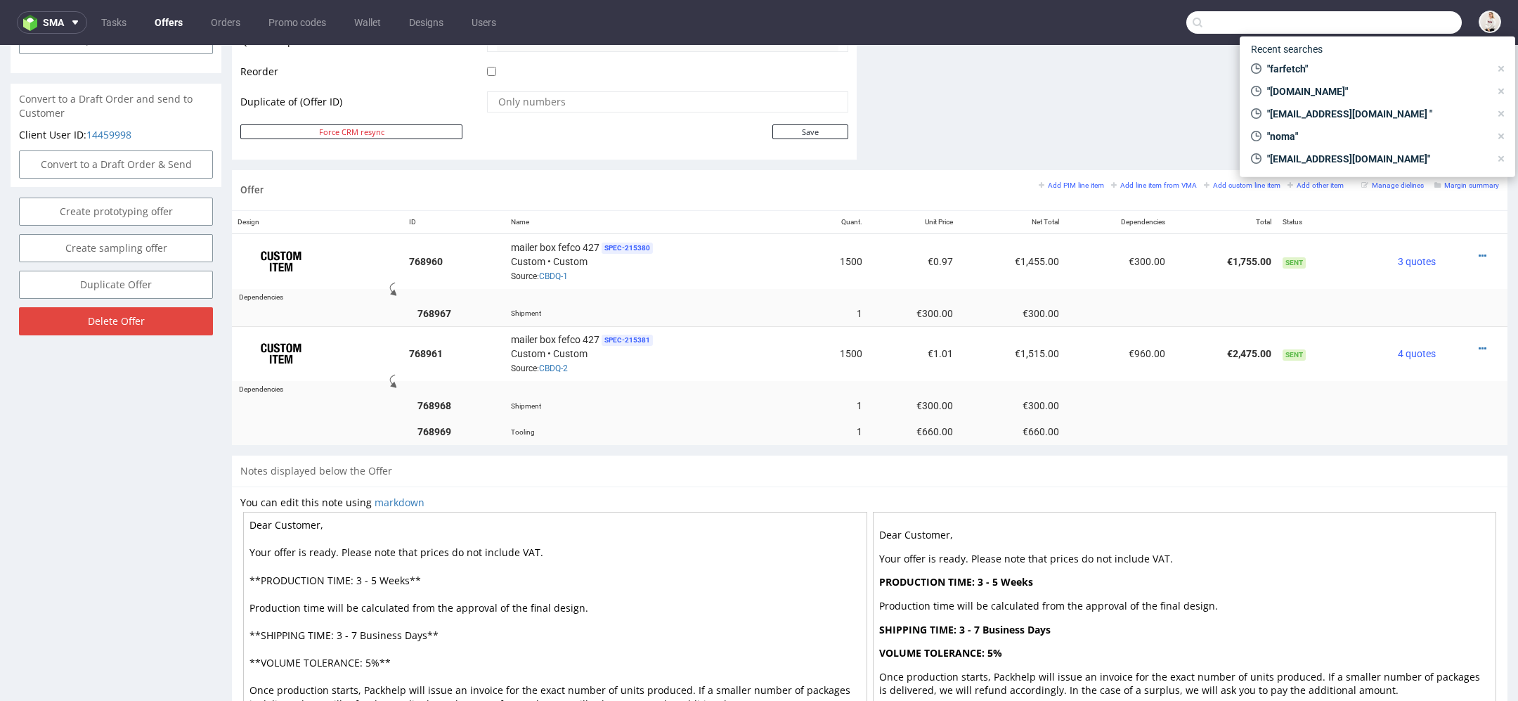
click at [1403, 30] on input "text" at bounding box center [1323, 22] width 275 height 22
paste input "[EMAIL_ADDRESS][DOMAIN_NAME]"
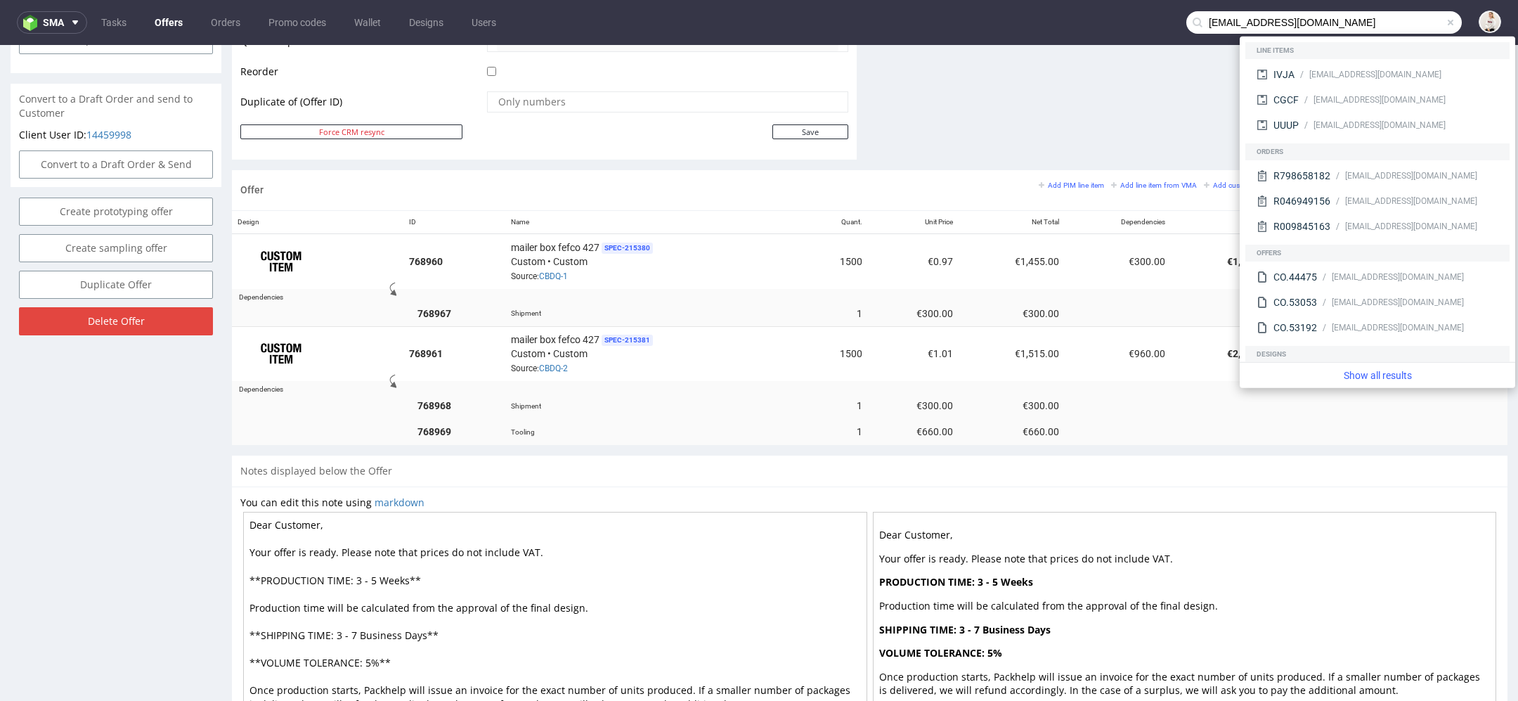
type input "[EMAIL_ADDRESS][DOMAIN_NAME]"
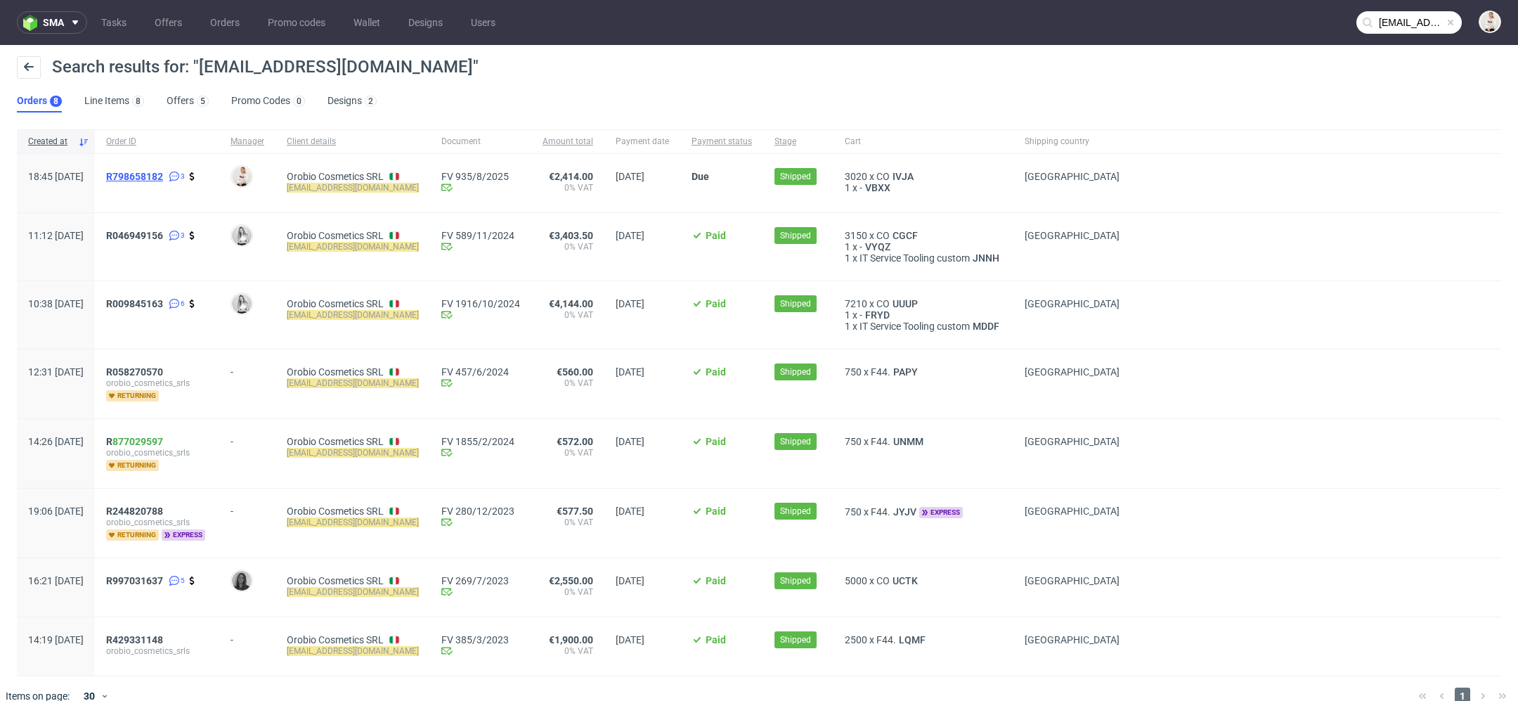
click at [156, 177] on span "R798658182" at bounding box center [134, 176] width 57 height 11
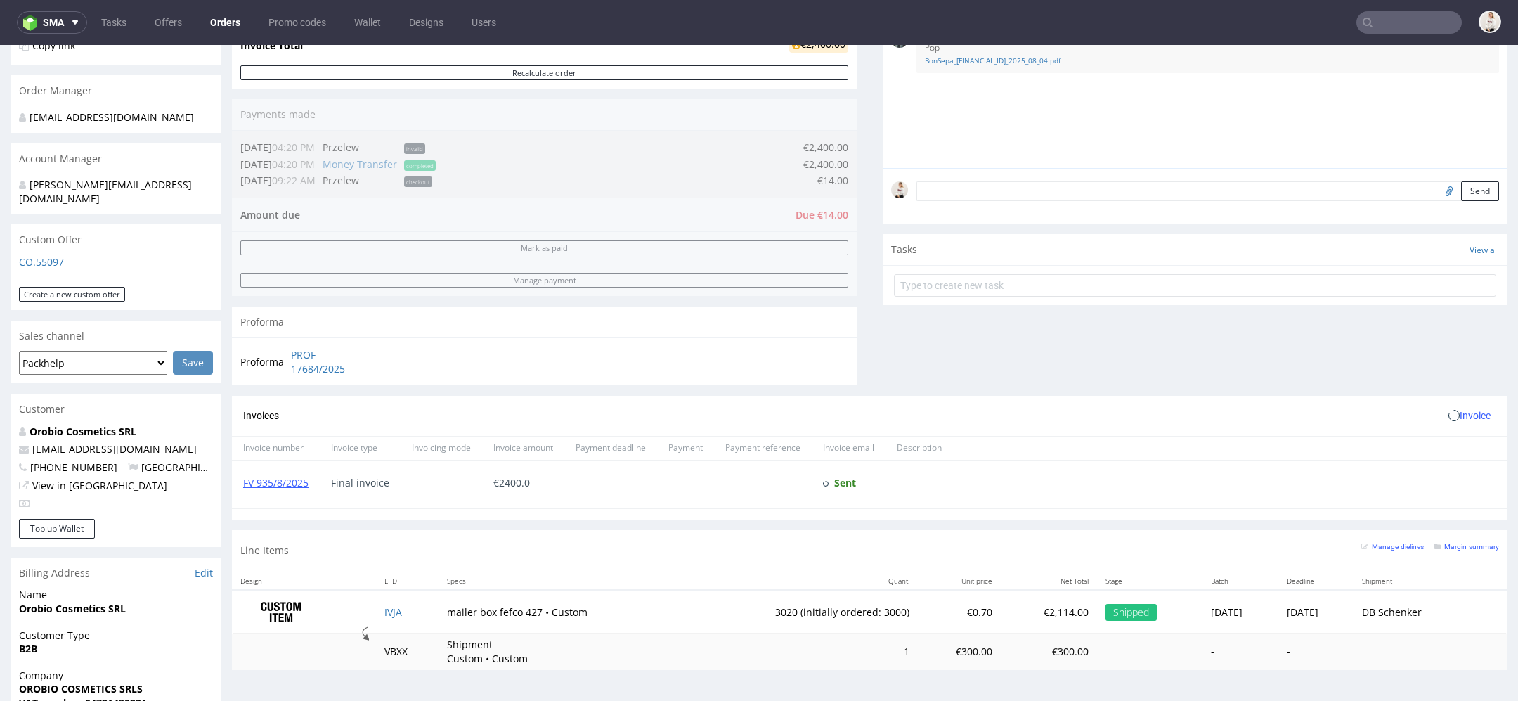
scroll to position [664, 0]
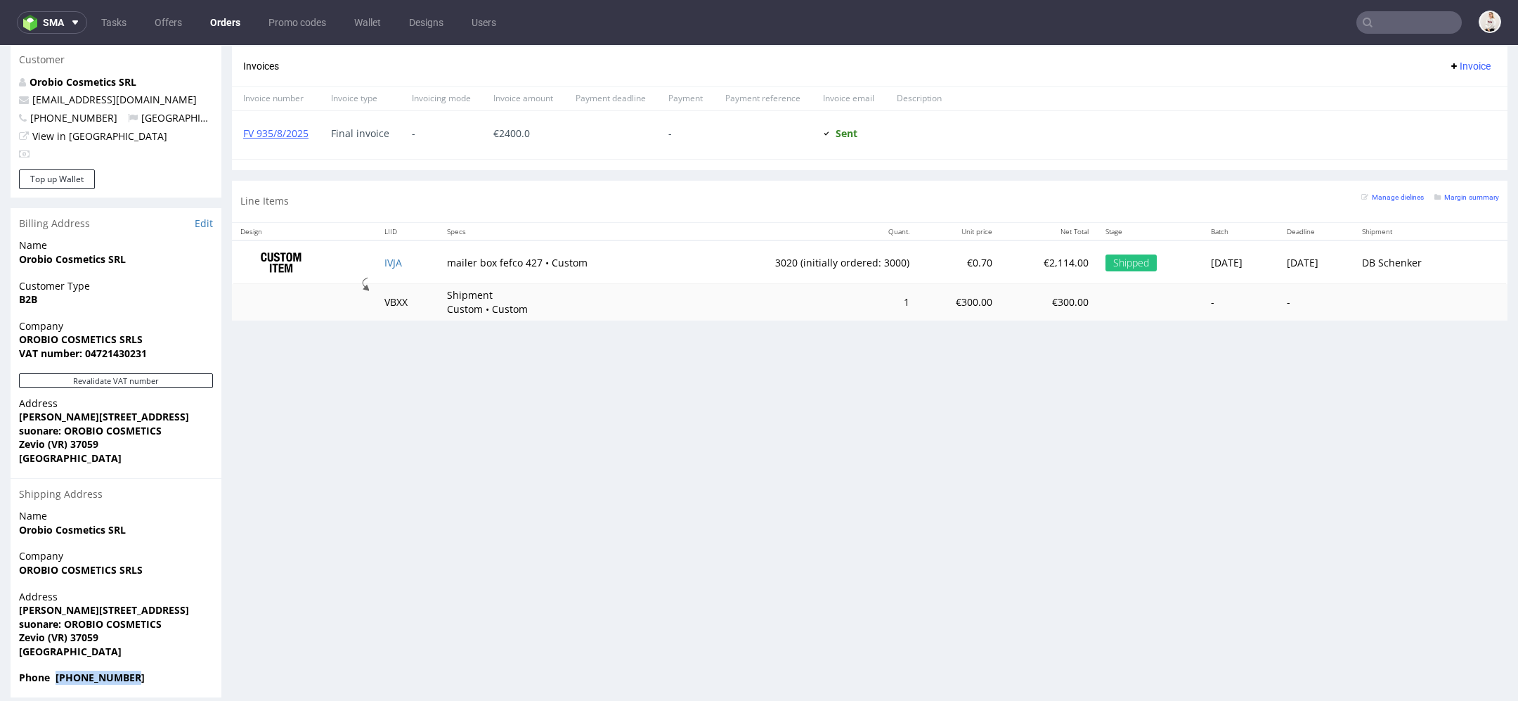
drag, startPoint x: 141, startPoint y: 666, endPoint x: 54, endPoint y: 667, distance: 87.1
click at [54, 670] on span "Phone [PHONE_NUMBER]" at bounding box center [116, 677] width 194 height 14
copy strong "[PHONE_NUMBER]"
